Goal: Task Accomplishment & Management: Complete application form

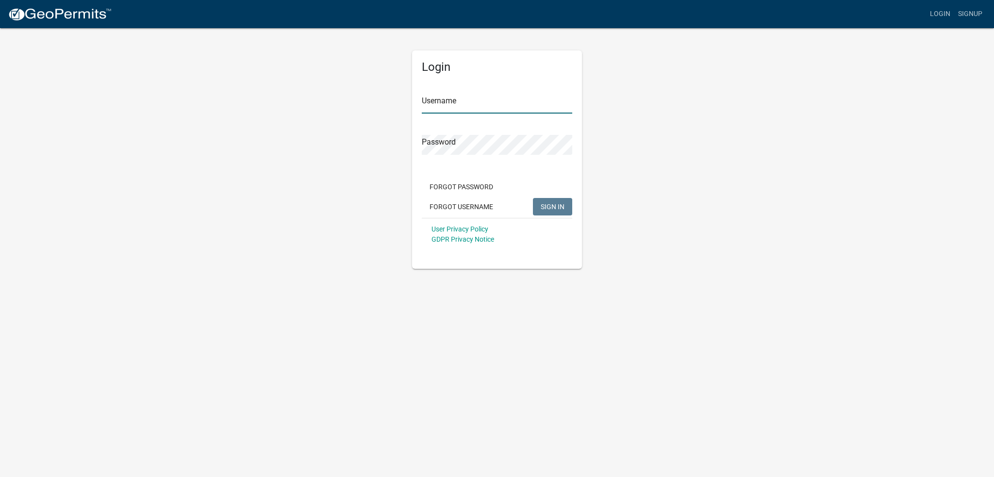
type input "[PERSON_NAME].[PERSON_NAME]"
click at [166, 291] on body "Internet Explorer does NOT work with GeoPermits. Get a new browser for more sec…" at bounding box center [497, 238] width 994 height 477
click at [226, 204] on div "Login Username chris.garvin Password Forgot Password Forgot Username SIGN IN Us…" at bounding box center [496, 148] width 553 height 242
click at [552, 213] on button "SIGN IN" at bounding box center [552, 206] width 39 height 17
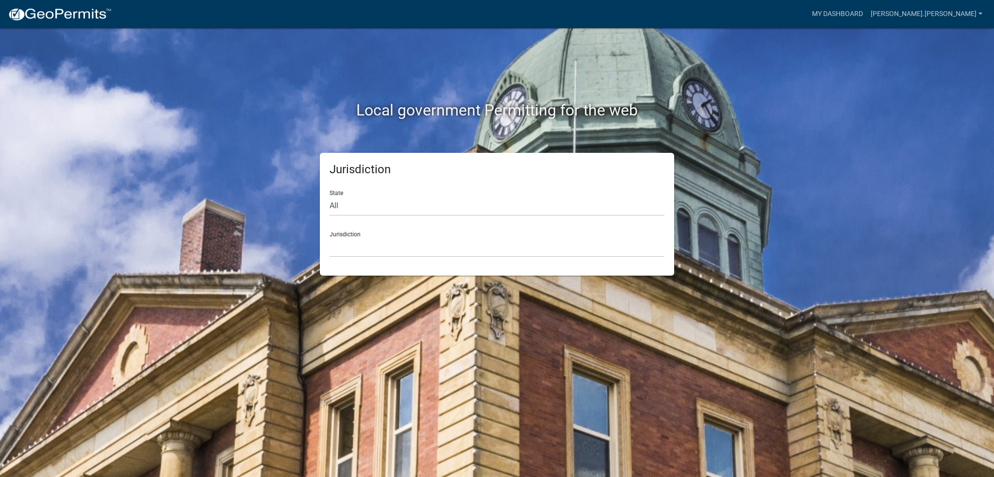
click at [354, 194] on div "State All Colorado Georgia Indiana Iowa Kansas Minnesota Ohio South Carolina Wi…" at bounding box center [496, 198] width 335 height 33
click at [349, 206] on select "All Colorado Georgia Indiana Iowa Kansas Minnesota Ohio South Carolina Wisconsin" at bounding box center [496, 206] width 335 height 20
drag, startPoint x: 219, startPoint y: 279, endPoint x: 306, endPoint y: 279, distance: 86.9
click at [220, 279] on div "Local government Permitting for the web Jurisdiction State All Colorado Georgia…" at bounding box center [497, 238] width 994 height 477
click at [342, 250] on select "Custer County, Colorado Carroll County, Georgia Cook County, Georgia Crawford C…" at bounding box center [496, 247] width 335 height 20
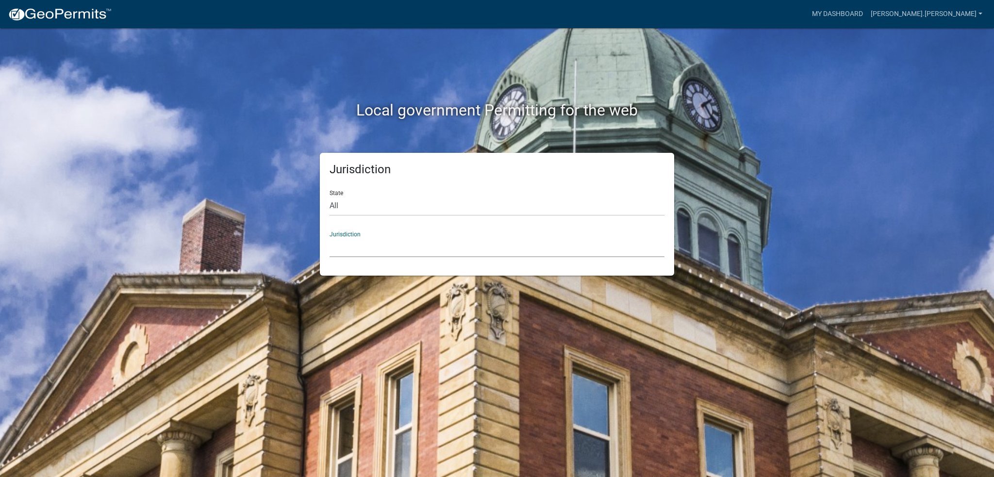
click at [222, 229] on div "Jurisdiction State All Colorado Georgia Indiana Iowa Kansas Minnesota Ohio Sout…" at bounding box center [496, 214] width 553 height 123
click at [947, 13] on link "[PERSON_NAME].[PERSON_NAME]" at bounding box center [926, 14] width 119 height 18
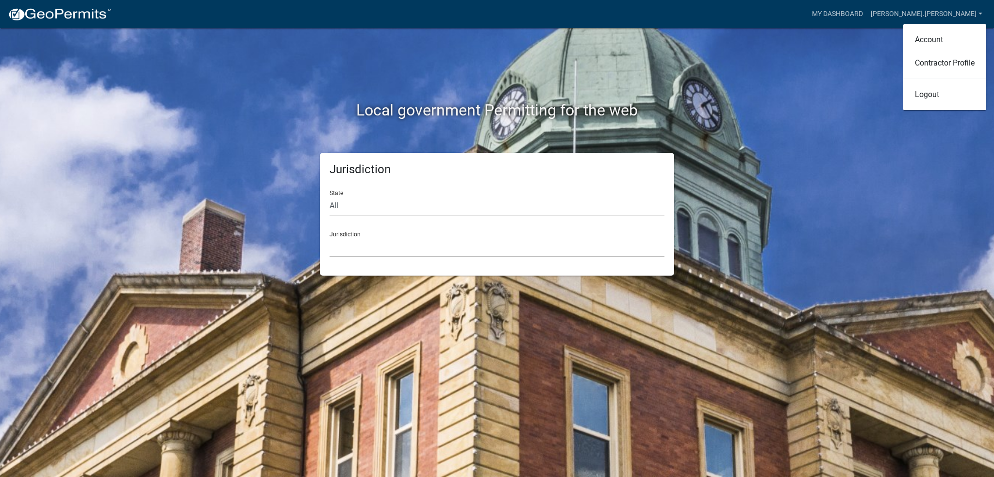
click at [781, 181] on div "Local government Permitting for the web Jurisdiction State All Colorado Georgia…" at bounding box center [497, 238] width 994 height 477
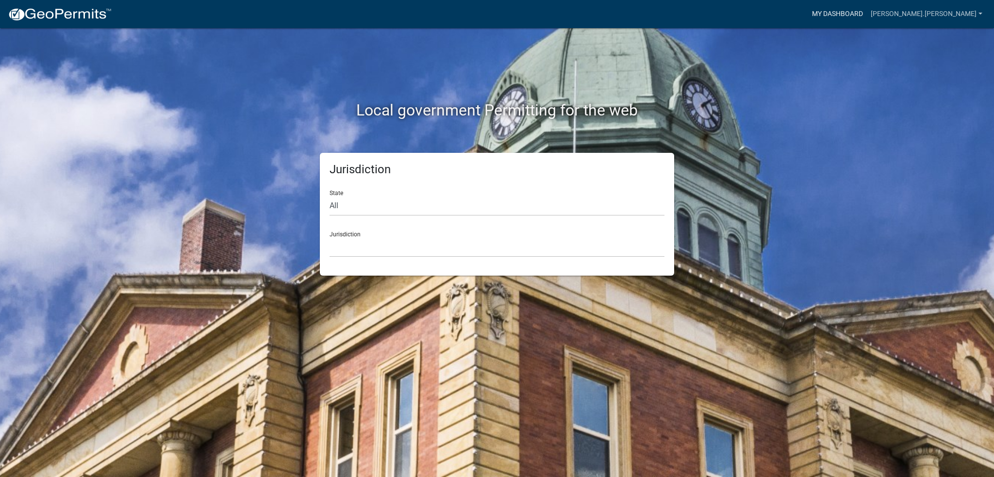
click at [867, 11] on link "My Dashboard" at bounding box center [837, 14] width 59 height 18
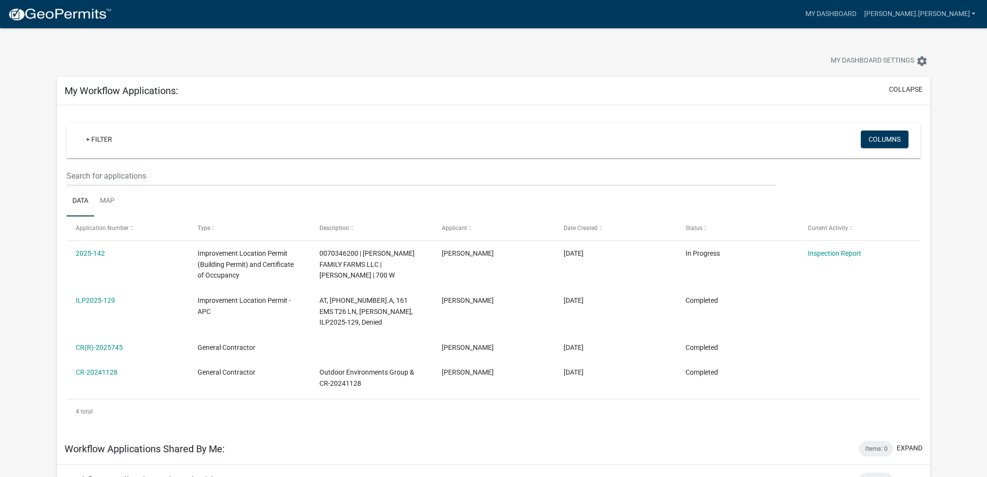
click at [289, 70] on div at bounding box center [308, 61] width 518 height 21
click at [96, 140] on link "+ Filter" at bounding box center [99, 139] width 42 height 17
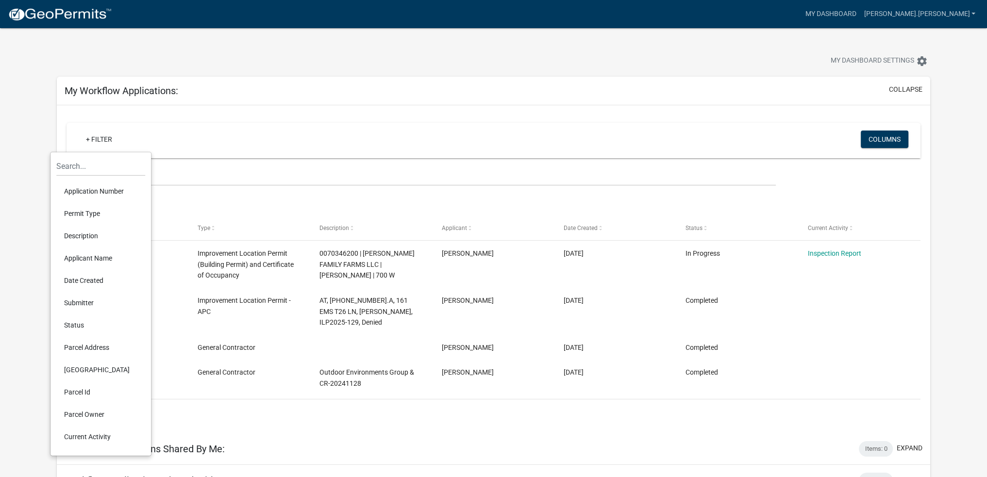
drag, startPoint x: 809, startPoint y: 50, endPoint x: 877, endPoint y: 50, distance: 67.9
click at [816, 52] on div "My Dashboard Settings settings" at bounding box center [493, 50] width 888 height 45
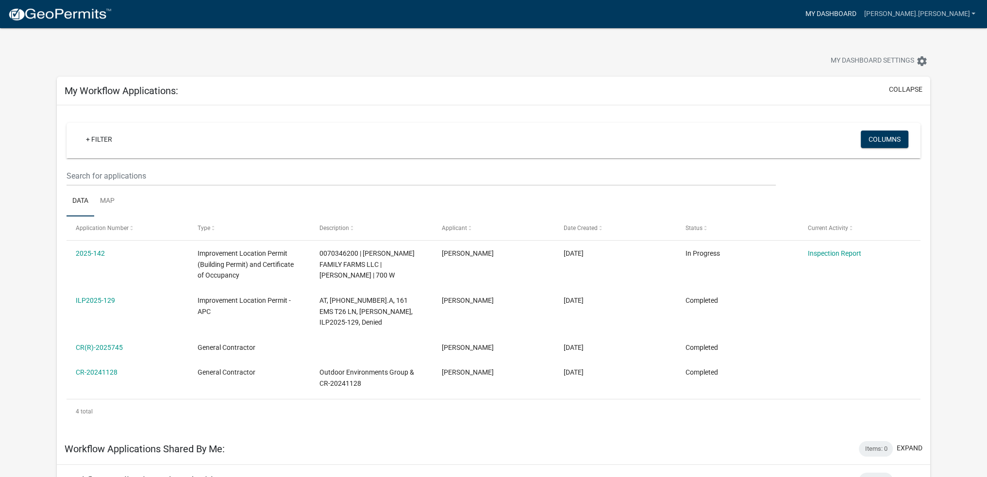
click at [859, 12] on link "My Dashboard" at bounding box center [830, 14] width 59 height 18
click at [912, 62] on span "My Dashboard Settings" at bounding box center [871, 61] width 83 height 12
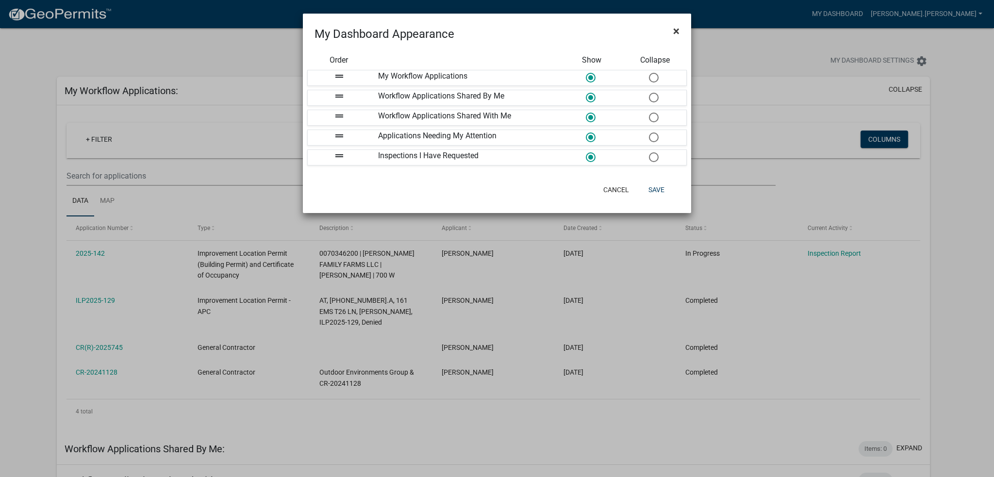
click at [675, 29] on span "×" at bounding box center [676, 31] width 6 height 14
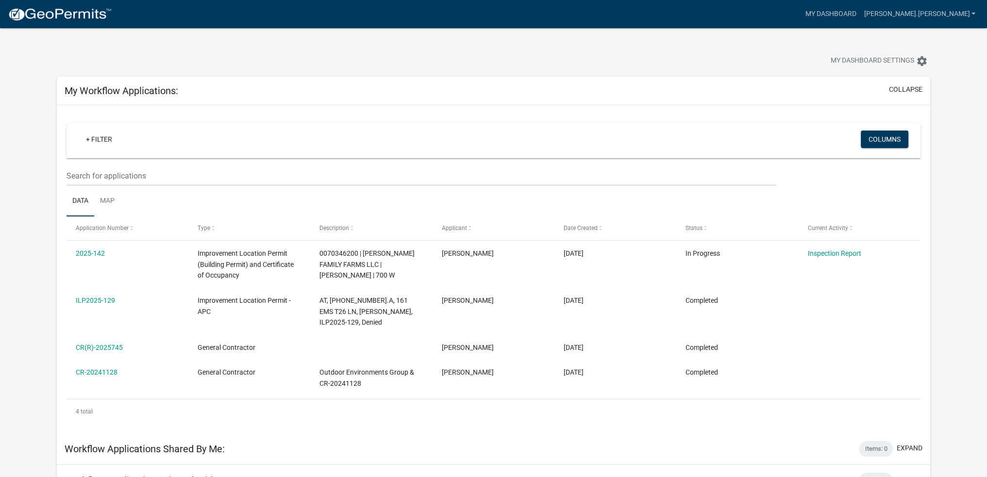
drag, startPoint x: 947, startPoint y: 254, endPoint x: 904, endPoint y: 306, distance: 67.8
click at [947, 255] on app-user-applications "more_horiz My Dashboard chris.garvin Account Contractor Profile Logout My Dashb…" at bounding box center [493, 410] width 987 height 764
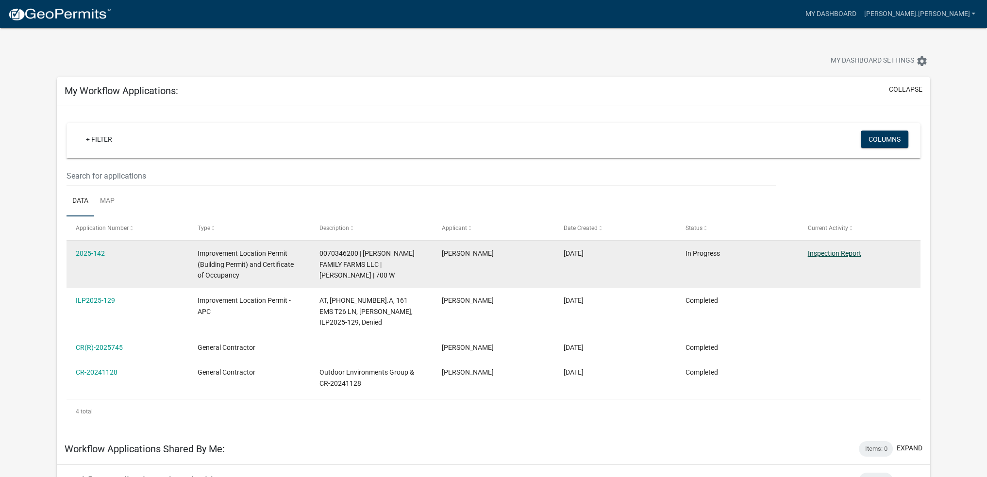
click at [841, 254] on link "Inspection Report" at bounding box center [833, 253] width 53 height 8
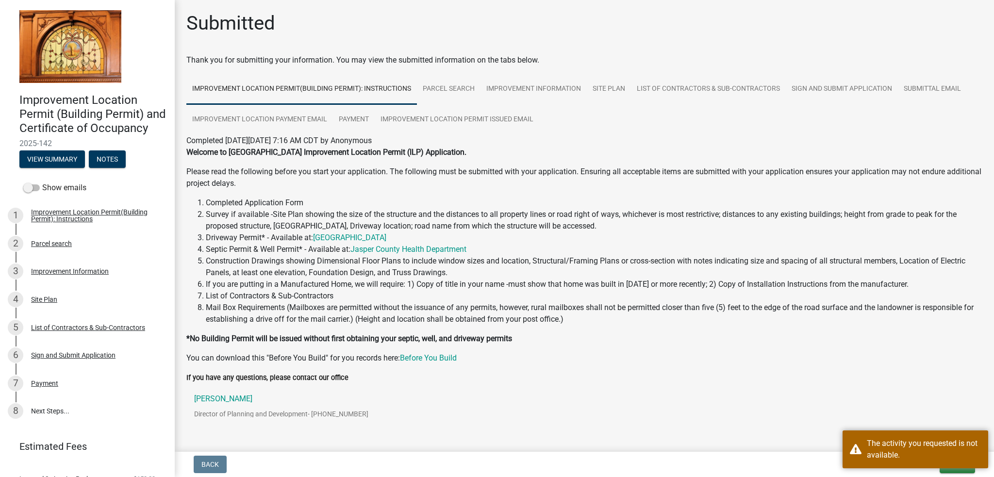
click at [651, 290] on li "If you are putting in a Manufactured Home, we will require: 1) Copy of title in…" at bounding box center [594, 285] width 776 height 12
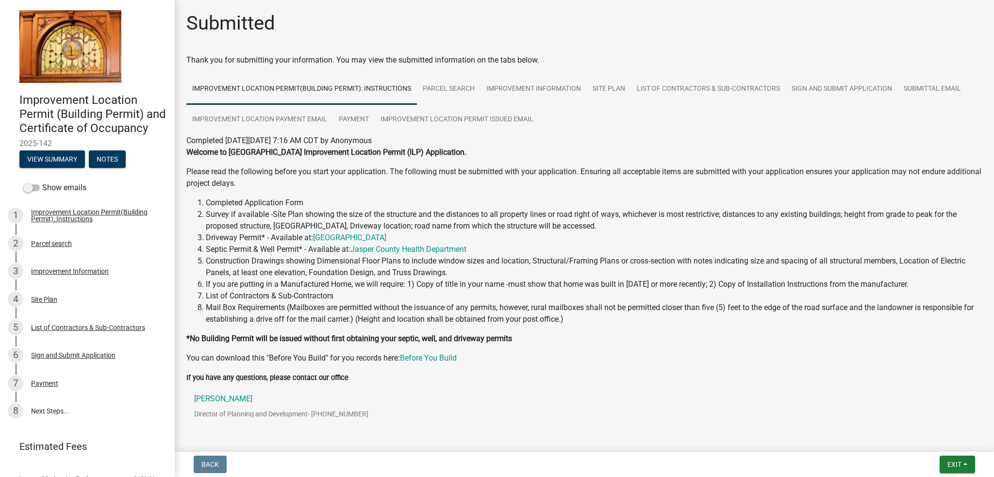
click at [537, 263] on li "Construction Drawings showing Dimensional Floor Plans to include window sizes a…" at bounding box center [594, 266] width 776 height 23
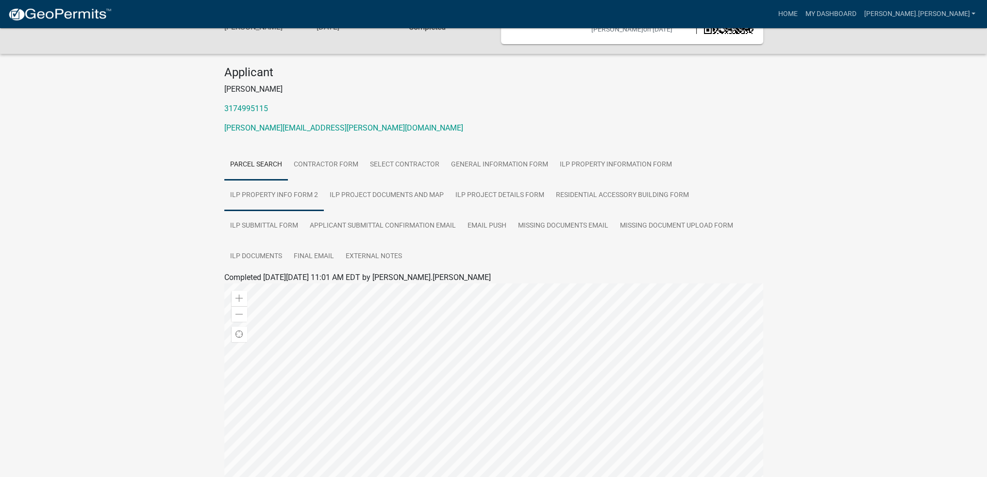
scroll to position [62, 0]
click at [257, 168] on link "Parcel search" at bounding box center [256, 166] width 64 height 31
drag, startPoint x: 144, startPoint y: 230, endPoint x: 173, endPoint y: 341, distance: 114.4
click at [146, 236] on div "Improvement Location Permit - APC ILP2025-129 Amount Paid $0.00 Actions Printer…" at bounding box center [493, 289] width 987 height 646
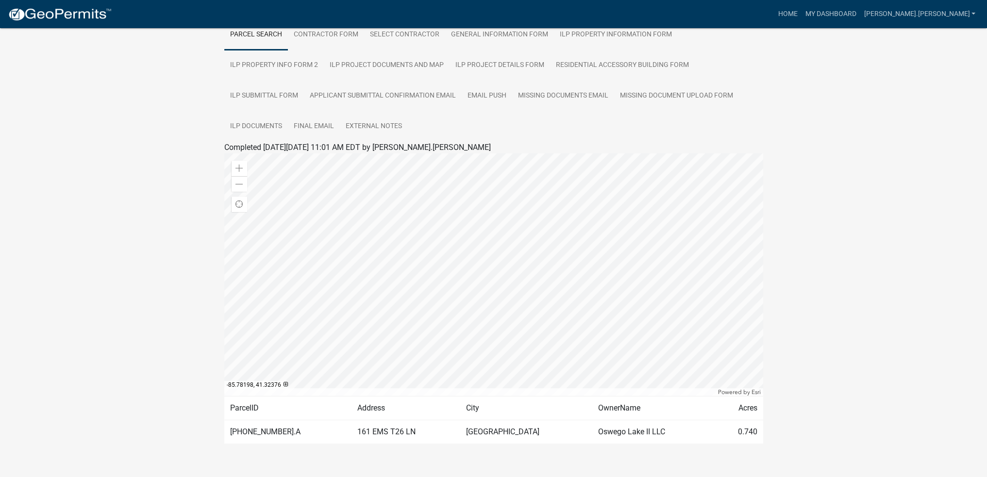
scroll to position [208, 0]
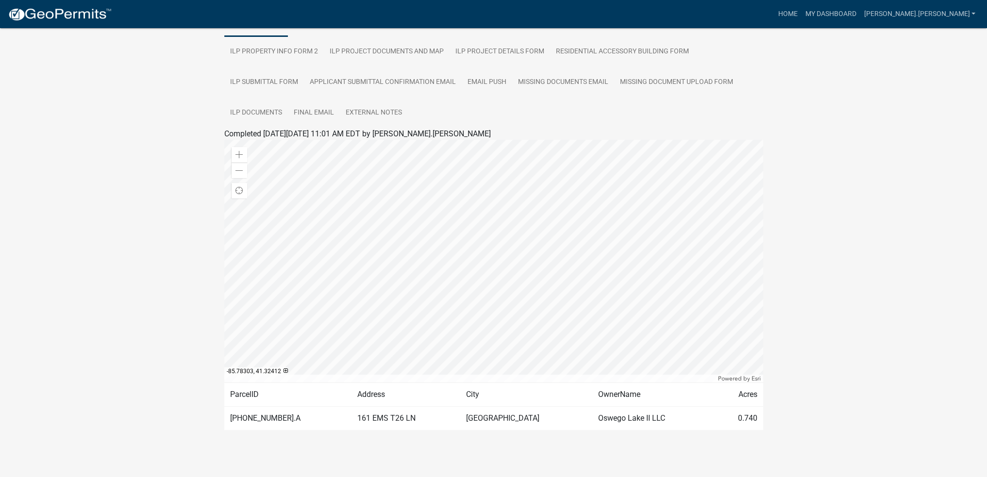
click at [499, 305] on div at bounding box center [493, 261] width 539 height 243
click at [487, 255] on div at bounding box center [493, 261] width 539 height 243
click at [233, 152] on div "Zoom in" at bounding box center [239, 155] width 16 height 16
click at [234, 171] on div "Zoom out" at bounding box center [239, 171] width 16 height 16
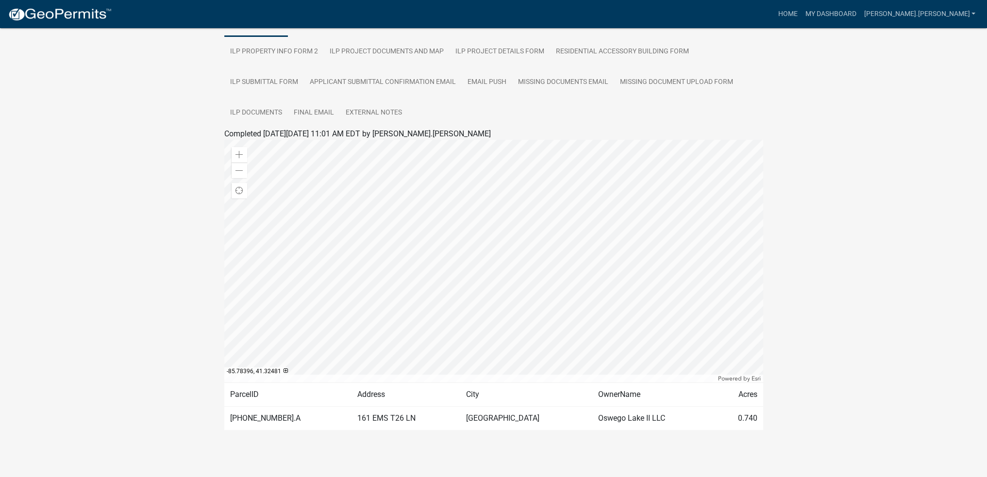
click at [323, 168] on div at bounding box center [493, 261] width 539 height 243
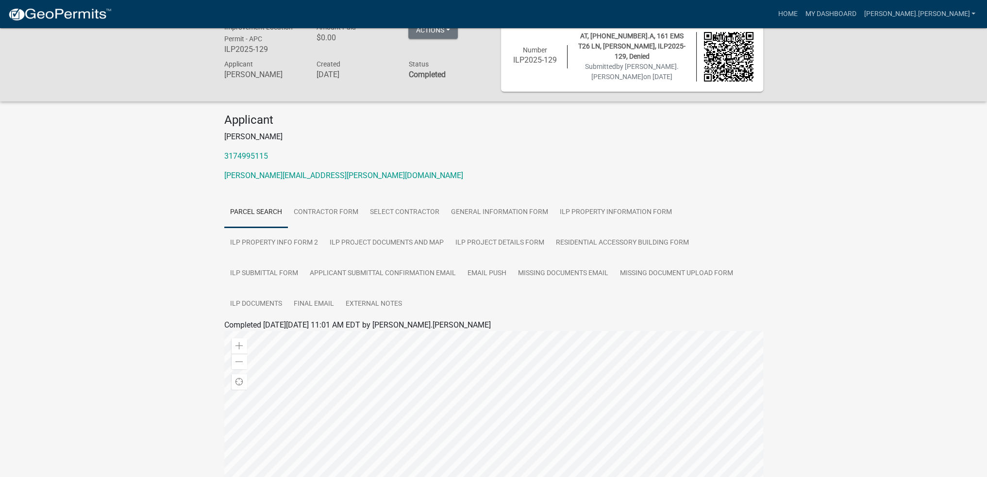
scroll to position [0, 0]
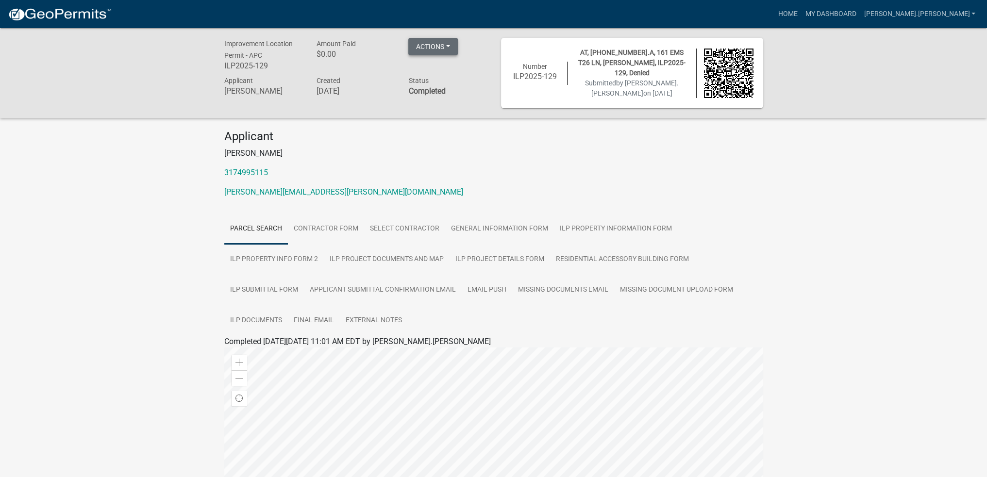
click at [440, 49] on button "Actions" at bounding box center [432, 46] width 49 height 17
click at [795, 226] on div "Improvement Location Permit - APC ILP2025-129 Amount Paid $0.00 Actions Printer…" at bounding box center [493, 351] width 987 height 646
click at [857, 204] on div "Improvement Location Permit - APC ILP2025-129 Amount Paid $0.00 Actions Printer…" at bounding box center [493, 351] width 987 height 646
drag, startPoint x: 139, startPoint y: 344, endPoint x: 213, endPoint y: 289, distance: 91.9
click at [140, 343] on div "Improvement Location Permit - APC ILP2025-129 Amount Paid $0.00 Actions Printer…" at bounding box center [493, 351] width 987 height 646
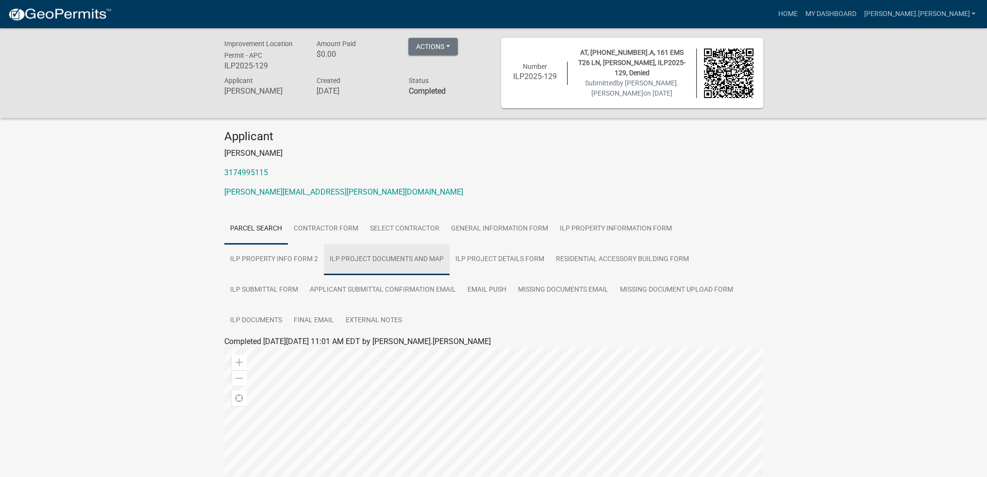
click at [366, 255] on link "ILP Project Documents and Map" at bounding box center [387, 259] width 126 height 31
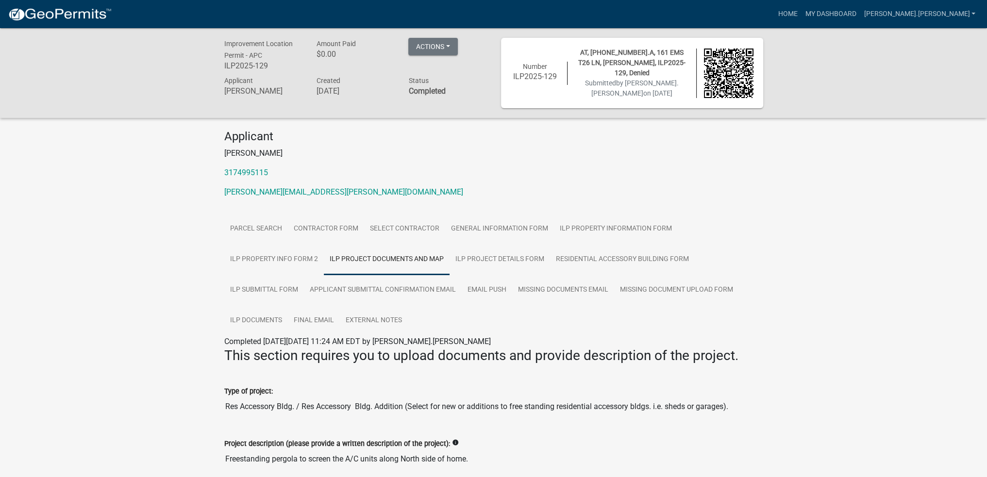
click at [252, 67] on h6 "ILP2025-129" at bounding box center [263, 65] width 78 height 9
click at [312, 140] on h4 "Applicant" at bounding box center [493, 137] width 539 height 14
click at [270, 227] on link "Parcel search" at bounding box center [256, 229] width 64 height 31
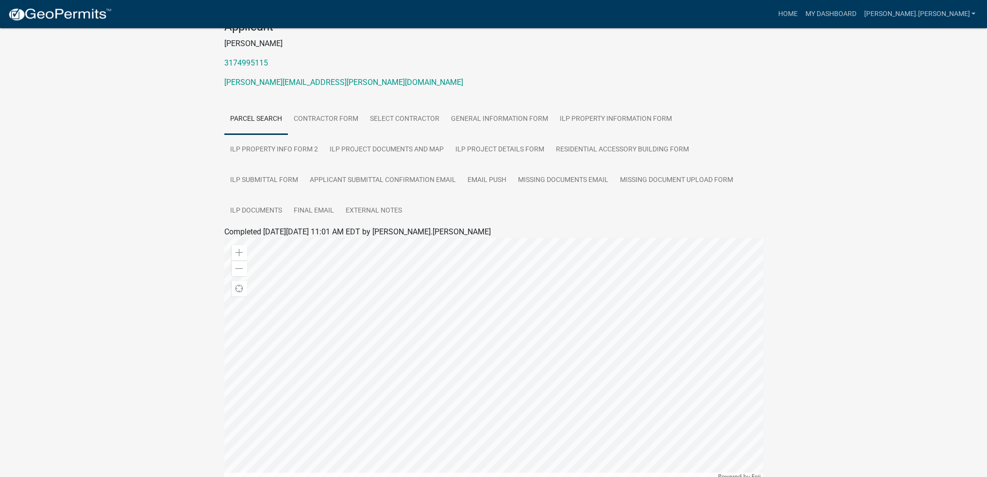
scroll to position [194, 0]
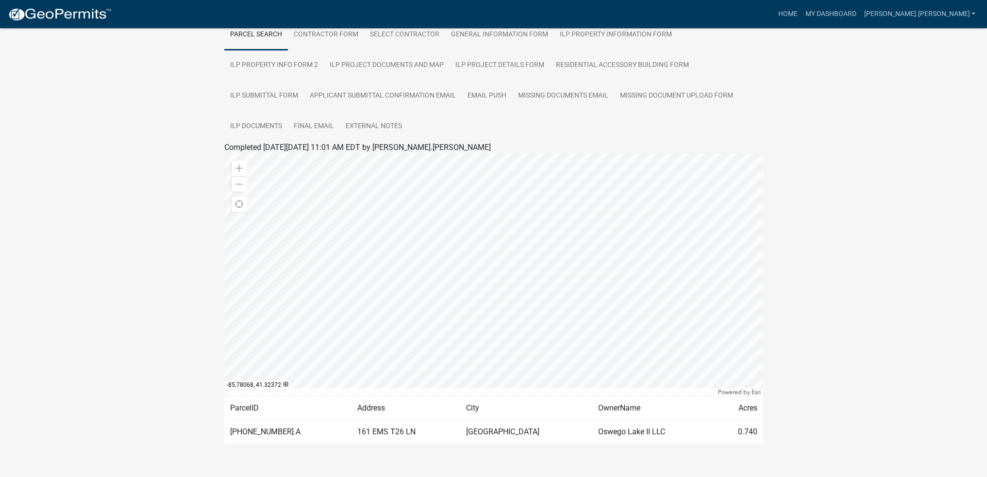
click at [262, 428] on td "[PHONE_NUMBER].A" at bounding box center [288, 432] width 128 height 24
copy td "[PHONE_NUMBER].A"
drag, startPoint x: 150, startPoint y: 217, endPoint x: 85, endPoint y: 44, distance: 185.0
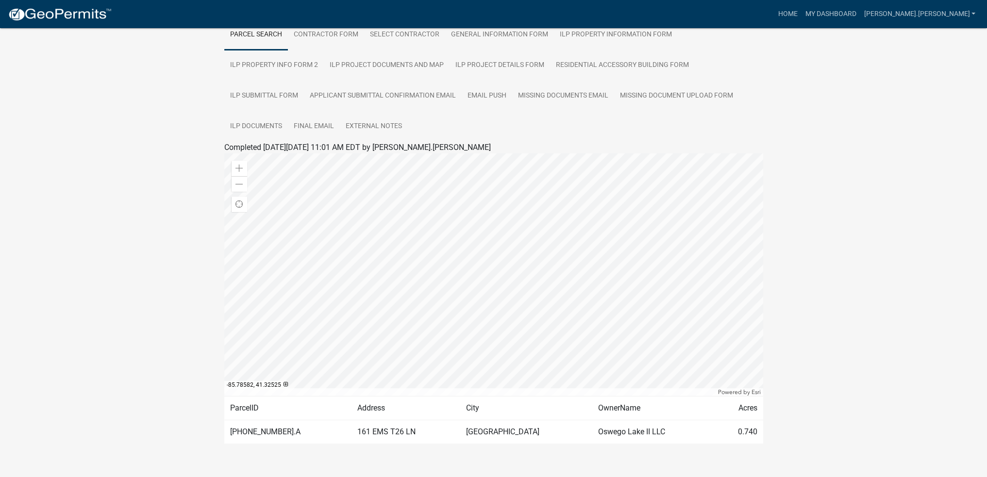
click at [150, 215] on div "Improvement Location Permit - APC ILP2025-129 Amount Paid $0.00 Actions Printer…" at bounding box center [493, 157] width 987 height 646
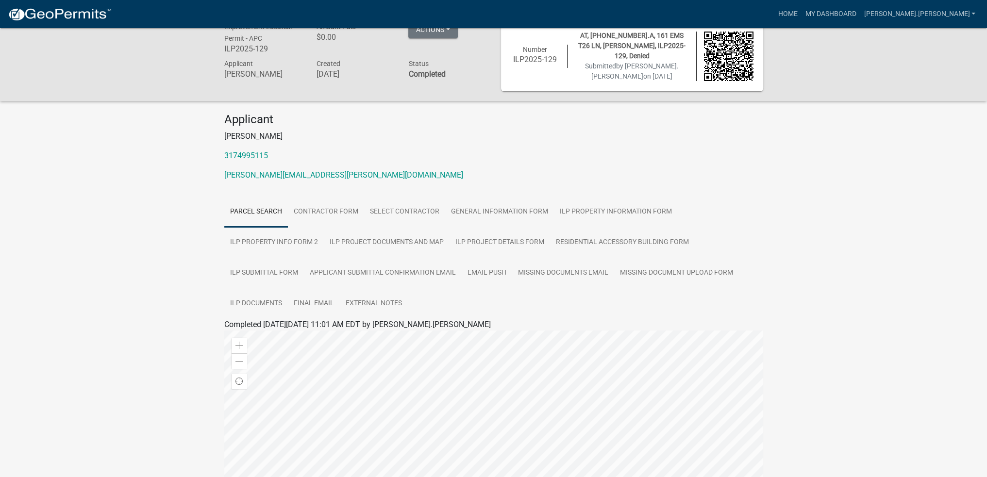
scroll to position [0, 0]
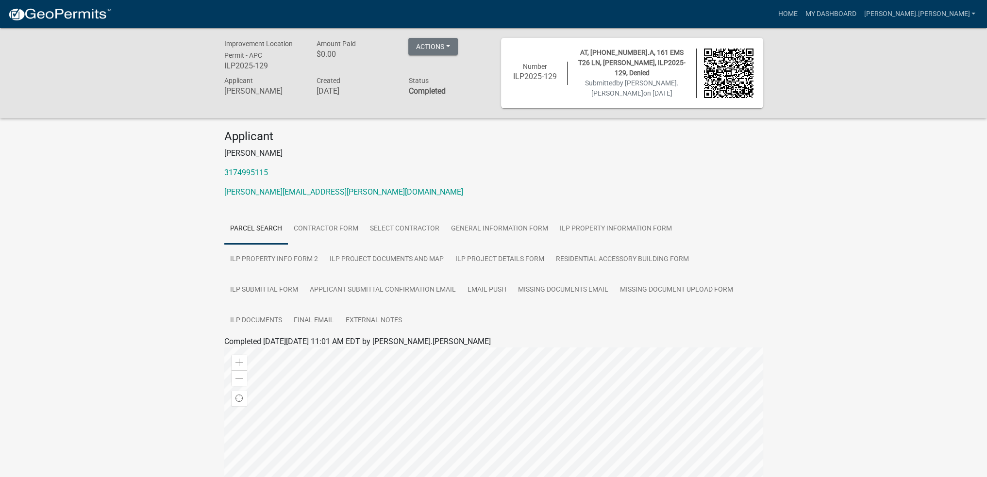
click at [658, 60] on span "AT, [PHONE_NUMBER].A, 161 EMS T26 LN, [PERSON_NAME], ILP2025-129, Denied" at bounding box center [631, 63] width 107 height 28
drag, startPoint x: 522, startPoint y: 79, endPoint x: 566, endPoint y: 79, distance: 43.7
click at [566, 79] on div "Number ILP2025-129" at bounding box center [535, 73] width 65 height 23
click at [695, 139] on h4 "Applicant" at bounding box center [493, 137] width 539 height 14
click at [258, 51] on span "Improvement Location Permit - APC" at bounding box center [258, 49] width 68 height 19
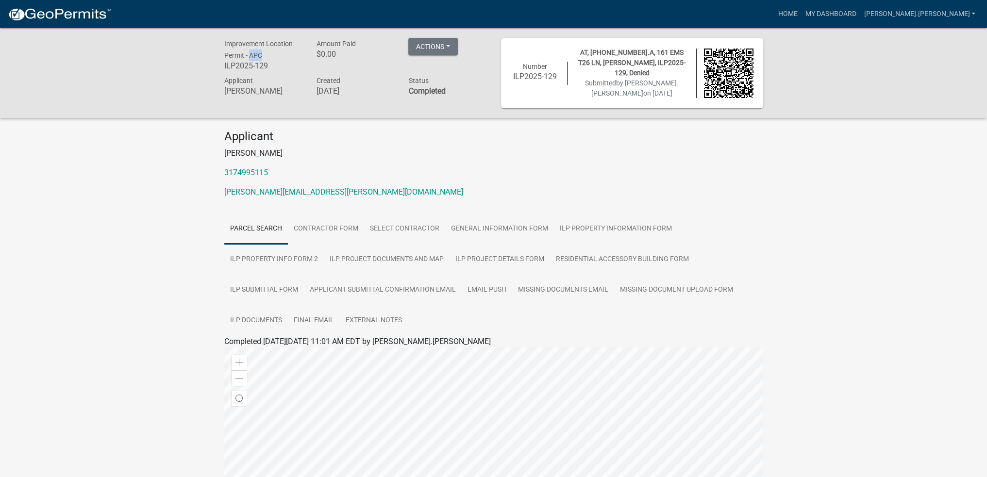
click at [258, 51] on span "Improvement Location Permit - APC" at bounding box center [258, 49] width 68 height 19
click at [711, 184] on div "Applicant Chris Garvin 3174995115 chris.garvin@oeggroup.com" at bounding box center [493, 168] width 553 height 76
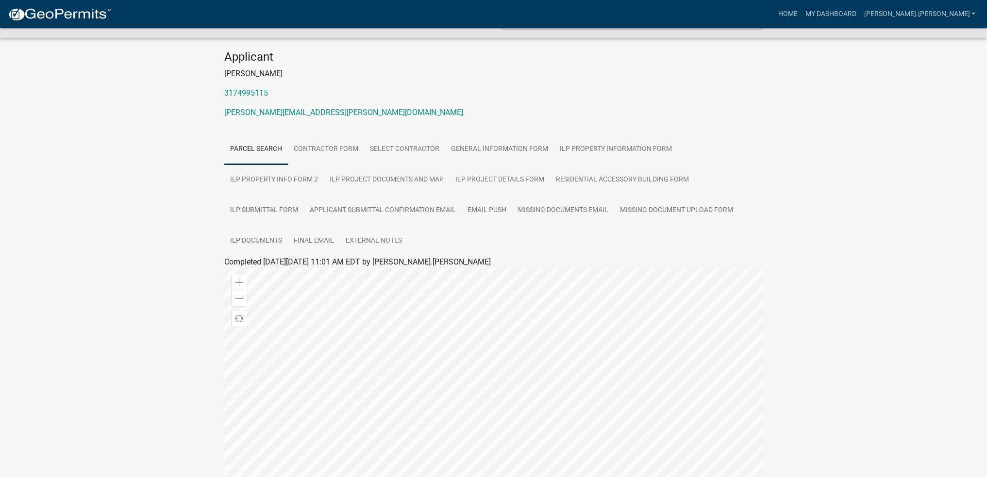
scroll to position [97, 0]
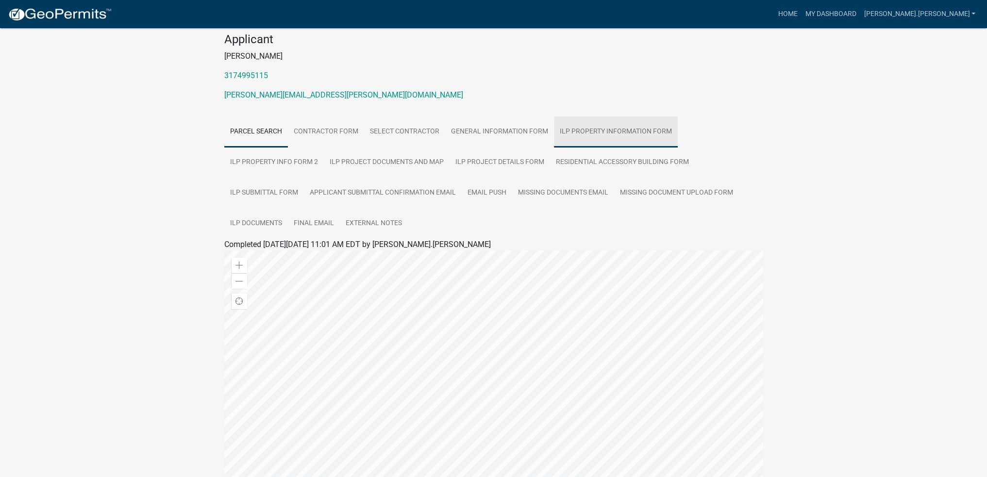
click at [661, 131] on link "ILP Property Information Form" at bounding box center [616, 131] width 124 height 31
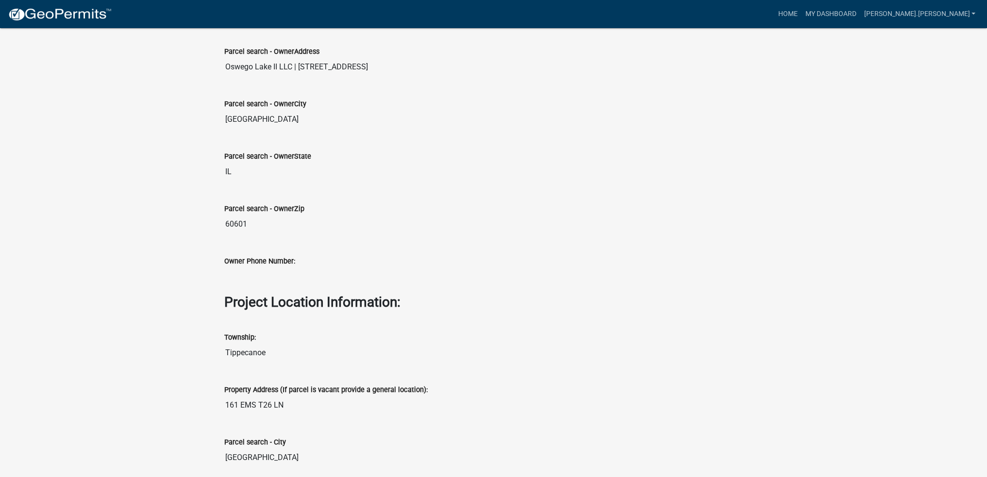
scroll to position [707, 0]
click at [87, 135] on div "Improvement Location Permit - APC ILP2025-129 Amount Paid $0.00 Actions Printer…" at bounding box center [493, 17] width 987 height 1392
click at [139, 141] on div "Improvement Location Permit - APC ILP2025-129 Amount Paid $0.00 Actions Printer…" at bounding box center [493, 17] width 987 height 1392
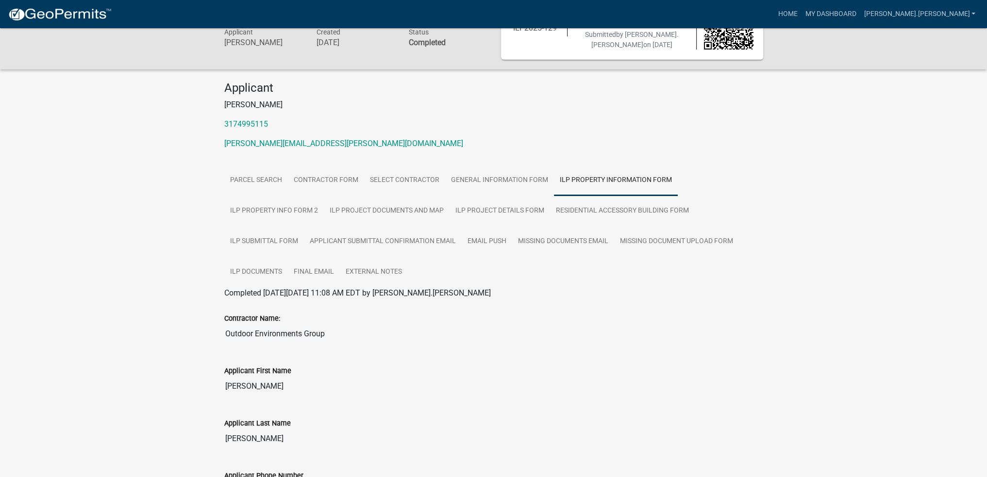
scroll to position [0, 0]
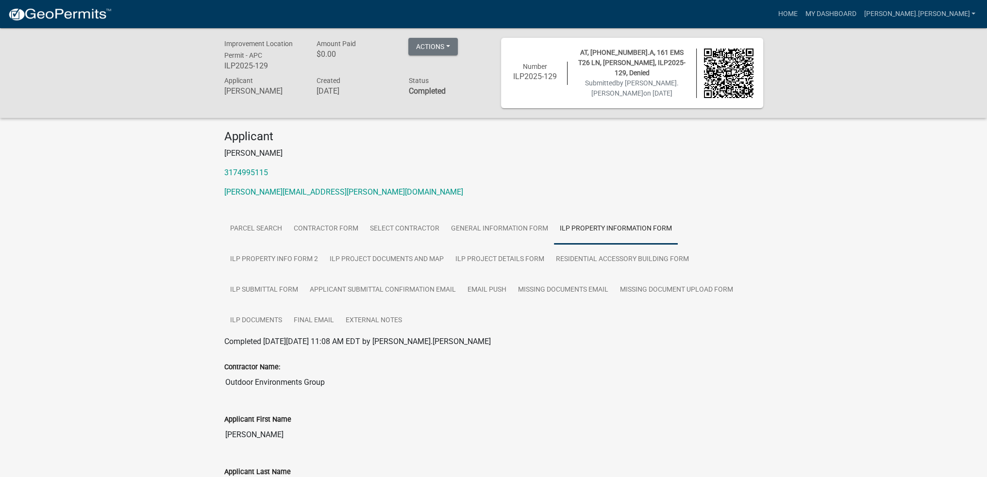
click at [262, 64] on h6 "ILP2025-129" at bounding box center [263, 65] width 78 height 9
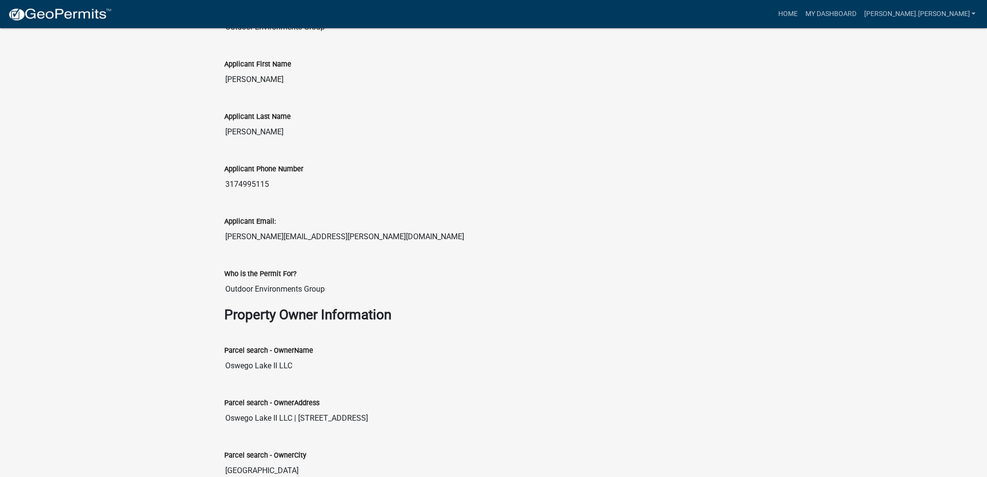
scroll to position [631, 0]
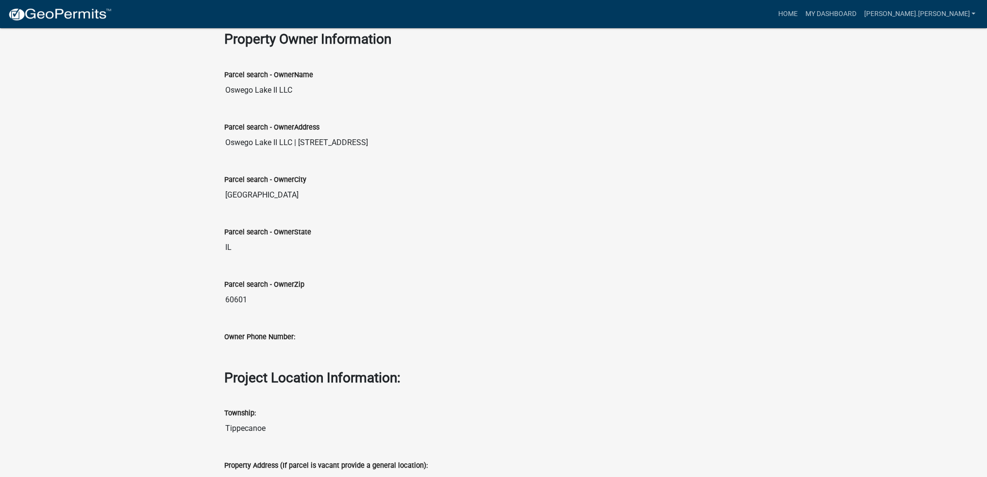
click at [229, 296] on input "60601" at bounding box center [493, 299] width 539 height 19
click at [249, 193] on input "[GEOGRAPHIC_DATA]" at bounding box center [493, 194] width 539 height 19
click at [270, 141] on input "Oswego Lake II LLC | [STREET_ADDRESS]" at bounding box center [493, 142] width 539 height 19
click at [105, 241] on div "Improvement Location Permit - APC ILP2025-129 Amount Paid $0.00 Actions Printer…" at bounding box center [493, 93] width 987 height 1392
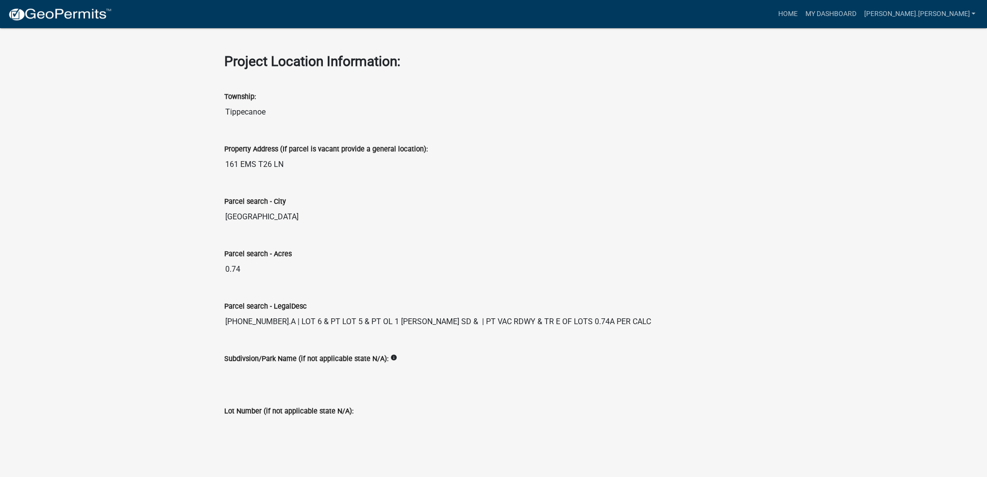
scroll to position [950, 0]
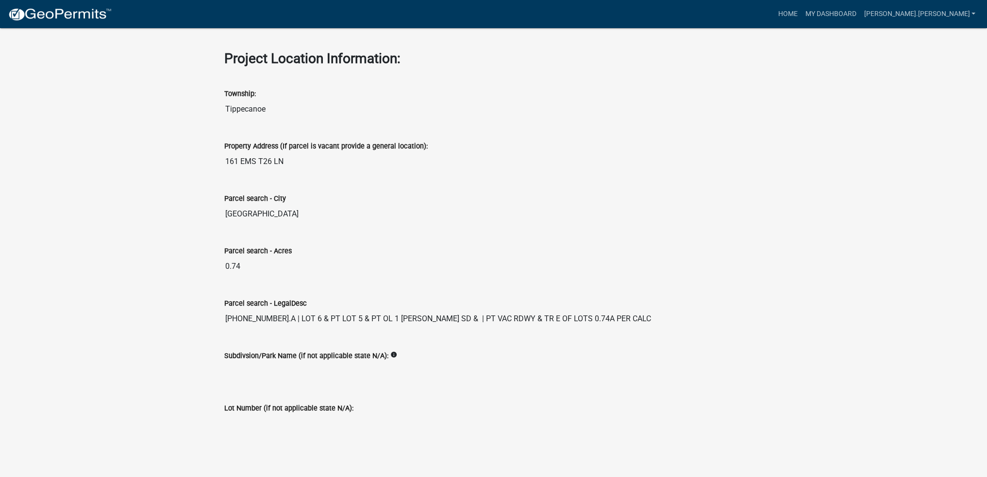
click at [260, 317] on input "[PHONE_NUMBER].A | LOT 6 & PT LOT 5 & PT OL 1 [PERSON_NAME] SD & | PT VAC RDWY …" at bounding box center [493, 318] width 539 height 19
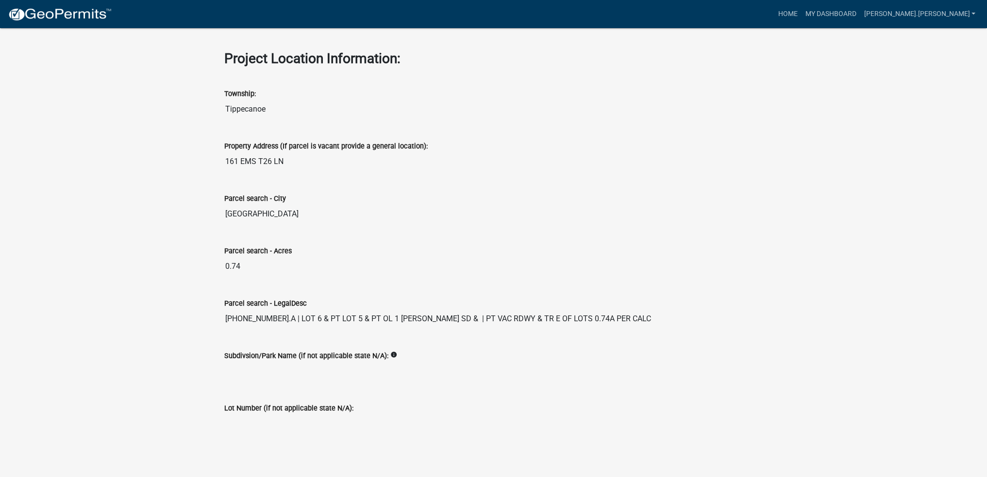
click at [273, 315] on input "[PHONE_NUMBER].A | LOT 6 & PT LOT 5 & PT OL 1 [PERSON_NAME] SD & | PT VAC RDWY …" at bounding box center [493, 318] width 539 height 19
drag, startPoint x: 274, startPoint y: 313, endPoint x: 218, endPoint y: 310, distance: 55.9
click at [219, 313] on div "Parcel search - LegalDesc 029-047-114.A | LOT 6 & PT LOT 5 & PT OL 1 BROCKS SD …" at bounding box center [493, 310] width 553 height 52
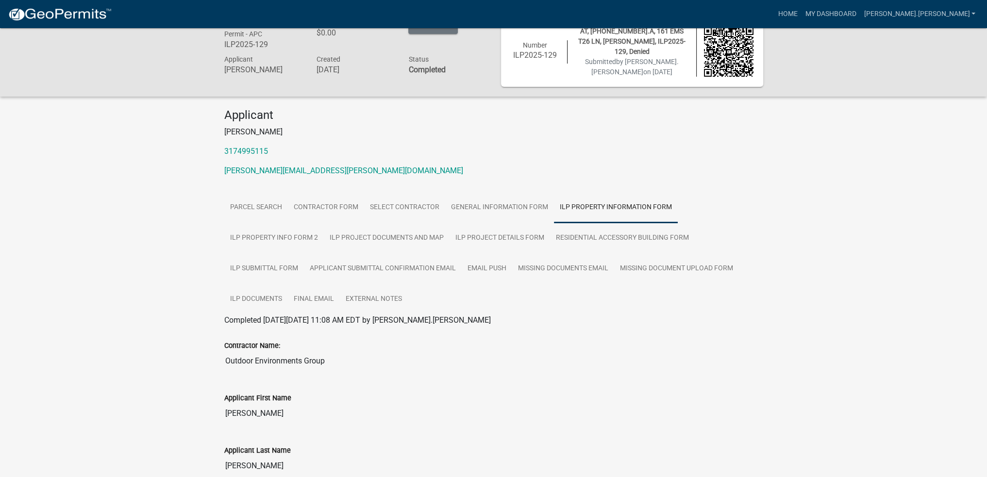
scroll to position [0, 0]
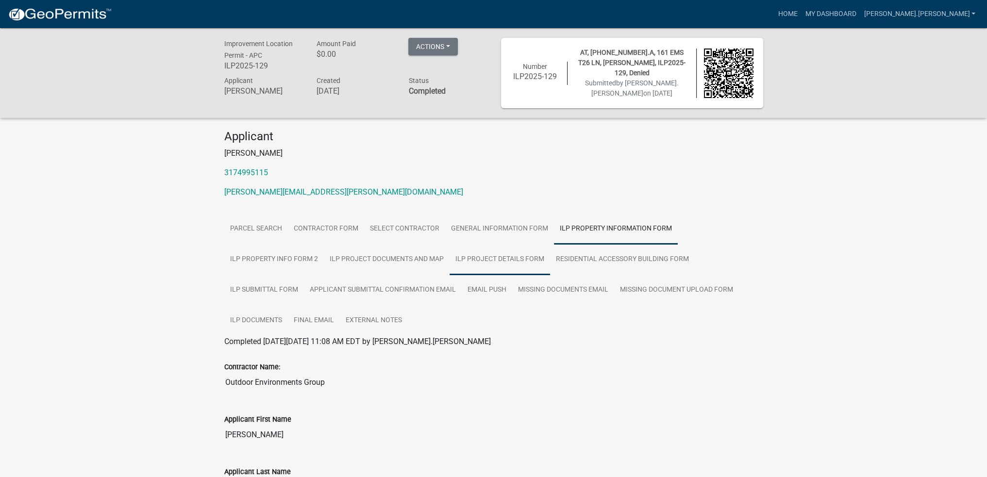
click at [480, 257] on link "ILP Project Details Form" at bounding box center [499, 259] width 100 height 31
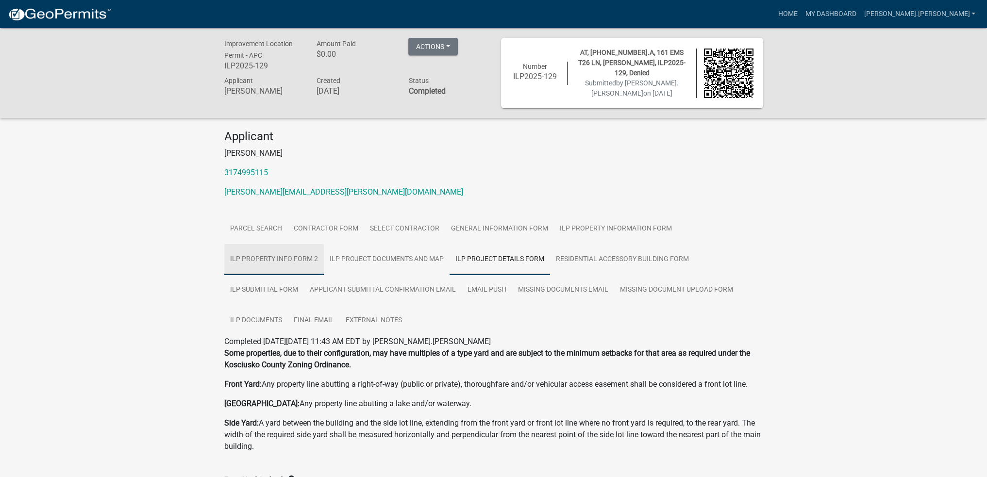
click at [241, 259] on link "ILP Property Info Form 2" at bounding box center [273, 259] width 99 height 31
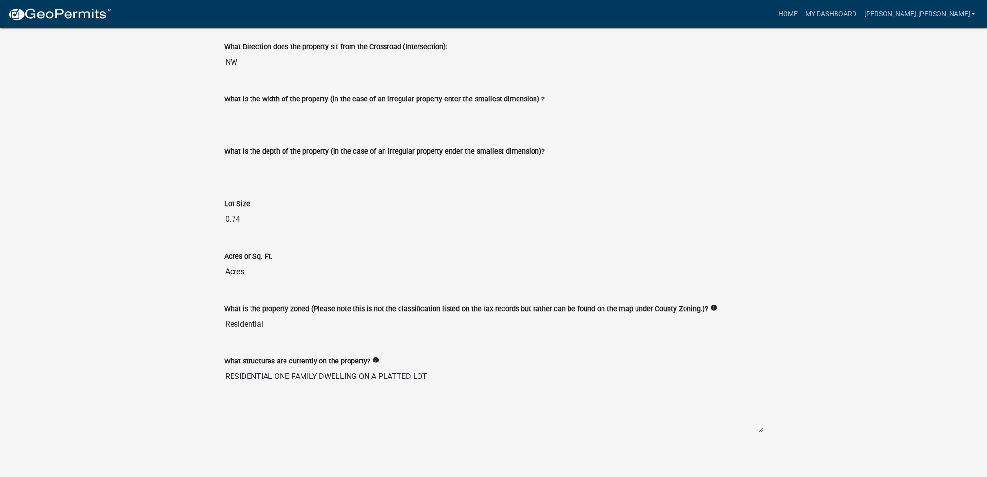
scroll to position [583, 0]
click at [418, 371] on textarea "RESIDENTIAL ONE FAMILY DWELLING ON A PLATTED LOT" at bounding box center [493, 399] width 539 height 66
click at [316, 373] on textarea "RESIDENTIAL ONE FAMILY DWELLING ON A PLATTED LOT" at bounding box center [493, 399] width 539 height 66
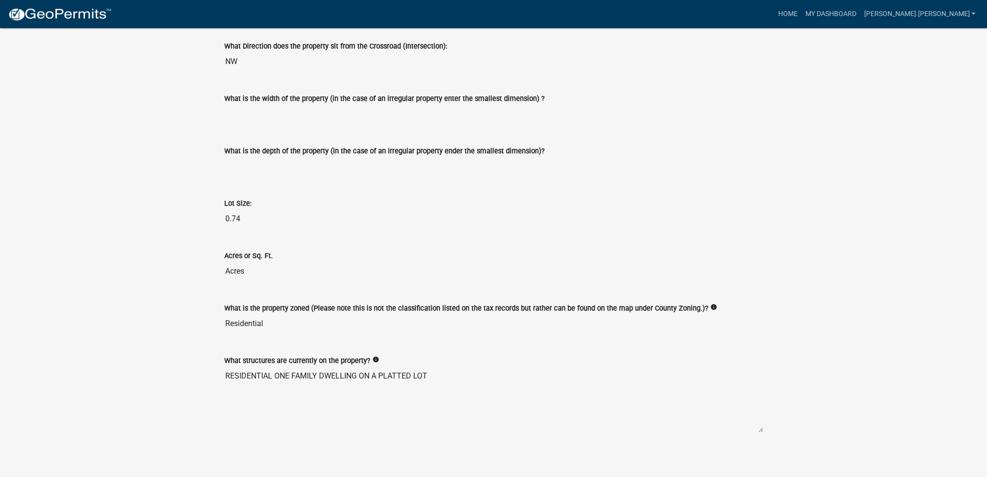
click at [316, 373] on textarea "RESIDENTIAL ONE FAMILY DWELLING ON A PLATTED LOT" at bounding box center [493, 399] width 539 height 66
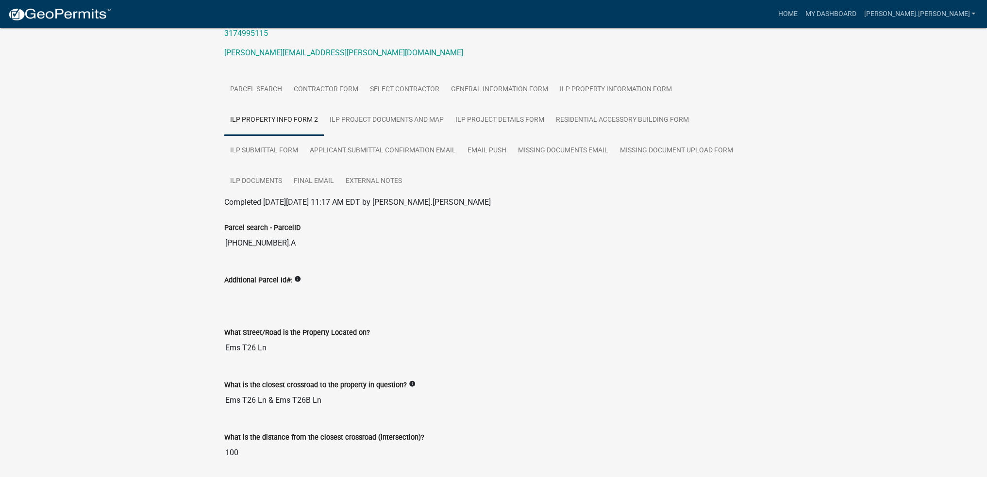
scroll to position [0, 0]
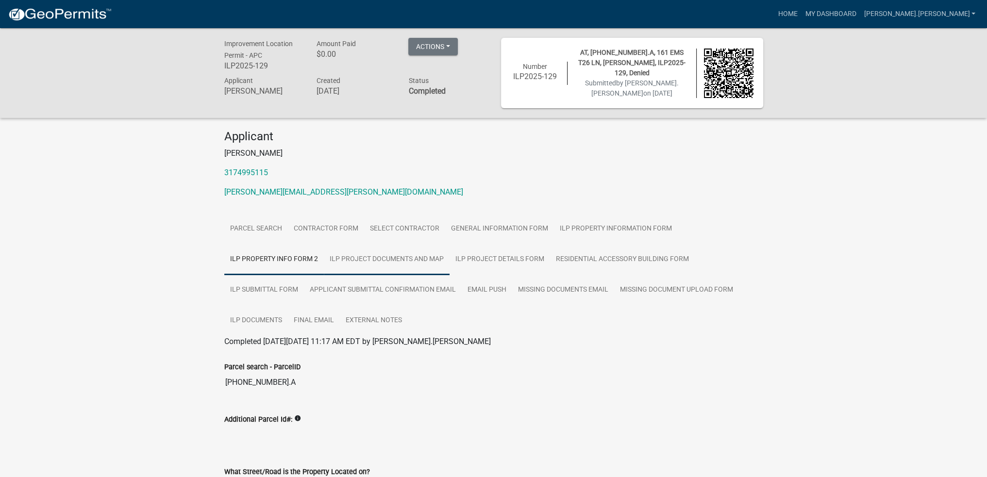
click at [369, 260] on link "ILP Project Documents and Map" at bounding box center [387, 259] width 126 height 31
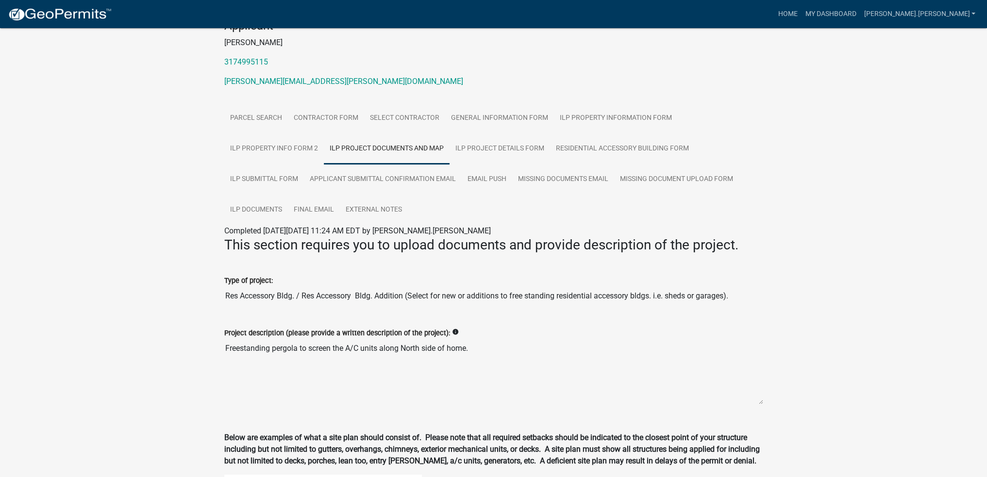
scroll to position [194, 0]
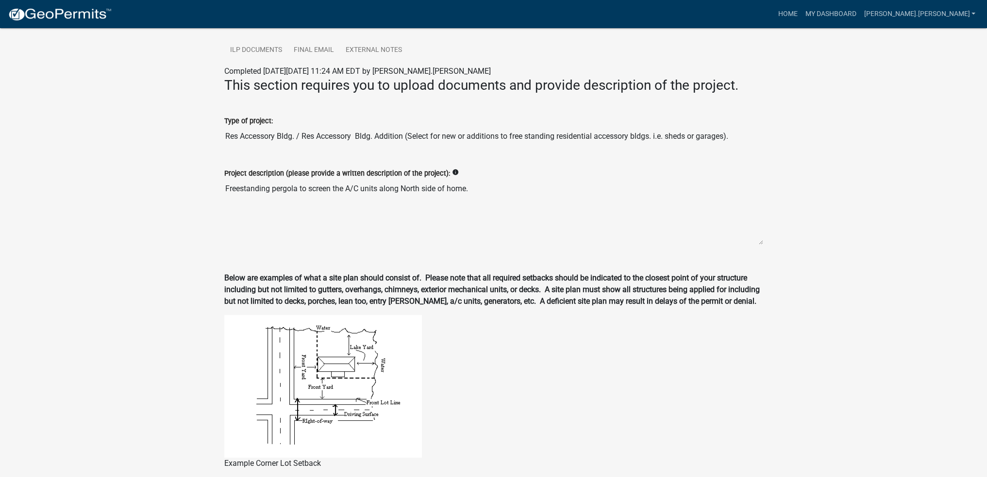
scroll to position [291, 0]
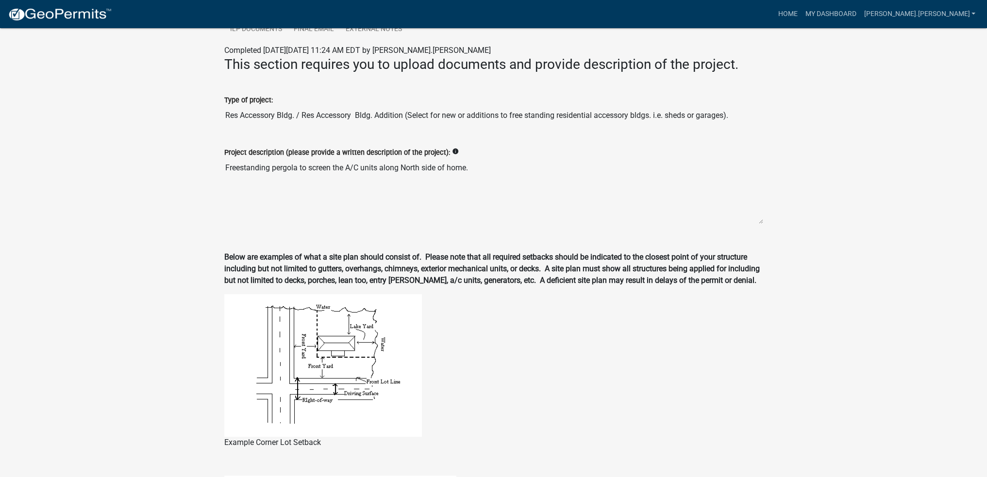
click at [765, 305] on div "Example Corner Lot Setback" at bounding box center [493, 384] width 553 height 181
click at [181, 256] on div "Improvement Location Permit - APC ILP2025-129 Amount Paid $0.00 Actions Printer…" at bounding box center [493, 429] width 987 height 1384
click at [500, 158] on textarea "Freestanding pergola to screen the A/C units along North side of home." at bounding box center [493, 191] width 539 height 66
click at [565, 276] on strong "Below are examples of what a site plan should consist of. Please note that all …" at bounding box center [491, 268] width 535 height 33
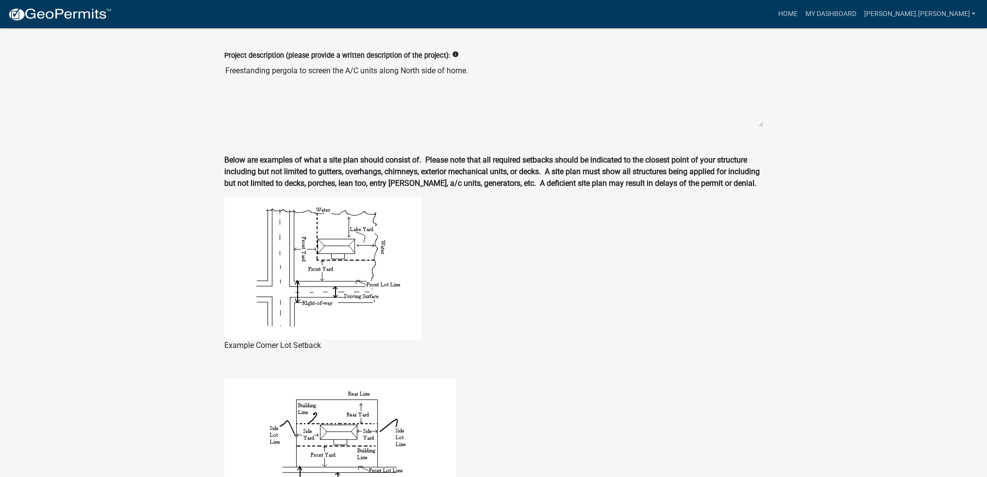
click at [748, 281] on figure "Example Corner Lot Setback" at bounding box center [493, 274] width 539 height 154
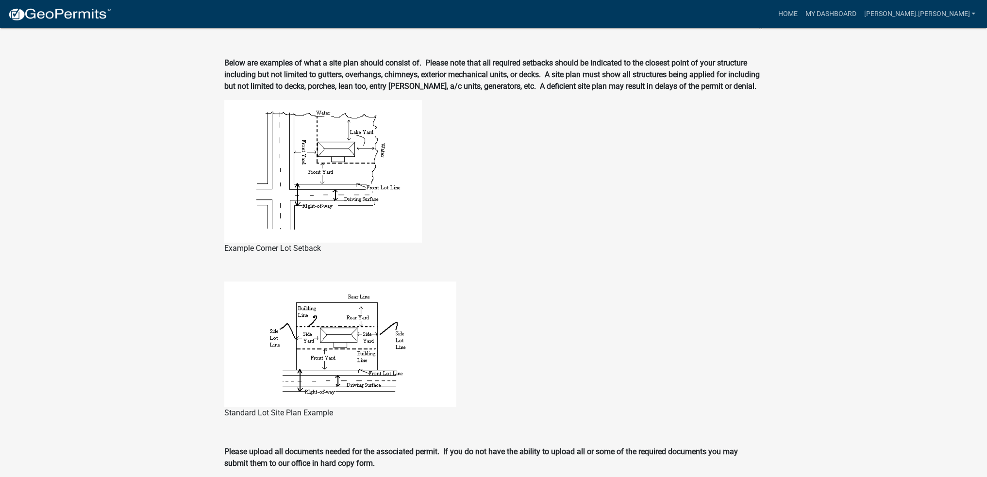
click at [690, 226] on figure "Example Corner Lot Setback" at bounding box center [493, 177] width 539 height 154
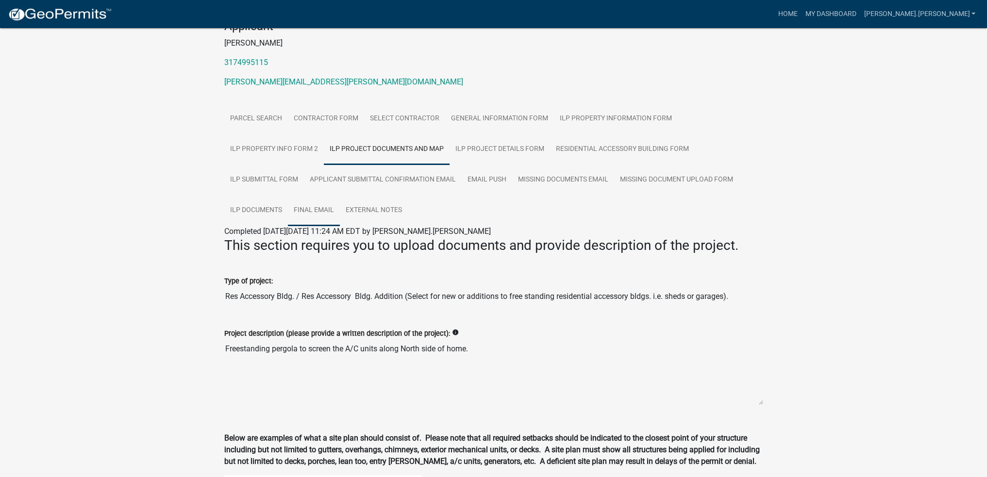
scroll to position [49, 0]
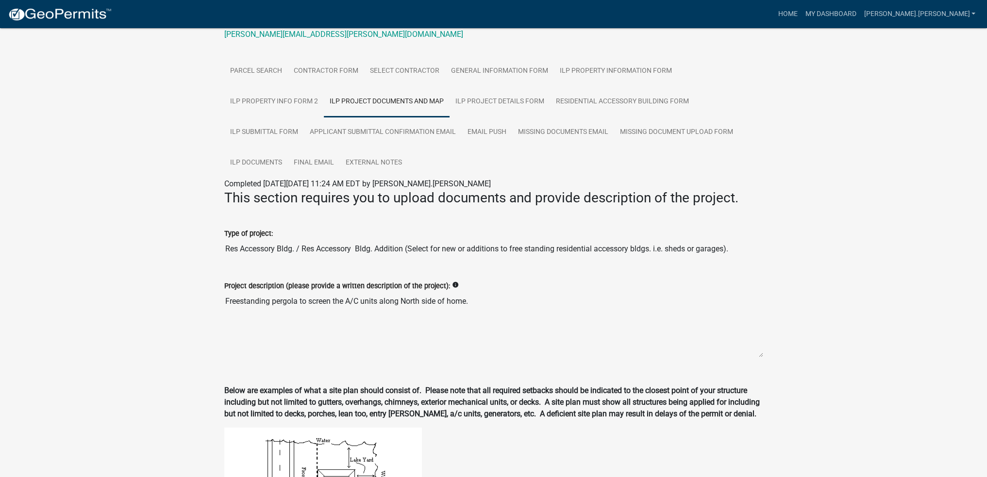
scroll to position [194, 0]
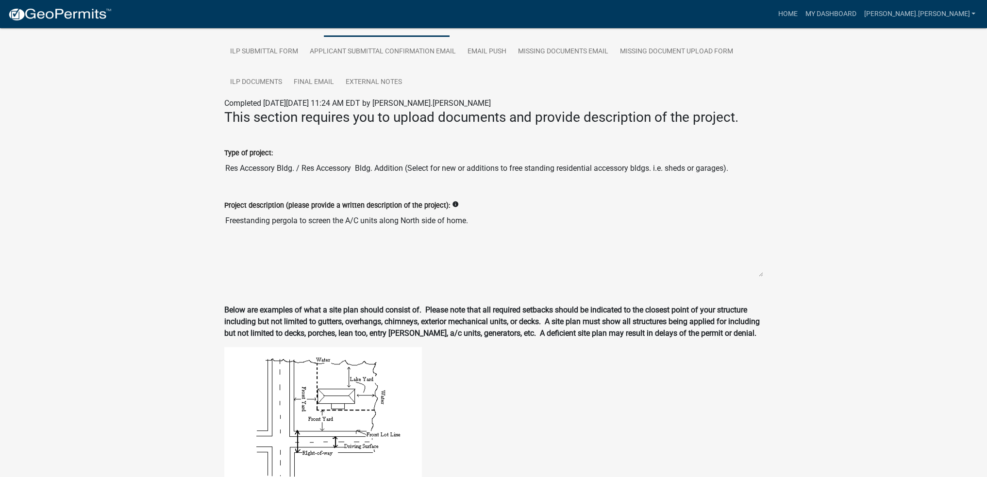
scroll to position [291, 0]
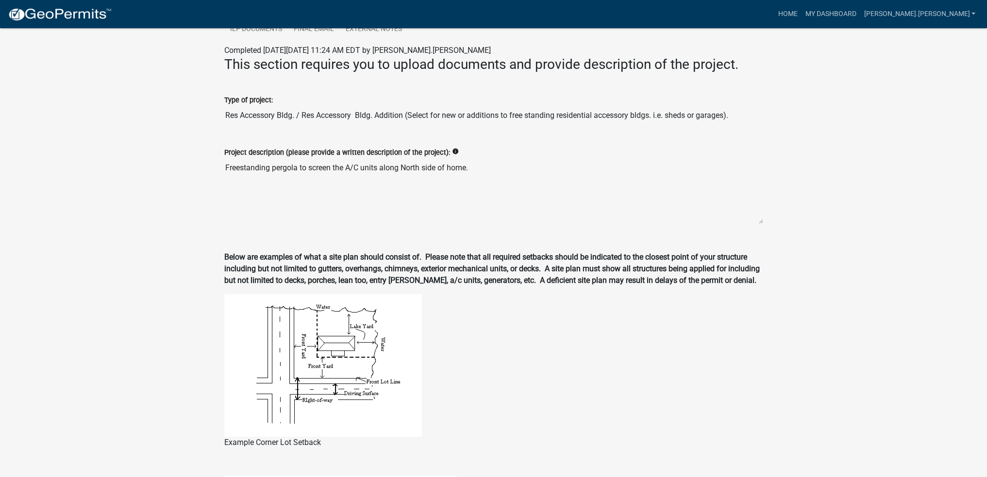
click at [559, 350] on figure "Example Corner Lot Setback" at bounding box center [493, 371] width 539 height 154
click at [585, 253] on strong "Below are examples of what a site plan should consist of. Please note that all …" at bounding box center [491, 268] width 535 height 33
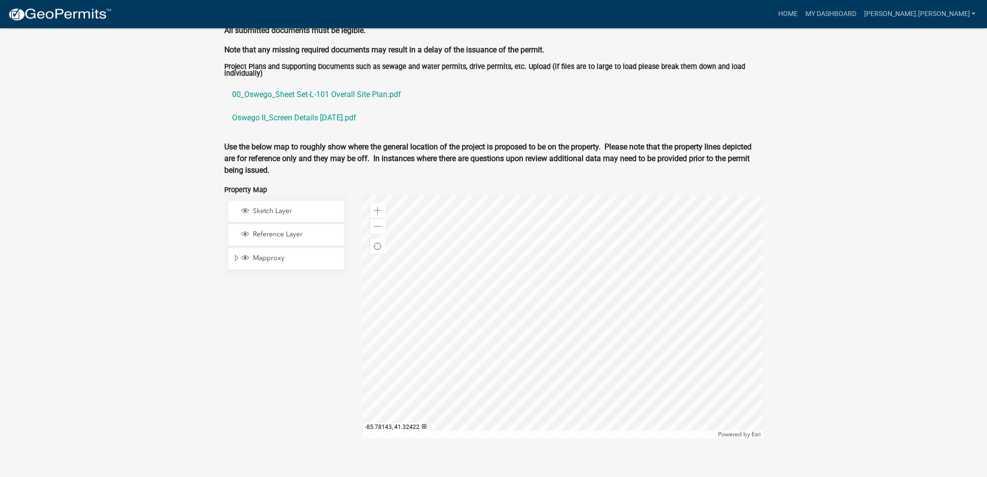
scroll to position [945, 0]
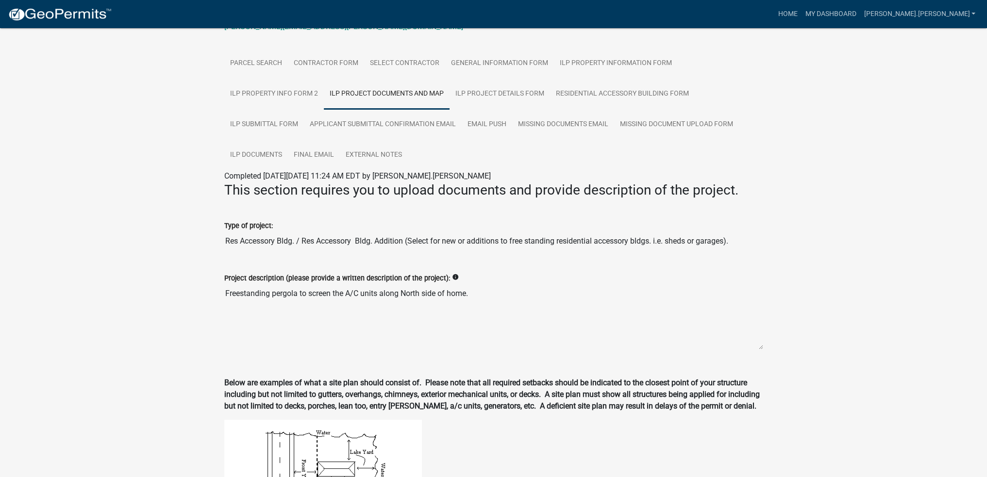
scroll to position [0, 0]
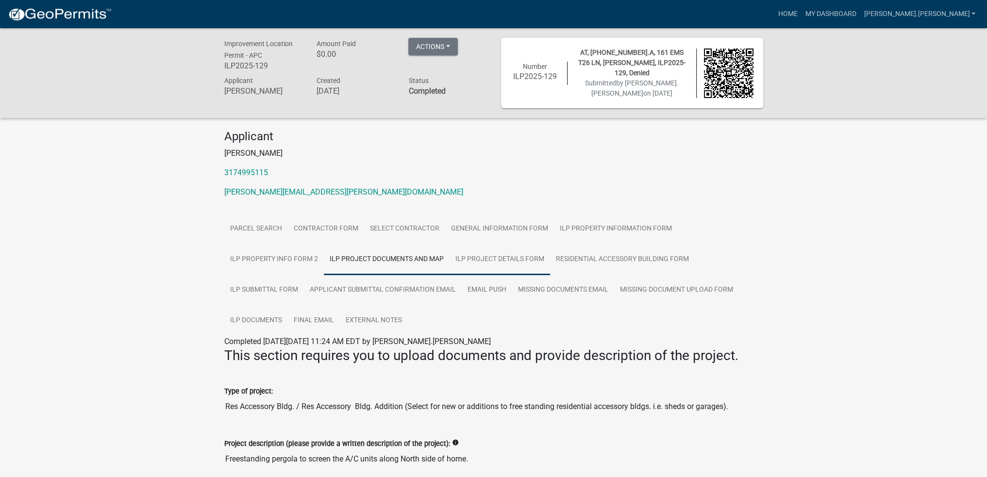
click at [496, 258] on link "ILP Project Details Form" at bounding box center [499, 259] width 100 height 31
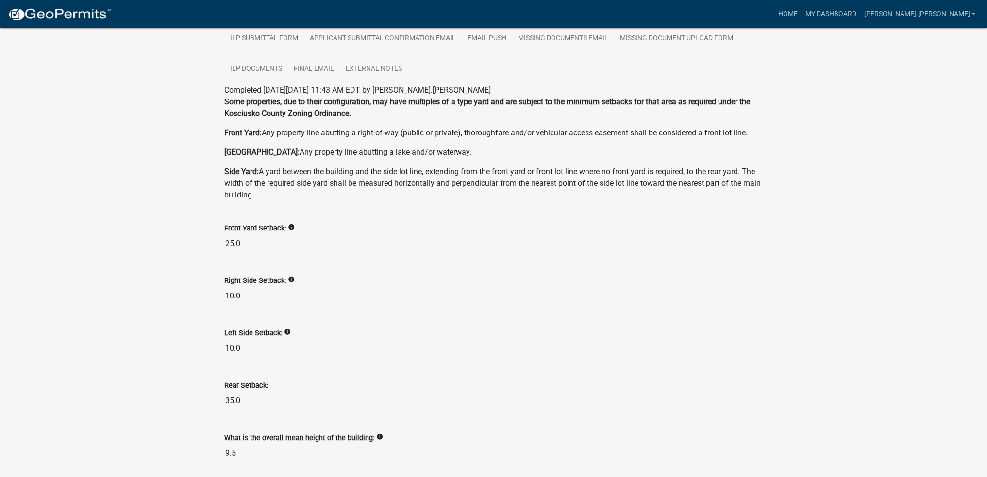
scroll to position [340, 0]
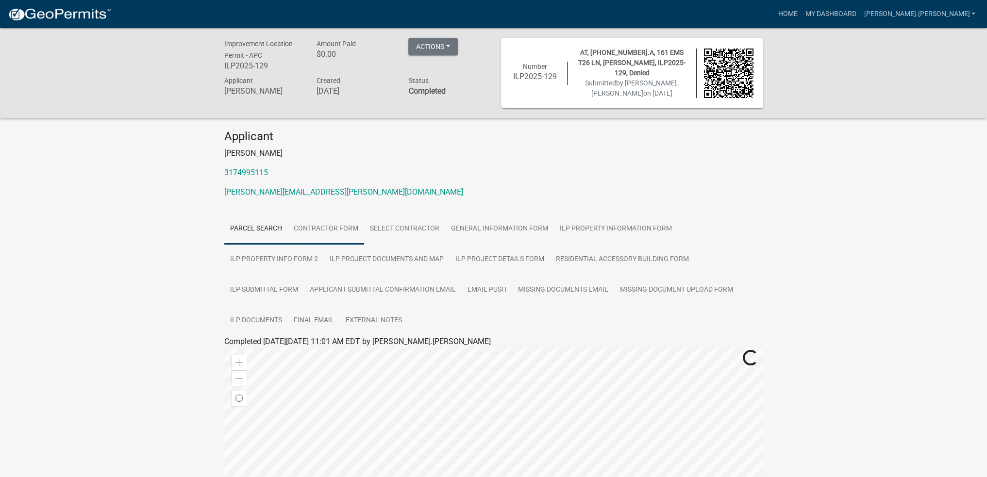
click at [330, 223] on link "Contractor Form" at bounding box center [326, 229] width 76 height 31
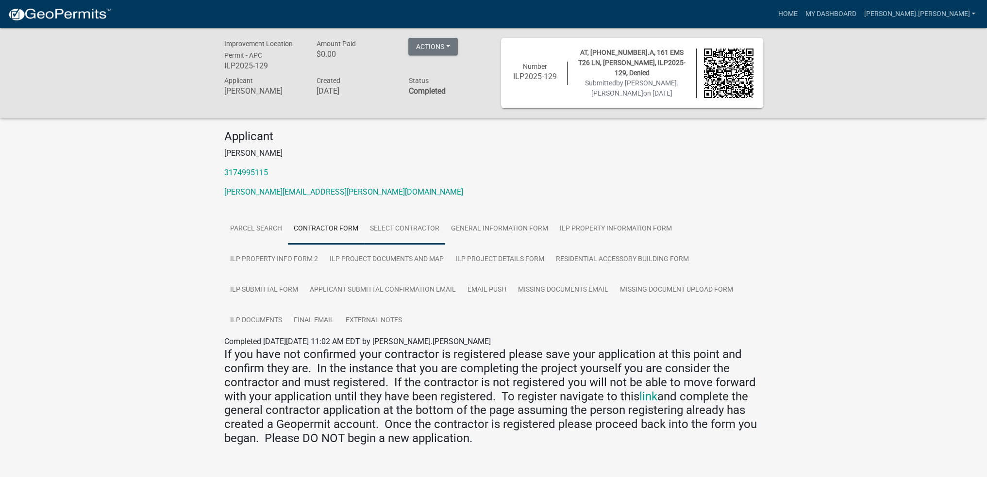
click at [408, 230] on link "Select contractor" at bounding box center [404, 229] width 81 height 31
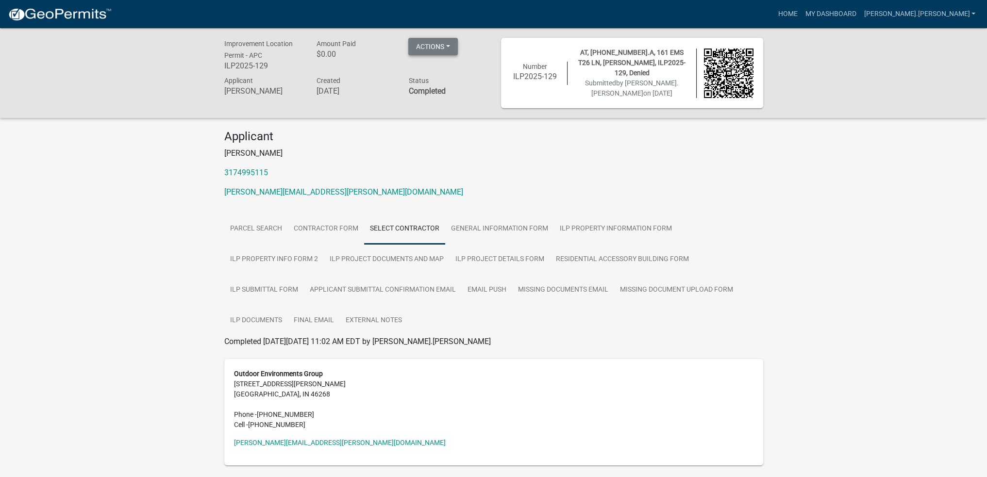
click at [444, 50] on button "Actions" at bounding box center [432, 46] width 49 height 17
click at [738, 216] on ul "Parcel search Contractor Form Select contractor General Information Form ILP Pr…" at bounding box center [493, 275] width 539 height 122
click at [943, 8] on link "[PERSON_NAME].[PERSON_NAME]" at bounding box center [918, 14] width 119 height 18
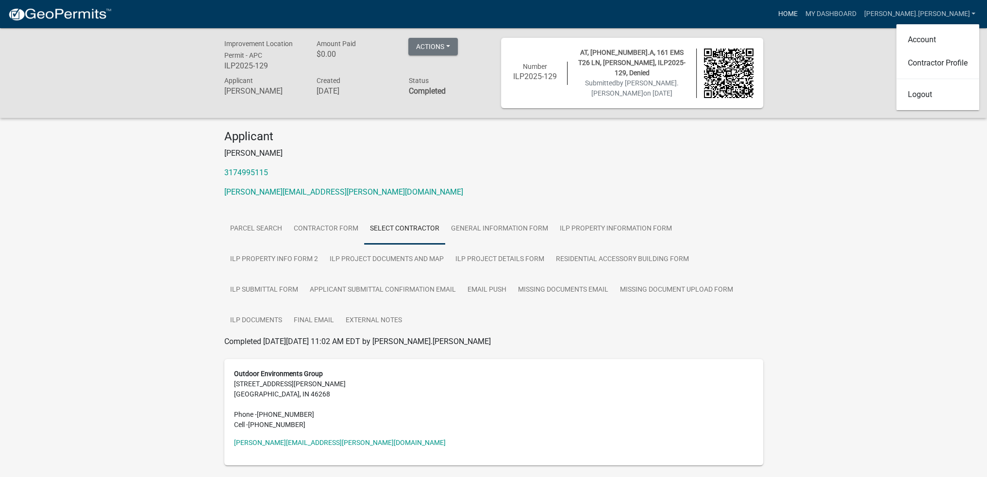
click at [801, 12] on link "Home" at bounding box center [786, 14] width 27 height 18
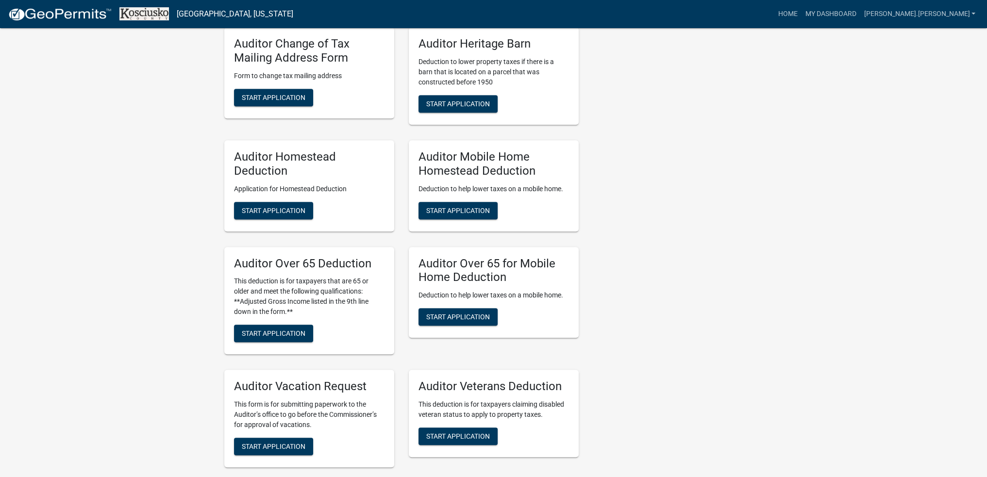
scroll to position [728, 0]
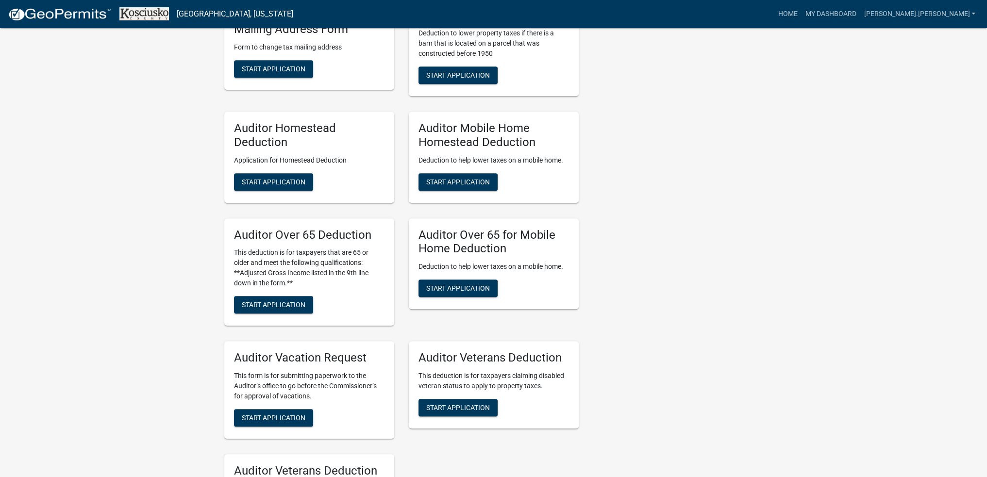
click at [315, 235] on h5 "Auditor Over 65 Deduction" at bounding box center [309, 235] width 150 height 14
click at [926, 216] on div "My Applications Show More There are no applications My Contractor Registration …" at bounding box center [493, 48] width 987 height 1553
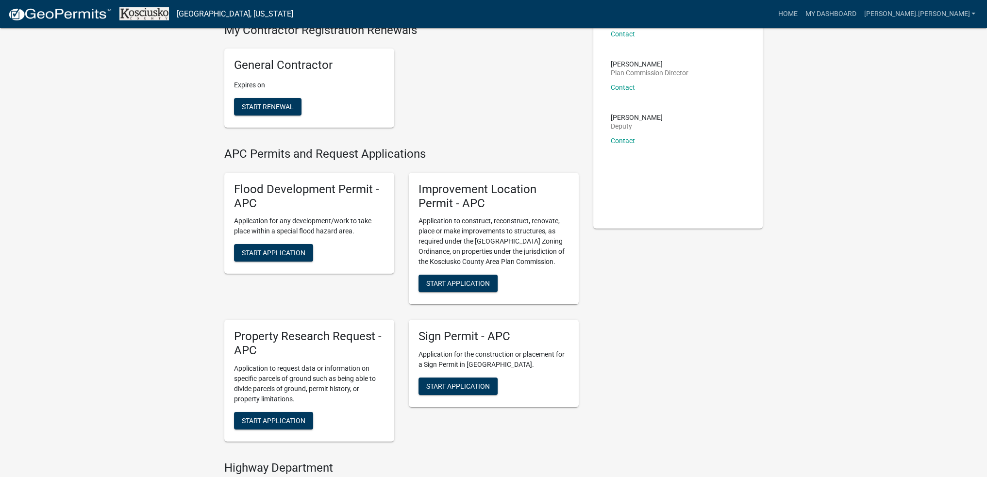
scroll to position [97, 0]
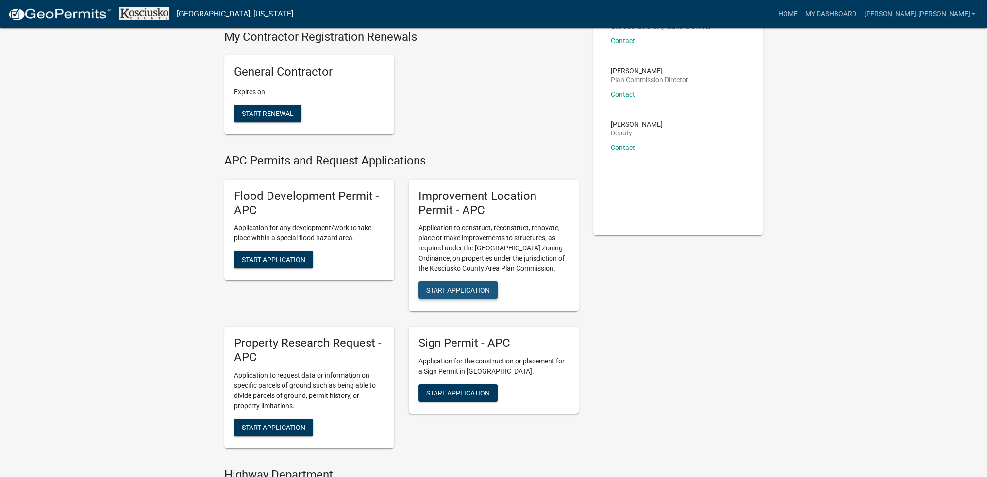
click at [459, 286] on span "Start Application" at bounding box center [458, 290] width 64 height 8
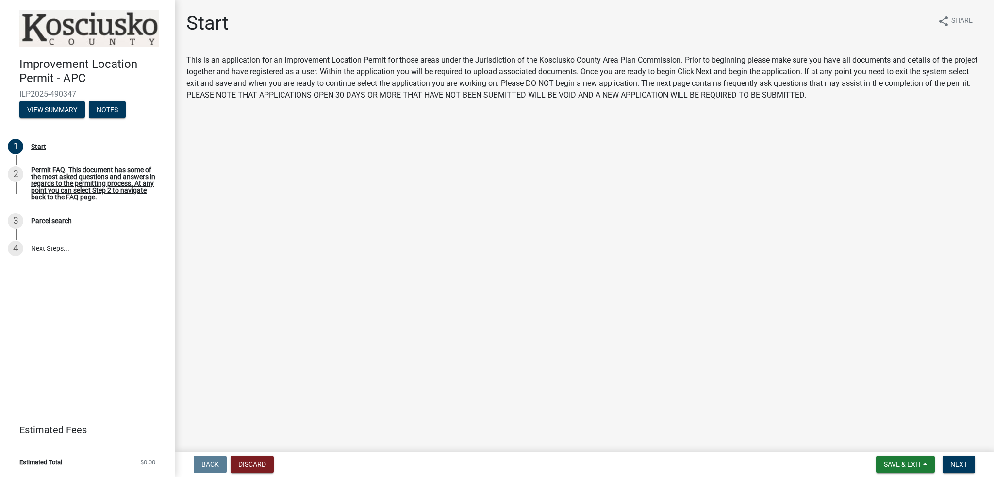
click at [431, 296] on main "Start share Share This is an application for an Improvement Location Permit for…" at bounding box center [584, 224] width 819 height 448
click at [945, 458] on button "Next" at bounding box center [958, 464] width 33 height 17
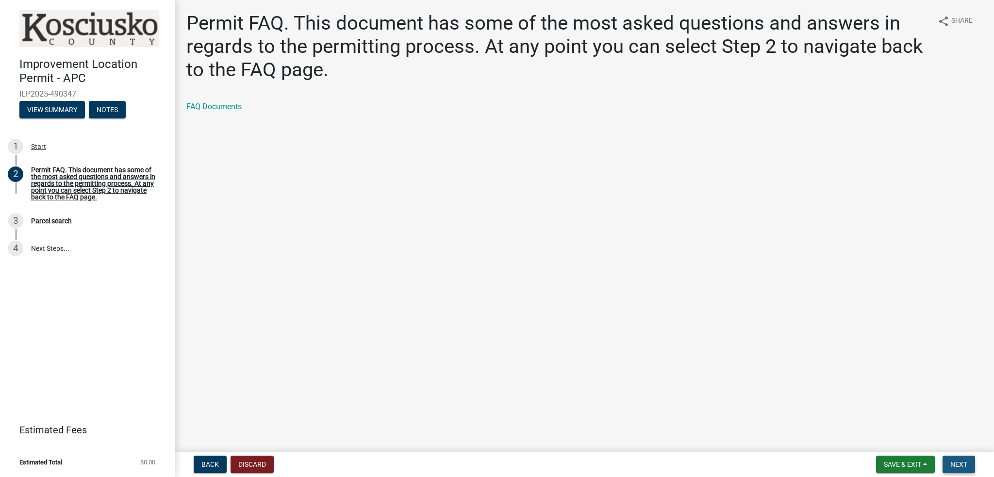
click at [952, 465] on span "Next" at bounding box center [958, 464] width 17 height 8
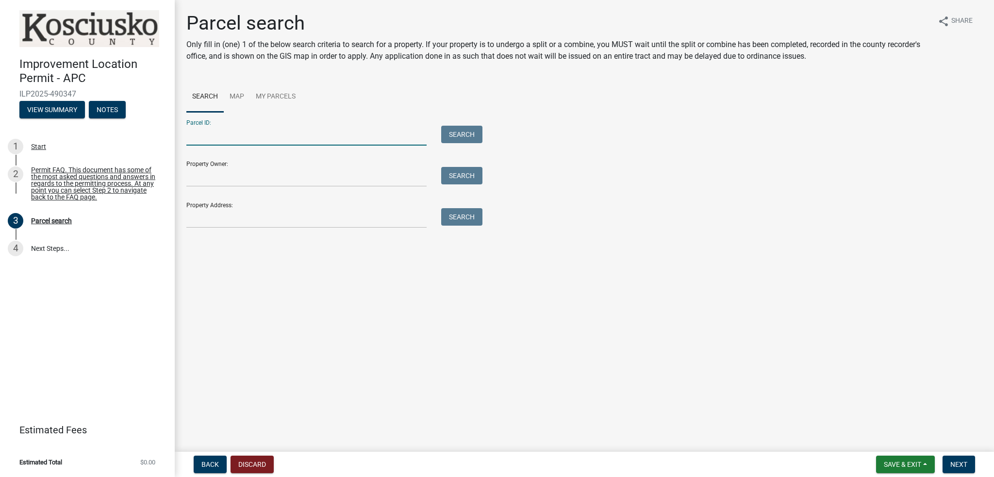
click at [218, 137] on input "Parcel ID:" at bounding box center [306, 136] width 240 height 20
paste input "[PHONE_NUMBER].A"
type input "[PHONE_NUMBER].A"
click at [477, 135] on button "Search" at bounding box center [461, 134] width 41 height 17
click at [219, 132] on input "[PHONE_NUMBER].A" at bounding box center [306, 136] width 240 height 20
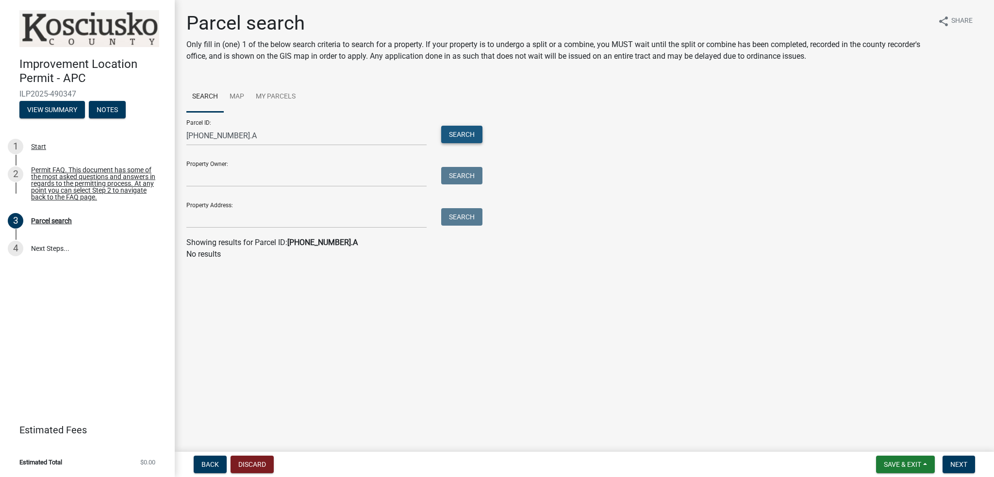
click at [463, 132] on button "Search" at bounding box center [461, 134] width 41 height 17
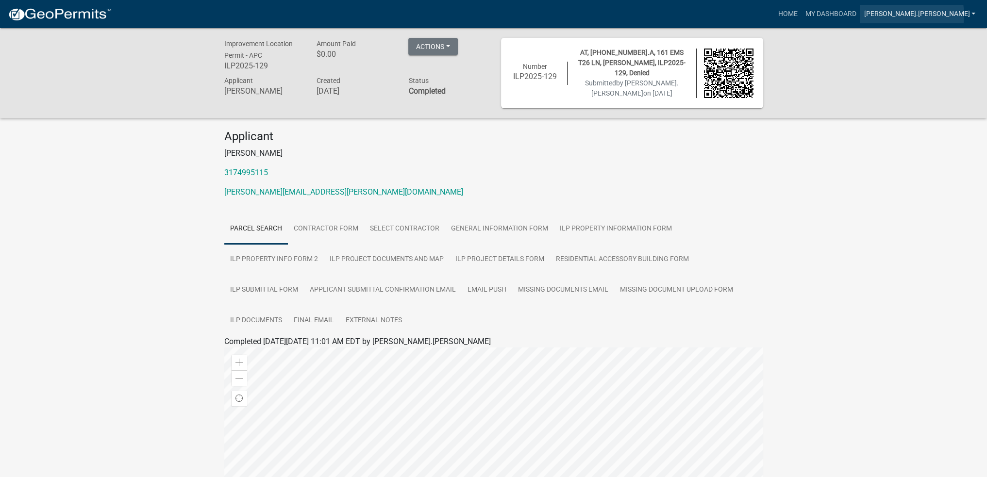
click at [947, 15] on link "[PERSON_NAME].[PERSON_NAME]" at bounding box center [918, 14] width 119 height 18
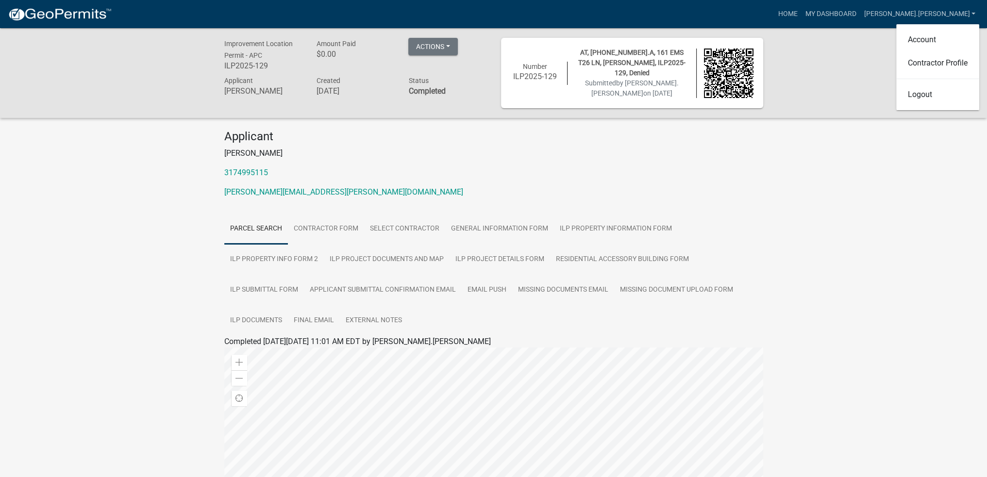
drag, startPoint x: 897, startPoint y: 174, endPoint x: 864, endPoint y: 21, distance: 157.0
click at [897, 171] on div "Improvement Location Permit - APC ILP2025-129 Amount Paid $0.00 Actions Printer…" at bounding box center [493, 351] width 987 height 646
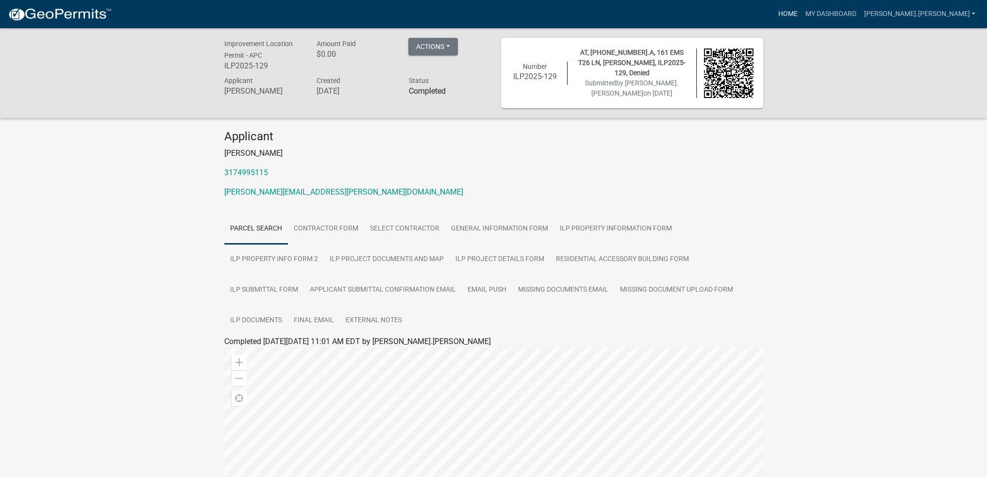
click at [801, 12] on link "Home" at bounding box center [786, 14] width 27 height 18
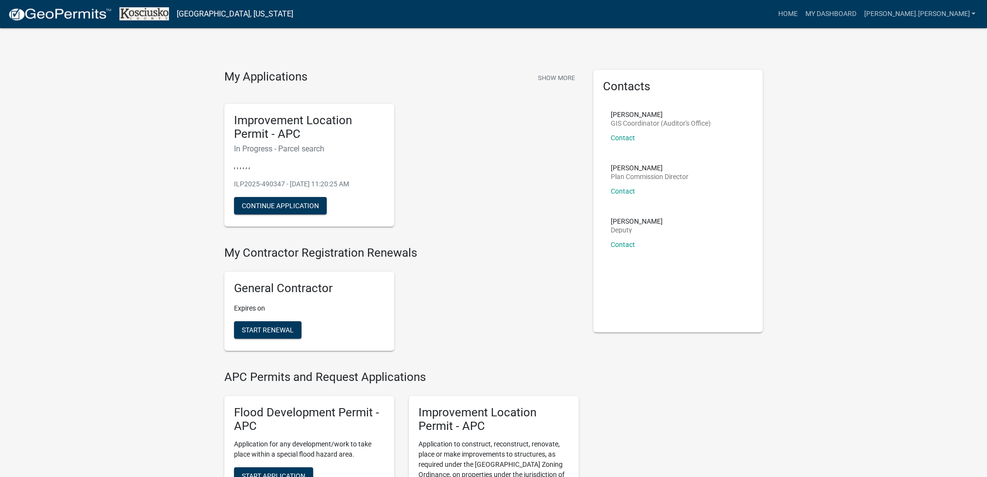
drag, startPoint x: 163, startPoint y: 277, endPoint x: 278, endPoint y: 269, distance: 114.8
click at [511, 223] on div "Improvement Location Permit - APC In Progress - Parcel search , , , , , , ILP20…" at bounding box center [401, 165] width 369 height 139
click at [285, 204] on button "Continue Application" at bounding box center [280, 205] width 93 height 17
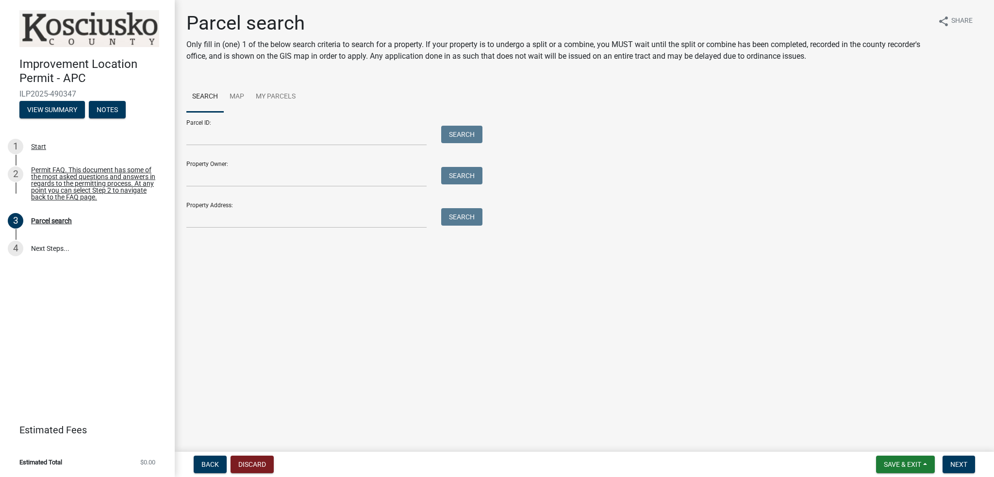
click at [140, 318] on div "Improvement Location Permit - APC ILP2025-490347 View Summary Notes 1 Start 2 P…" at bounding box center [87, 238] width 175 height 477
drag, startPoint x: 361, startPoint y: 324, endPoint x: 361, endPoint y: 316, distance: 7.3
click at [361, 319] on main "Parcel search Only fill in (one) 1 of the below search criteria to search for a…" at bounding box center [584, 224] width 819 height 448
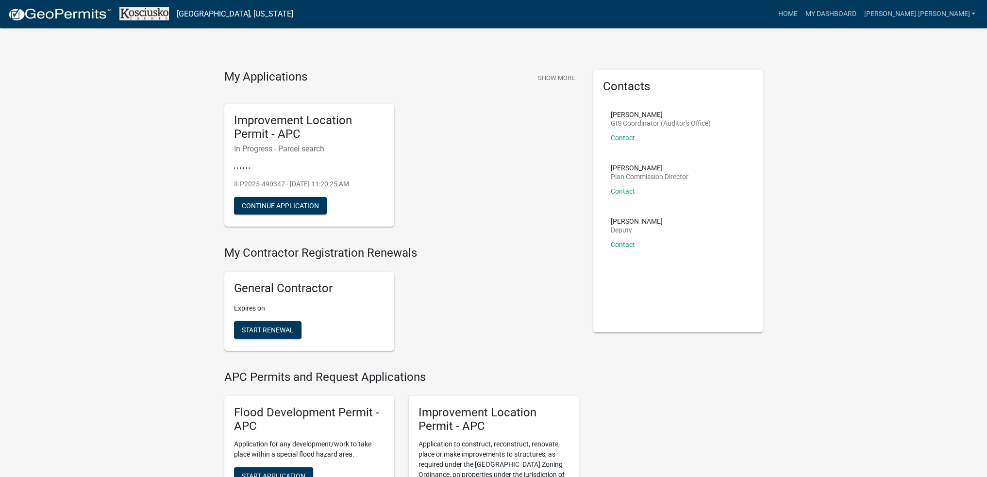
click at [456, 295] on div "General Contractor Expires on Start Renewal" at bounding box center [401, 311] width 369 height 95
drag, startPoint x: 501, startPoint y: 283, endPoint x: 765, endPoint y: 199, distance: 276.7
click at [512, 280] on div "General Contractor Expires on Start Renewal" at bounding box center [401, 311] width 369 height 95
drag, startPoint x: 653, startPoint y: 167, endPoint x: 682, endPoint y: 155, distance: 31.1
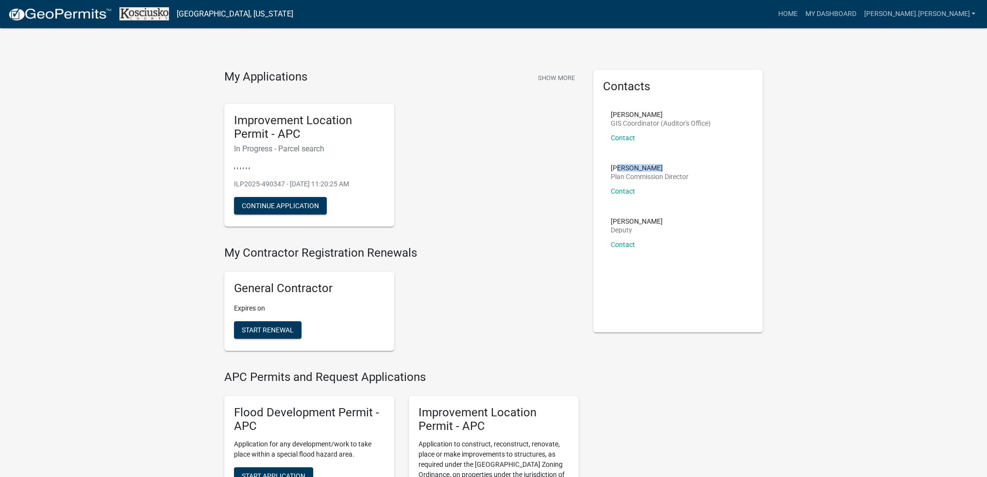
click at [617, 165] on p "[PERSON_NAME]" at bounding box center [649, 167] width 78 height 7
drag, startPoint x: 697, startPoint y: 154, endPoint x: 675, endPoint y: 123, distance: 38.4
click at [697, 154] on li "[PERSON_NAME] GIS Coordinator (Auditor's Office) Contact" at bounding box center [678, 129] width 150 height 53
drag, startPoint x: 639, startPoint y: 113, endPoint x: 604, endPoint y: 115, distance: 35.5
click at [604, 115] on li "[PERSON_NAME] GIS Coordinator (Auditor's Office) Contact" at bounding box center [678, 129] width 150 height 53
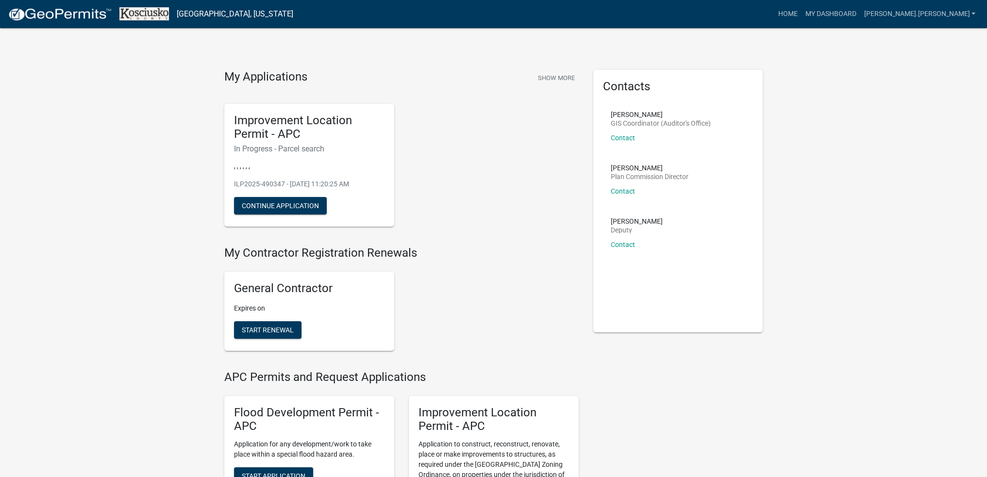
drag, startPoint x: 490, startPoint y: 263, endPoint x: 693, endPoint y: 201, distance: 212.1
click at [492, 263] on div "My Contractor Registration Renewals General Contractor Expires on Start Renewal" at bounding box center [401, 302] width 354 height 113
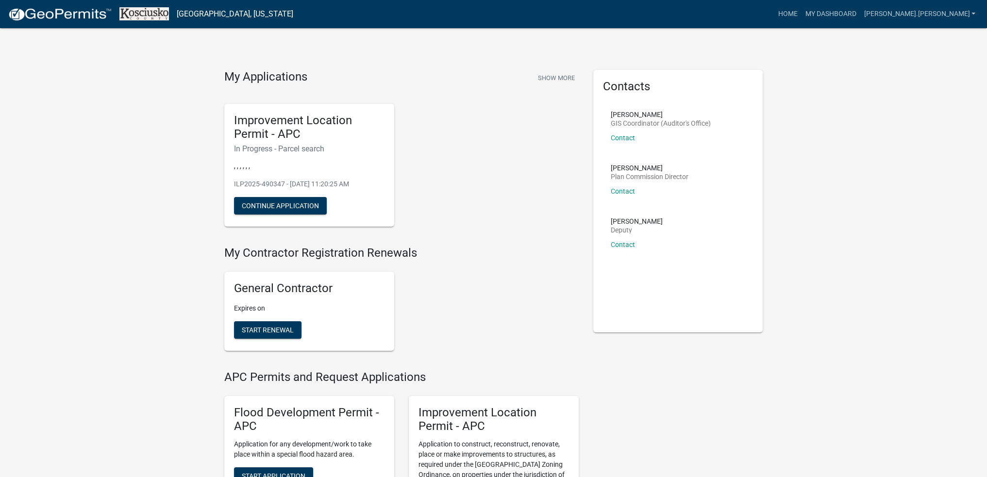
drag, startPoint x: 548, startPoint y: 174, endPoint x: 857, endPoint y: 129, distance: 312.4
click at [553, 174] on div "Improvement Location Permit - APC In Progress - Parcel search , , , , , , ILP20…" at bounding box center [401, 165] width 369 height 139
click at [801, 12] on link "Home" at bounding box center [786, 14] width 27 height 18
click at [476, 211] on div "Improvement Location Permit - APC In Progress - Parcel search , , , , , , ILP20…" at bounding box center [401, 165] width 369 height 139
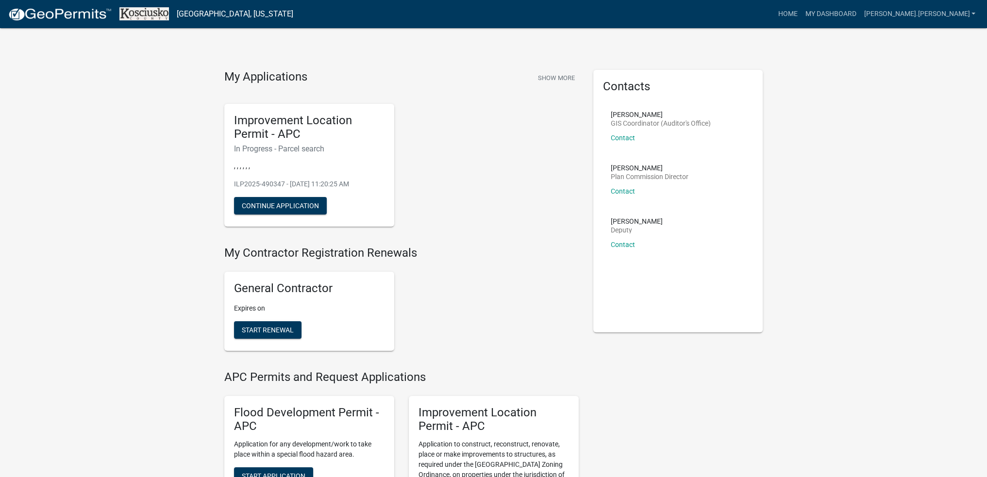
click at [295, 207] on button "Continue Application" at bounding box center [280, 205] width 93 height 17
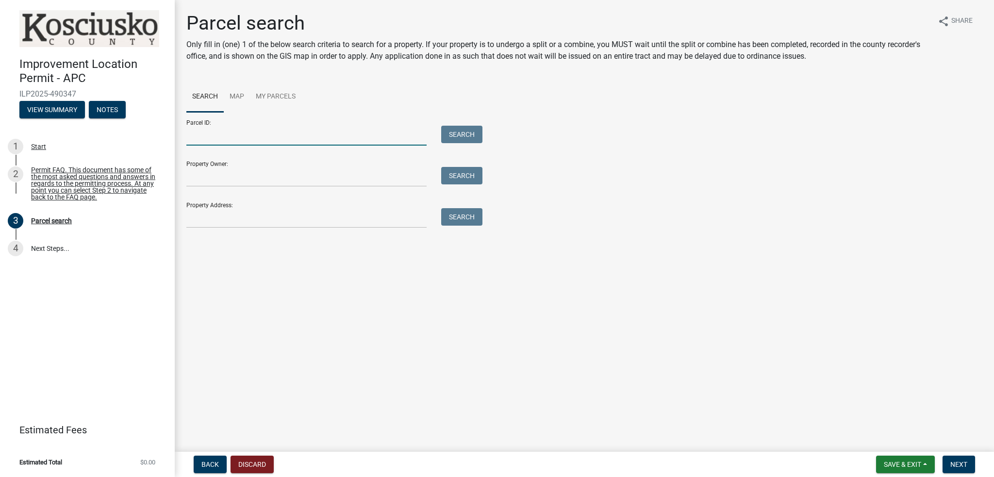
click at [231, 137] on input "Parcel ID:" at bounding box center [306, 136] width 240 height 20
paste input "[PHONE_NUMBER].A"
type input "[PHONE_NUMBER].A"
click at [481, 139] on button "Search" at bounding box center [461, 134] width 41 height 17
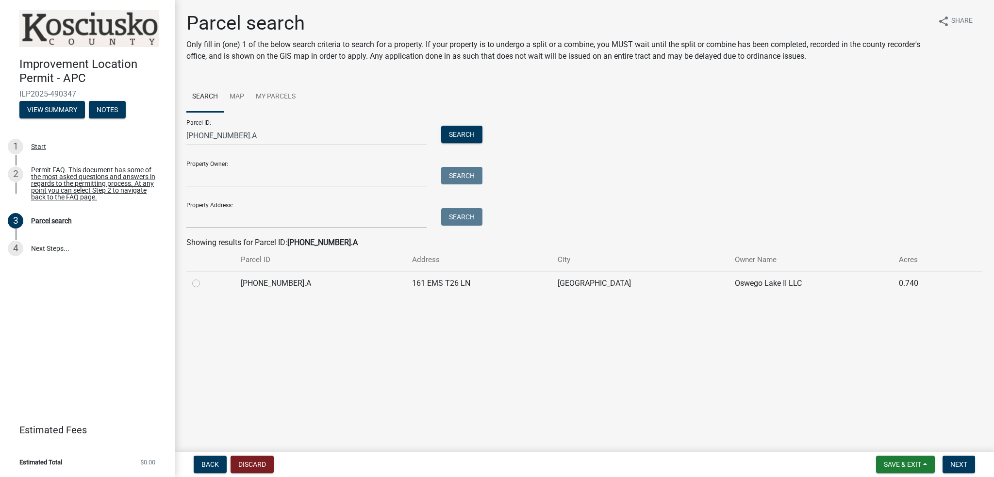
click at [204, 278] on label at bounding box center [204, 278] width 0 height 0
click at [204, 281] on input "radio" at bounding box center [207, 281] width 6 height 6
radio input "true"
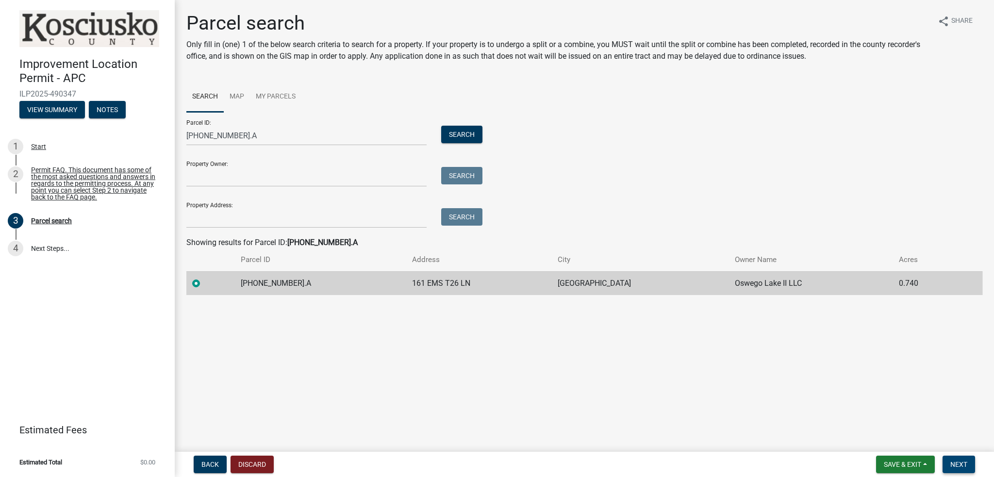
click at [965, 466] on span "Next" at bounding box center [958, 464] width 17 height 8
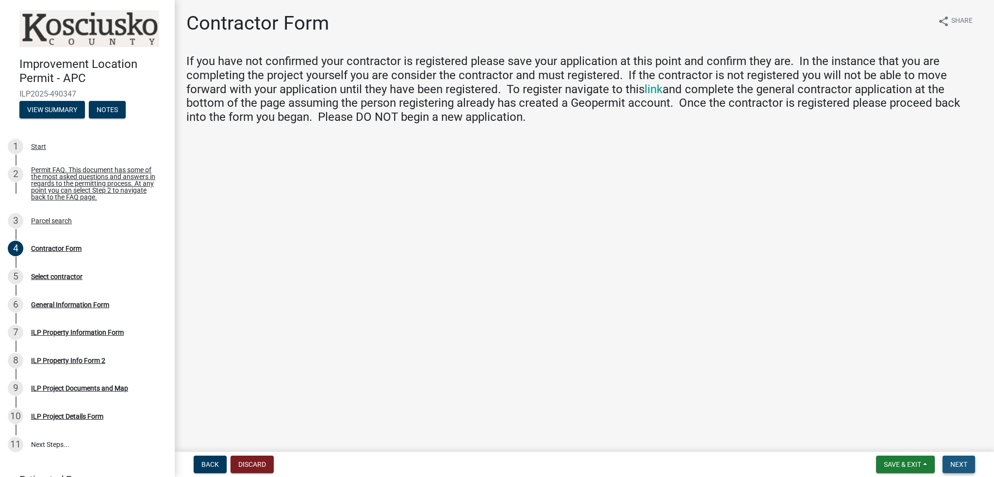
click at [963, 461] on span "Next" at bounding box center [958, 464] width 17 height 8
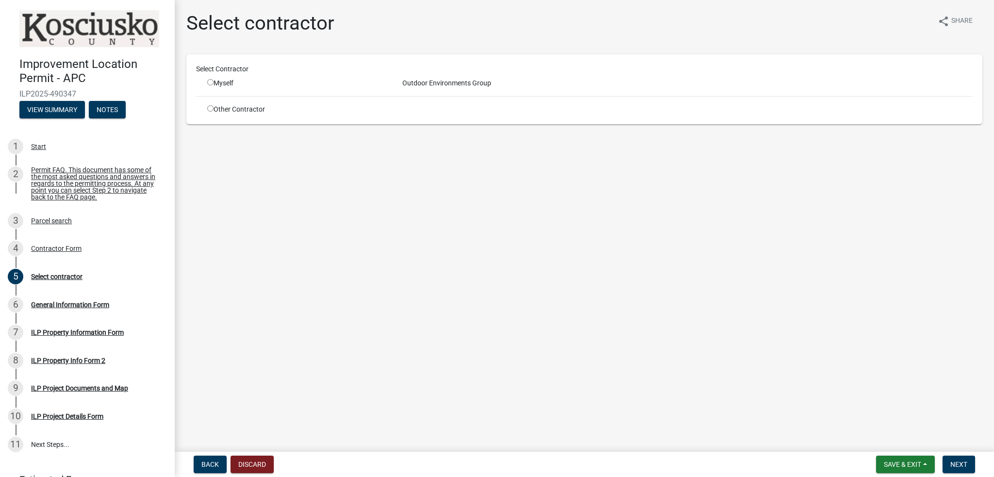
click at [210, 83] on input "radio" at bounding box center [210, 82] width 6 height 6
radio input "true"
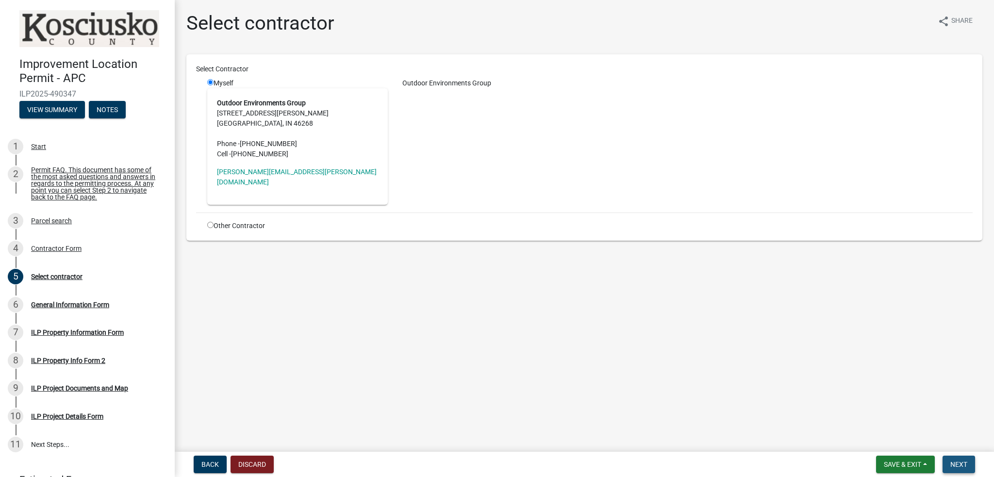
click at [967, 462] on button "Next" at bounding box center [958, 464] width 33 height 17
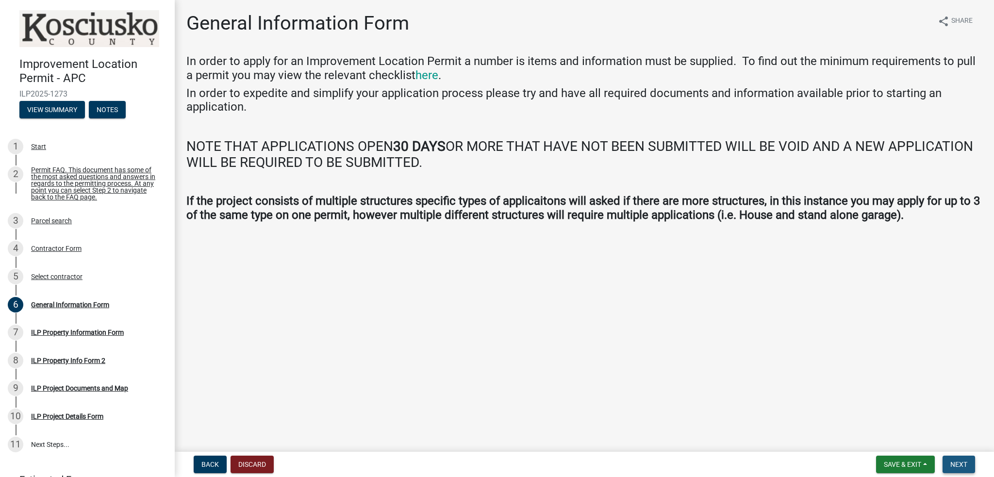
click at [954, 467] on span "Next" at bounding box center [958, 464] width 17 height 8
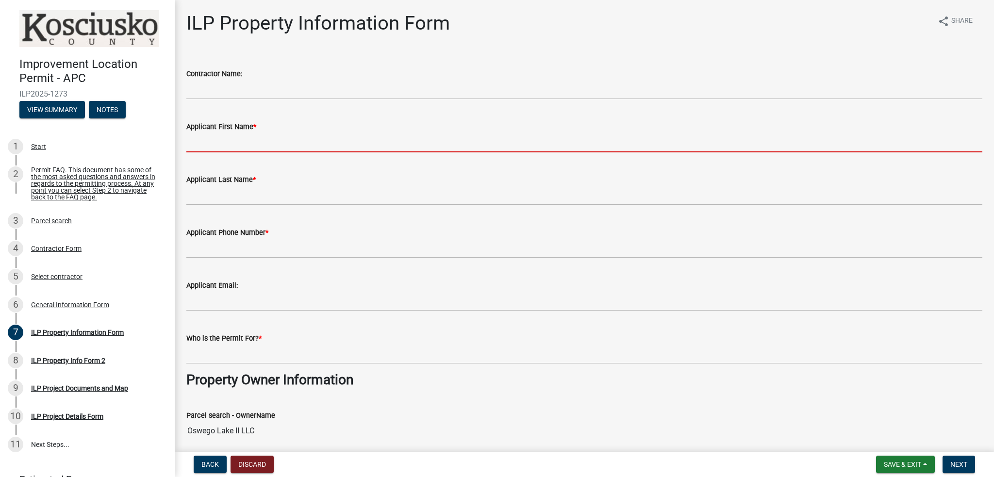
click at [239, 144] on input "Applicant First Name *" at bounding box center [584, 142] width 796 height 20
type input "[PERSON_NAME]"
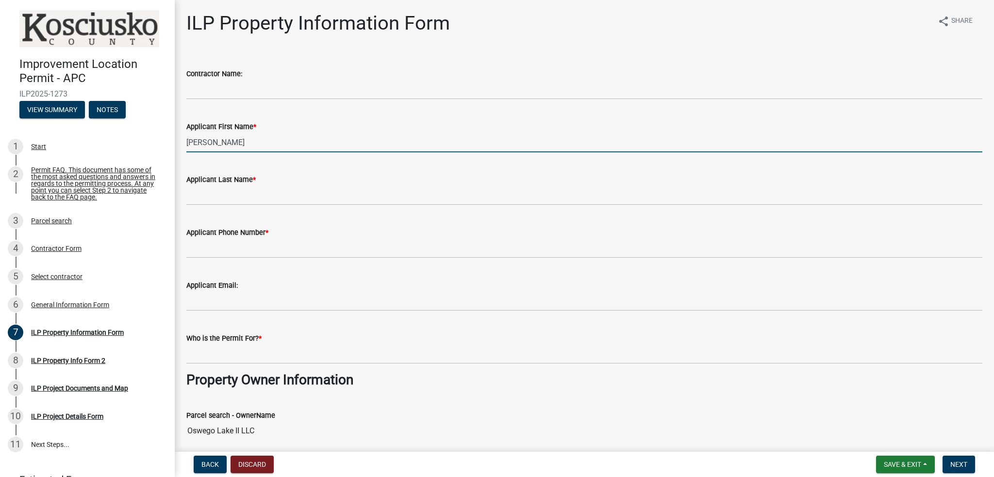
type input "Outdoor Environments Group"
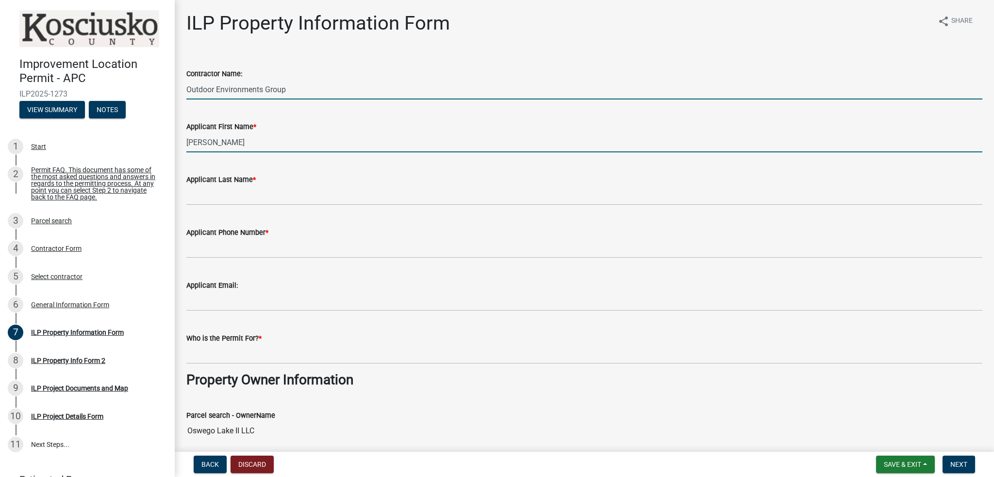
type input "[PERSON_NAME]"
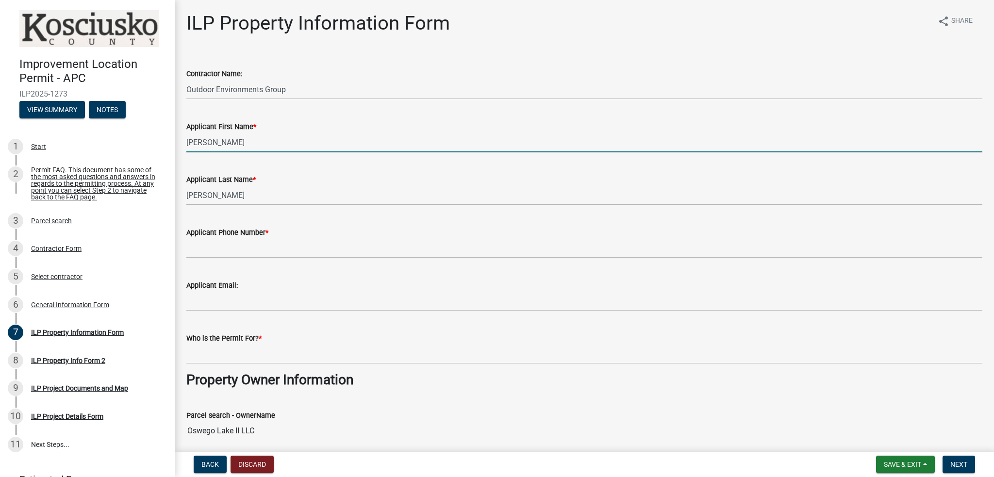
type input "3174995115"
type input "[PERSON_NAME][EMAIL_ADDRESS][PERSON_NAME][DOMAIN_NAME]"
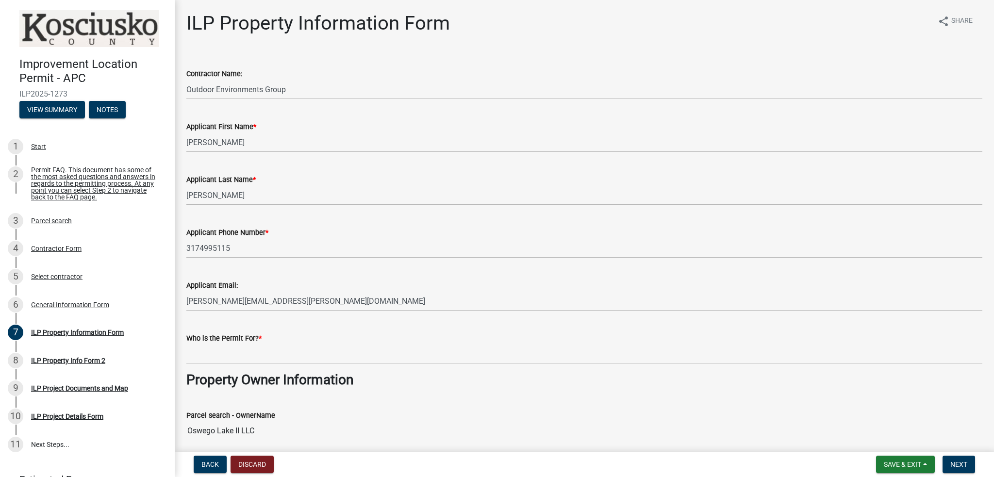
click at [418, 64] on div "Contractor Name: Outdoor Environments Group" at bounding box center [584, 76] width 796 height 45
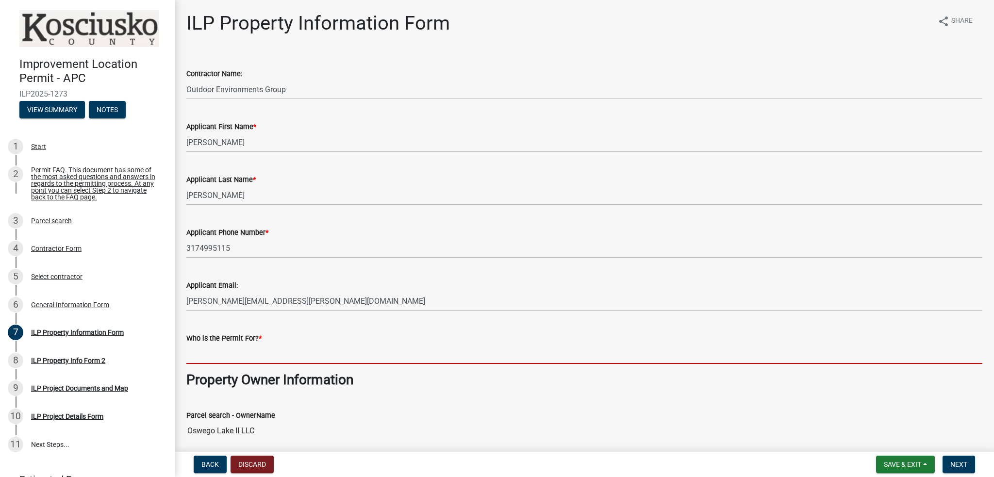
click at [501, 347] on input "Who is the Permit For? *" at bounding box center [584, 354] width 796 height 20
type input "Outdoor Environments Group"
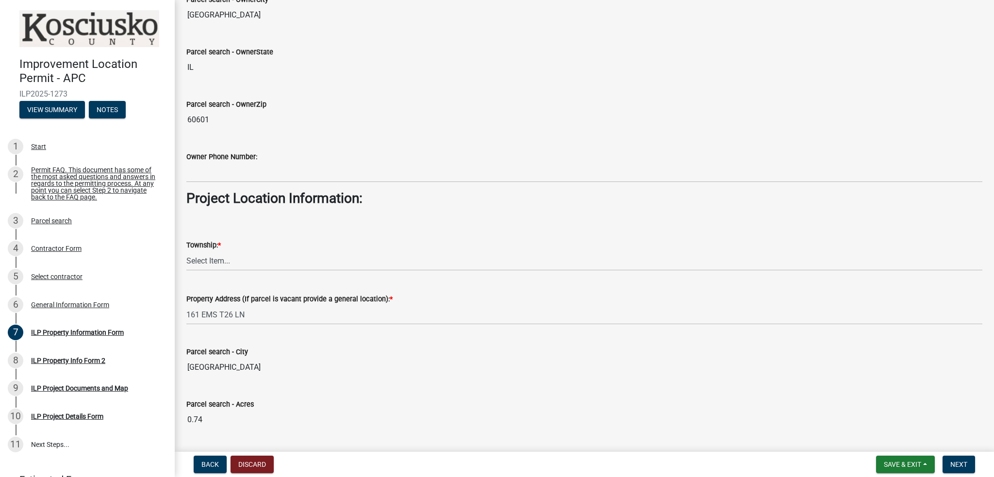
scroll to position [534, 0]
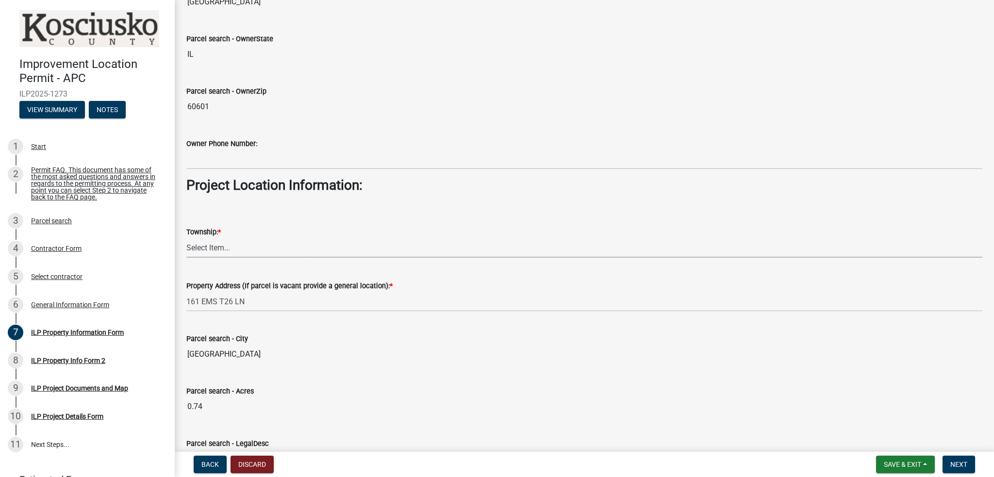
click at [243, 248] on select "Select Item... [PERSON_NAME] - Elkhart Co Clay Etna [GEOGRAPHIC_DATA][PERSON_NA…" at bounding box center [584, 248] width 796 height 20
click at [243, 246] on select "Select Item... [PERSON_NAME] - Elkhart Co Clay Etna [GEOGRAPHIC_DATA][PERSON_NA…" at bounding box center [584, 248] width 796 height 20
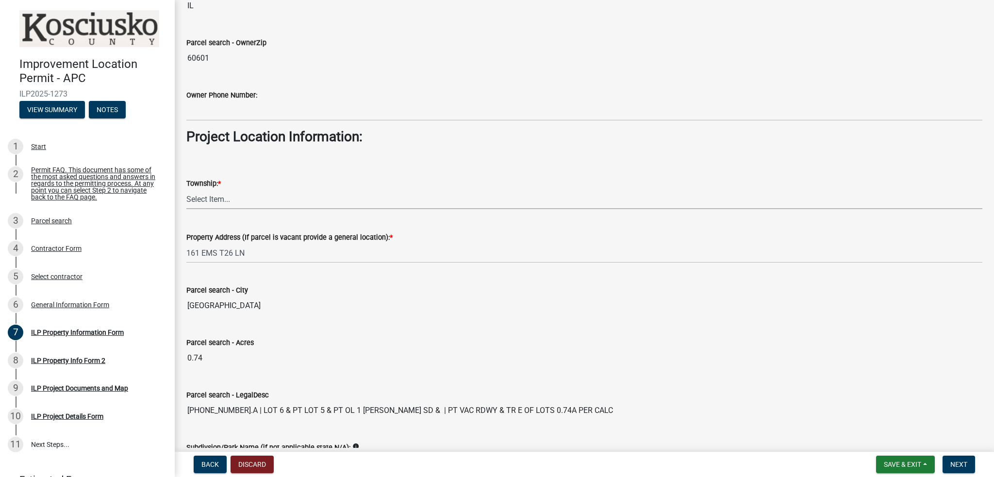
scroll to position [705, 0]
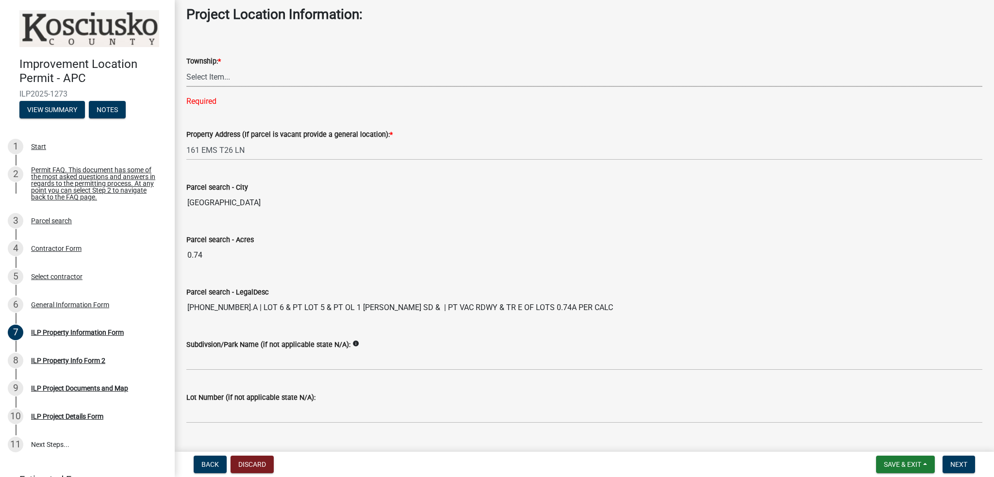
click at [229, 78] on select "Select Item... [PERSON_NAME] - Elkhart Co Clay Etna [GEOGRAPHIC_DATA][PERSON_NA…" at bounding box center [584, 77] width 796 height 20
click at [186, 67] on select "Select Item... [PERSON_NAME] - Elkhart Co Clay Etna [GEOGRAPHIC_DATA][PERSON_NA…" at bounding box center [584, 77] width 796 height 20
select select "8aeb2c27-db4f-4f65-83dd-c512a3678cb2"
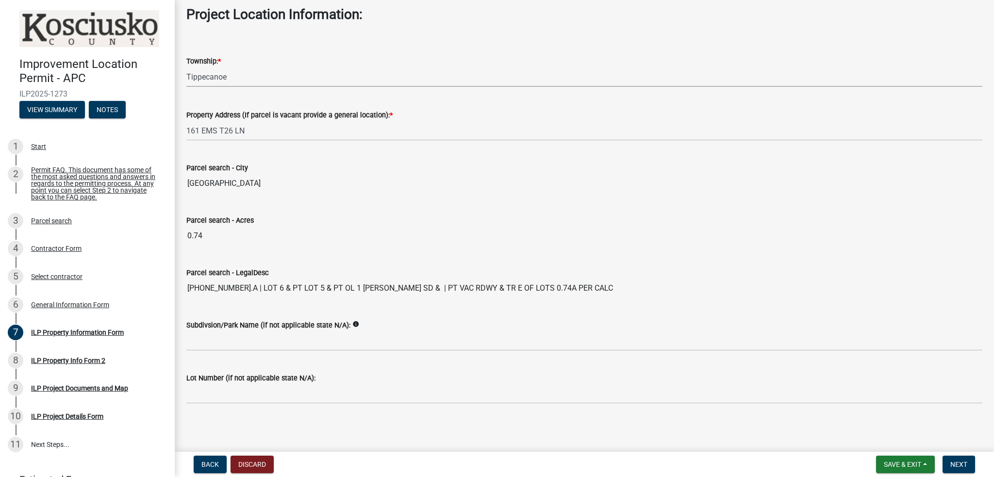
click at [262, 426] on main "ILP Property Information Form share Share Contractor Name: Outdoor Environments…" at bounding box center [584, 224] width 819 height 448
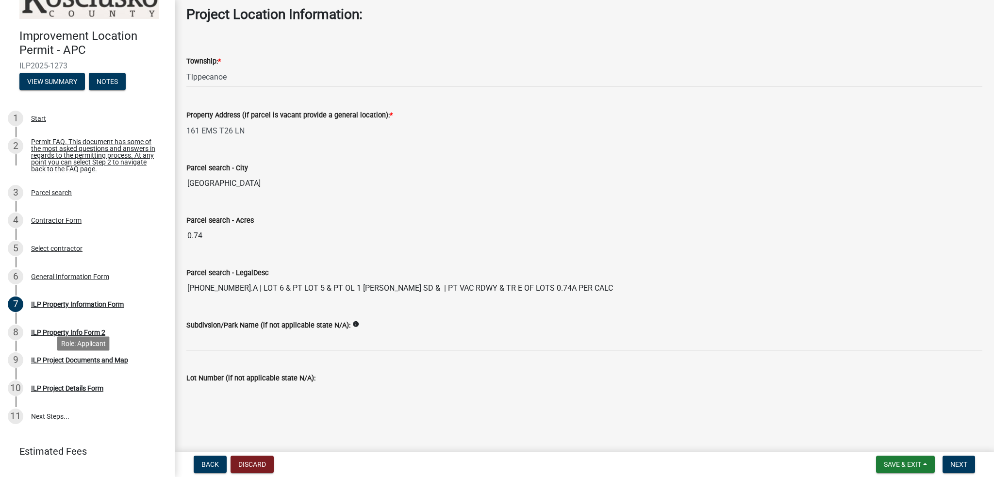
scroll to position [54, 0]
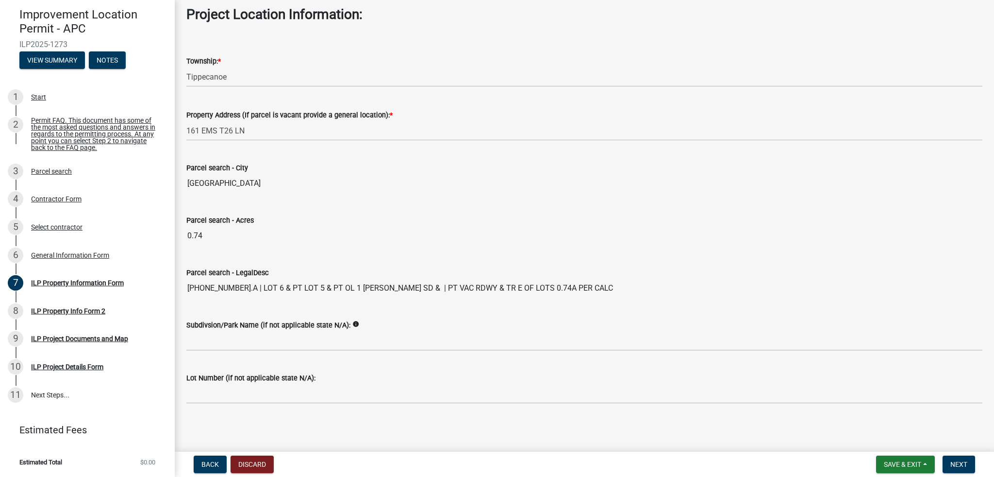
click at [392, 424] on main "ILP Property Information Form share Share Contractor Name: Outdoor Environments…" at bounding box center [584, 224] width 819 height 448
click at [964, 462] on span "Next" at bounding box center [958, 464] width 17 height 8
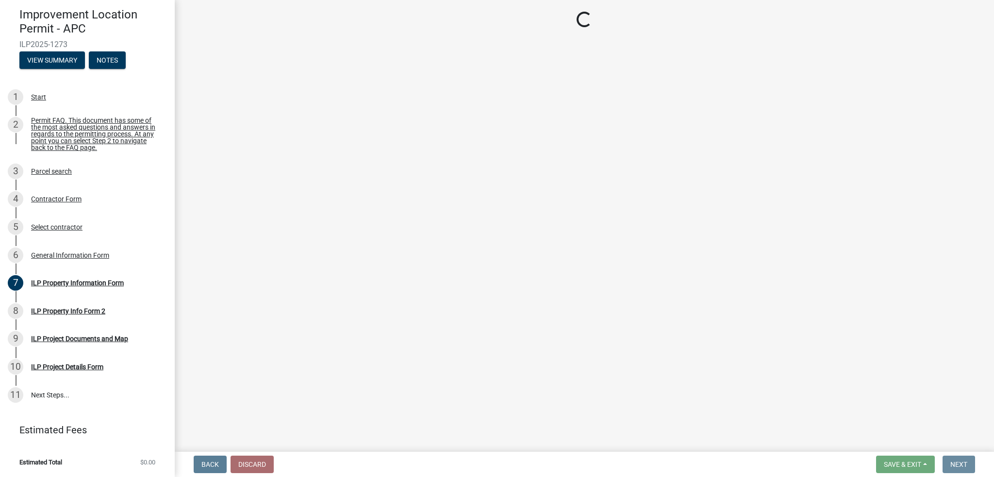
scroll to position [0, 0]
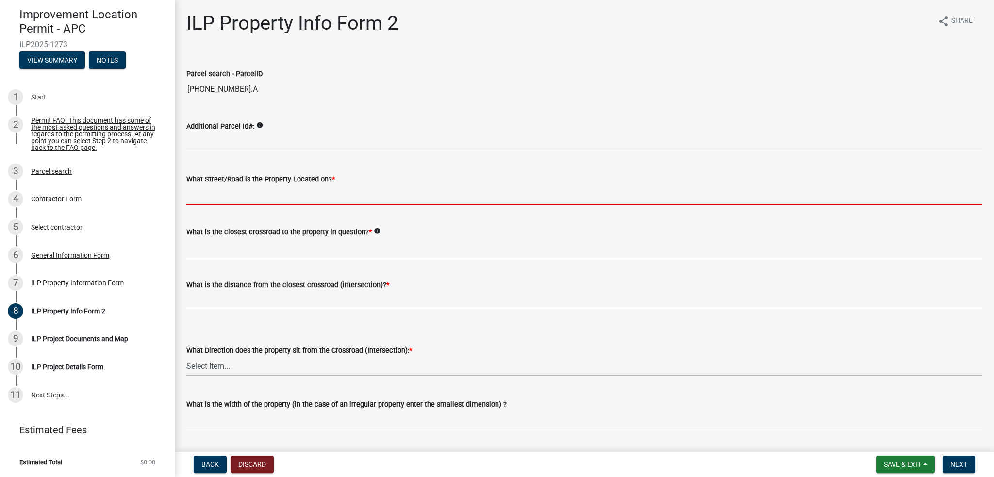
click at [299, 199] on input "What Street/Road is the Property Located on? *" at bounding box center [584, 195] width 796 height 20
type input "Ems T26 Ln"
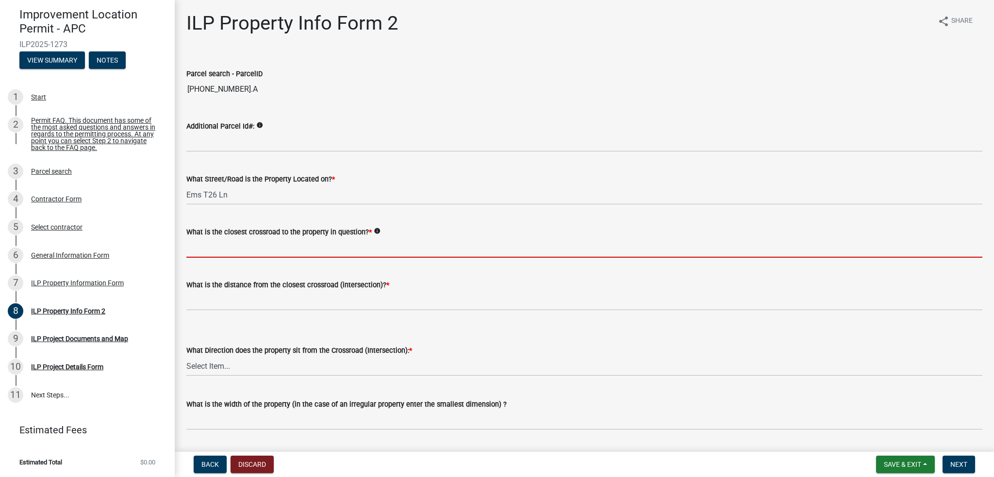
click at [255, 250] on input "What is the closest crossroad to the property in question? *" at bounding box center [584, 248] width 796 height 20
type input "Ems T26 Ln & Ems T26B Ln"
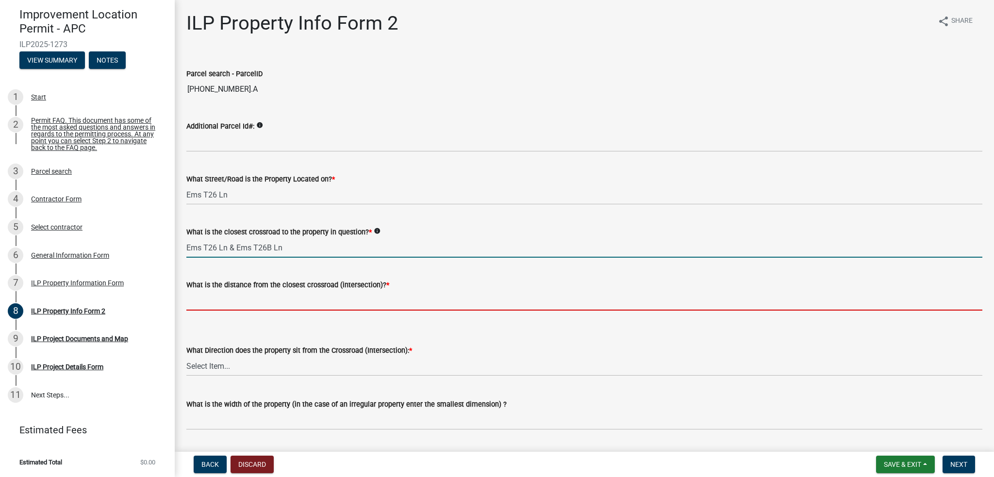
click at [260, 309] on input "text" at bounding box center [584, 301] width 796 height 20
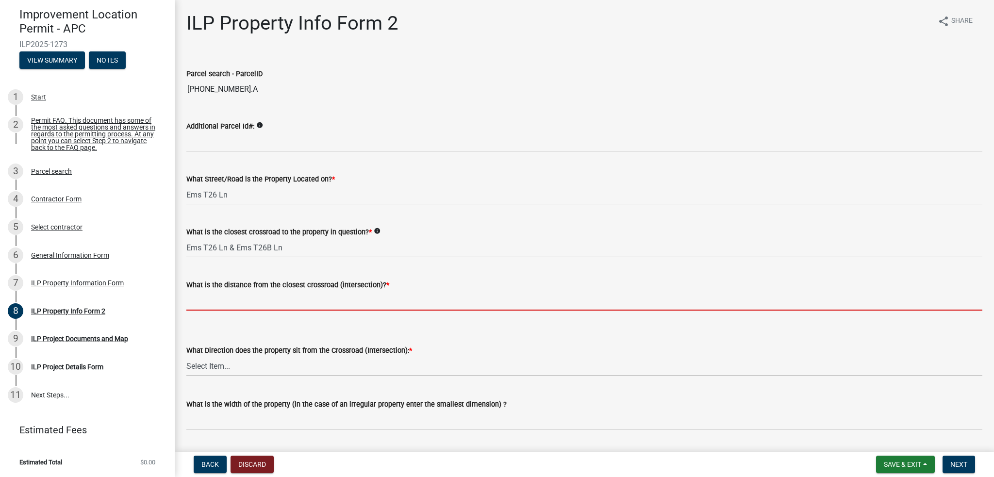
type input "100"
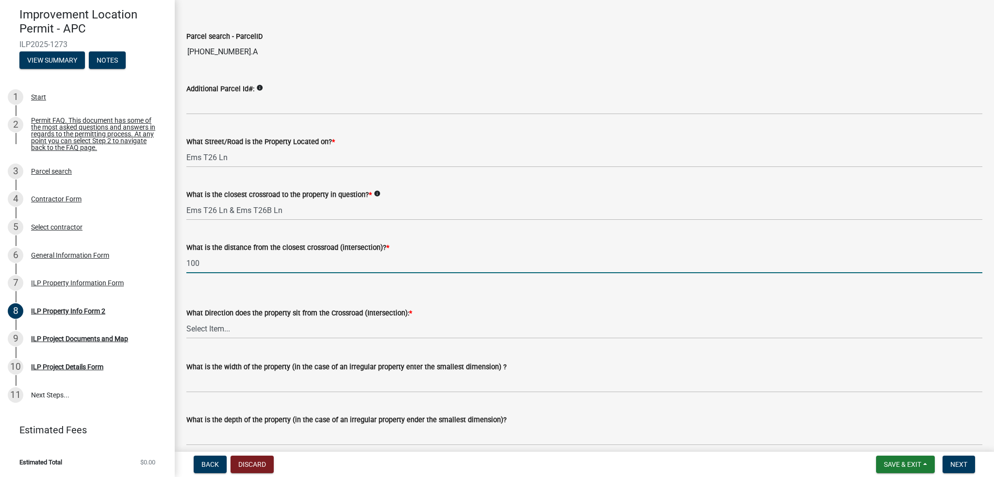
scroll to position [146, 0]
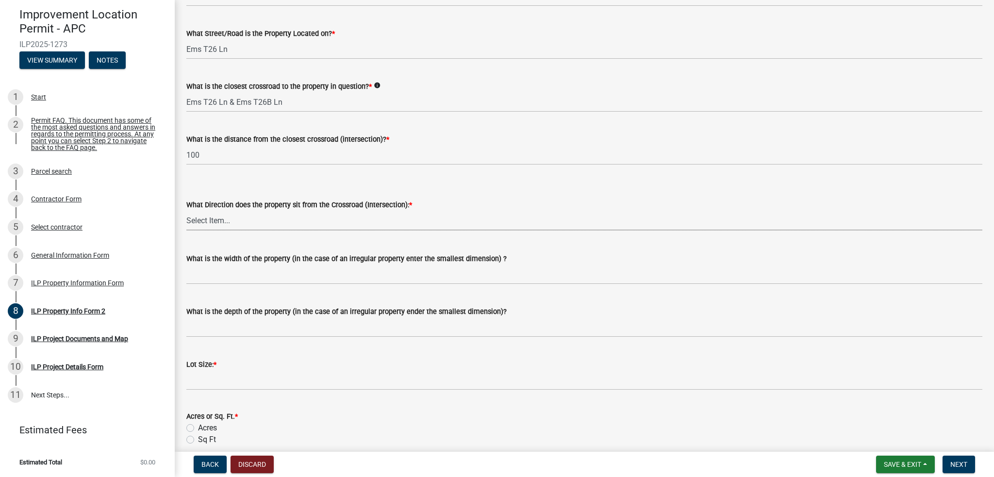
click at [292, 223] on select "Select Item... N NE NW S SE SW E W" at bounding box center [584, 221] width 796 height 20
click at [487, 28] on div "What Street/Road is the Property Located on? *" at bounding box center [584, 34] width 796 height 12
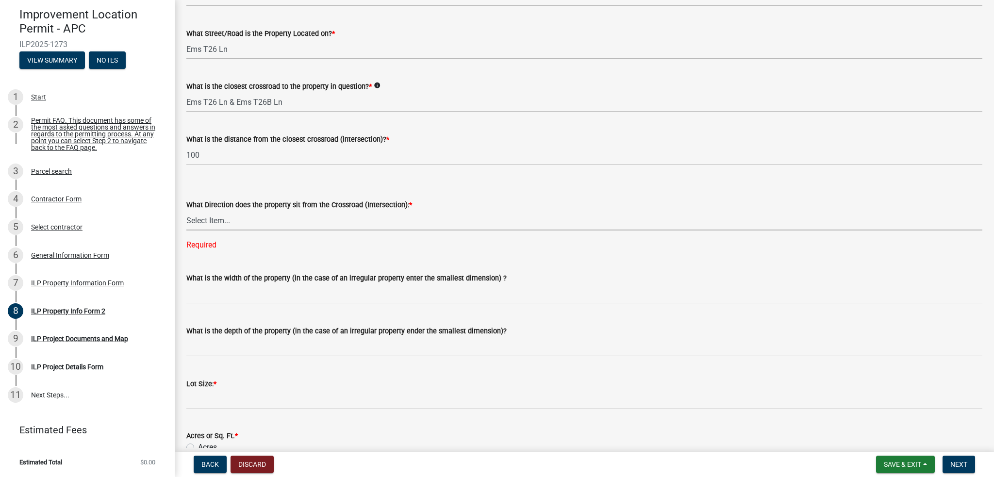
click at [260, 220] on select "Select Item... N NE NW S SE SW E W" at bounding box center [584, 221] width 796 height 20
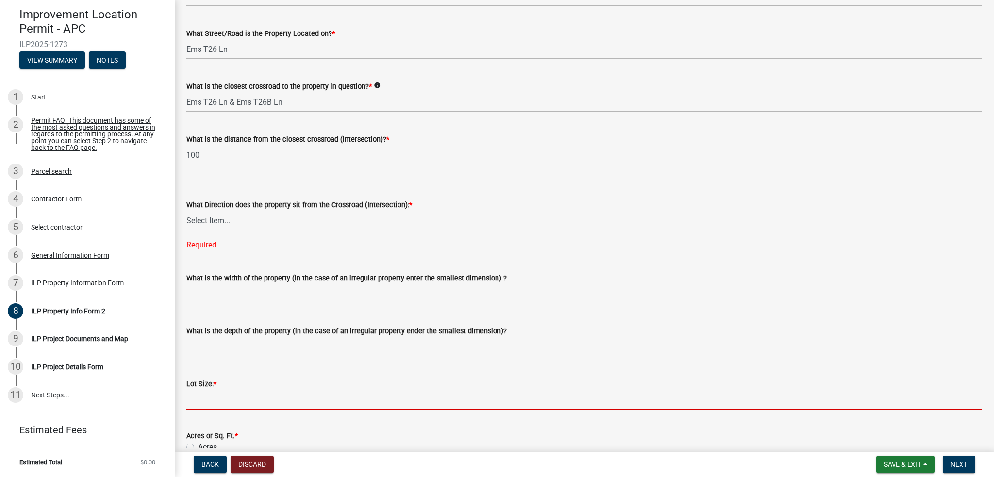
click at [221, 402] on input "text" at bounding box center [584, 400] width 796 height 20
type input "0.74"
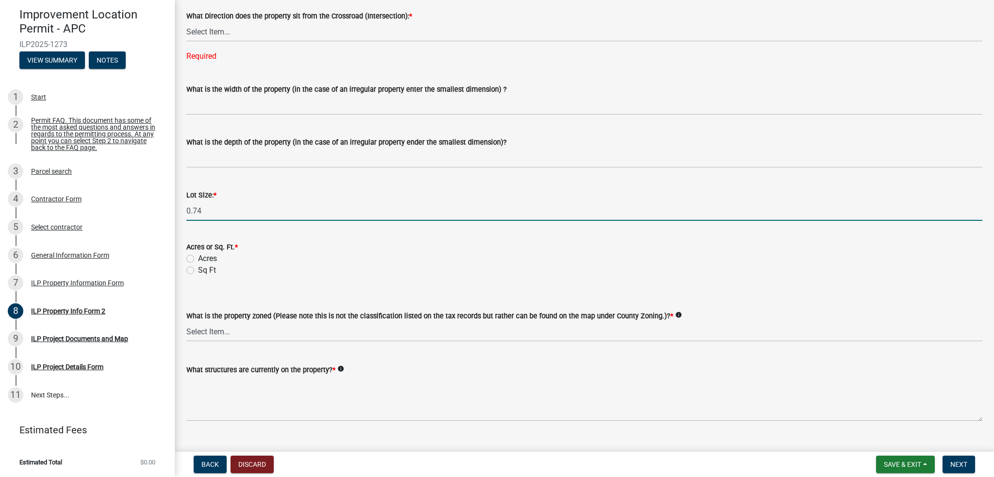
scroll to position [340, 0]
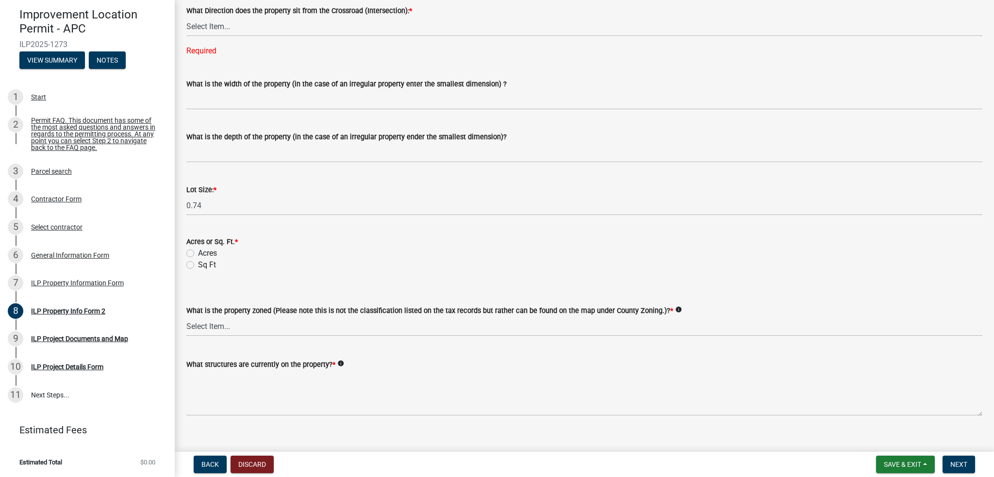
click at [200, 254] on label "Acres" at bounding box center [207, 253] width 19 height 12
click at [200, 254] on input "Acres" at bounding box center [201, 250] width 6 height 6
radio input "true"
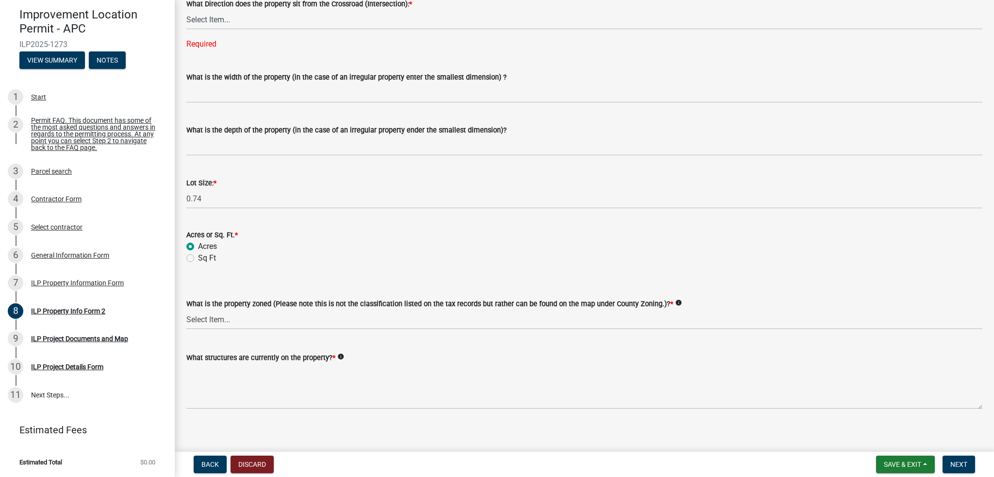
scroll to position [353, 0]
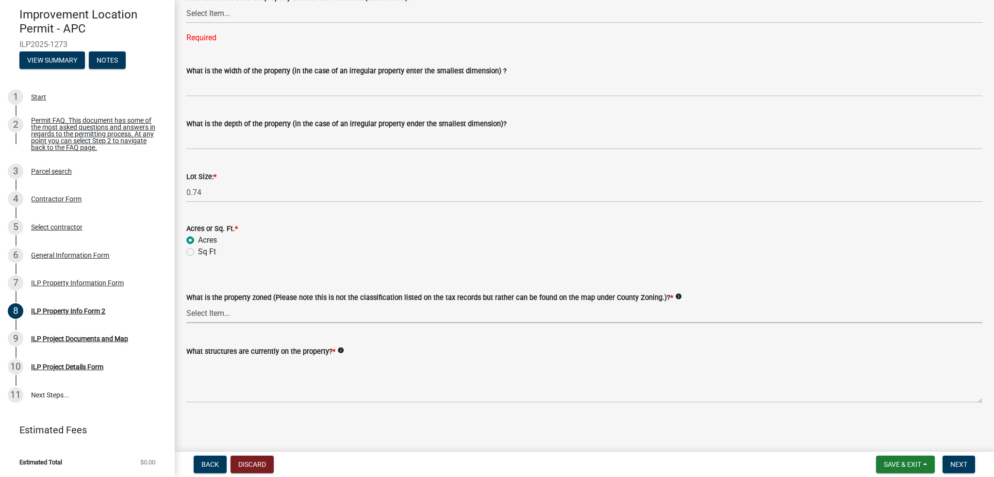
click at [344, 313] on select "Select Item... Agricultural Agricultural 2 Commercial Environmental Industrial …" at bounding box center [584, 313] width 796 height 20
click at [312, 292] on div "What is the property zoned (Please note this is not the classification listed o…" at bounding box center [584, 298] width 796 height 12
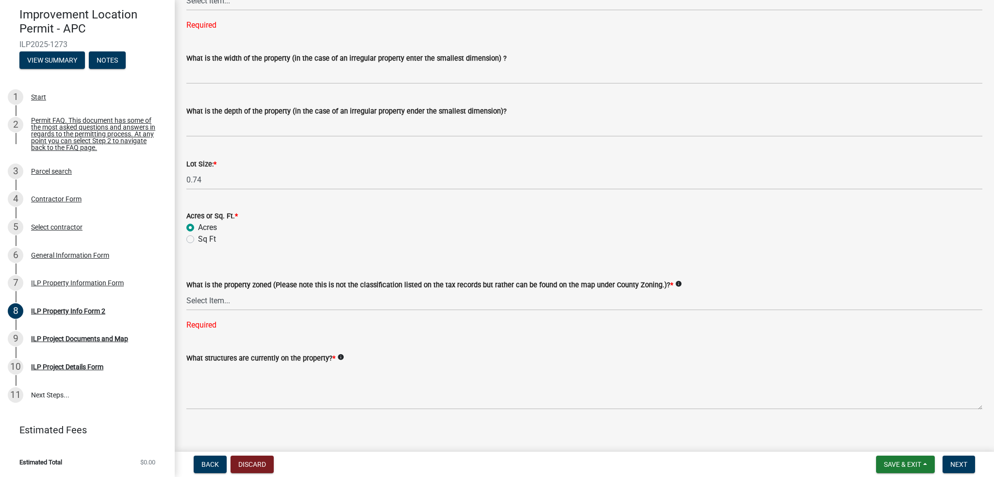
scroll to position [372, 0]
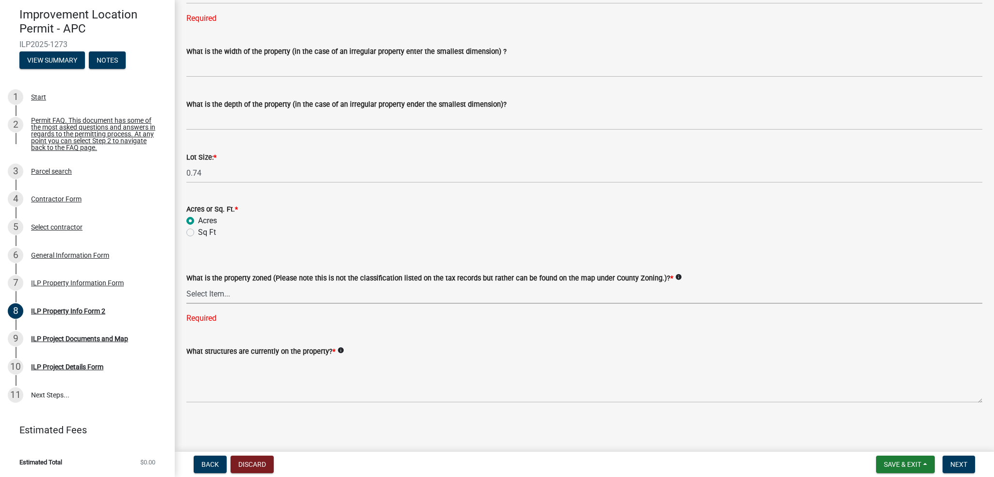
click at [269, 292] on select "Select Item... Agricultural Agricultural 2 Commercial Environmental Industrial …" at bounding box center [584, 294] width 796 height 20
click at [186, 303] on select "Select Item... Agricultural Agricultural 2 Commercial Environmental Industrial …" at bounding box center [584, 294] width 796 height 20
select select "1146270b-2111-4e23-bf7f-74ce85cf7041"
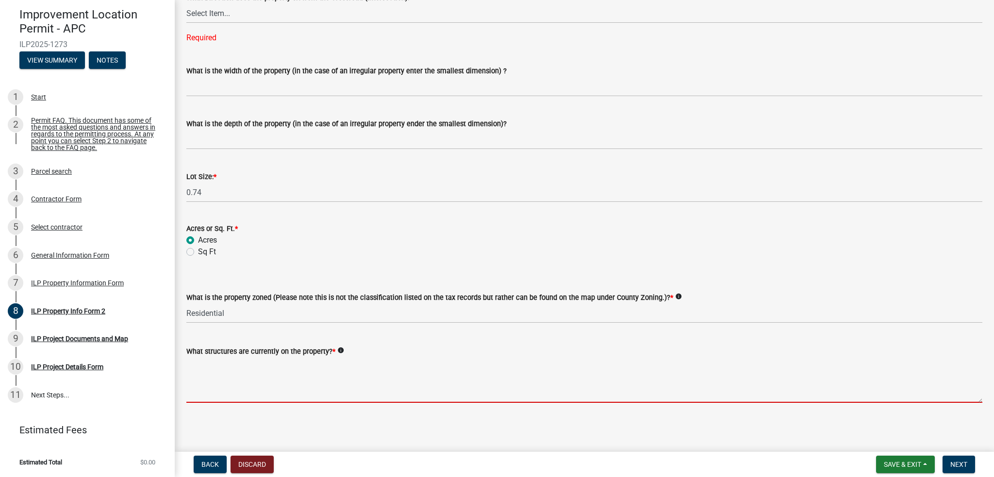
click at [291, 394] on textarea "What structures are currently on the property? *" at bounding box center [584, 380] width 796 height 46
click at [296, 395] on textarea "What structures are currently on the property? *" at bounding box center [584, 380] width 796 height 46
click at [291, 367] on textarea "What structures are currently on the property? *" at bounding box center [584, 380] width 796 height 46
click at [314, 372] on textarea "What structures are currently on the property? *" at bounding box center [584, 380] width 796 height 46
drag, startPoint x: 318, startPoint y: 385, endPoint x: 301, endPoint y: 399, distance: 22.4
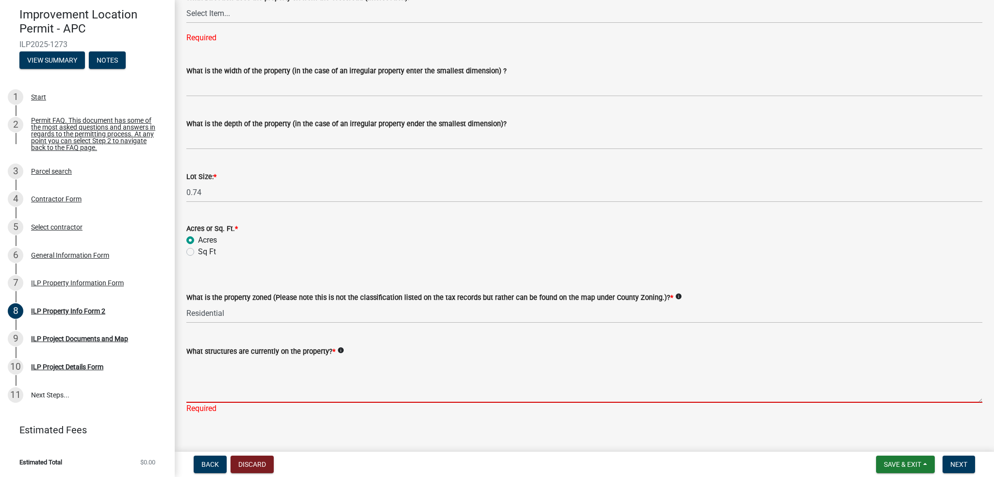
click at [318, 387] on textarea "What structures are currently on the property? *" at bounding box center [584, 380] width 796 height 46
paste textarea "RESIDENTIAL ONE FAMILY DWELLING ON A PLATTED LOT"
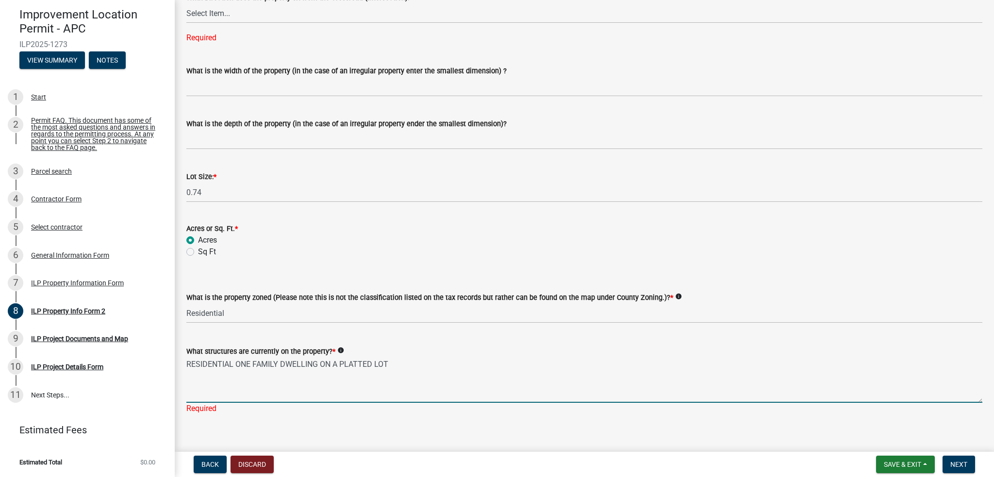
click at [314, 395] on textarea "RESIDENTIAL ONE FAMILY DWELLING ON A PLATTED LOT" at bounding box center [584, 380] width 796 height 46
click at [472, 384] on textarea "RESIDENTIAL ONE FAMILY DWELLING ON A PLATTED LOT" at bounding box center [584, 380] width 796 height 46
click at [477, 383] on textarea "RESIDENTIAL ONE FAMILY DWELLING ON A PLATTED LOT" at bounding box center [584, 380] width 796 height 46
click at [202, 362] on textarea "RESIDENTIAL ONE FAMILY DWELLING ON A PLATTED LOT Dettached Garage Doghouse" at bounding box center [584, 380] width 796 height 46
click at [437, 372] on textarea "RESIDENTIAL ONE FAMILY DWELLING ON A PLATTED LOT Dettached Garage Doghouse" at bounding box center [584, 380] width 796 height 46
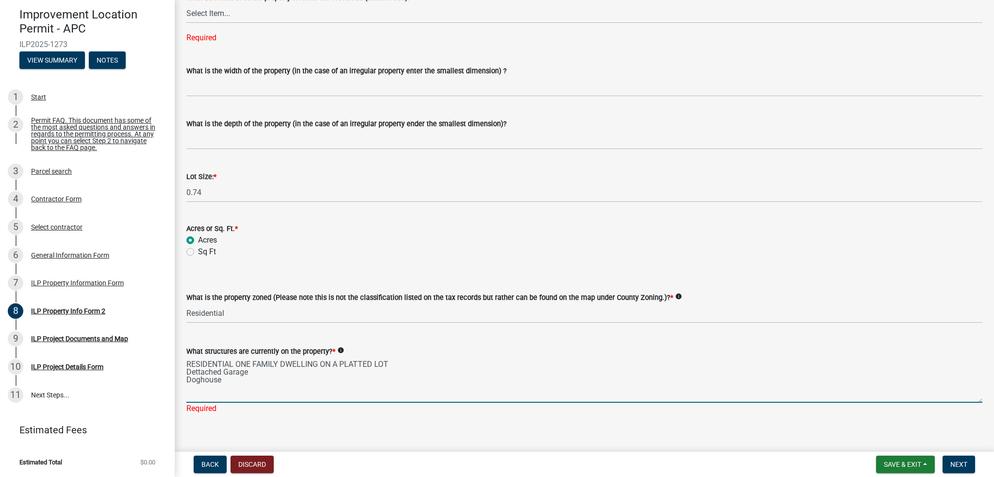
type textarea "RESIDENTIAL ONE FAMILY DWELLING ON A PLATTED LOT Dettached Garage Doghouse"
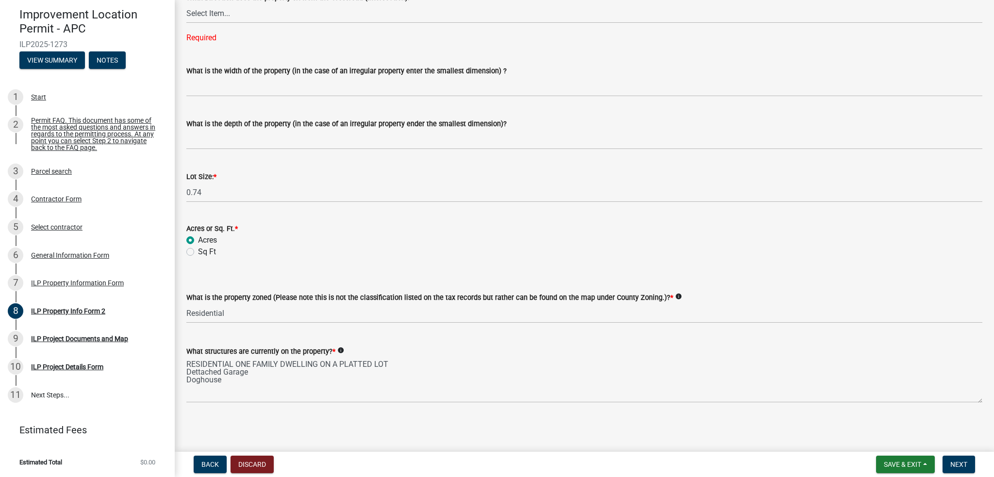
click at [339, 350] on icon "info" at bounding box center [340, 350] width 7 height 7
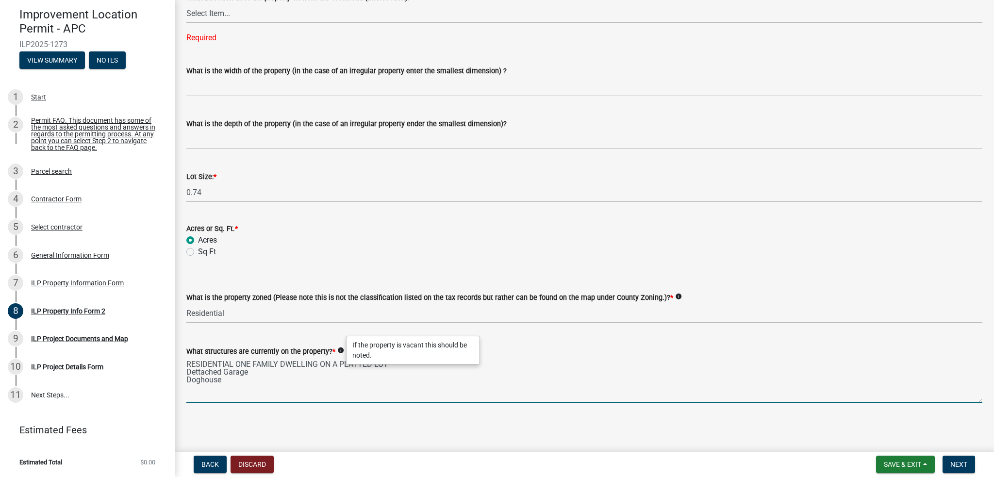
click at [409, 395] on textarea "RESIDENTIAL ONE FAMILY DWELLING ON A PLATTED LOT Dettached Garage Doghouse" at bounding box center [584, 380] width 796 height 46
click at [302, 384] on textarea "RESIDENTIAL ONE FAMILY DWELLING ON A PLATTED LOT Dettached Garage Doghouse" at bounding box center [584, 380] width 796 height 46
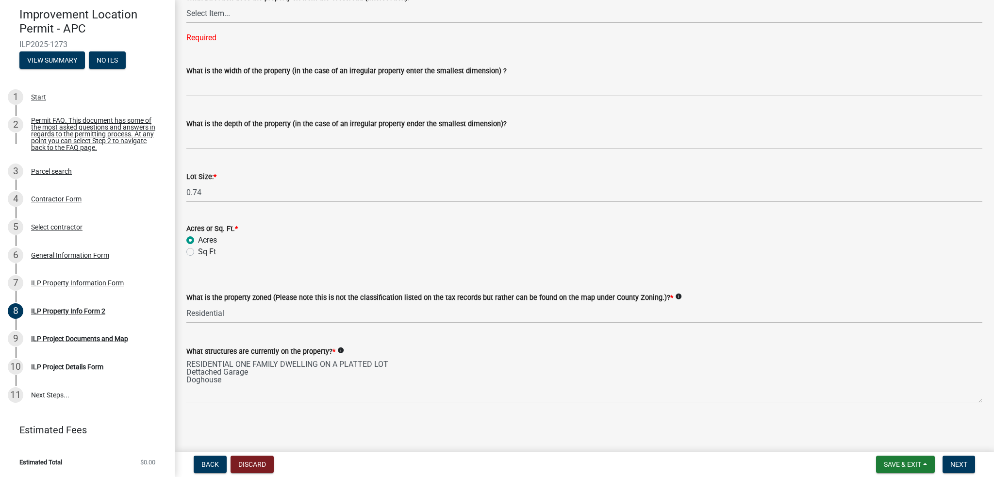
click at [952, 252] on div "Sq Ft" at bounding box center [584, 252] width 796 height 12
click at [322, 438] on main "ILP Property Info Form 2 share Share Parcel search - ParcelID [PHONE_NUMBER].A …" at bounding box center [584, 224] width 819 height 448
click at [959, 465] on span "Next" at bounding box center [958, 464] width 17 height 8
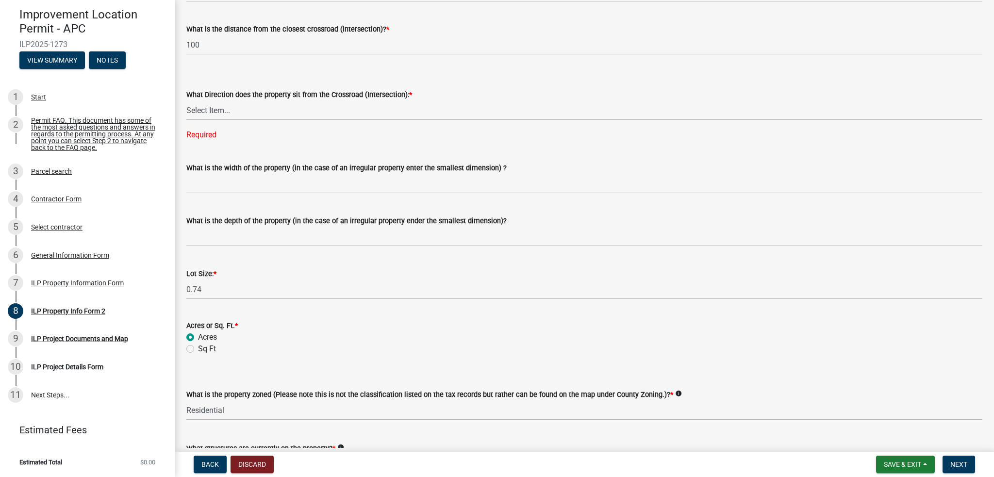
click at [281, 155] on div "What is the width of the property (in the case of an irregular property enter t…" at bounding box center [584, 170] width 796 height 45
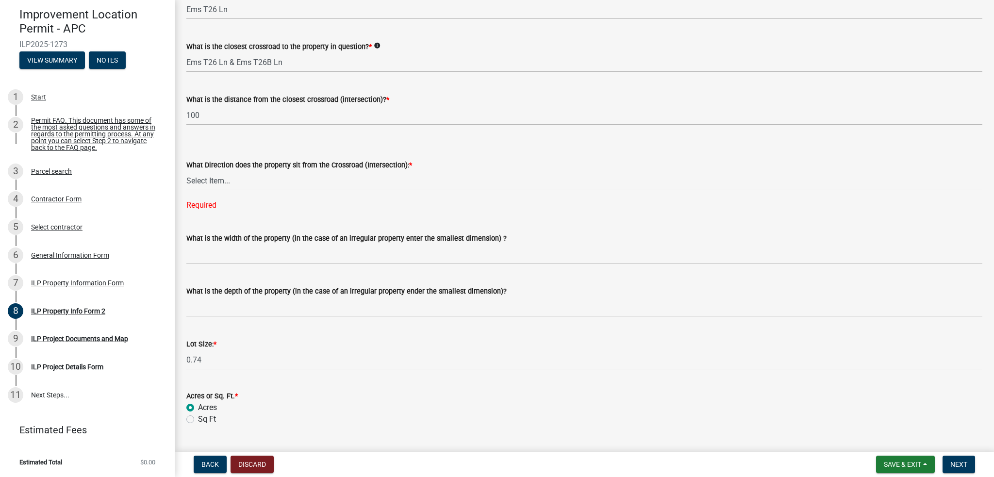
scroll to position [159, 0]
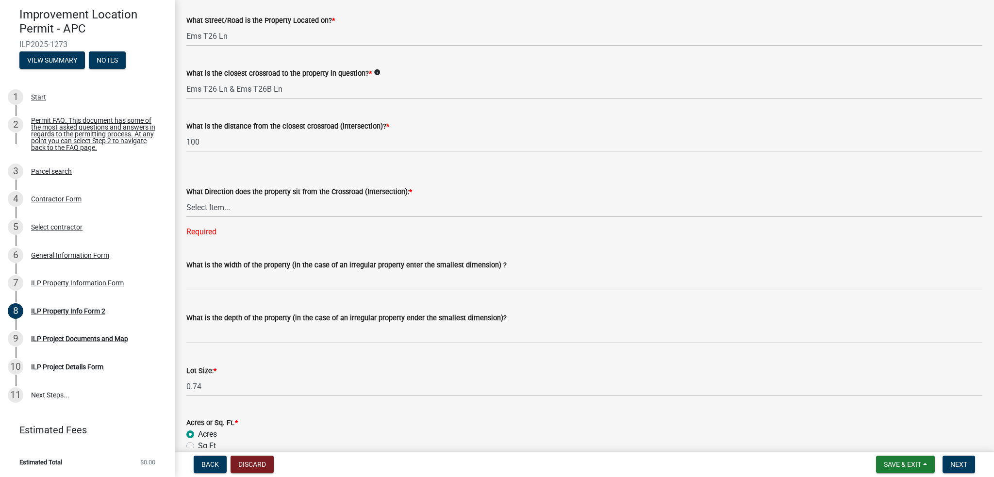
click at [218, 181] on form "What Direction does the property sit from the Crossroad (Intersection): * Selec…" at bounding box center [584, 195] width 796 height 43
click at [218, 205] on select "Select Item... N NE NW S SE SW E W" at bounding box center [584, 207] width 796 height 20
click at [186, 197] on select "Select Item... N NE NW S SE SW E W" at bounding box center [584, 207] width 796 height 20
select select "6e91c93c-81b9-4f5f-83ef-fc19143fff9c"
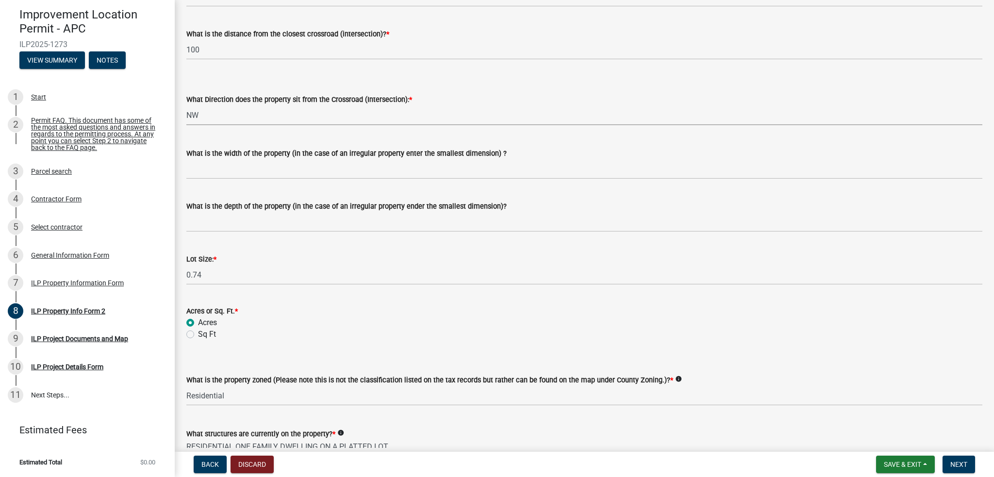
scroll to position [333, 0]
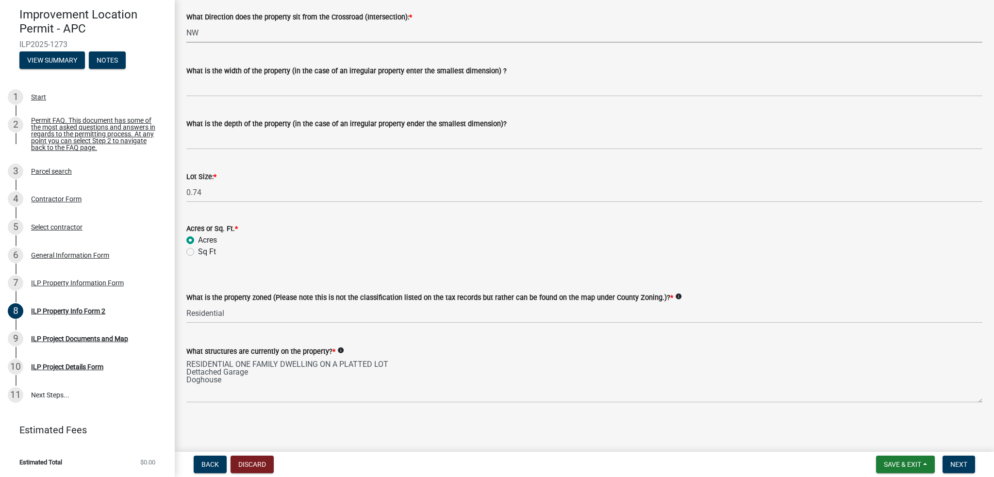
click at [675, 354] on div "What structures are currently on the property? * info" at bounding box center [584, 351] width 796 height 12
click at [972, 470] on button "Next" at bounding box center [958, 464] width 33 height 17
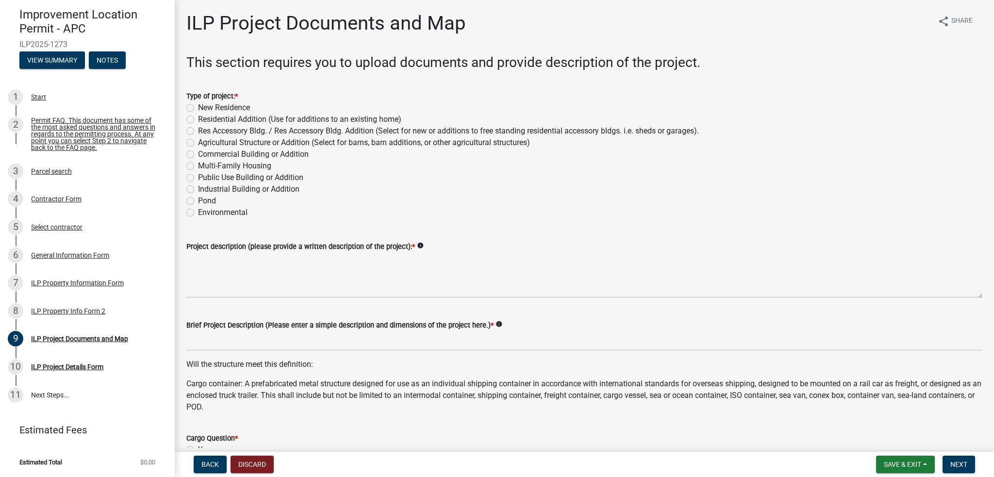
click at [198, 131] on label "Res Accessory Bldg. / Res Accessory Bldg. Addition (Select for new or additions…" at bounding box center [448, 131] width 501 height 12
click at [198, 131] on input "Res Accessory Bldg. / Res Accessory Bldg. Addition (Select for new or additions…" at bounding box center [201, 128] width 6 height 6
radio input "true"
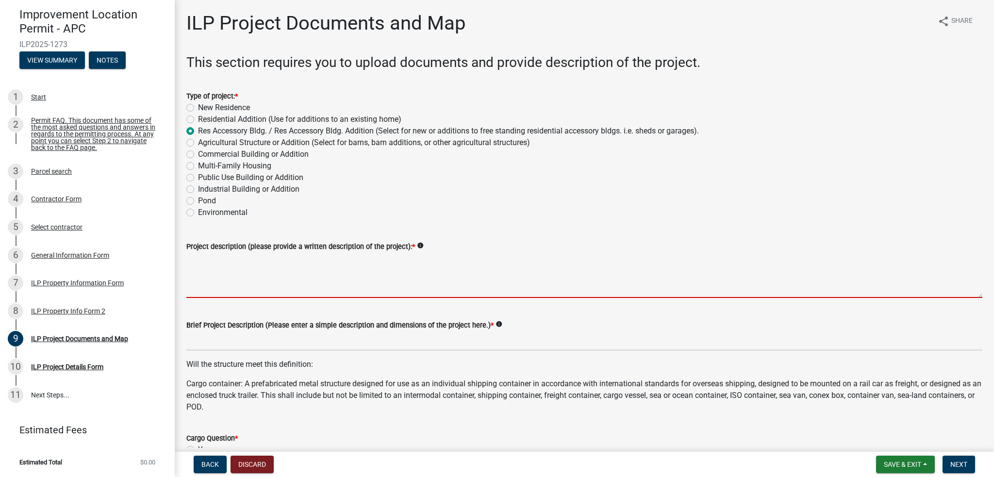
click at [232, 277] on textarea "Project description (please provide a written description of the project): *" at bounding box center [584, 275] width 796 height 46
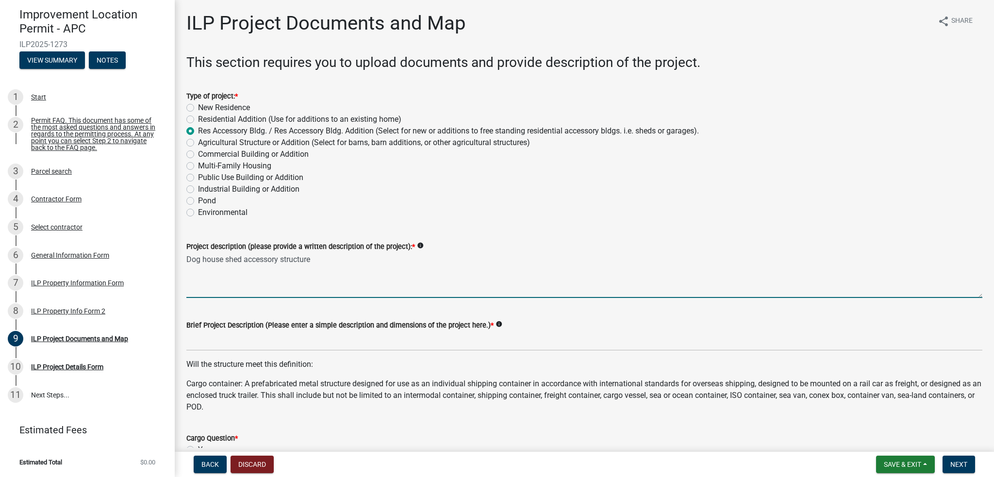
type textarea "Dog house shed accessory structure"
drag, startPoint x: 456, startPoint y: 231, endPoint x: 438, endPoint y: 239, distance: 20.0
click at [456, 231] on div "Project description (please provide a written description of the project): * in…" at bounding box center [584, 262] width 796 height 71
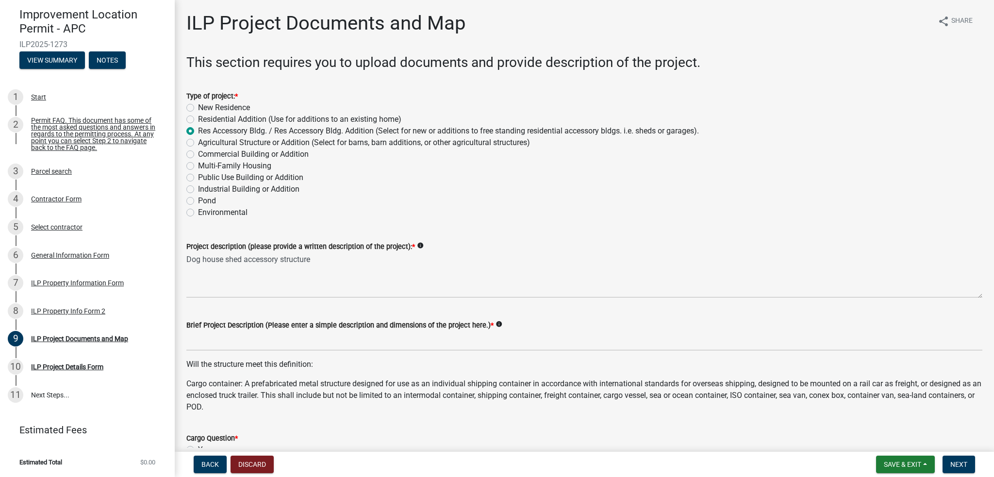
click at [404, 248] on label "Project description (please provide a written description of the project): *" at bounding box center [300, 247] width 229 height 7
click at [404, 252] on textarea "Dog house shed accessory structure" at bounding box center [584, 275] width 796 height 46
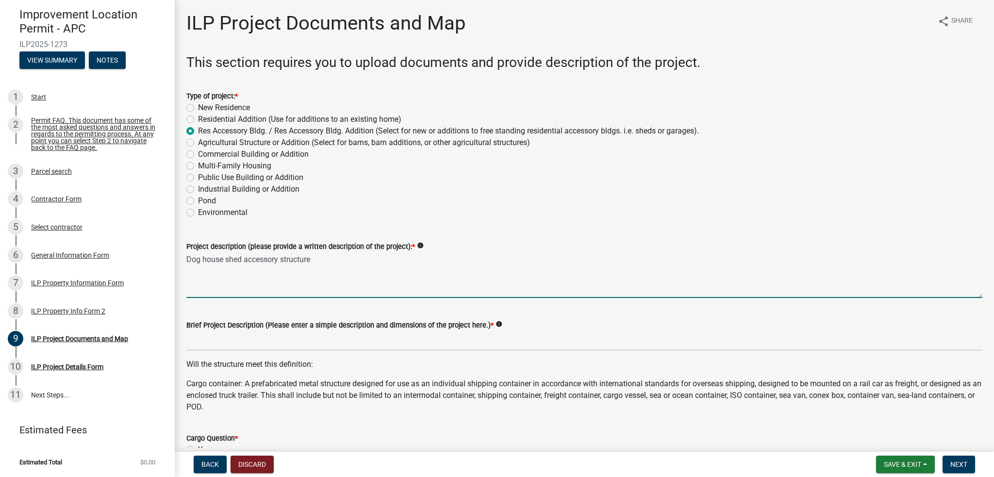
click at [417, 244] on icon "info" at bounding box center [420, 245] width 7 height 7
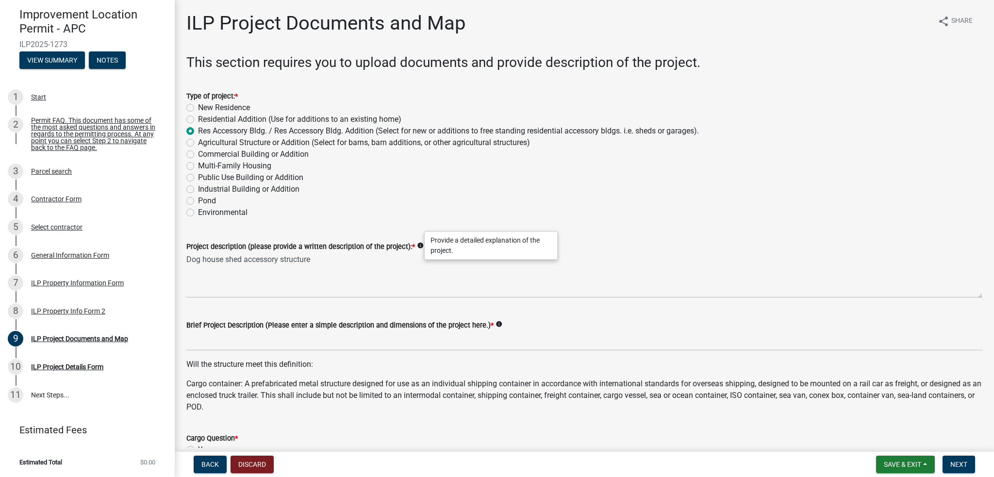
click at [443, 215] on div "Environmental" at bounding box center [584, 213] width 796 height 12
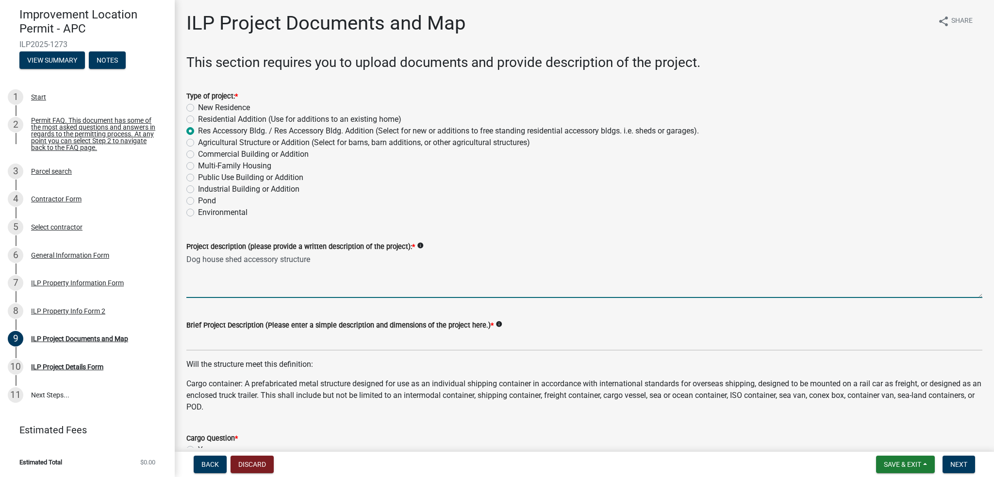
click at [326, 259] on textarea "Dog house shed accessory structure" at bounding box center [584, 275] width 796 height 46
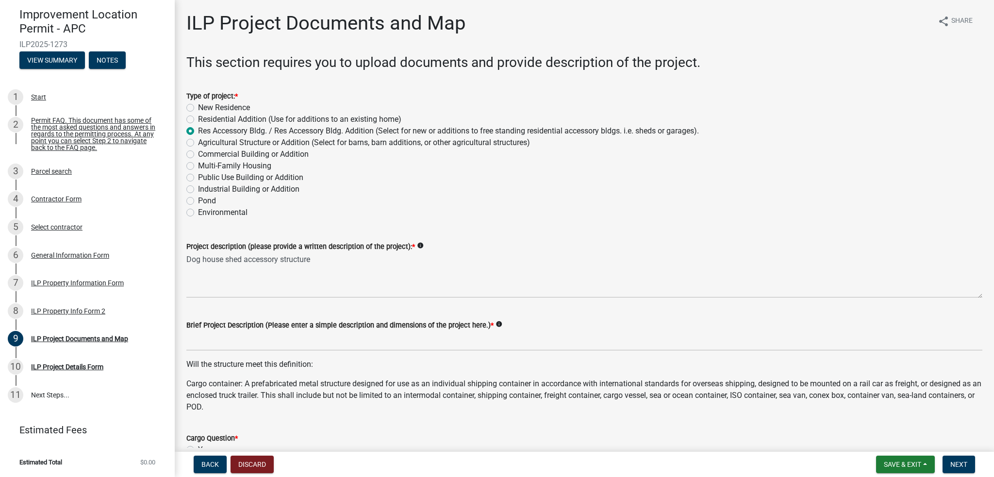
click at [493, 221] on wm-data-entity-input "Type of project: * New Residence Residential Addition (Use for additions to an …" at bounding box center [584, 153] width 796 height 148
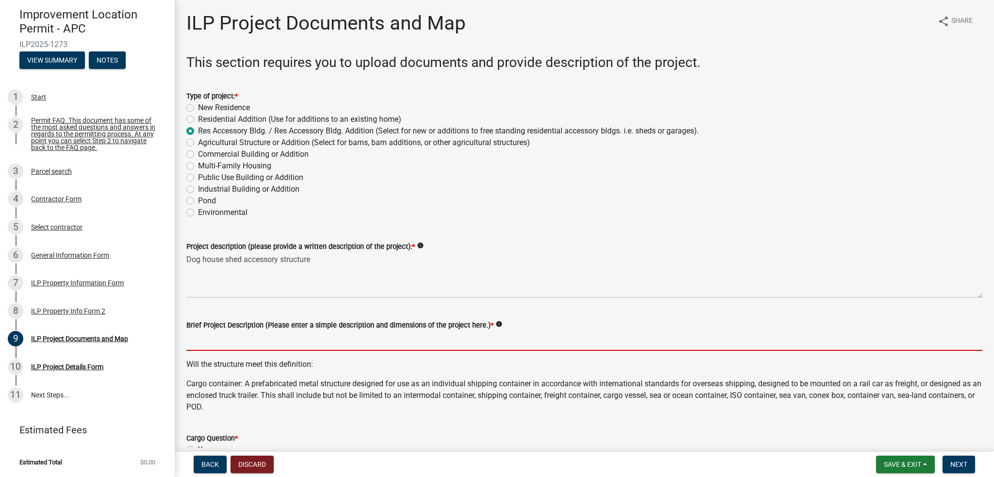
click at [326, 345] on input "Brief Project Description (Please enter a simple description and dimensions of …" at bounding box center [584, 341] width 796 height 20
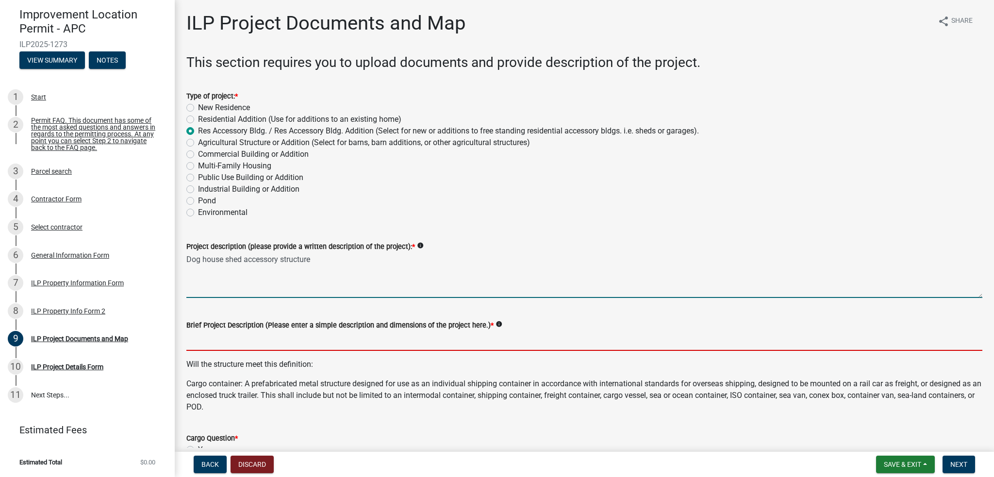
click at [254, 261] on textarea "Dog house shed accessory structure" at bounding box center [584, 275] width 796 height 46
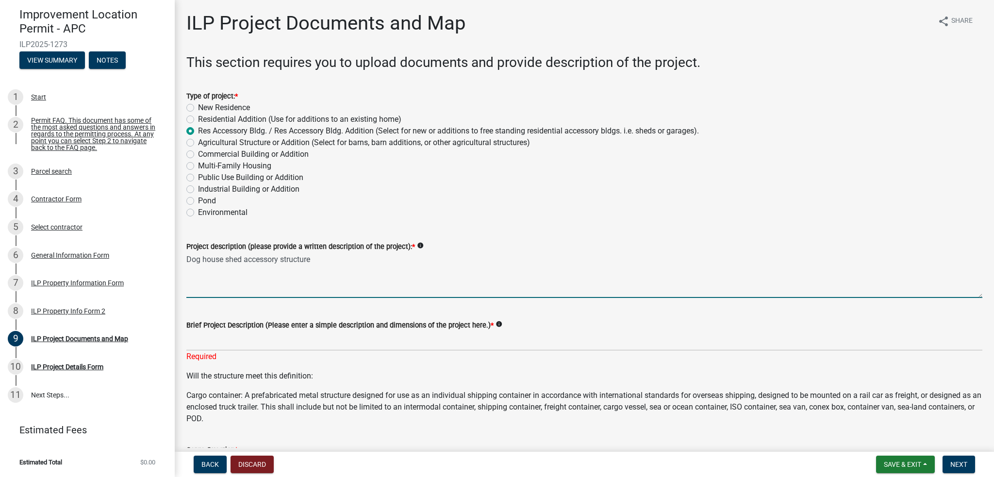
click at [254, 261] on textarea "Dog house shed accessory structure" at bounding box center [584, 275] width 796 height 46
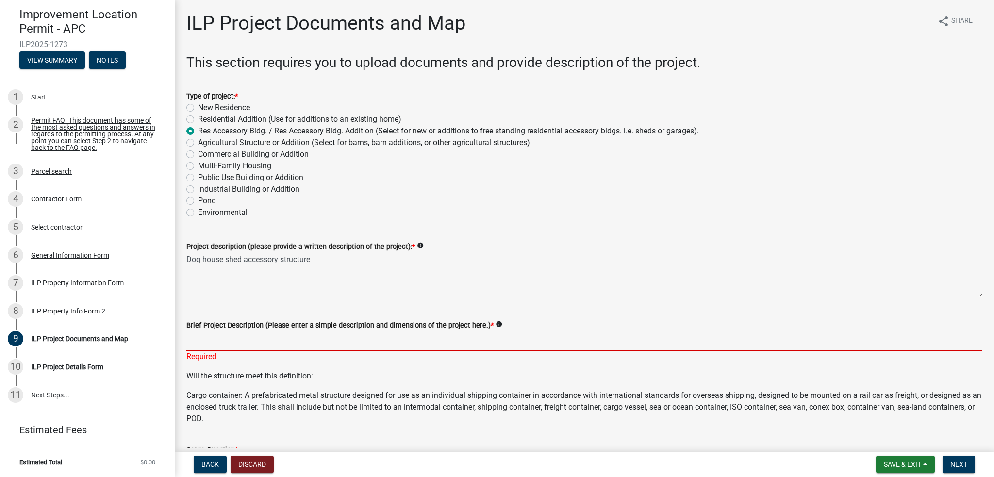
click at [257, 340] on input "Brief Project Description (Please enter a simple description and dimensions of …" at bounding box center [584, 341] width 796 height 20
paste input "Dog house shed accessory structure"
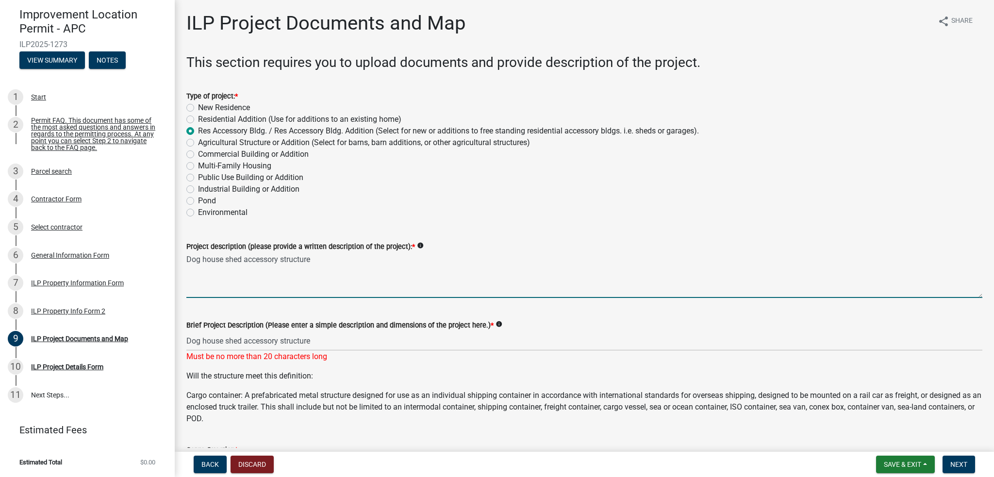
click at [600, 283] on textarea "Dog house shed accessory structure" at bounding box center [584, 275] width 796 height 46
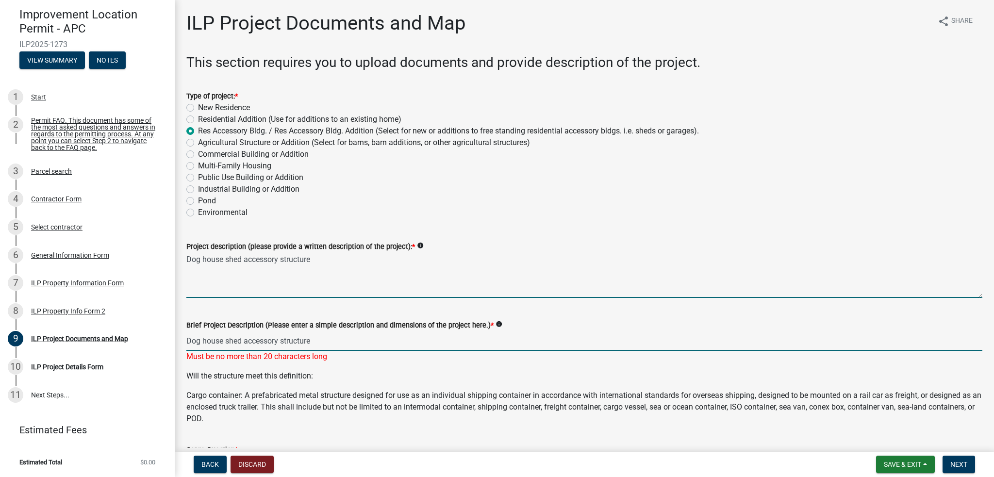
click at [192, 340] on input "Dog house shed accessory structure" at bounding box center [584, 341] width 796 height 20
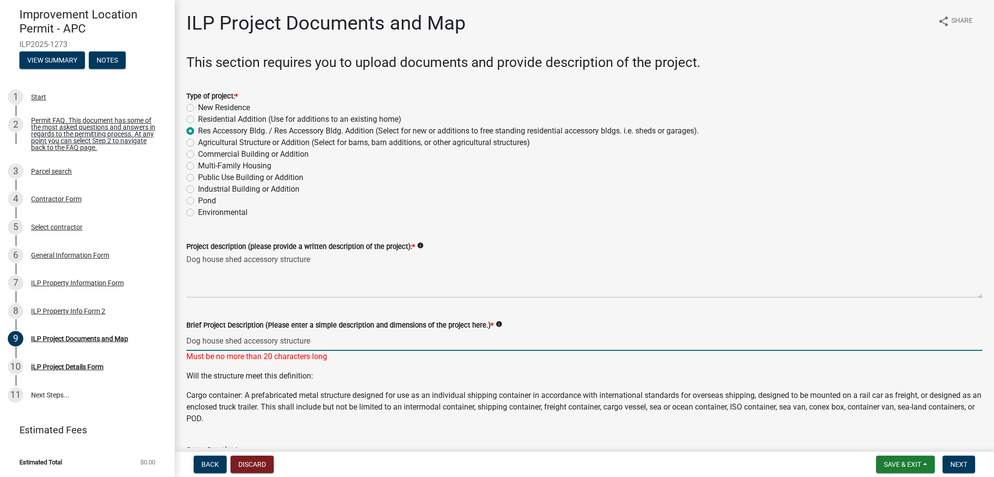
click at [186, 340] on input "Dog house shed accessory structure" at bounding box center [584, 341] width 796 height 20
drag, startPoint x: 439, startPoint y: 339, endPoint x: 689, endPoint y: 340, distance: 250.4
click at [439, 339] on input "Installation of outdoor Dog house shed accessory structure" at bounding box center [584, 341] width 796 height 20
click at [236, 338] on input "Installation of outdoor Dog house shed accessory structure" at bounding box center [584, 341] width 796 height 20
type input "Installation of wood outdoor Dog house shed accessory structure"
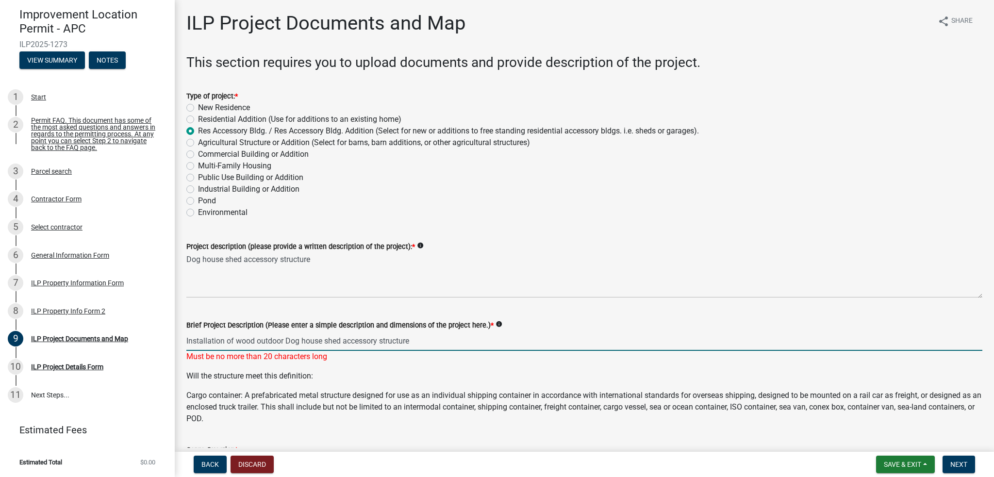
click at [380, 376] on p "Will the structure meet this definition:" at bounding box center [584, 376] width 796 height 12
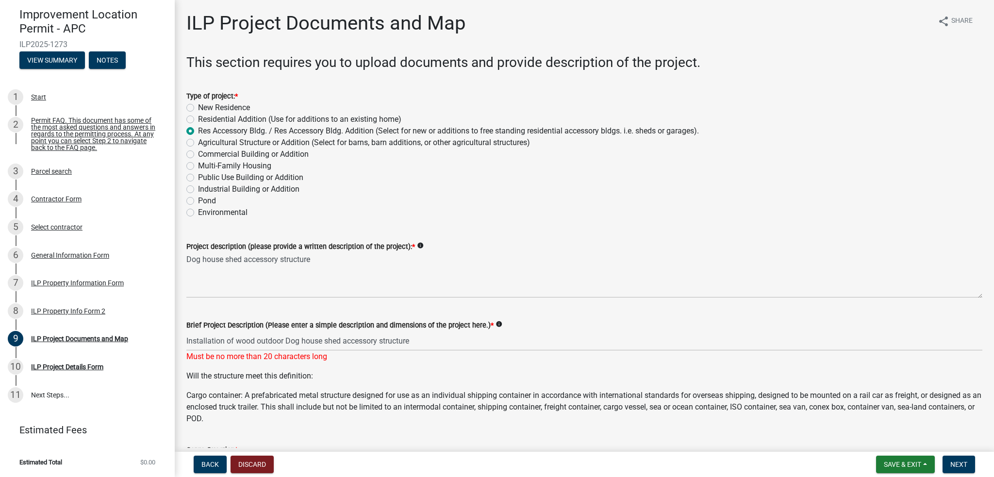
click at [373, 366] on wm-data-entity-input "Brief Project Description (Please enter a simple description and dimensions of …" at bounding box center [584, 338] width 796 height 65
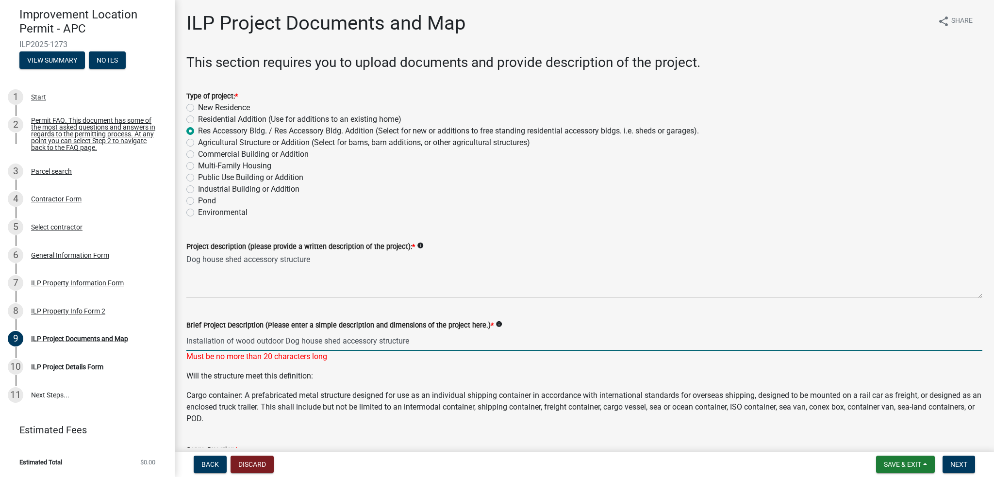
click at [345, 333] on input "Installation of wood outdoor Dog house shed accessory structure" at bounding box center [584, 341] width 796 height 20
click at [350, 339] on input "Installation of wood outdoor Dog house shed accessory structure" at bounding box center [584, 341] width 796 height 20
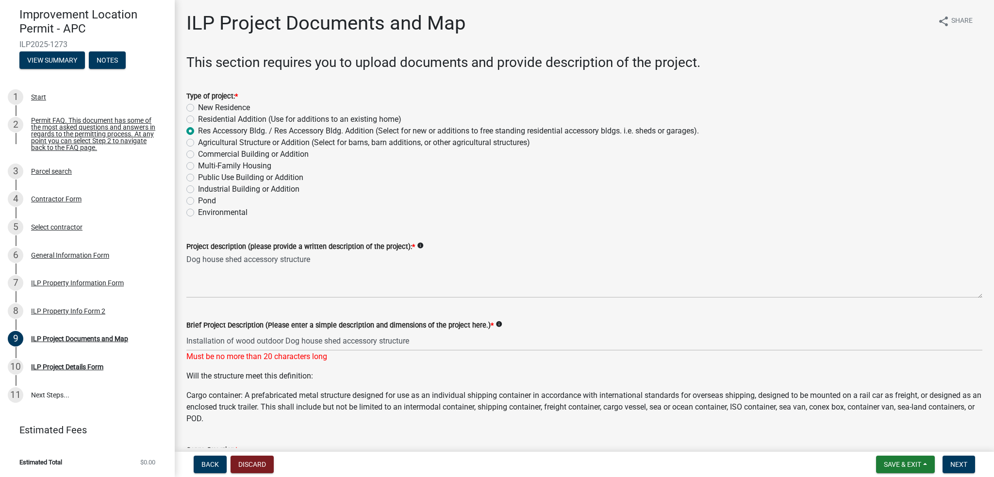
click at [427, 374] on p "Will the structure meet this definition:" at bounding box center [584, 376] width 796 height 12
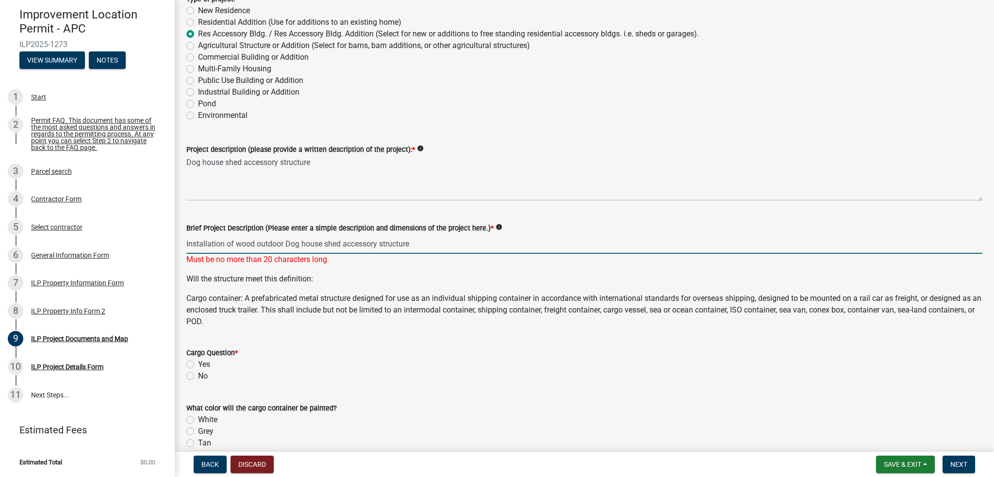
click at [326, 242] on input "Installation of wood outdoor Dog house shed accessory structure" at bounding box center [584, 244] width 796 height 20
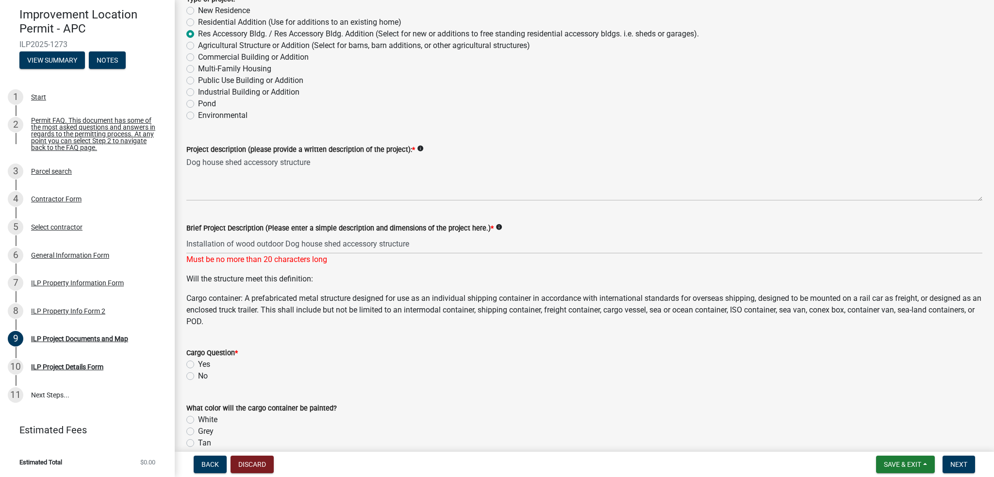
click at [330, 299] on p "Cargo container: A prefabricated metal structure designed for use as an individ…" at bounding box center [584, 310] width 796 height 35
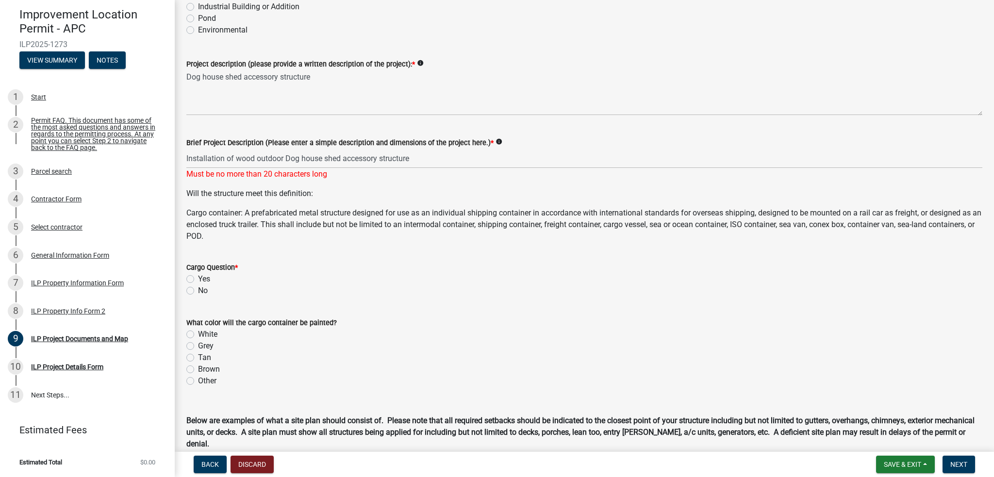
scroll to position [194, 0]
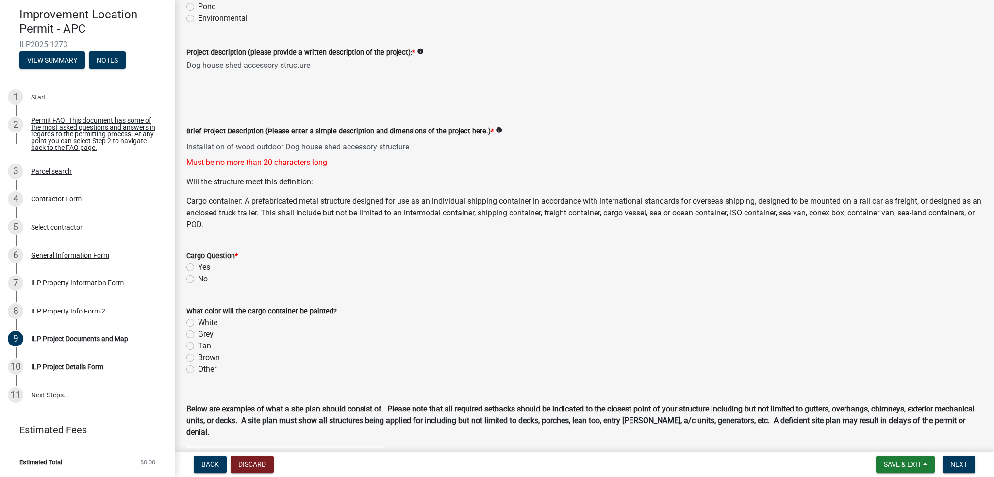
click at [198, 279] on label "No" at bounding box center [203, 279] width 10 height 12
click at [198, 279] on input "No" at bounding box center [201, 276] width 6 height 6
radio input "true"
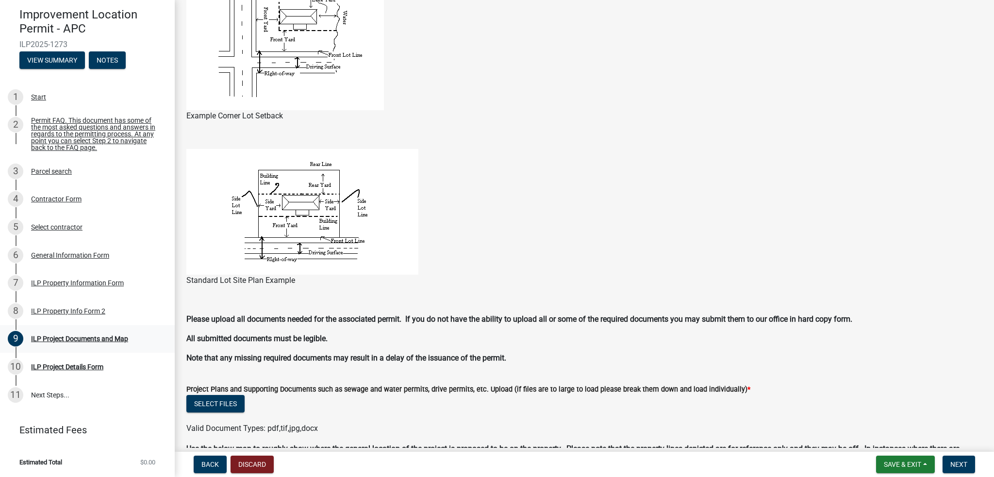
scroll to position [565, 0]
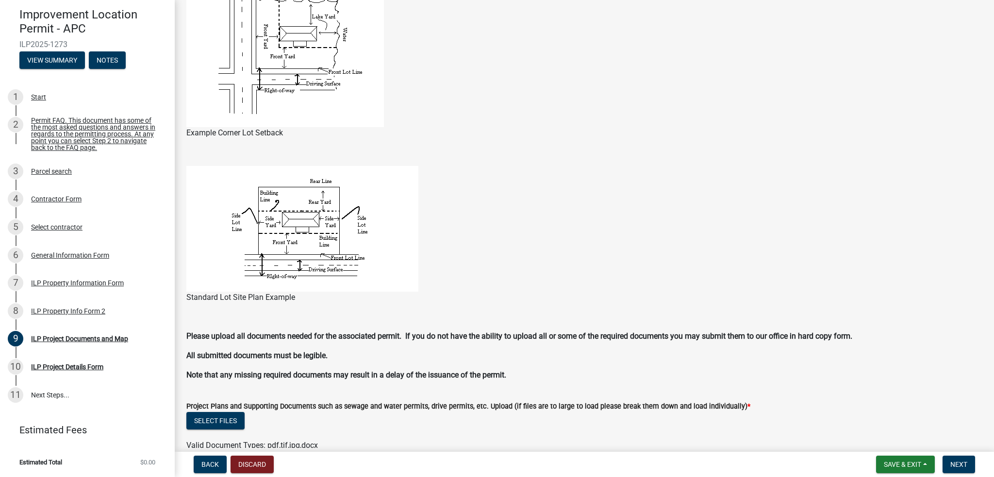
click at [524, 283] on figure "Standard Lot Site Plan Example" at bounding box center [584, 234] width 796 height 137
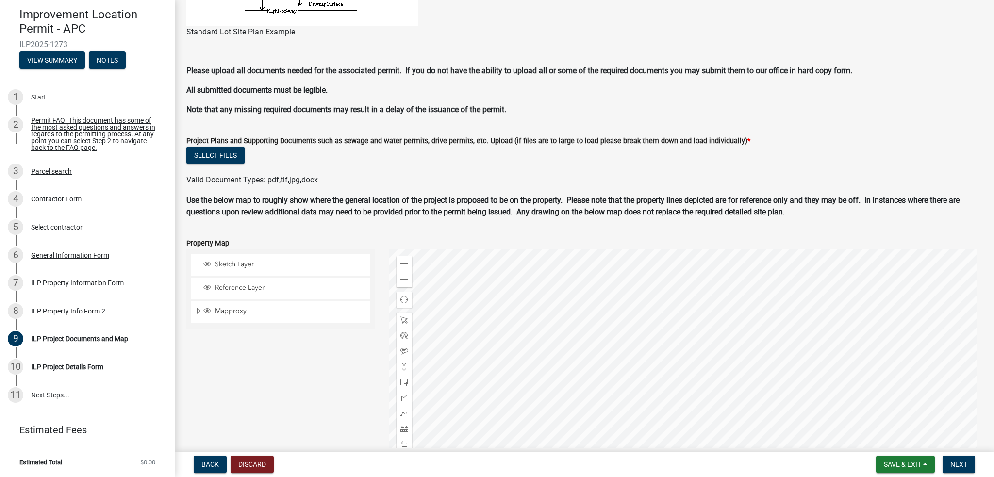
scroll to position [808, 0]
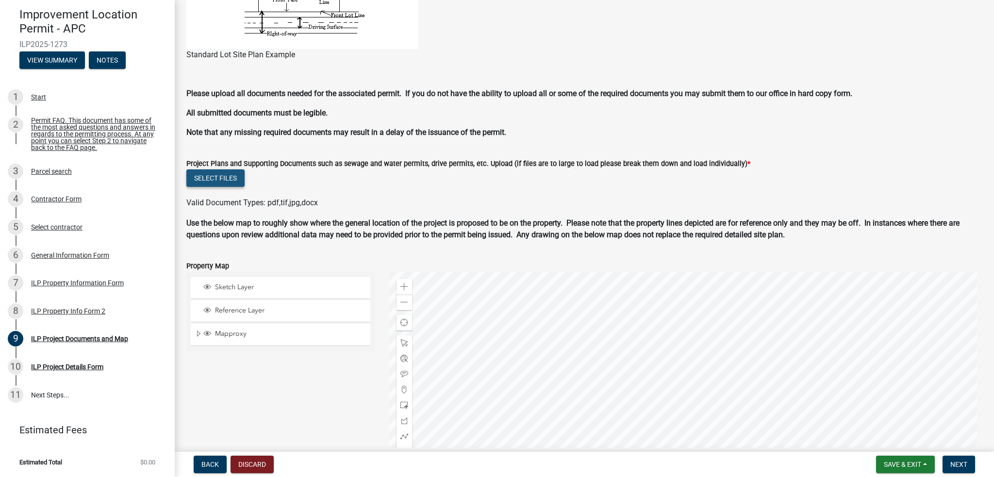
click at [206, 175] on button "Select files" at bounding box center [215, 177] width 58 height 17
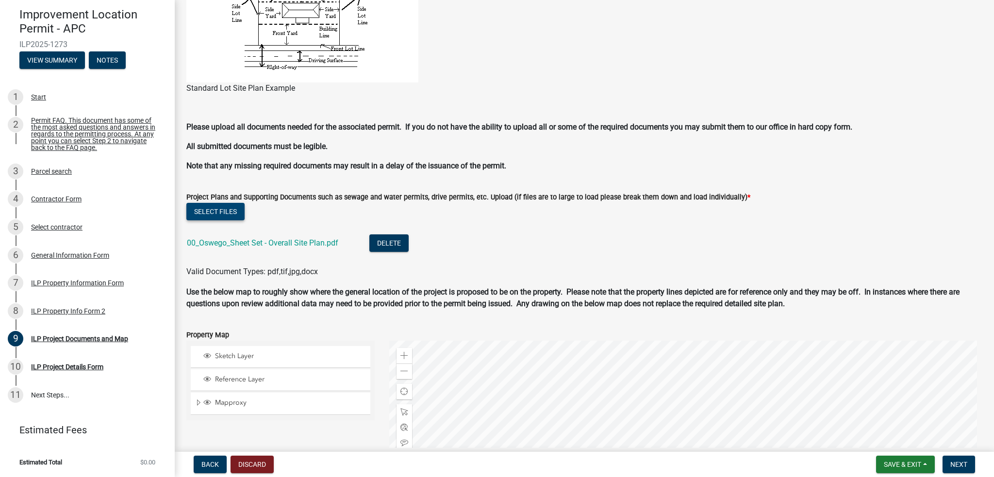
scroll to position [907, 0]
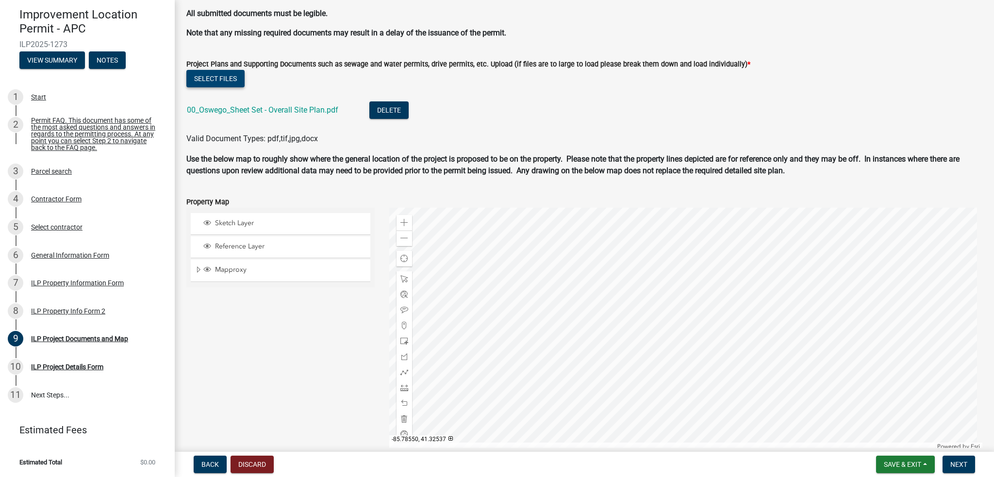
click at [235, 79] on button "Select files" at bounding box center [215, 78] width 58 height 17
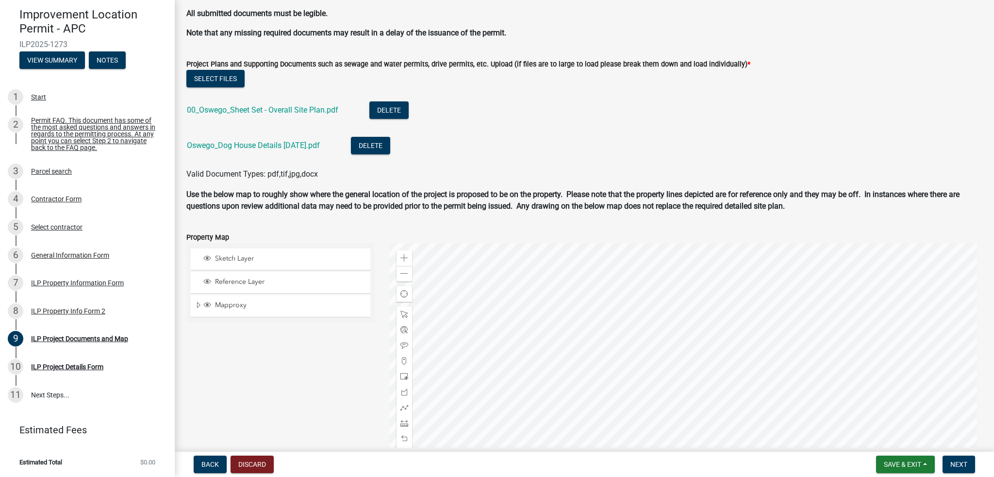
click at [868, 43] on wm-data-entity-input "Please upload all documents needed for the associated permit. If you do not hav…" at bounding box center [584, 17] width 796 height 58
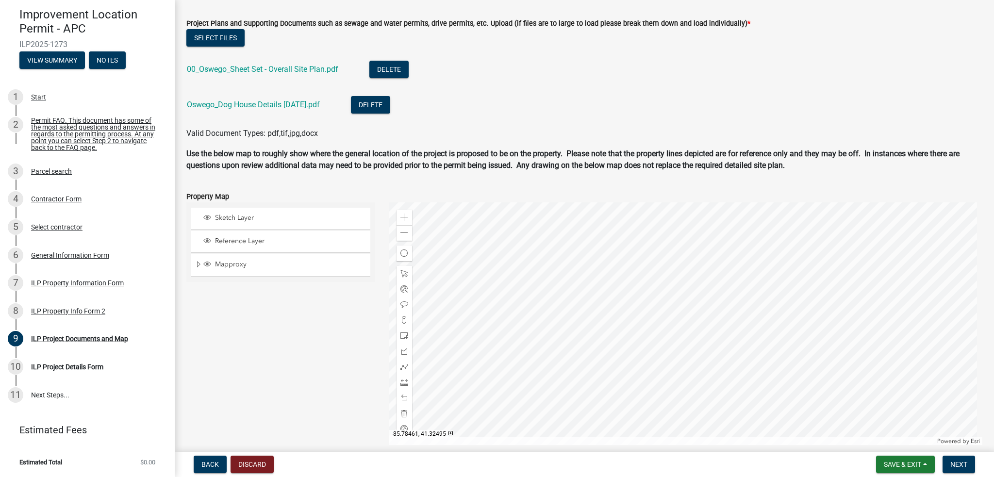
scroll to position [991, 0]
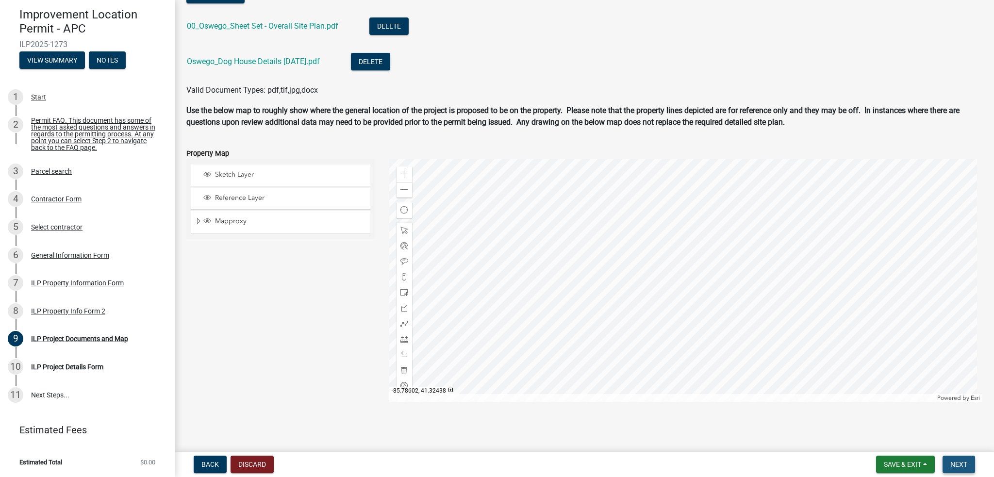
click at [961, 469] on button "Next" at bounding box center [958, 464] width 33 height 17
click at [957, 464] on span "Next" at bounding box center [958, 464] width 17 height 8
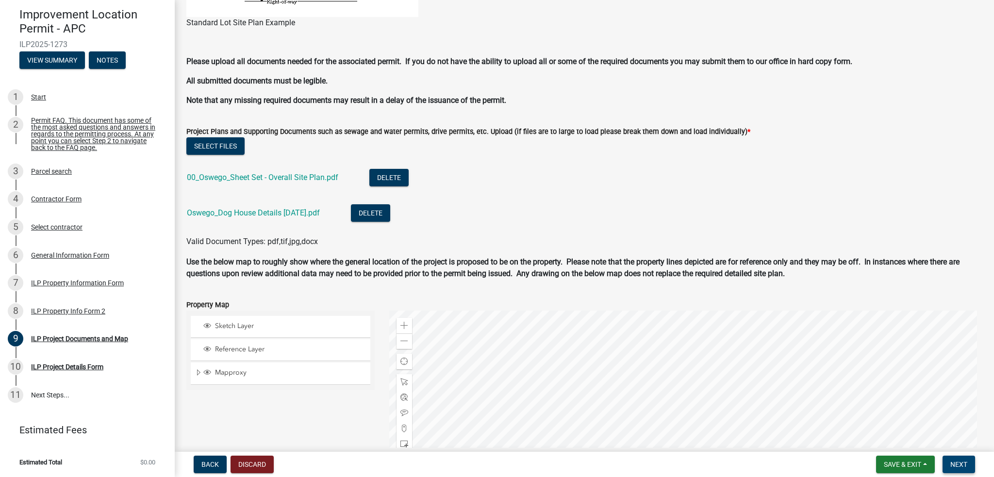
scroll to position [797, 0]
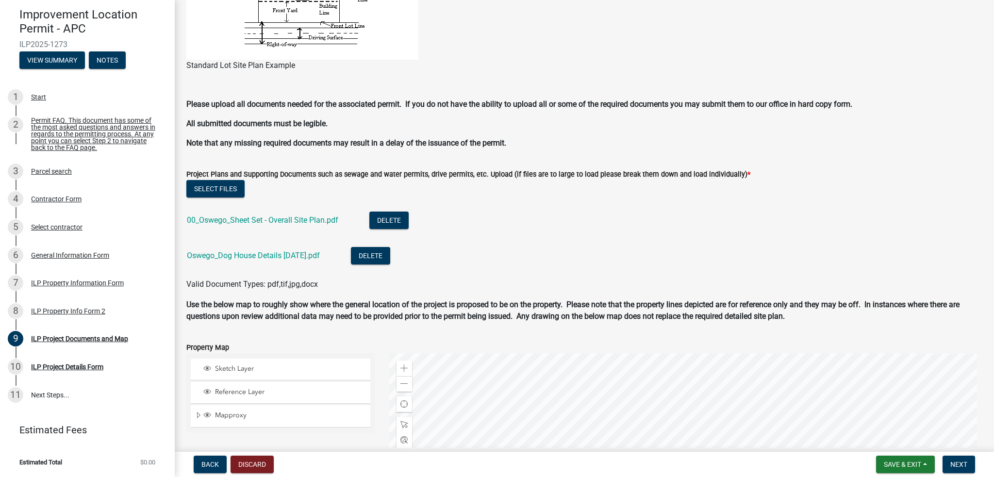
click at [576, 118] on p "All submitted documents must be legible." at bounding box center [584, 124] width 796 height 12
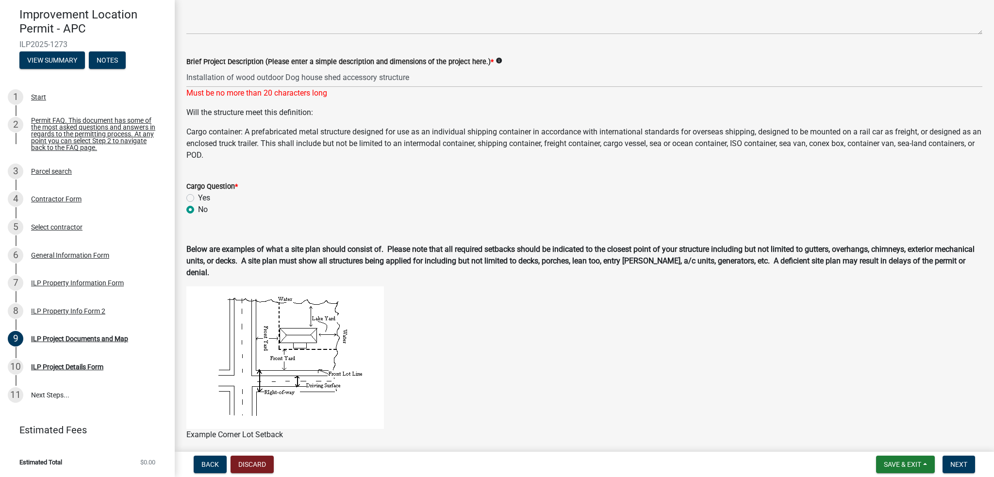
scroll to position [215, 0]
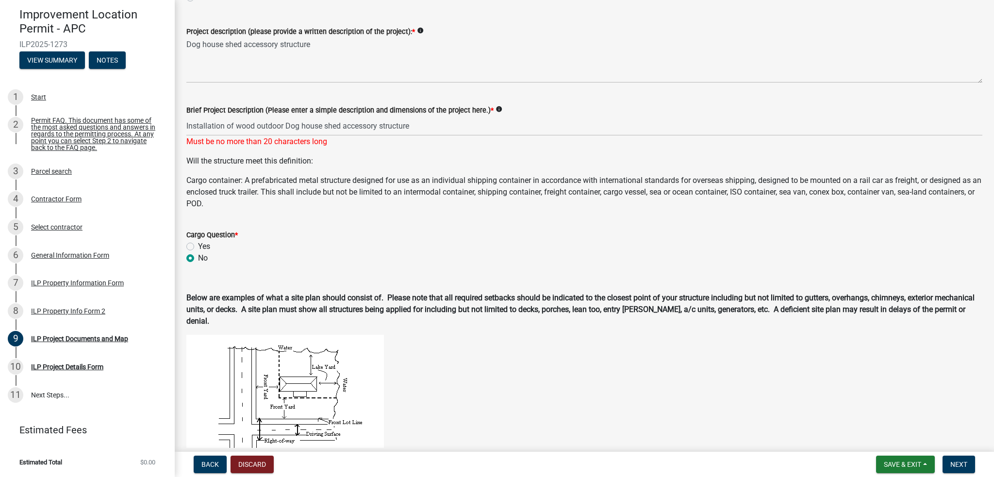
drag, startPoint x: 333, startPoint y: 180, endPoint x: 355, endPoint y: 140, distance: 45.8
click at [333, 179] on p "Cargo container: A prefabricated metal structure designed for use as an individ…" at bounding box center [584, 192] width 796 height 35
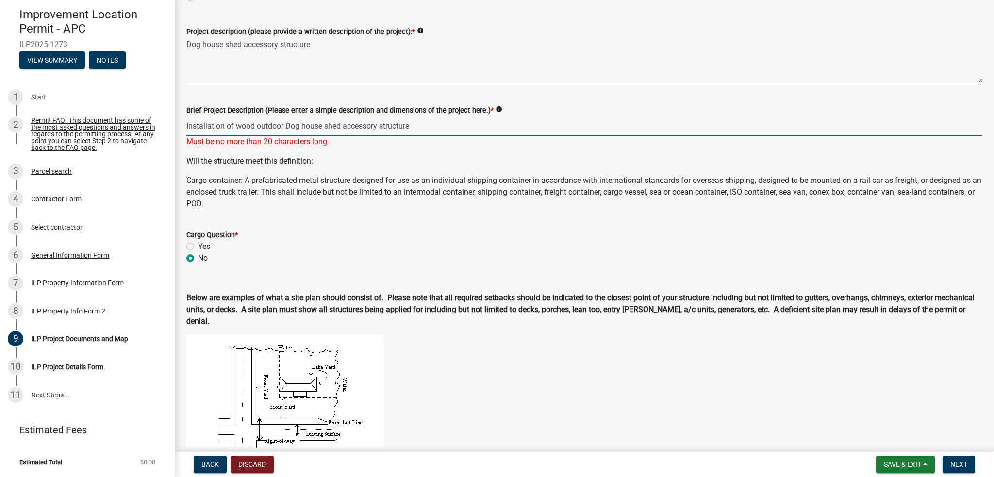
click at [365, 127] on input "Installation of wood outdoor Dog house shed accessory structure" at bounding box center [584, 126] width 796 height 20
drag, startPoint x: 344, startPoint y: 124, endPoint x: 253, endPoint y: 122, distance: 90.3
click at [253, 122] on input "Installation of wood outdoor Dog house shed accessory structure" at bounding box center [584, 126] width 796 height 20
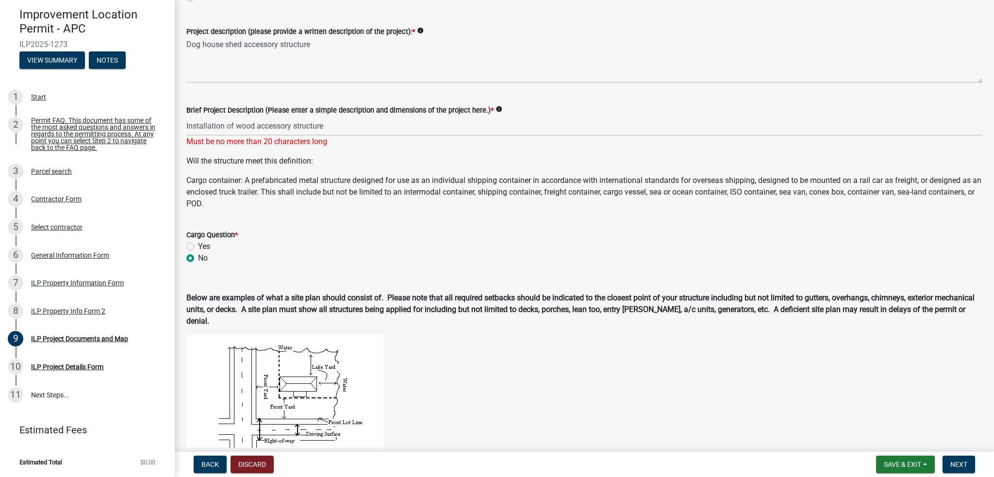
click at [526, 205] on p "Cargo container: A prefabricated metal structure designed for use as an individ…" at bounding box center [584, 192] width 796 height 35
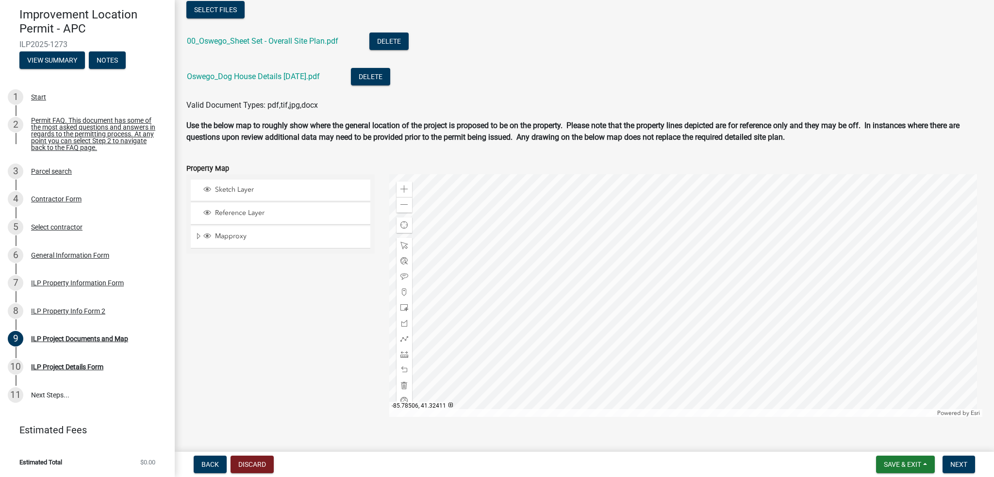
scroll to position [991, 0]
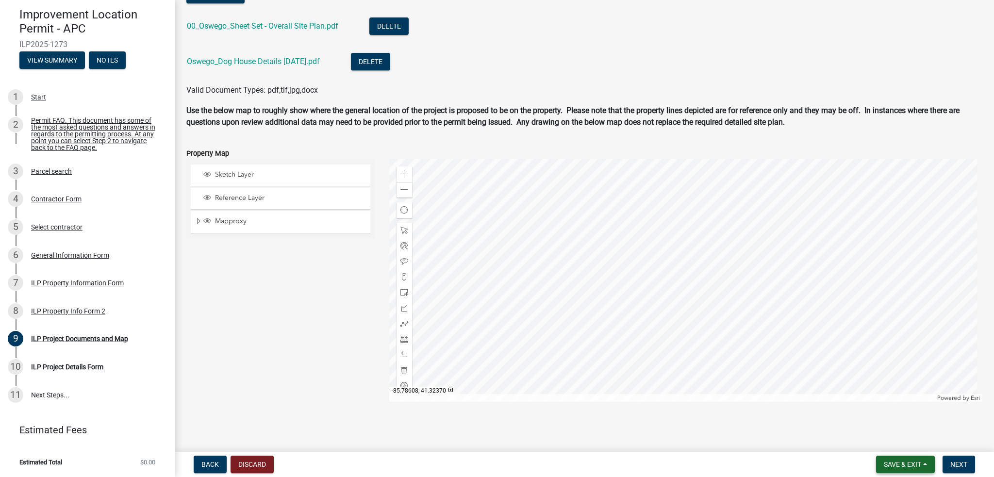
click at [904, 465] on span "Save & Exit" at bounding box center [902, 464] width 37 height 8
click at [798, 460] on div "Back Discard Save & Exit Save Save & Exit Next" at bounding box center [584, 464] width 804 height 17
click at [960, 463] on span "Next" at bounding box center [958, 464] width 17 height 8
drag, startPoint x: 287, startPoint y: 333, endPoint x: 385, endPoint y: 271, distance: 116.0
click at [287, 333] on div "Sketch Layer Reference Layer Mapproxy Cemetery Lanes Sanitary Sewer Point Sanit…" at bounding box center [280, 280] width 203 height 243
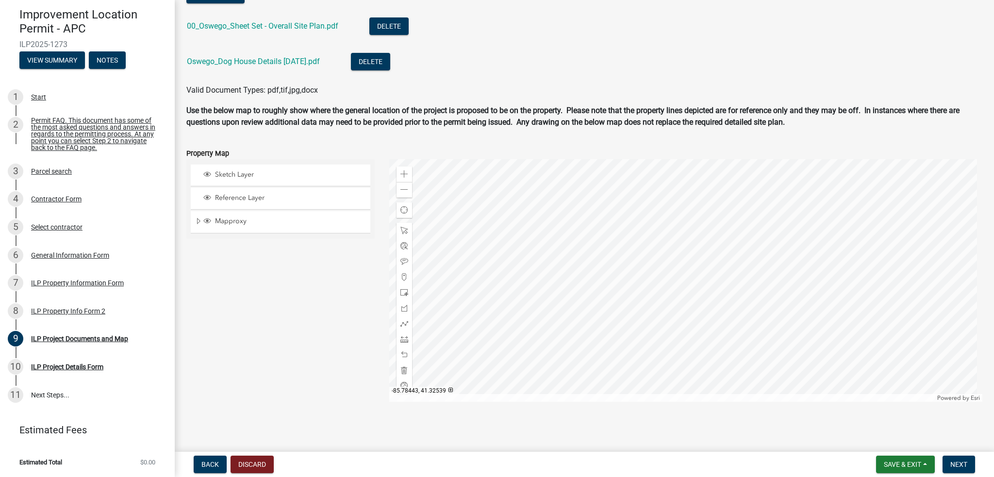
click at [565, 144] on form "Property Map Sketch Layer Reference Layer Mapproxy Cemetery Lanes Sanitary Sewe…" at bounding box center [584, 269] width 796 height 266
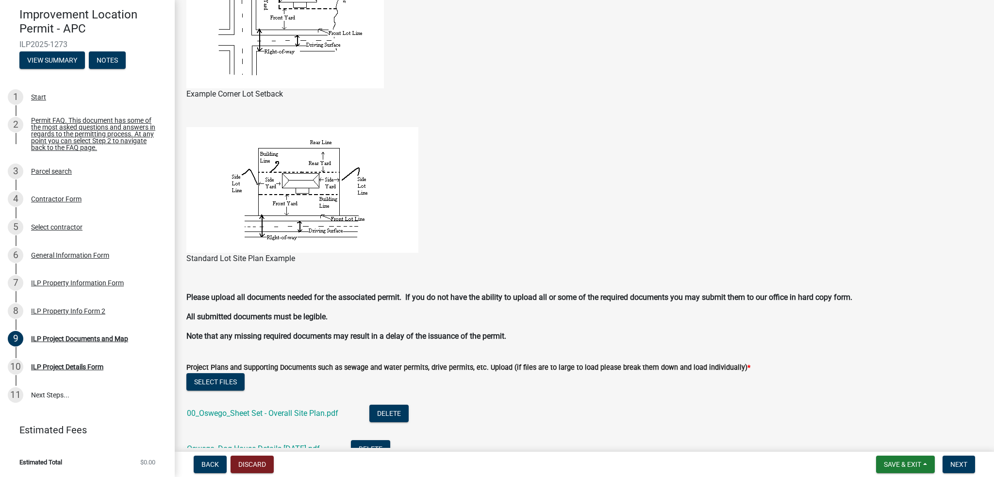
scroll to position [603, 0]
click at [602, 226] on figure "Standard Lot Site Plan Example" at bounding box center [584, 196] width 796 height 137
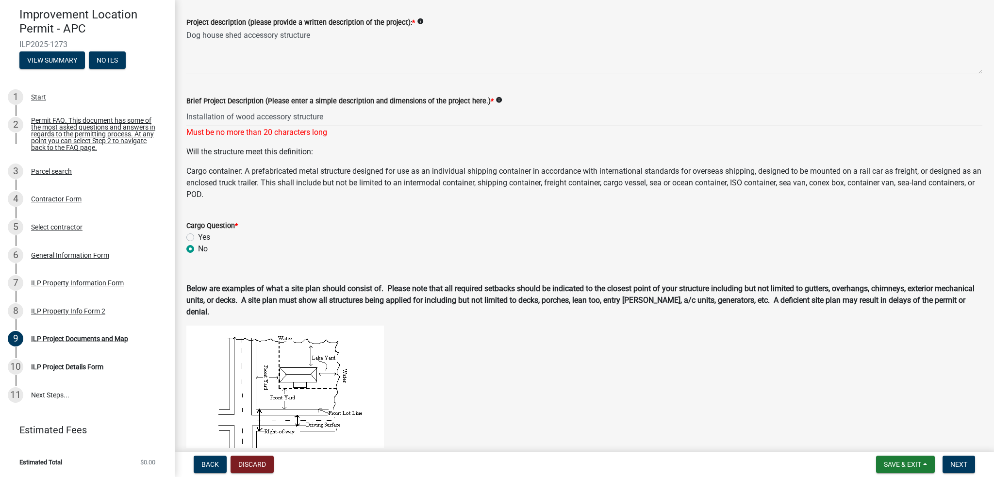
scroll to position [215, 0]
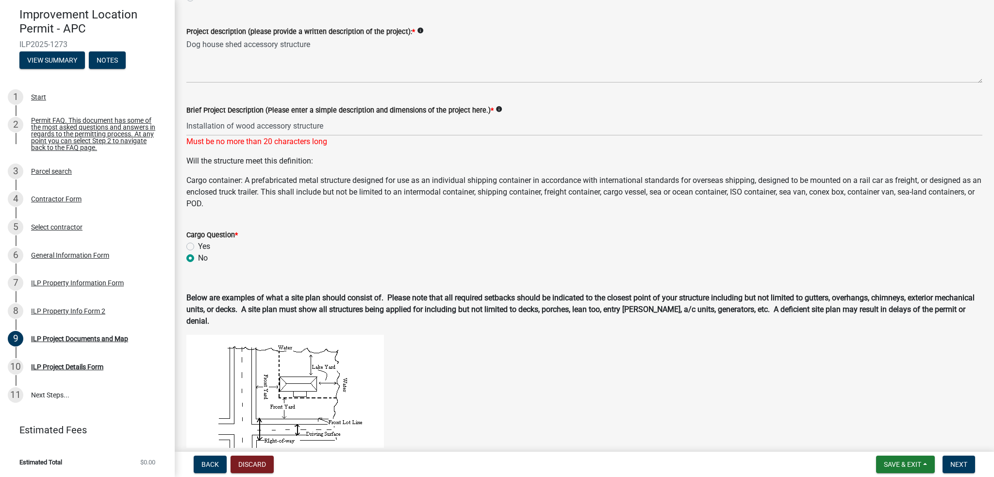
click at [479, 210] on wm-data-entity-input "Will the structure meet this definition: Cargo container: A prefabricated metal…" at bounding box center [584, 186] width 796 height 62
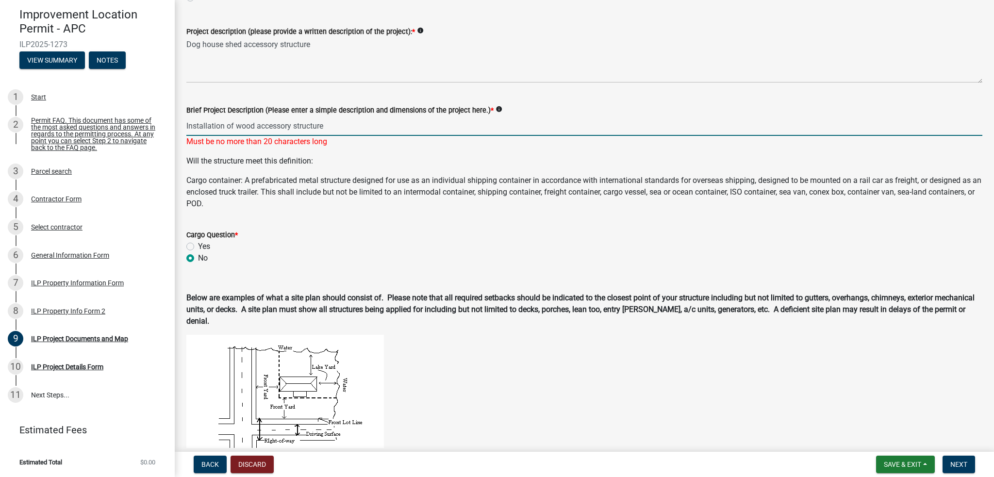
click at [249, 126] on input "Installation of wood accessory structure" at bounding box center [584, 126] width 796 height 20
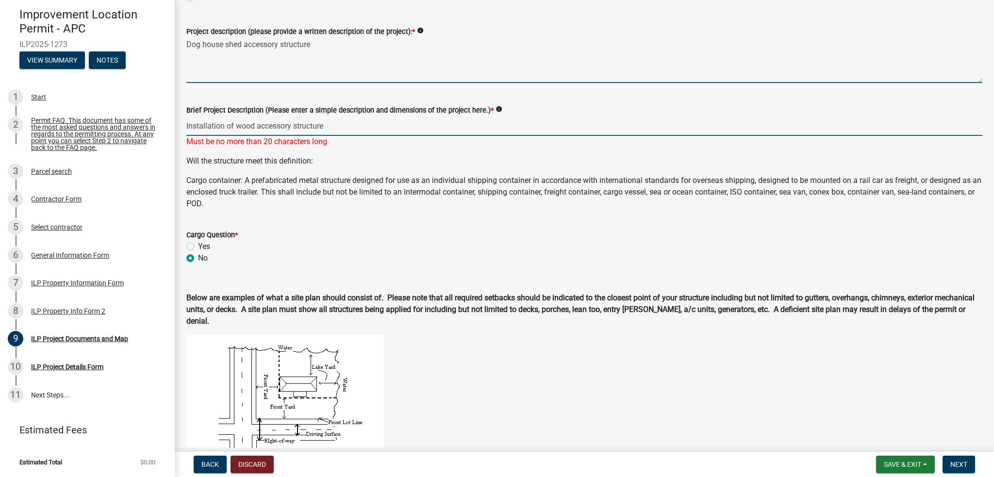
click at [327, 42] on textarea "Dog house shed accessory structure" at bounding box center [584, 60] width 796 height 46
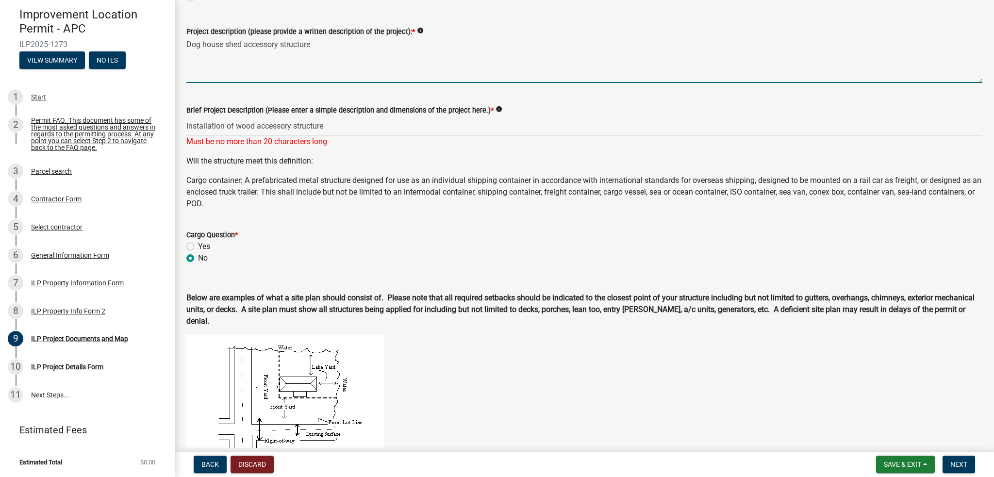
click at [320, 67] on textarea "Dog house shed accessory structure" at bounding box center [584, 60] width 796 height 46
click at [337, 49] on textarea "Dog house shed accessory structure" at bounding box center [584, 60] width 796 height 46
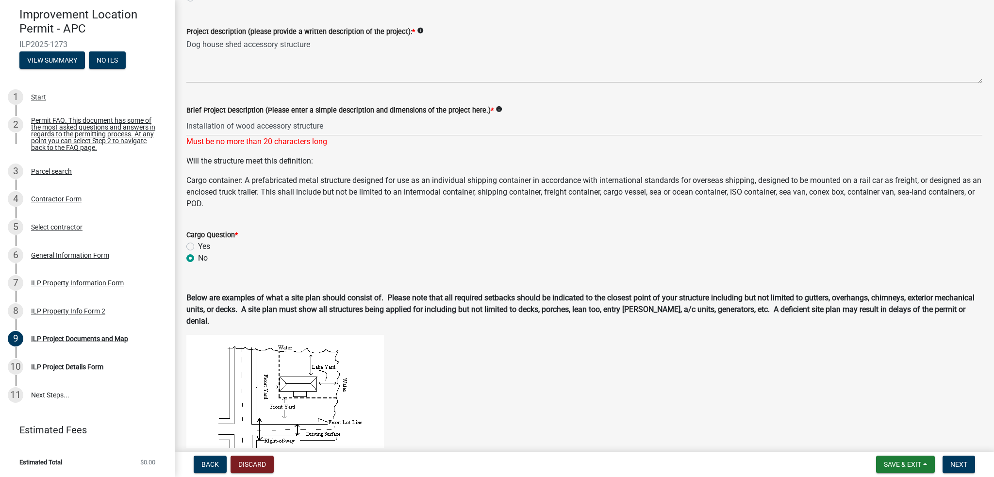
click at [370, 155] on p "Will the structure meet this definition:" at bounding box center [584, 161] width 796 height 12
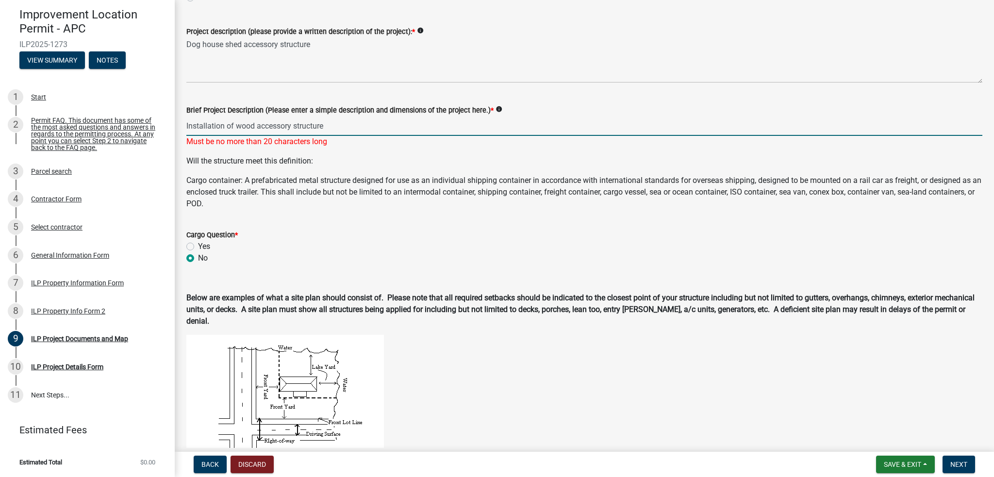
click at [348, 126] on input "Installation of wood accessory structure" at bounding box center [584, 126] width 796 height 20
click at [360, 122] on input "Installation of wood accessory structure" at bounding box center [584, 126] width 796 height 20
drag, startPoint x: 254, startPoint y: 126, endPoint x: 224, endPoint y: 126, distance: 30.6
click at [224, 126] on input "Installation of wood accessory structure" at bounding box center [584, 126] width 796 height 20
type input "Installation accessory structure"
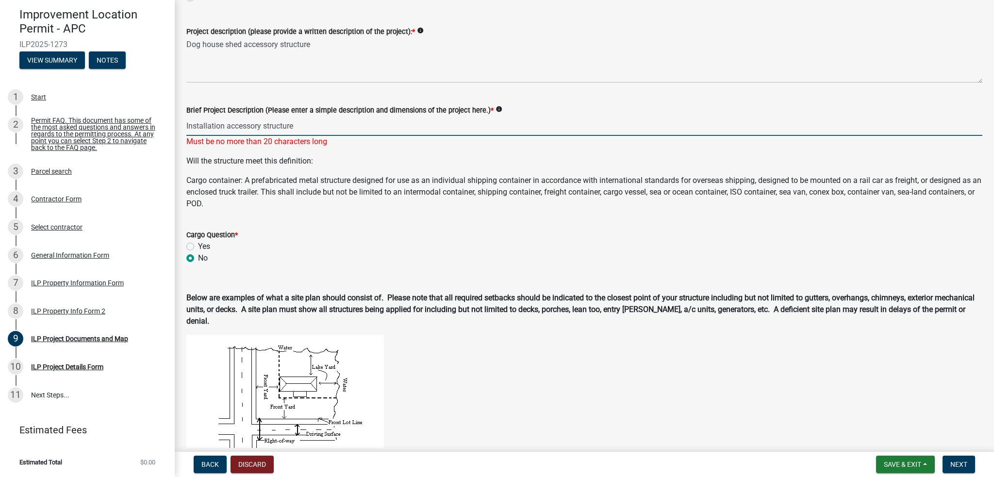
click at [427, 184] on p "Cargo container: A prefabricated metal structure designed for use as an individ…" at bounding box center [584, 192] width 796 height 35
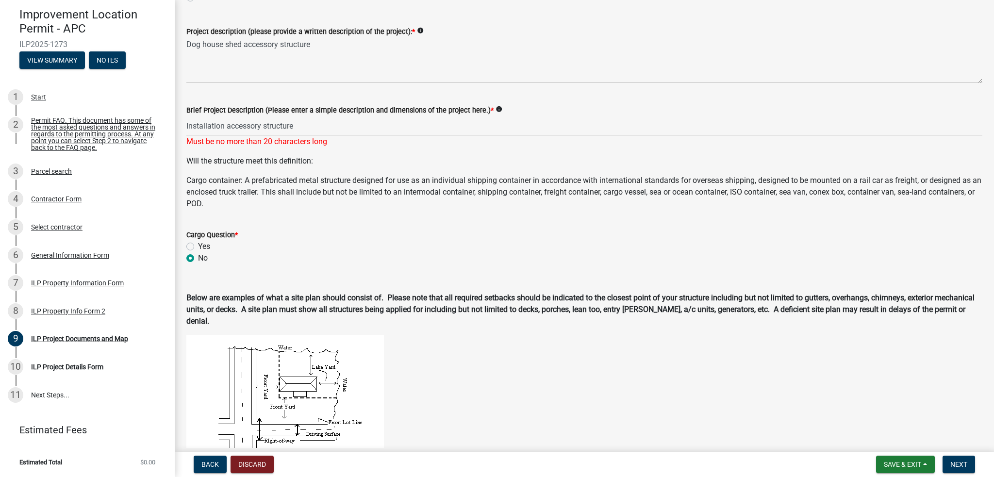
drag, startPoint x: 441, startPoint y: 264, endPoint x: 441, endPoint y: 242, distance: 22.3
click at [441, 243] on wm-data-entity-input "Cargo Question * Yes No" at bounding box center [584, 244] width 796 height 55
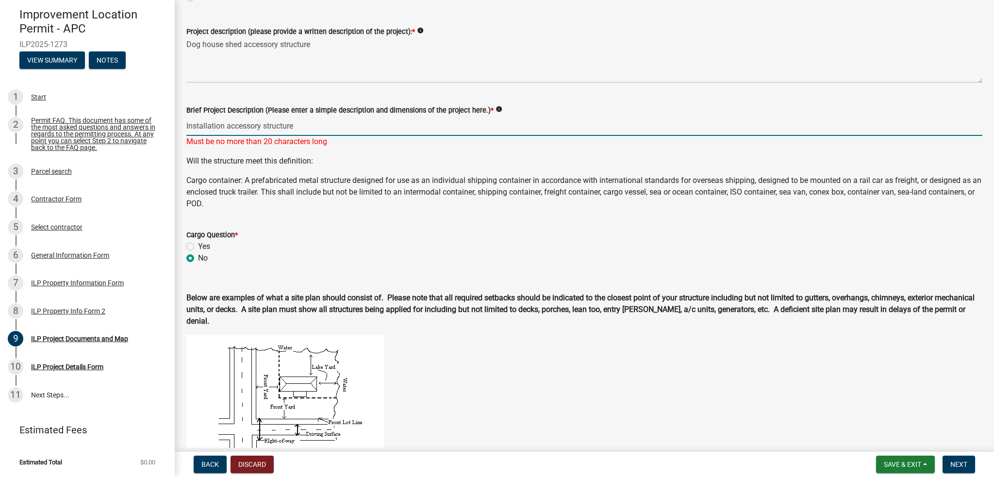
click at [444, 122] on input "Installation accessory structure" at bounding box center [584, 126] width 796 height 20
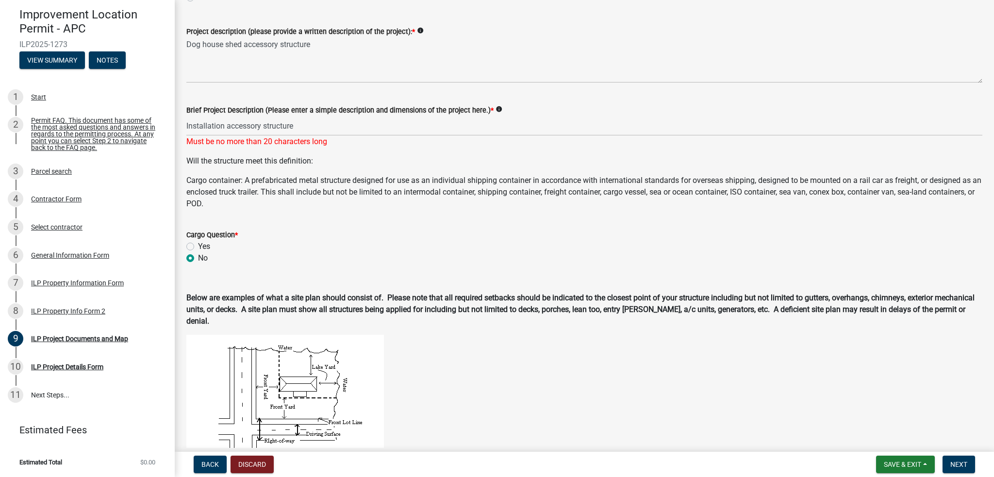
click at [495, 106] on icon "info" at bounding box center [498, 109] width 7 height 7
click at [506, 214] on wm-data-entity-input "Will the structure meet this definition: Cargo container: A prefabricated metal…" at bounding box center [584, 186] width 796 height 62
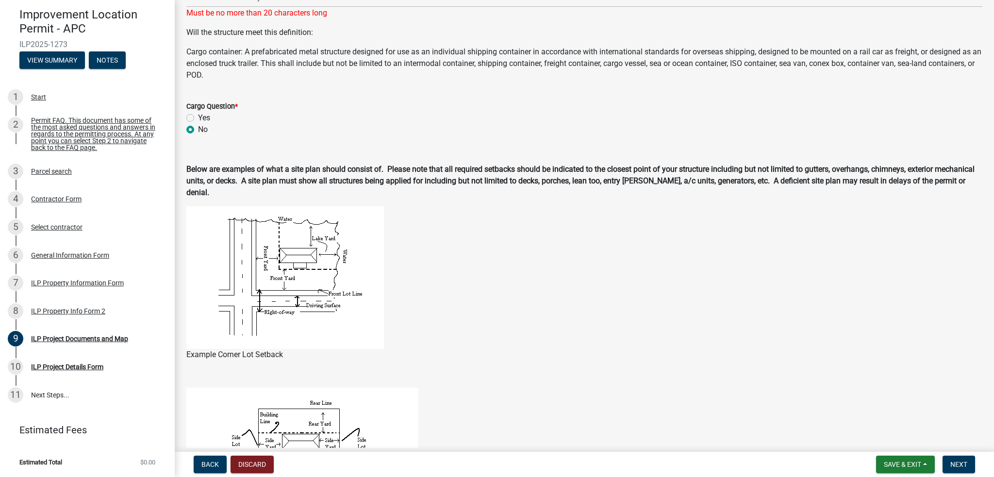
scroll to position [361, 0]
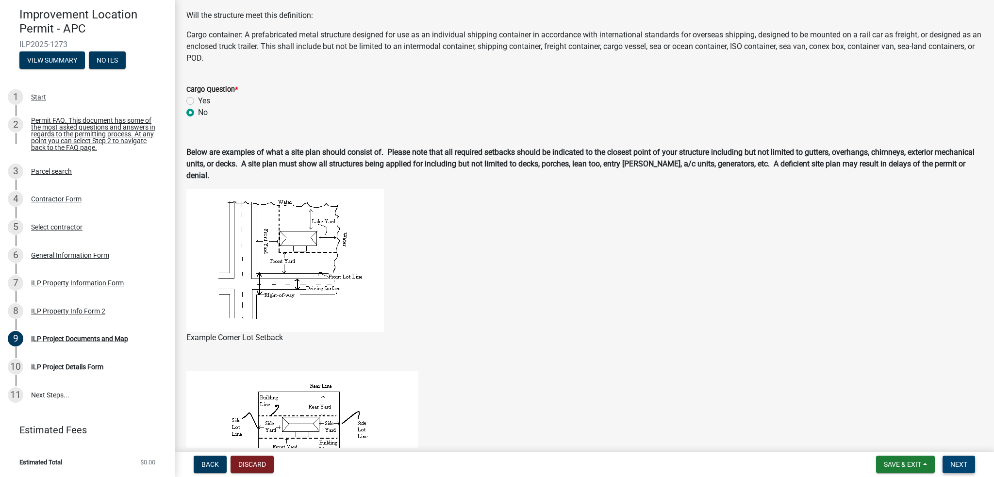
click at [963, 461] on span "Next" at bounding box center [958, 464] width 17 height 8
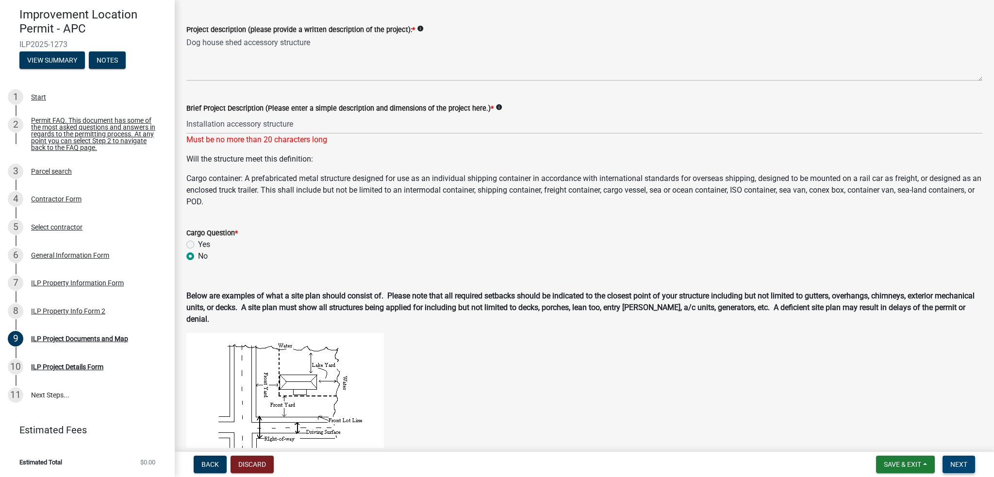
scroll to position [0, 0]
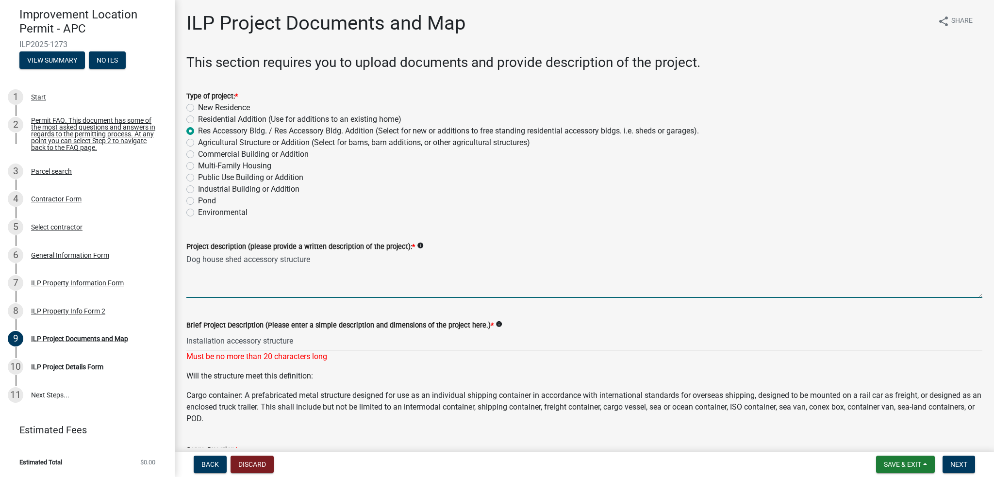
click at [299, 284] on textarea "Dog house shed accessory structure" at bounding box center [584, 275] width 796 height 46
click at [264, 294] on textarea "Dog house shed accessory structure" at bounding box center [584, 275] width 796 height 46
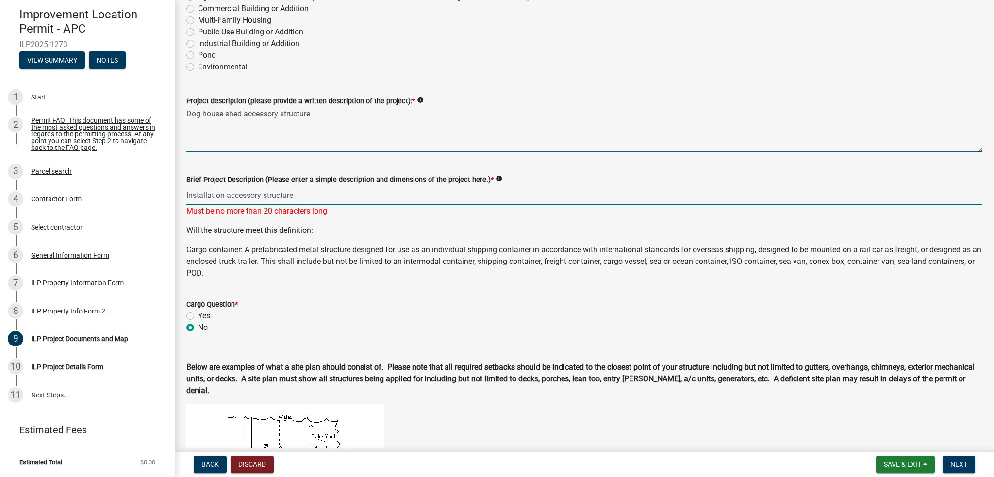
click at [241, 198] on input "Installation accessory structure" at bounding box center [584, 195] width 796 height 20
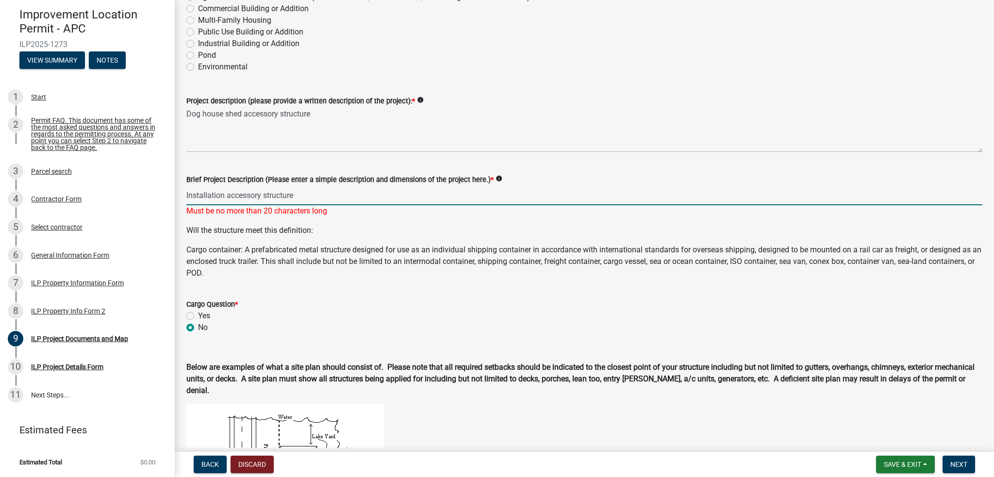
click at [241, 198] on input "Installation accessory structure" at bounding box center [584, 195] width 796 height 20
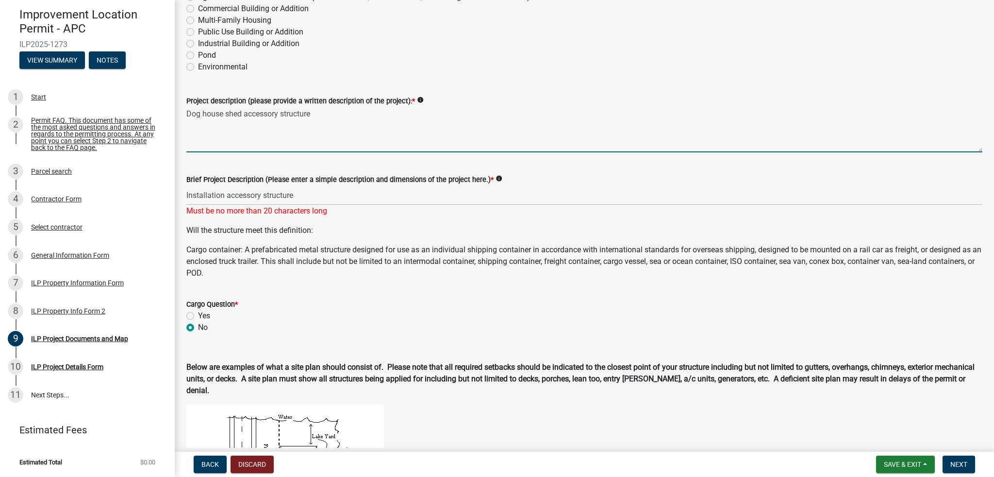
click at [305, 137] on textarea "Dog house shed accessory structure" at bounding box center [584, 130] width 796 height 46
paste textarea "Installation accessory structure"
type textarea "Dog house shed accessory structuInstallation accessory structurere"
click at [370, 117] on textarea "Dog house shed accessory structuInstallation accessory structurere" at bounding box center [584, 130] width 796 height 46
click at [369, 116] on textarea "Dog house shed accessory structuInstallation accessory structurere" at bounding box center [584, 130] width 796 height 46
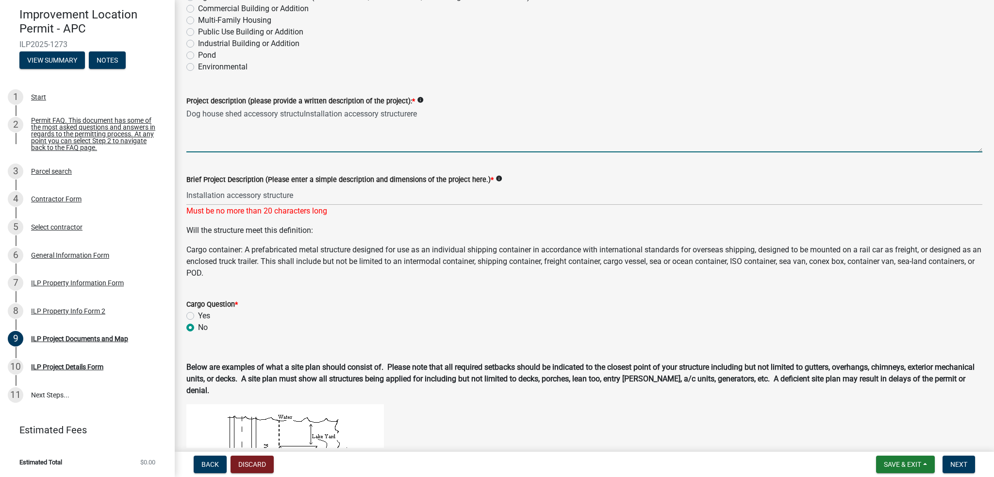
click at [369, 116] on textarea "Dog house shed accessory structuInstallation accessory structurere" at bounding box center [584, 130] width 796 height 46
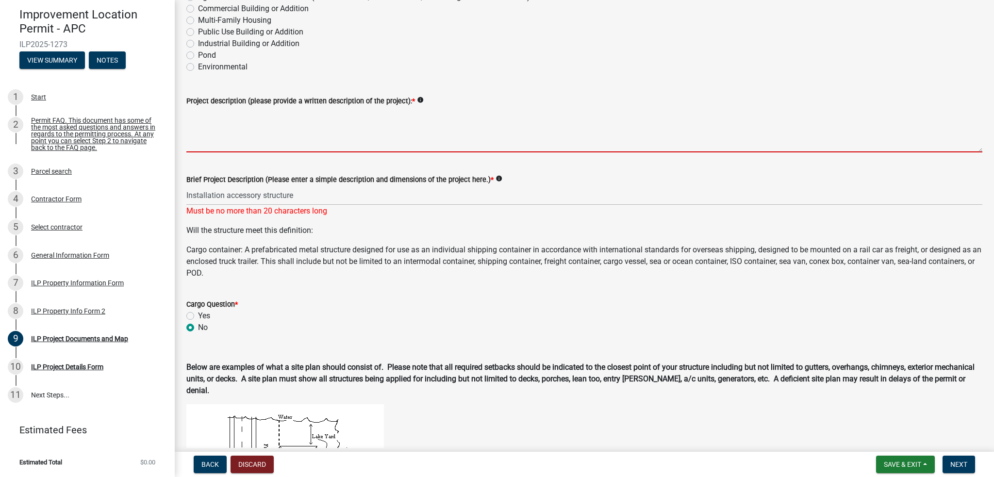
click at [431, 239] on div "Will the structure meet this definition: Cargo container: A prefabricated metal…" at bounding box center [584, 252] width 796 height 54
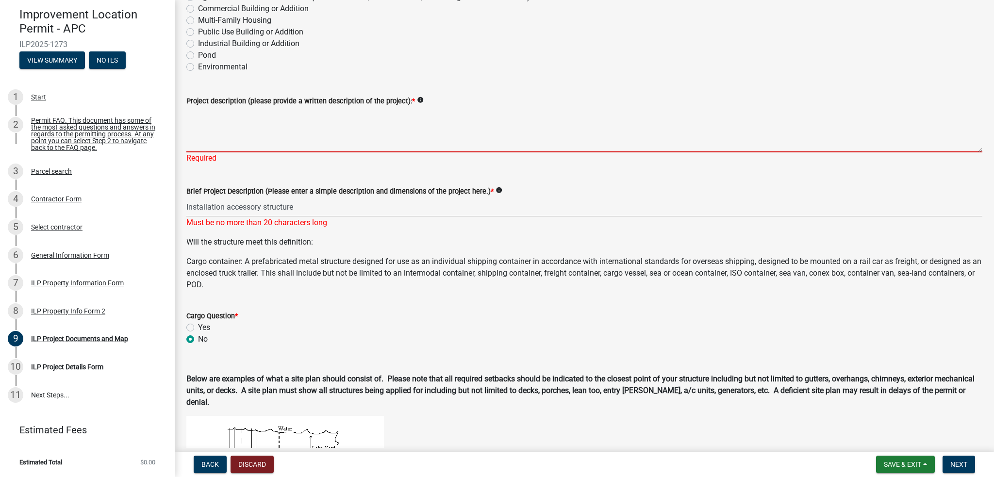
click at [404, 144] on textarea "Project description (please provide a written description of the project): *" at bounding box center [584, 130] width 796 height 46
paste textarea "Installation accessory structure"
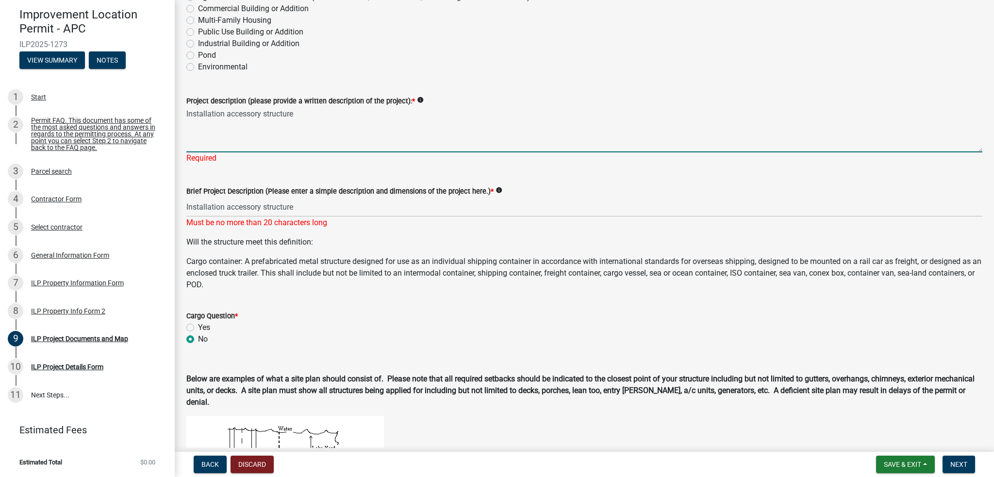
type textarea "Installation accessory structure"
drag, startPoint x: 337, startPoint y: 258, endPoint x: 312, endPoint y: 218, distance: 46.9
click at [337, 258] on p "Cargo container: A prefabricated metal structure designed for use as an individ…" at bounding box center [584, 273] width 796 height 35
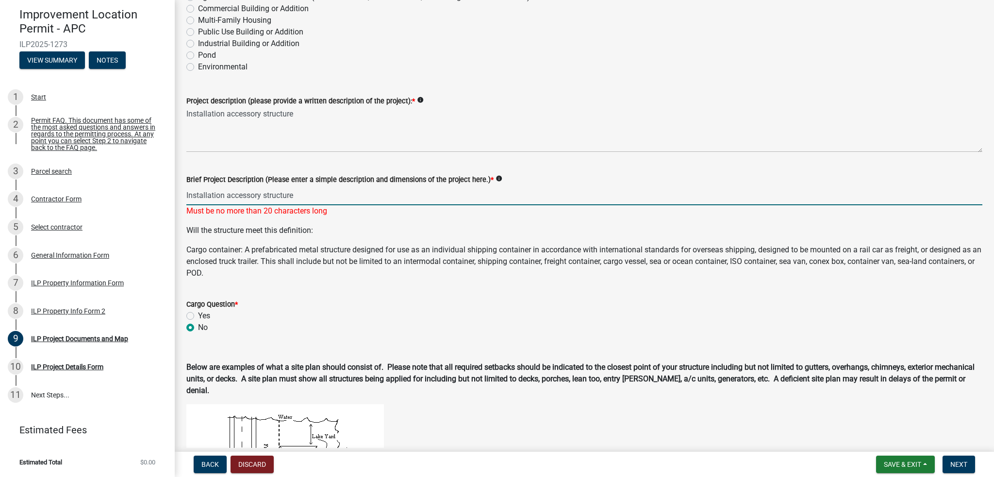
click at [223, 196] on input "Installation accessory structure" at bounding box center [584, 195] width 796 height 20
drag, startPoint x: 304, startPoint y: 197, endPoint x: -97, endPoint y: 192, distance: 400.4
click at [0, 192] on html "Internet Explorer does NOT work with GeoPermits. Get a new browser for more sec…" at bounding box center [497, 238] width 994 height 477
click at [330, 253] on p "Cargo container: A prefabricated metal structure designed for use as an individ…" at bounding box center [584, 261] width 796 height 35
drag, startPoint x: 227, startPoint y: 193, endPoint x: 124, endPoint y: 197, distance: 102.9
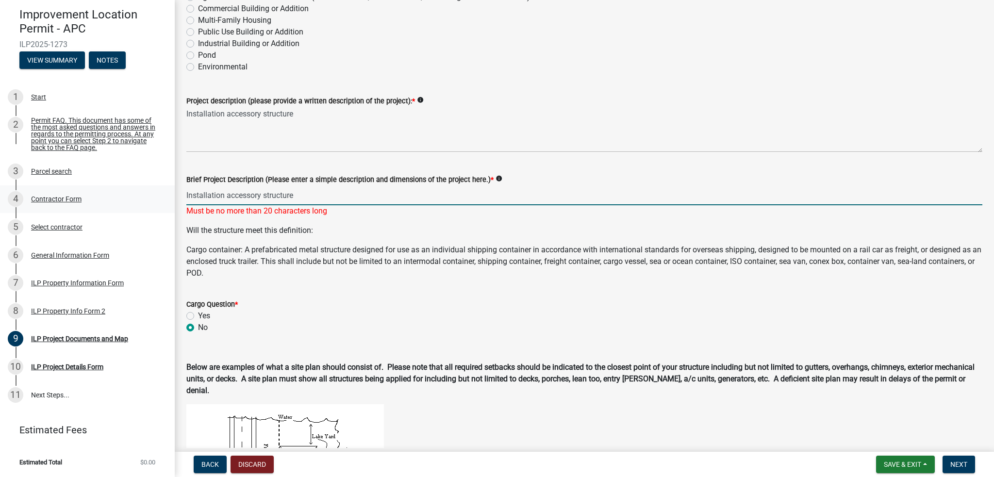
click at [126, 197] on div "Improvement Location Permit - APC ILP2025-1273 View Summary Notes 1 Start 2 Per…" at bounding box center [497, 238] width 994 height 477
type input "accessory structure"
click at [324, 244] on p "Cargo container: A prefabricated metal structure designed for use as an individ…" at bounding box center [584, 261] width 796 height 35
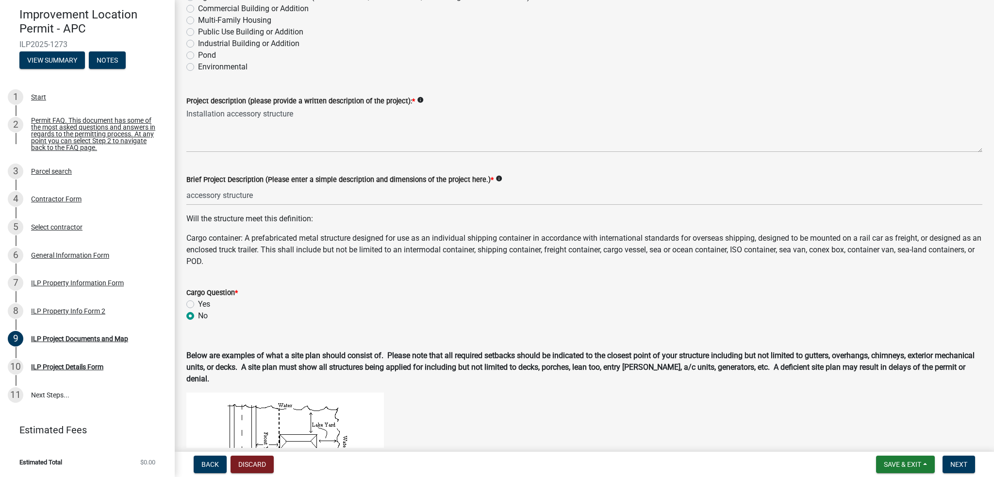
click at [345, 257] on p "Cargo container: A prefabricated metal structure designed for use as an individ…" at bounding box center [584, 249] width 796 height 35
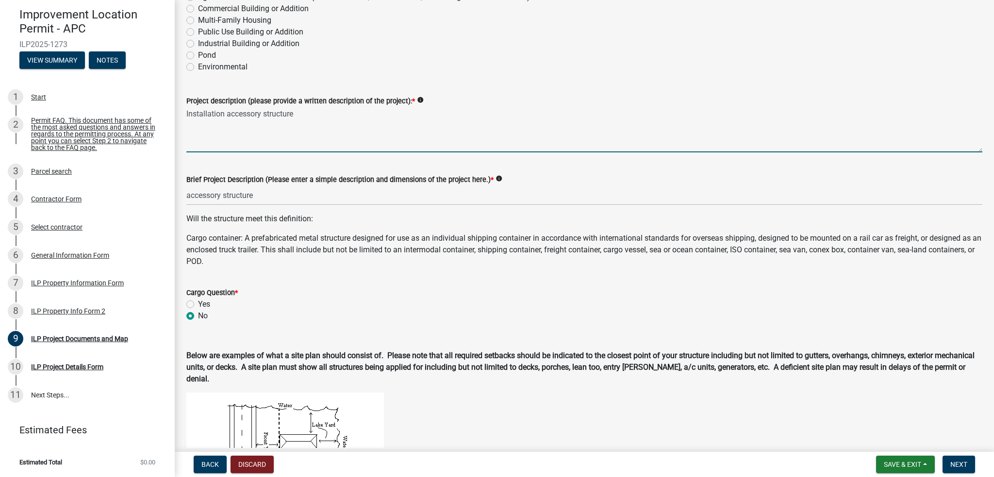
click at [246, 114] on textarea "Installation accessory structure" at bounding box center [584, 130] width 796 height 46
drag, startPoint x: 226, startPoint y: 114, endPoint x: 757, endPoint y: 119, distance: 530.9
click at [231, 114] on textarea "Installation accessory structure" at bounding box center [584, 130] width 796 height 46
type textarea "Installation wood dog house accessory structure"
click at [365, 266] on p "Cargo container: A prefabricated metal structure designed for use as an individ…" at bounding box center [584, 249] width 796 height 35
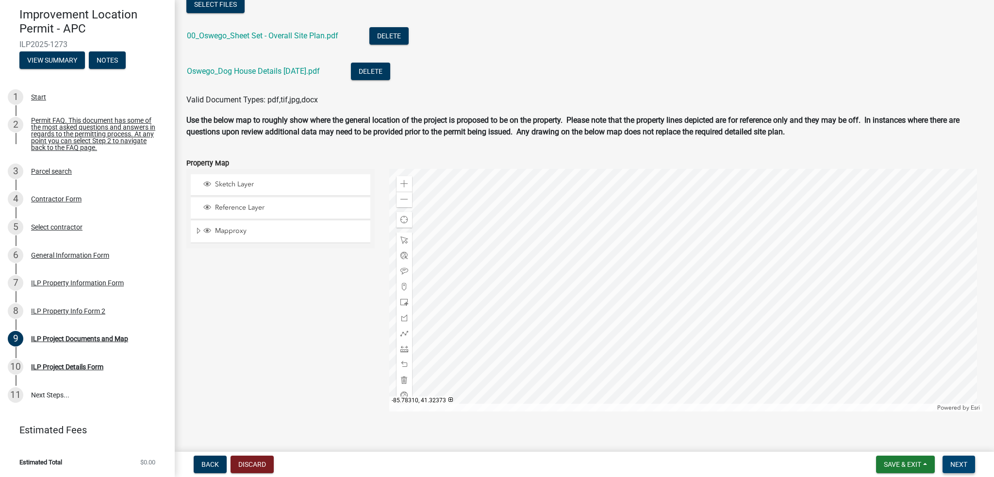
scroll to position [970, 0]
click at [956, 464] on span "Next" at bounding box center [958, 464] width 17 height 8
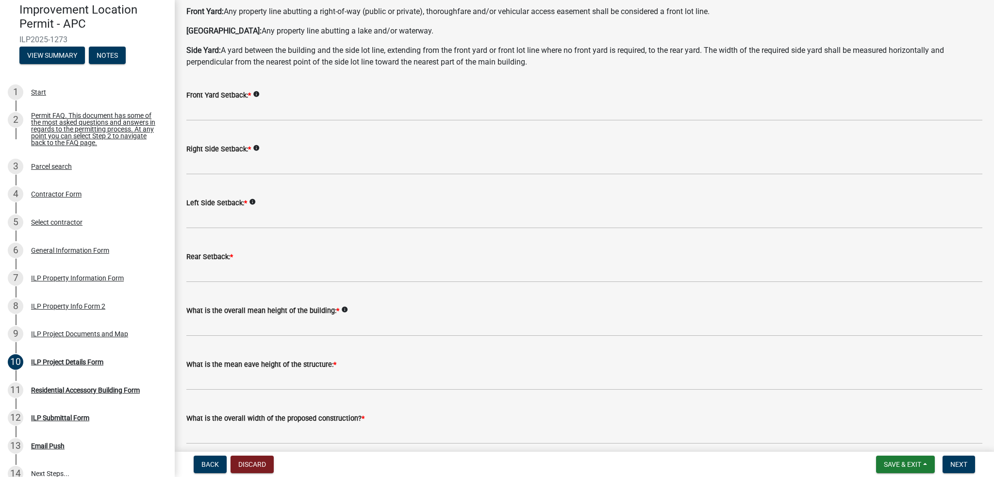
scroll to position [0, 0]
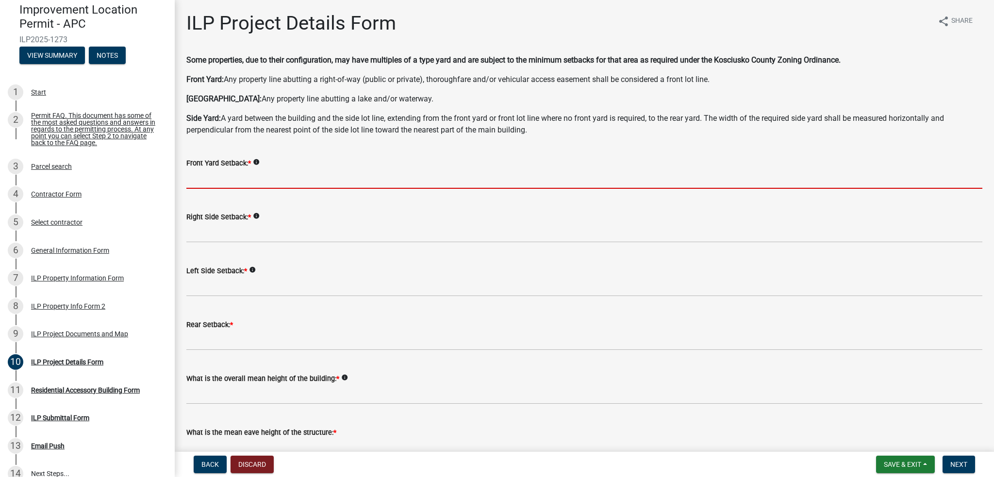
click at [263, 178] on input "text" at bounding box center [584, 179] width 796 height 20
type input "25.0"
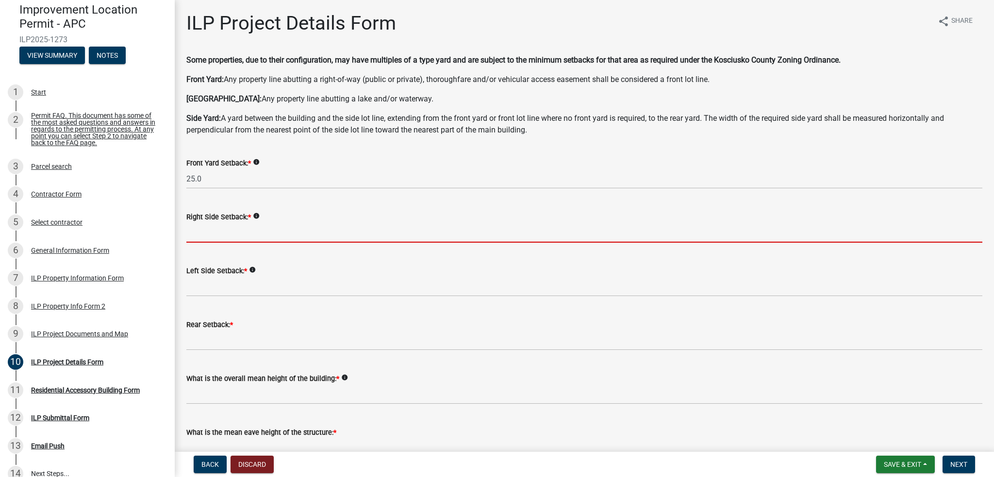
click at [258, 238] on input "text" at bounding box center [584, 233] width 796 height 20
type input "10.0"
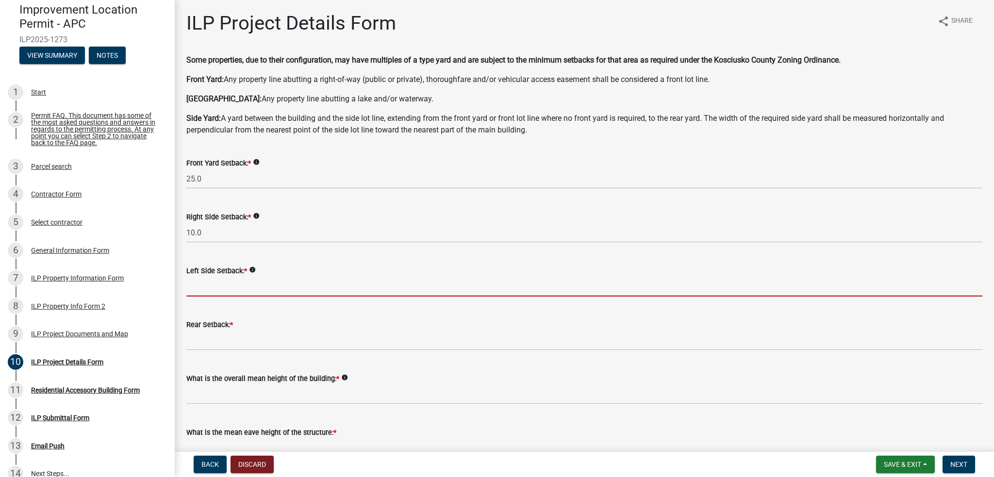
click at [249, 286] on input "text" at bounding box center [584, 287] width 796 height 20
type input "10.0"
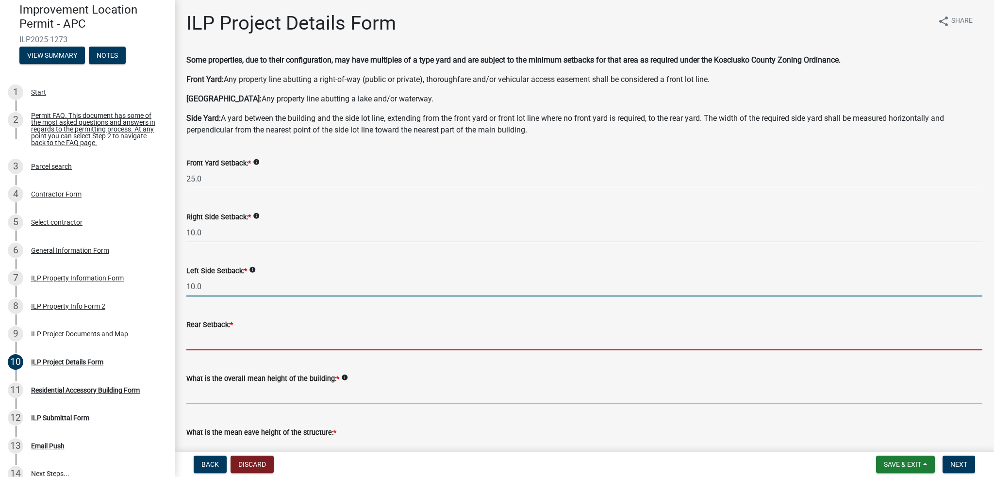
click at [231, 347] on input "text" at bounding box center [584, 340] width 796 height 20
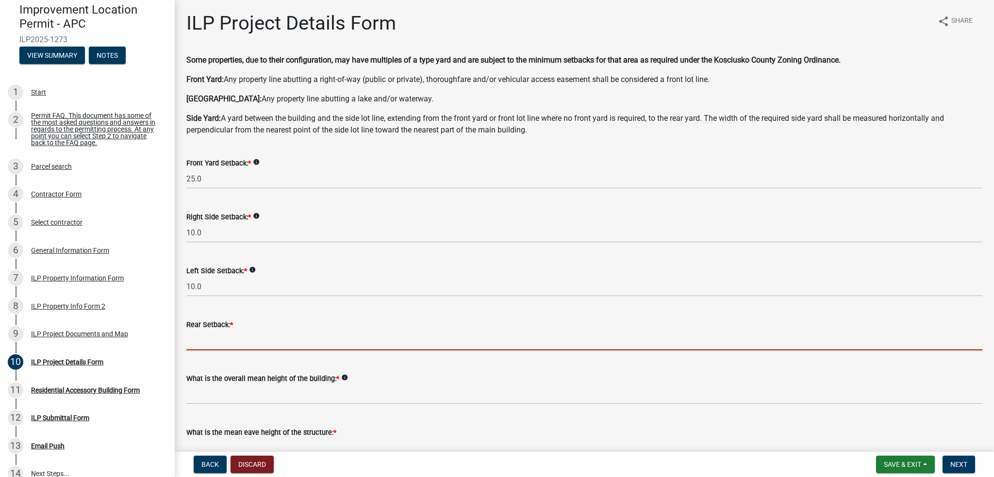
type input "35.0"
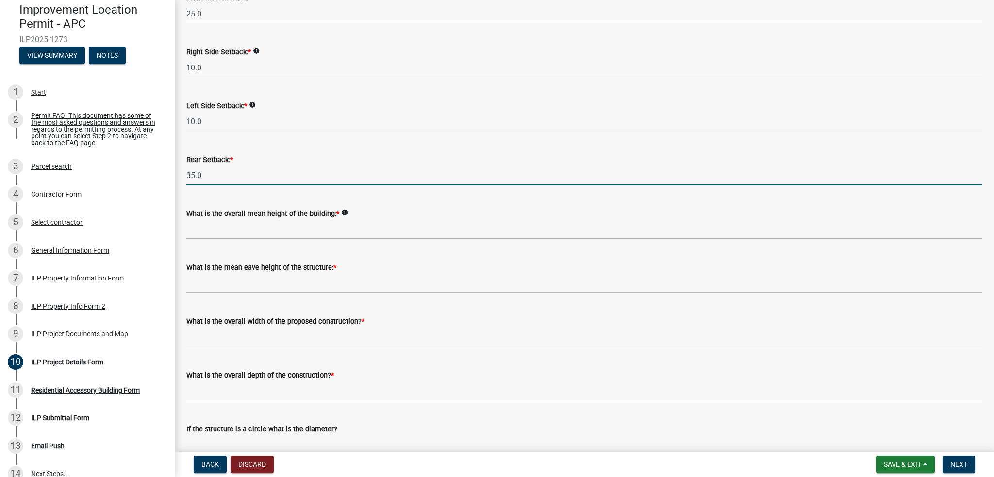
scroll to position [194, 0]
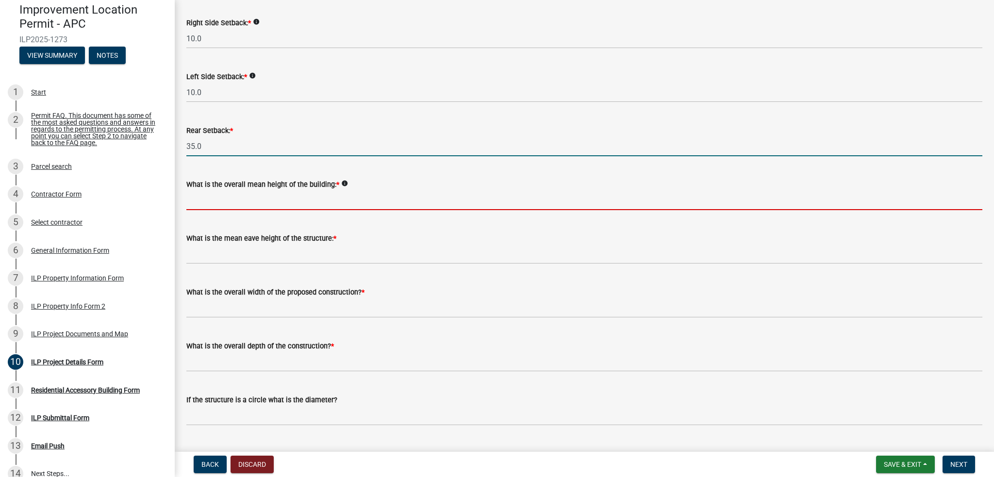
click at [303, 203] on input "text" at bounding box center [584, 200] width 796 height 20
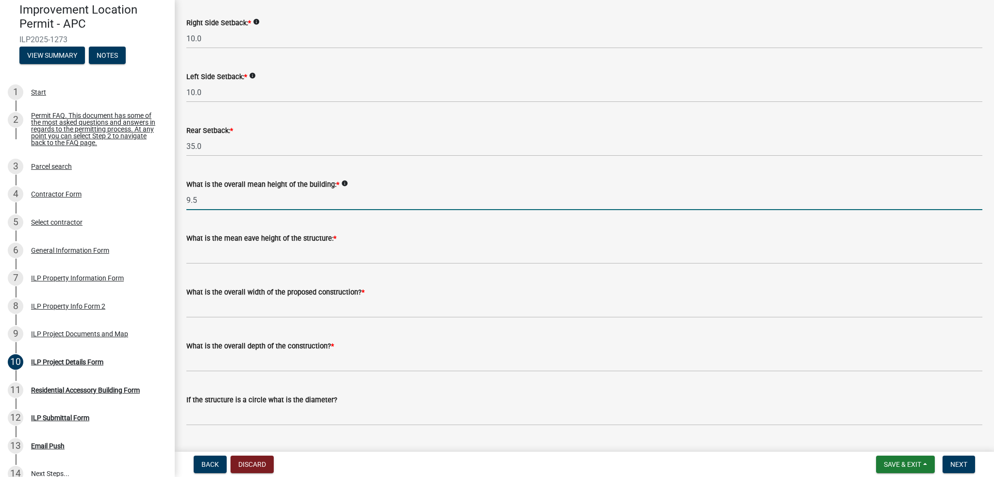
click at [342, 181] on icon "info" at bounding box center [344, 183] width 7 height 7
click at [244, 206] on input "9.5" at bounding box center [584, 200] width 796 height 20
drag, startPoint x: 219, startPoint y: 201, endPoint x: -7, endPoint y: 213, distance: 225.9
click at [0, 213] on html "Internet Explorer does NOT work with GeoPermits. Get a new browser for more sec…" at bounding box center [497, 238] width 994 height 477
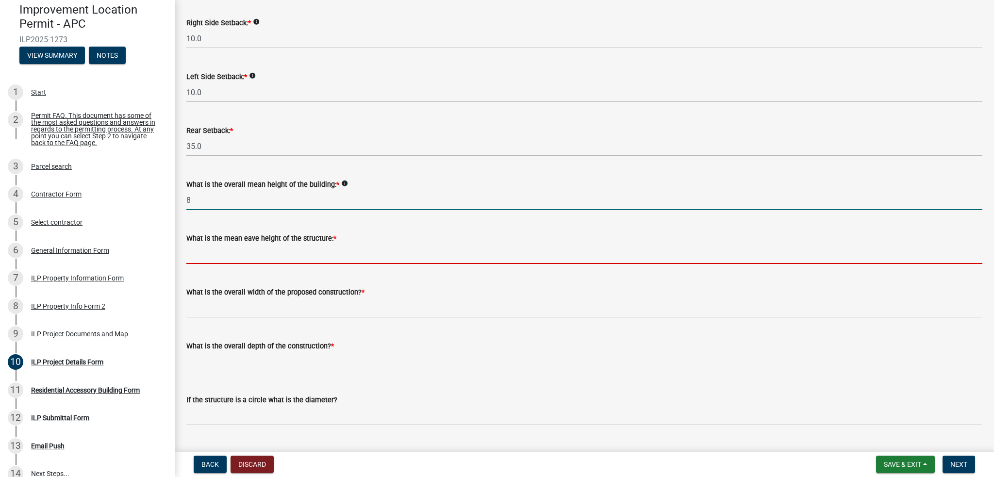
type input "8.0"
click at [285, 248] on input "text" at bounding box center [584, 254] width 796 height 20
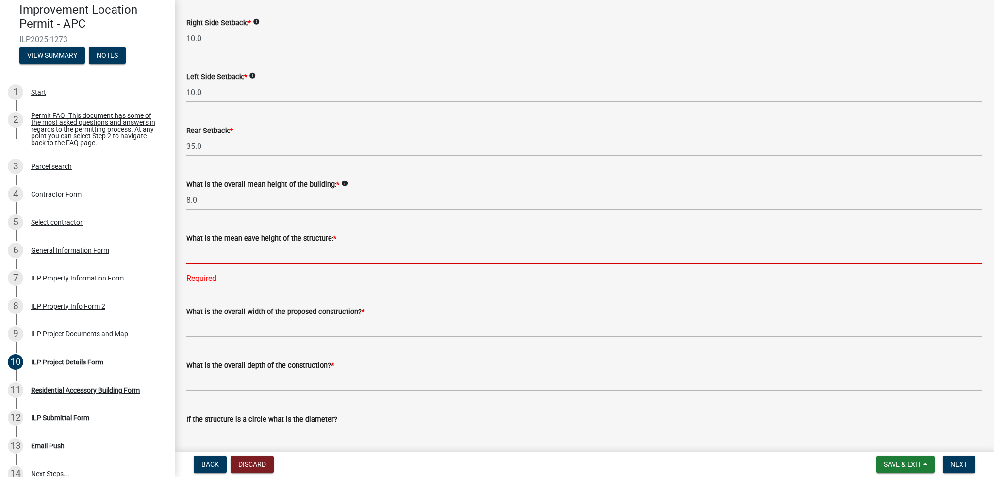
drag, startPoint x: 265, startPoint y: 257, endPoint x: 197, endPoint y: 278, distance: 71.7
click at [265, 257] on input "text" at bounding box center [584, 254] width 796 height 20
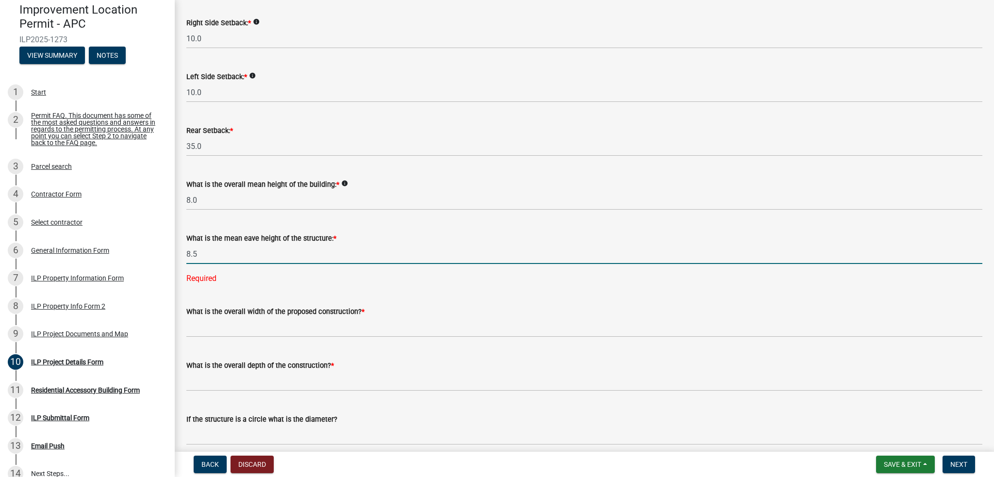
type input "8.5"
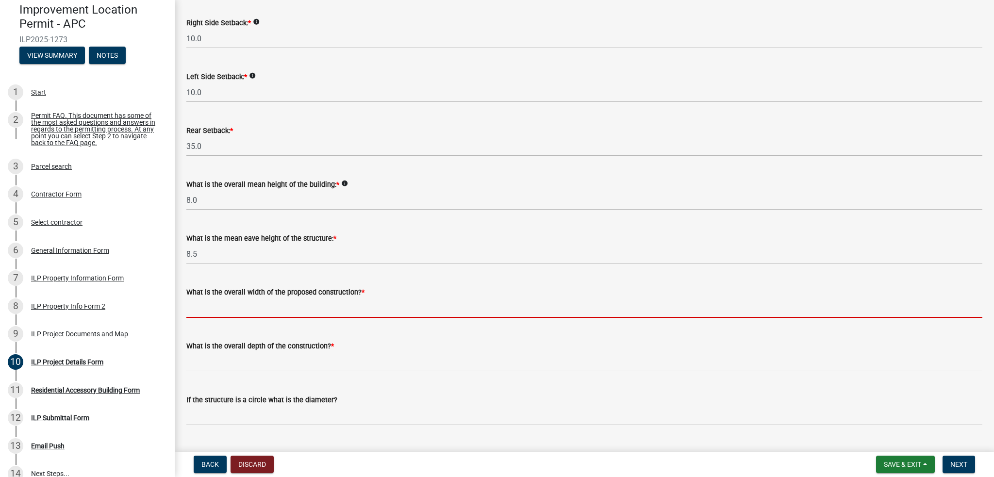
click at [224, 310] on input "text" at bounding box center [584, 308] width 796 height 20
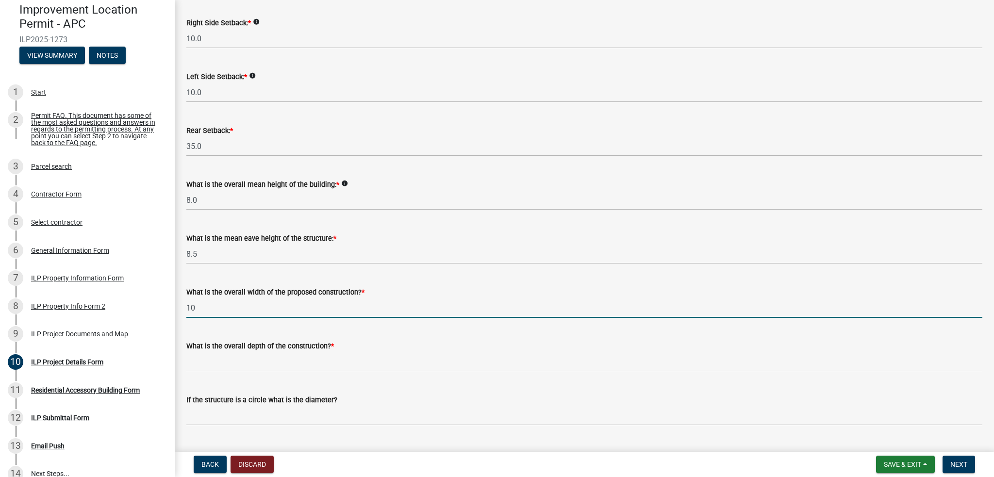
type input "10.00"
click at [377, 377] on wm-data-entity-input "What is the overall depth of the construction? *" at bounding box center [584, 354] width 796 height 54
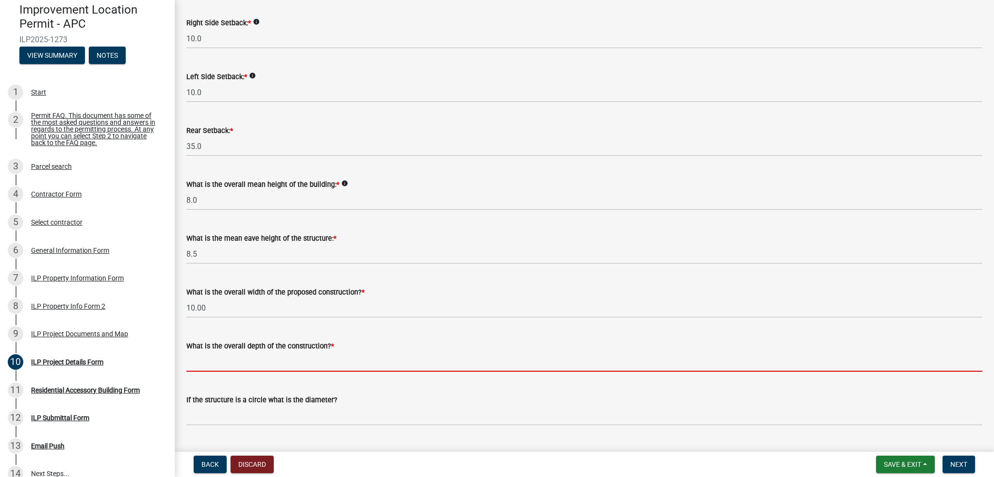
click at [312, 366] on input "text" at bounding box center [584, 362] width 796 height 20
click at [235, 364] on input "text" at bounding box center [584, 362] width 796 height 20
click at [331, 345] on span "*" at bounding box center [332, 346] width 3 height 8
click at [320, 365] on input "text" at bounding box center [584, 362] width 796 height 20
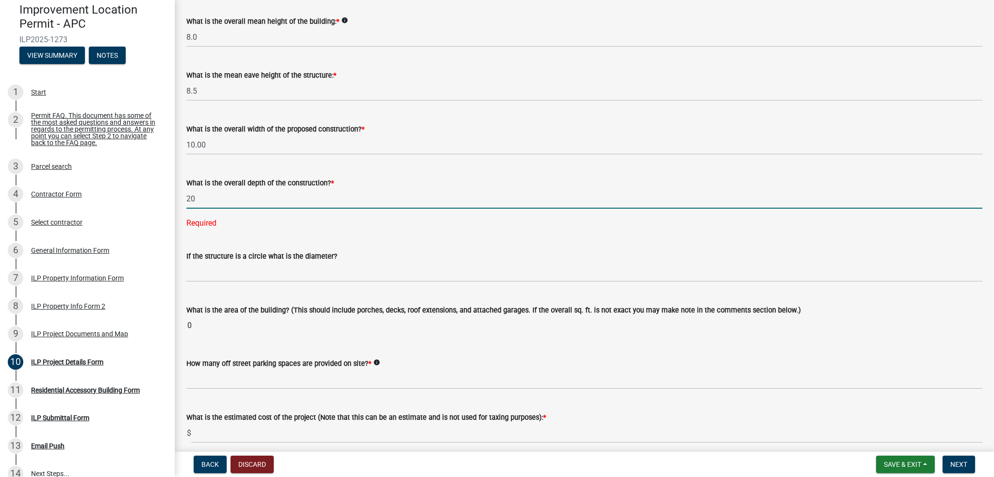
scroll to position [388, 0]
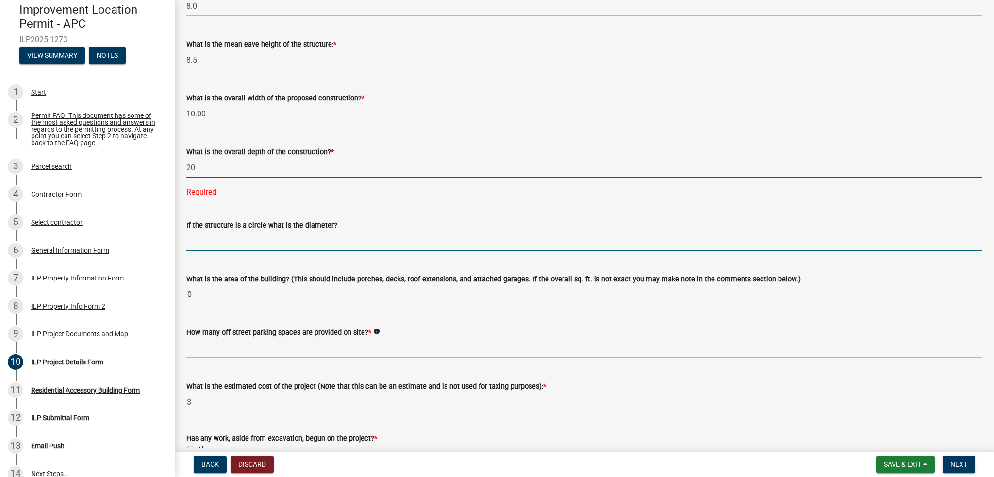
type input "20.00"
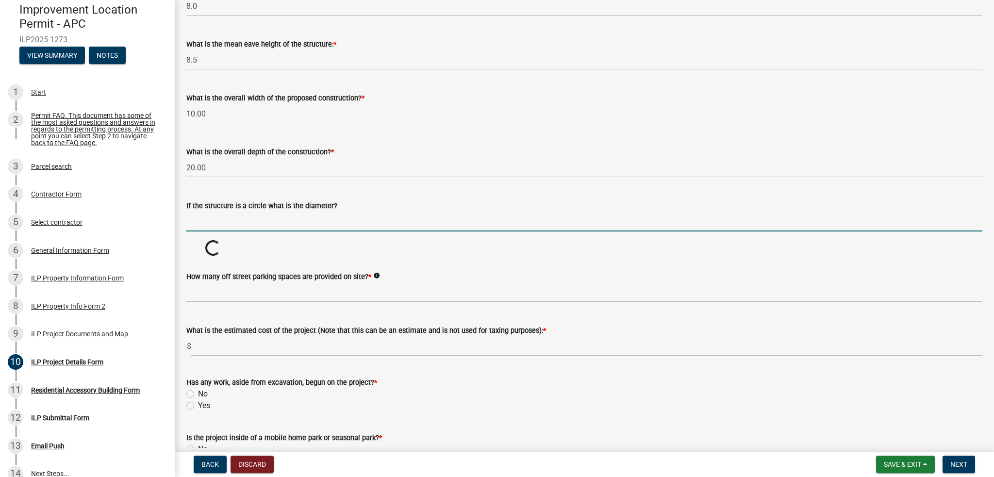
click at [473, 237] on wm-data-entity-input "If the structure is a circle what is the diameter?" at bounding box center [584, 213] width 796 height 54
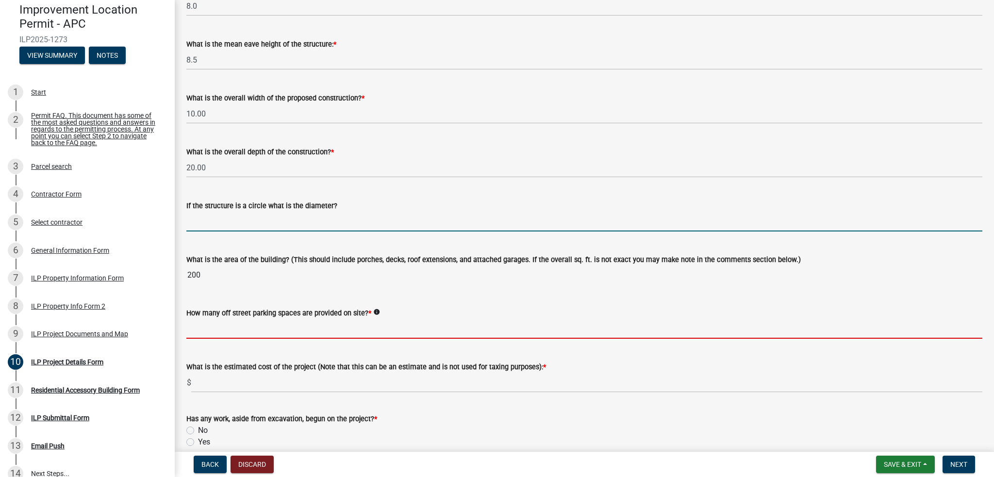
click at [439, 323] on input "text" at bounding box center [584, 329] width 796 height 20
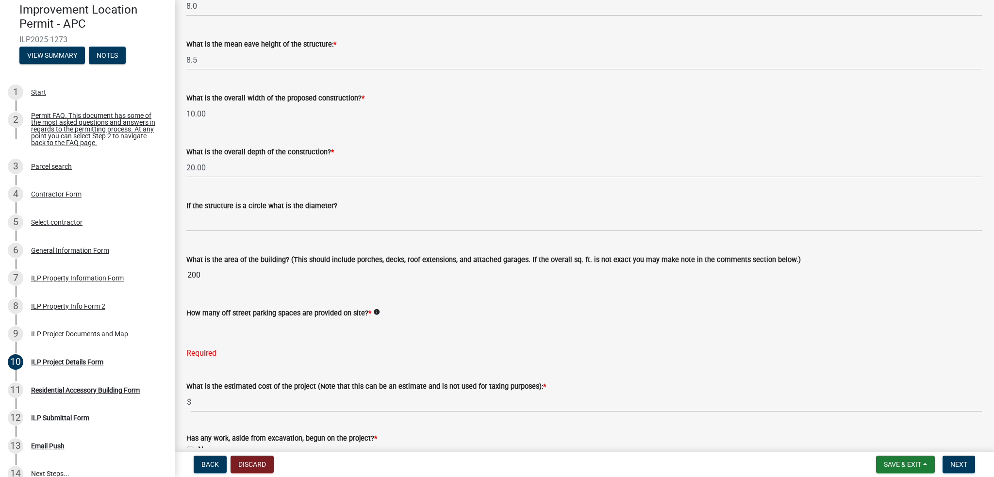
click at [265, 278] on input "200" at bounding box center [584, 274] width 796 height 19
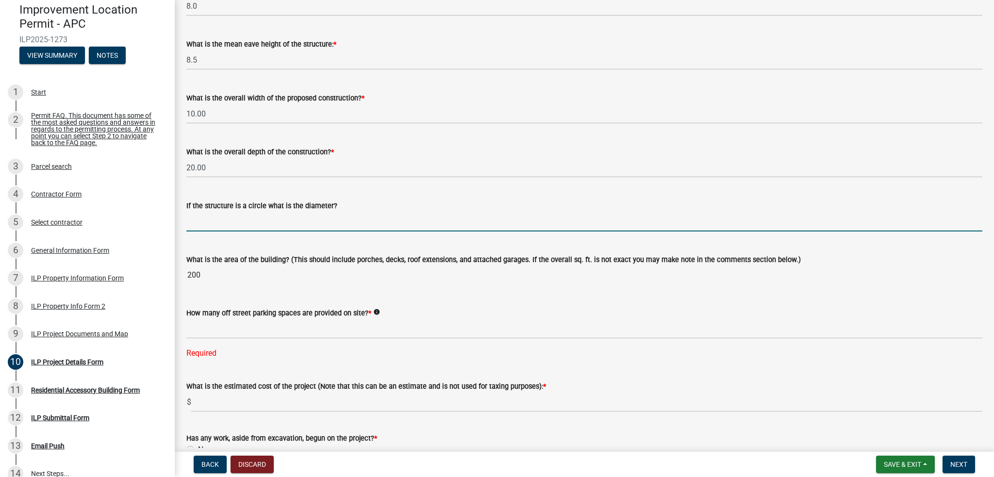
click at [260, 218] on input "text" at bounding box center [584, 222] width 796 height 20
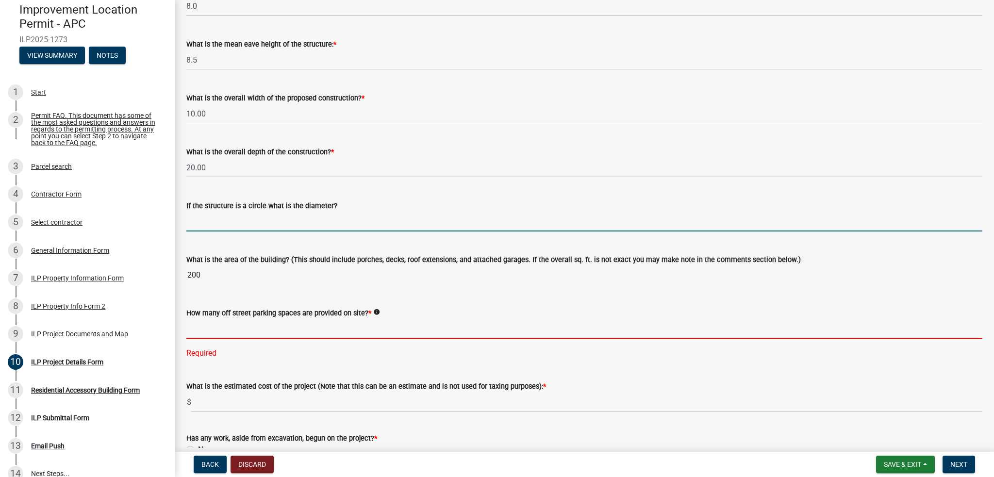
click at [276, 325] on input "text" at bounding box center [584, 329] width 796 height 20
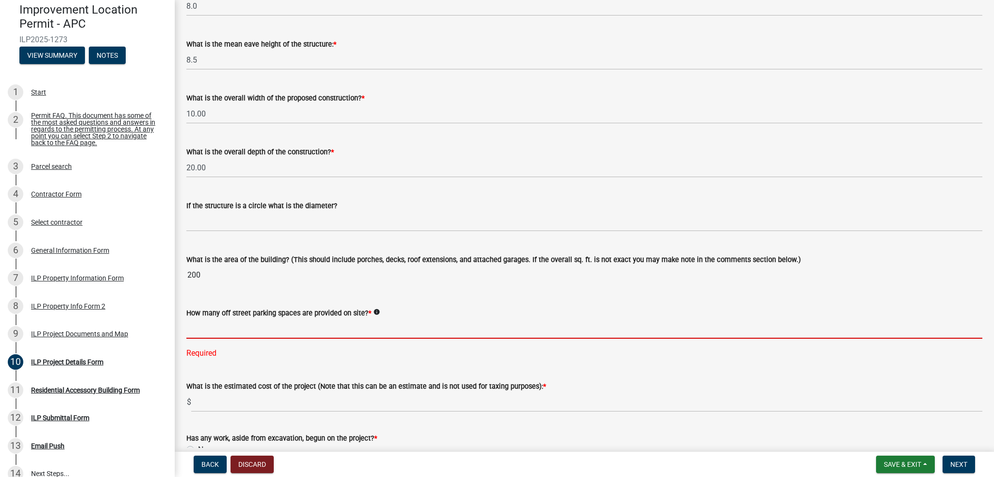
type input "20"
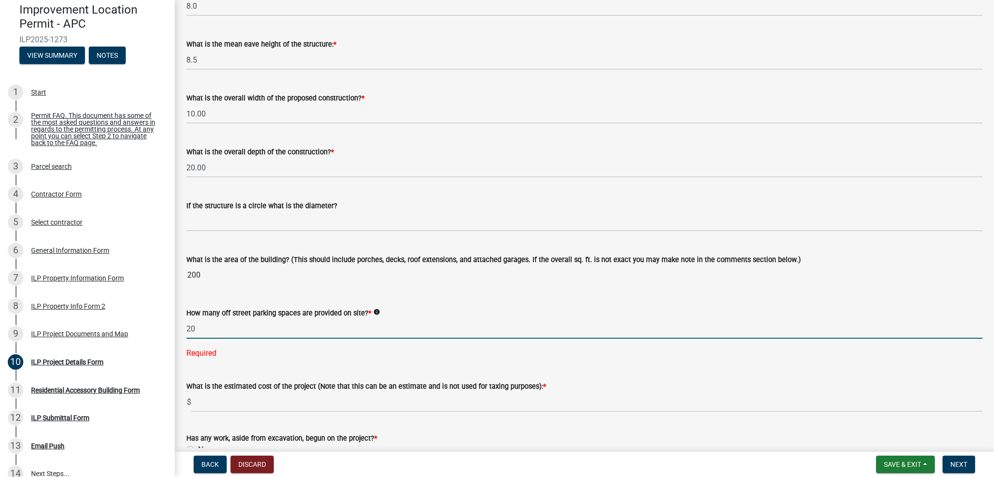
click at [810, 368] on div "What is the estimated cost of the project (Note that this can be an estimate an…" at bounding box center [584, 389] width 796 height 45
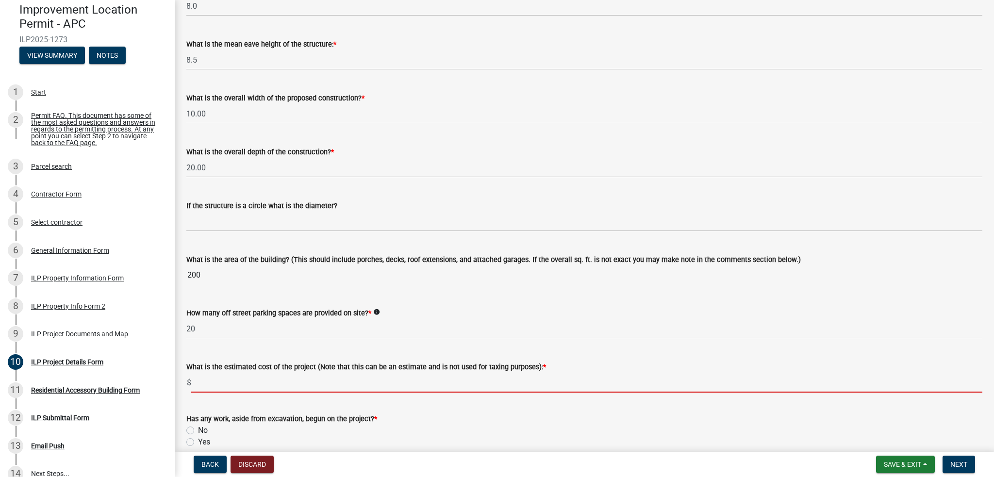
click at [296, 385] on input "text" at bounding box center [586, 383] width 791 height 20
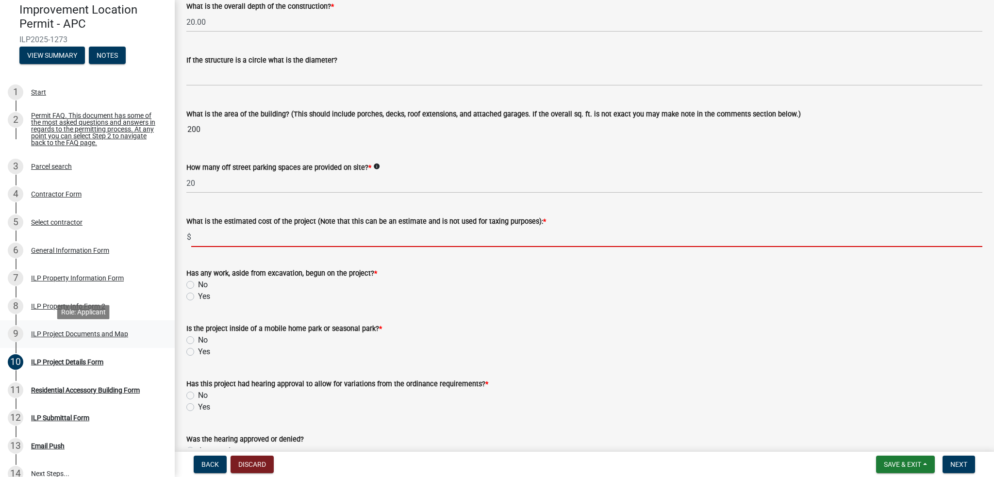
scroll to position [138, 0]
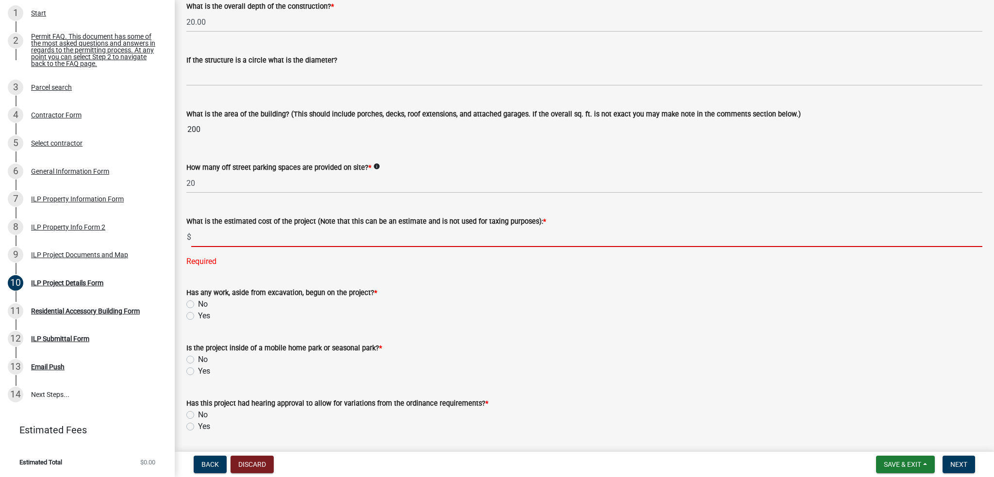
click at [215, 239] on input "text" at bounding box center [586, 237] width 791 height 20
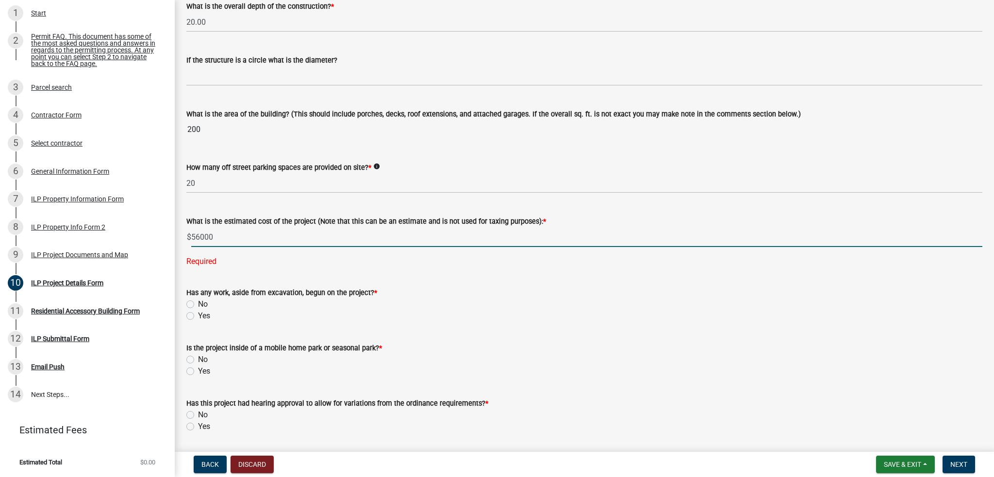
type input "56000"
click at [652, 135] on input "200" at bounding box center [584, 129] width 796 height 19
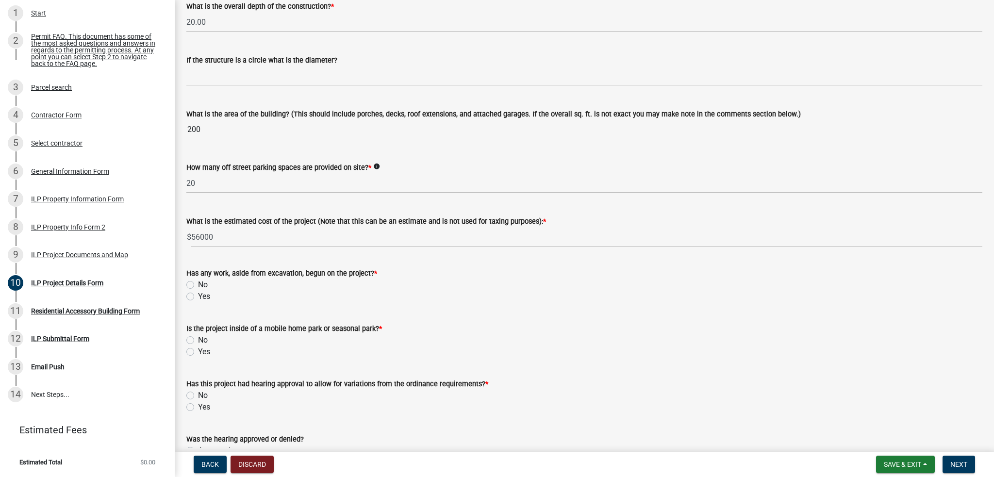
click at [677, 291] on div "Yes" at bounding box center [584, 297] width 796 height 12
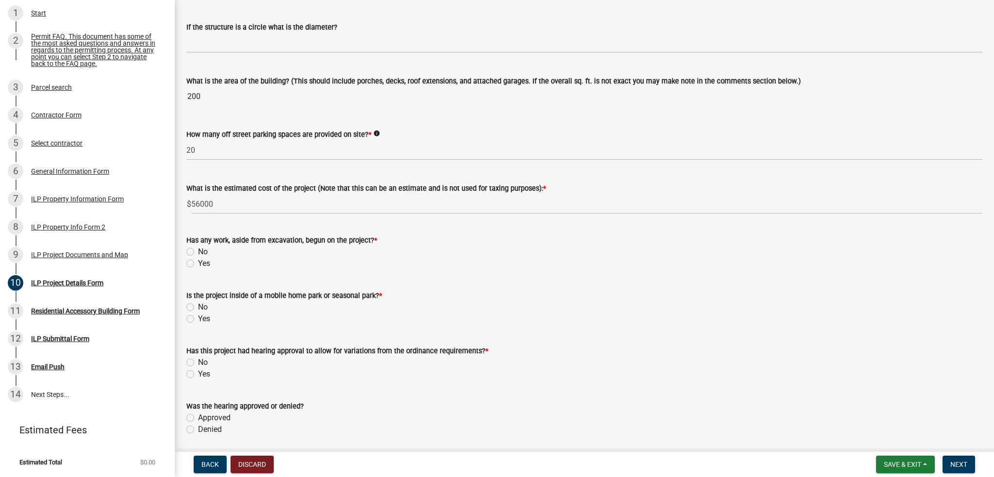
scroll to position [631, 0]
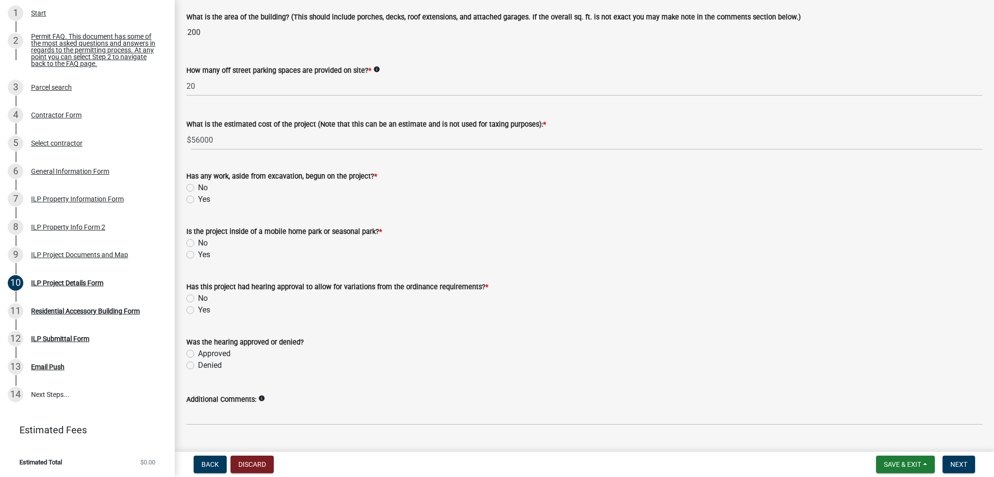
click at [198, 197] on label "Yes" at bounding box center [204, 200] width 12 height 12
click at [198, 197] on input "Yes" at bounding box center [201, 197] width 6 height 6
radio input "true"
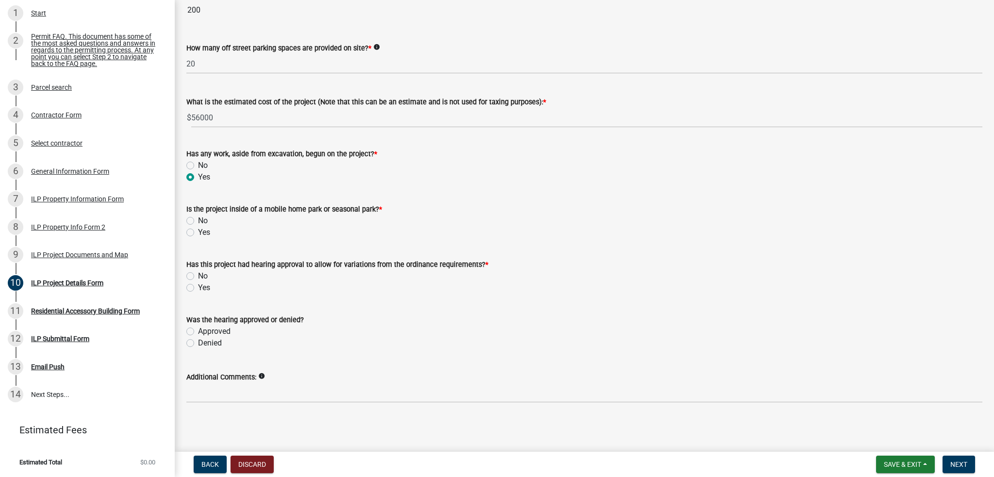
click at [198, 219] on label "No" at bounding box center [203, 221] width 10 height 12
click at [198, 219] on input "No" at bounding box center [201, 218] width 6 height 6
radio input "true"
click at [198, 273] on label "No" at bounding box center [203, 276] width 10 height 12
click at [198, 273] on input "No" at bounding box center [201, 273] width 6 height 6
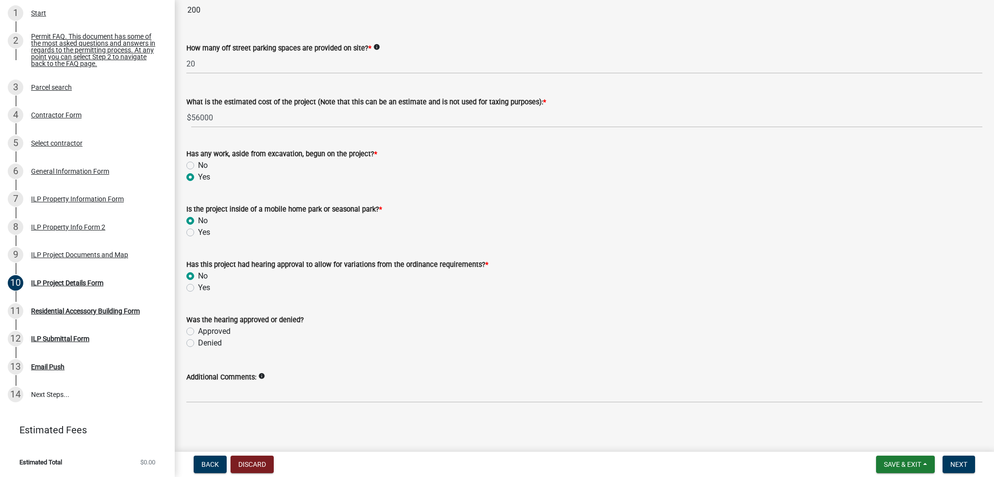
radio input "true"
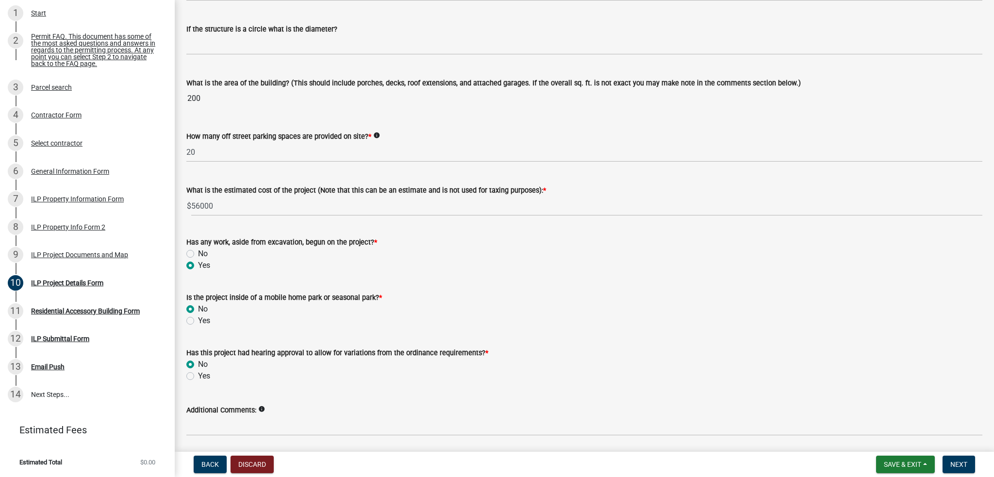
scroll to position [549, 0]
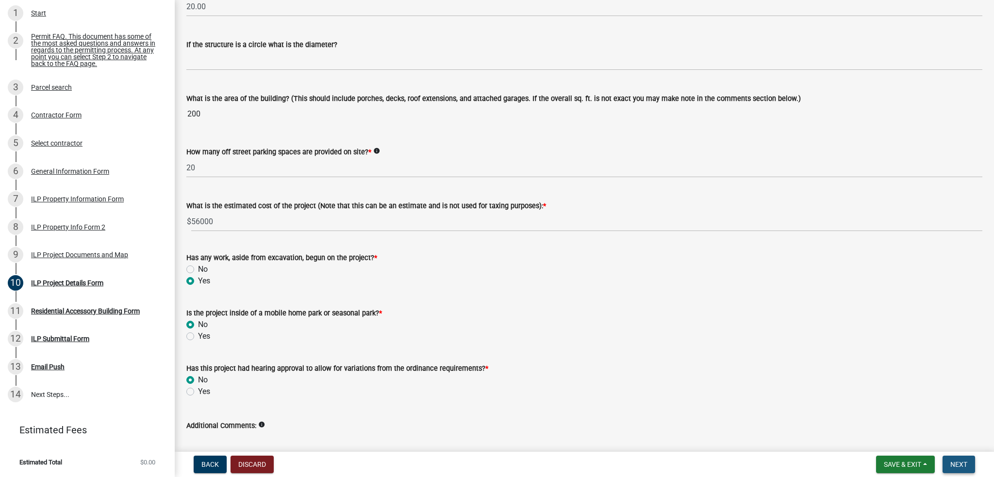
click at [961, 467] on span "Next" at bounding box center [958, 464] width 17 height 8
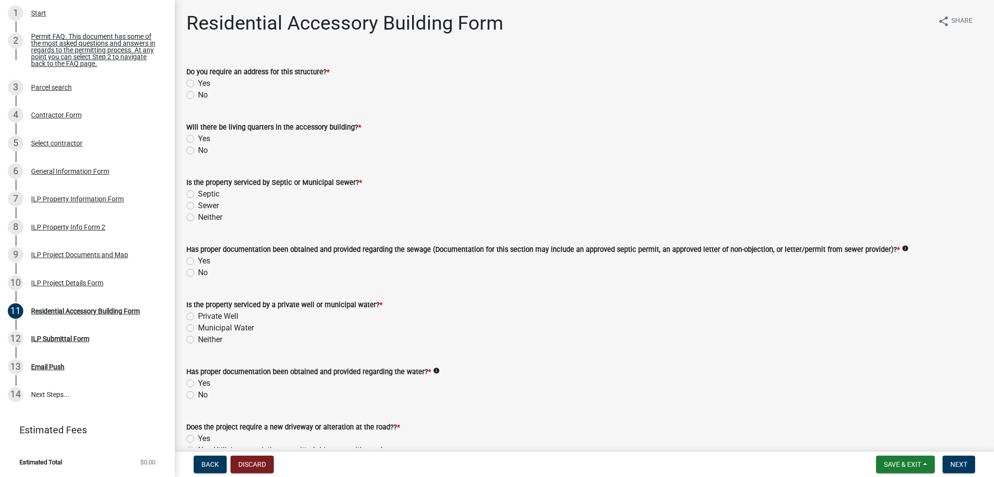
click at [201, 95] on label "No" at bounding box center [203, 95] width 10 height 12
click at [201, 95] on input "No" at bounding box center [201, 92] width 6 height 6
radio input "true"
click at [211, 172] on form "Is the property serviced by Septic or Municipal Sewer? * Septic Sewer Neither" at bounding box center [584, 194] width 796 height 58
click at [198, 150] on label "No" at bounding box center [203, 151] width 10 height 12
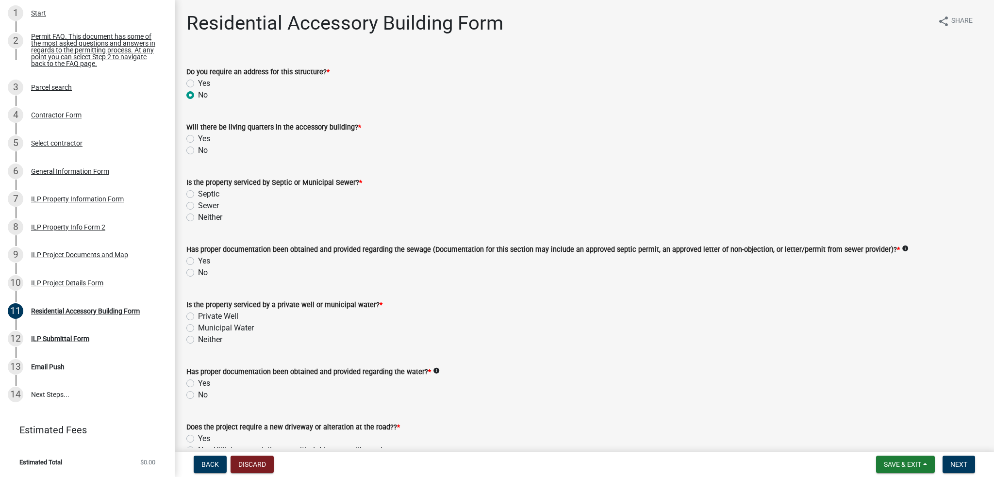
click at [198, 150] on input "No" at bounding box center [201, 148] width 6 height 6
radio input "true"
click at [198, 219] on label "Neither" at bounding box center [210, 218] width 24 height 12
click at [198, 218] on input "Neither" at bounding box center [201, 215] width 6 height 6
radio input "true"
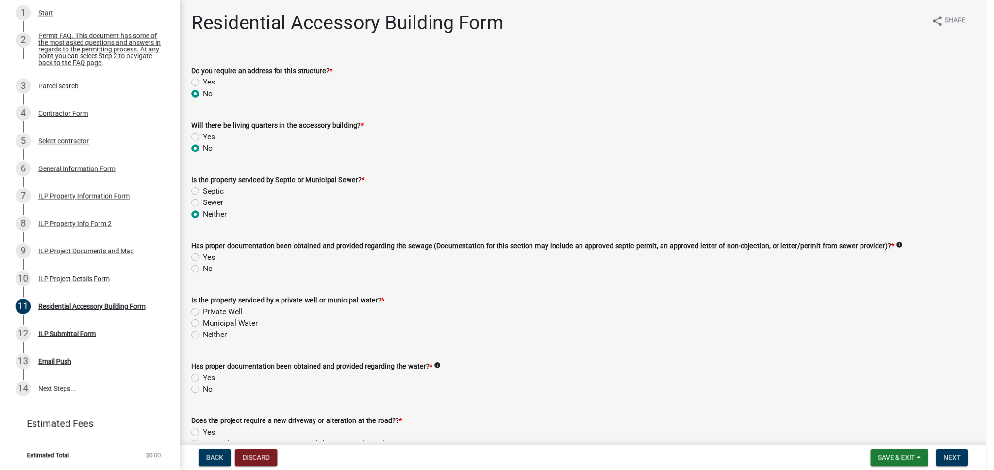
scroll to position [49, 0]
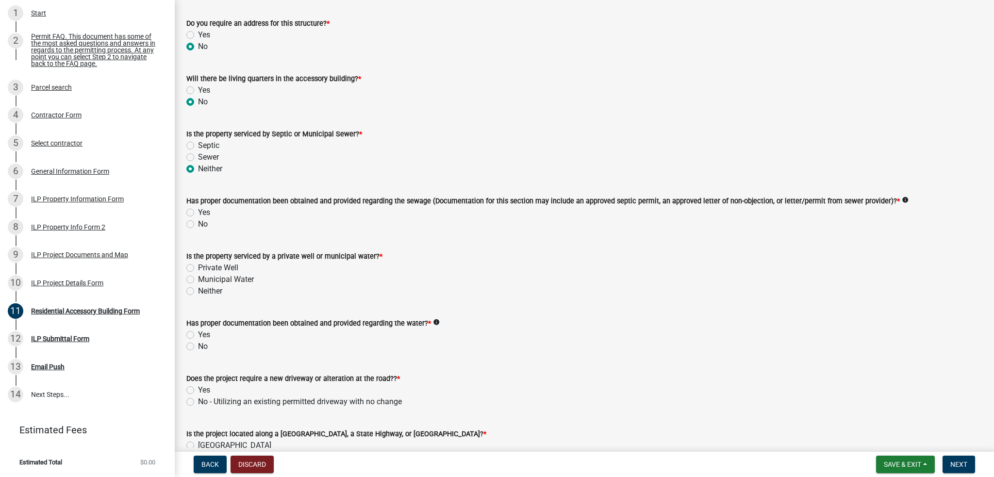
click at [902, 200] on icon "info" at bounding box center [905, 200] width 7 height 7
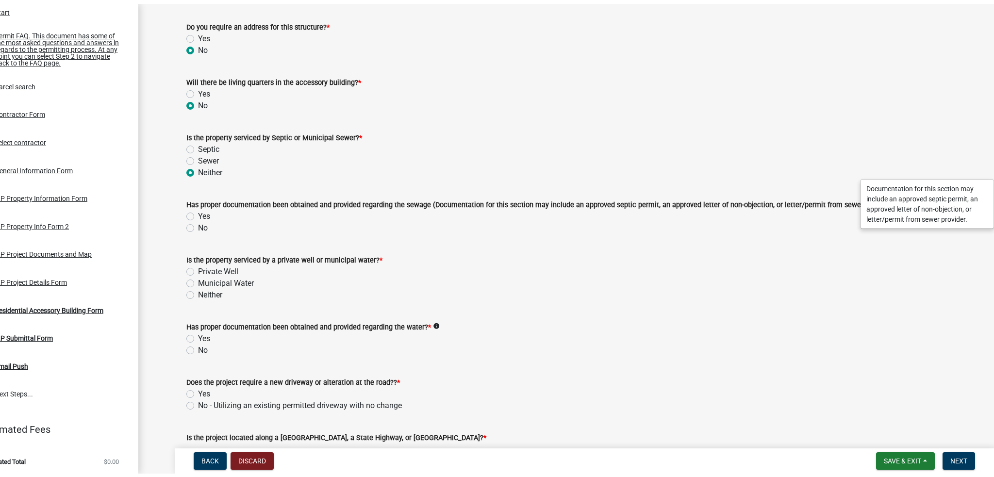
scroll to position [0, 0]
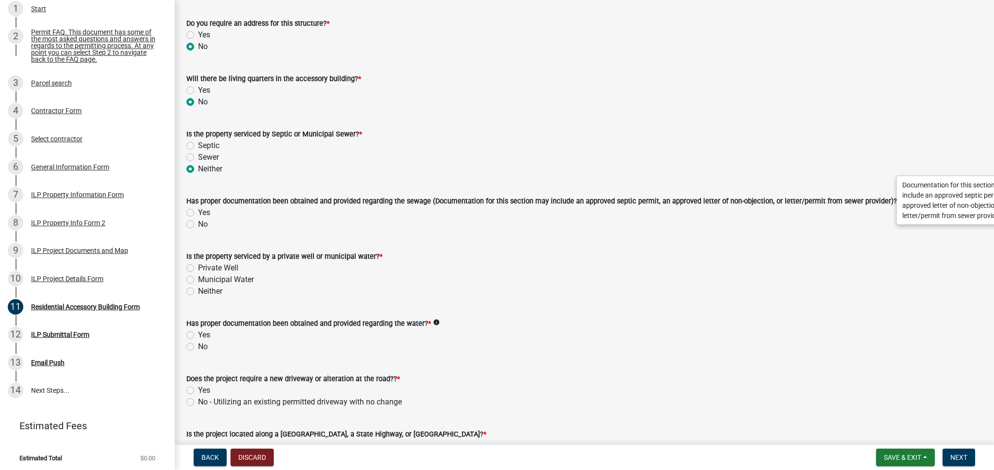
click at [363, 229] on div "No" at bounding box center [584, 224] width 796 height 12
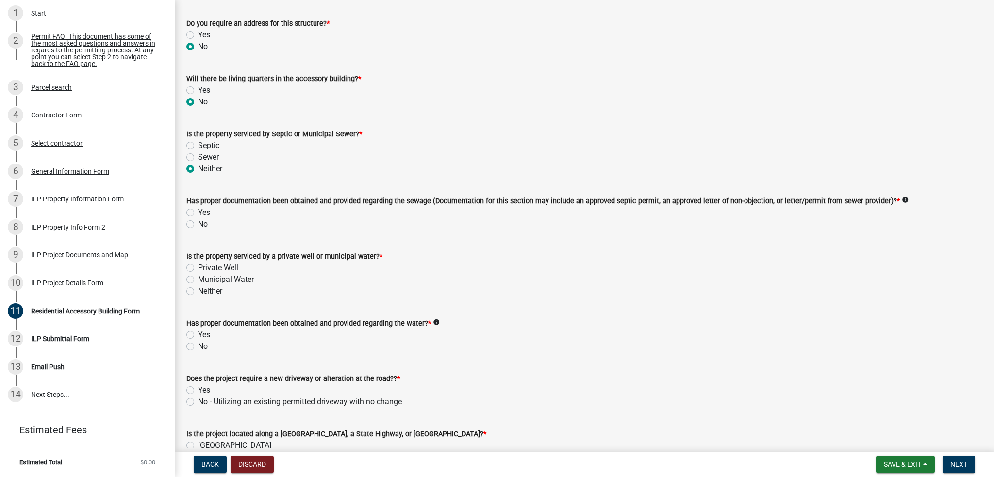
click at [893, 203] on div "Has proper documentation been obtained and provided regarding the sewage (Docum…" at bounding box center [584, 201] width 796 height 12
click at [902, 199] on icon "info" at bounding box center [905, 200] width 7 height 7
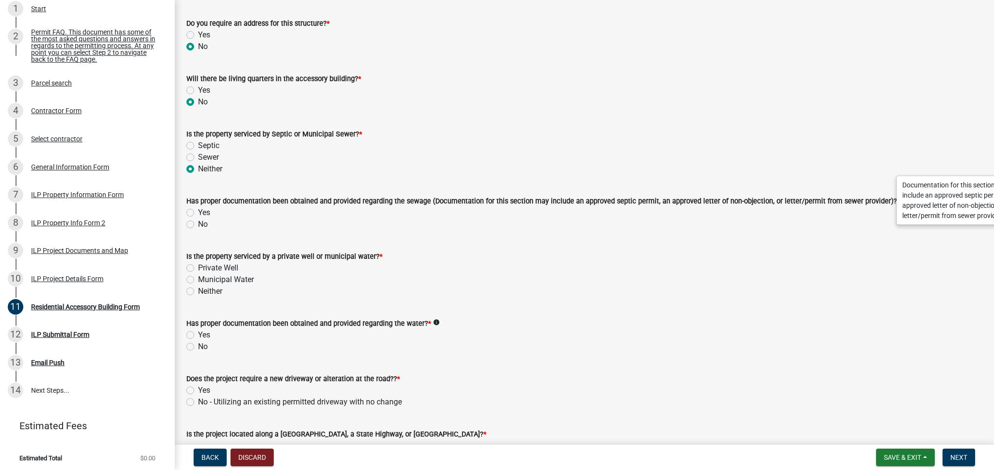
click at [902, 199] on icon "info" at bounding box center [905, 200] width 7 height 7
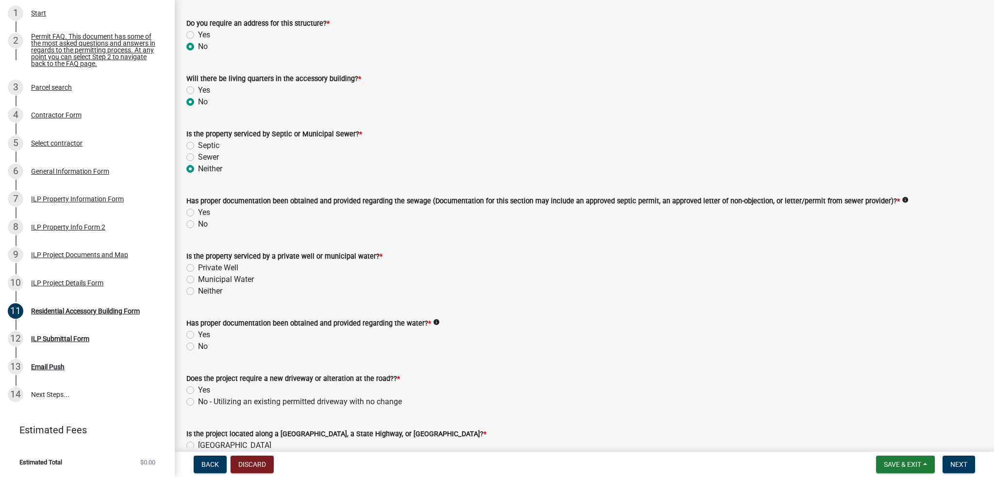
click at [198, 227] on label "No" at bounding box center [203, 224] width 10 height 12
click at [198, 225] on input "No" at bounding box center [201, 221] width 6 height 6
radio input "true"
click at [554, 291] on div "Neither" at bounding box center [584, 291] width 796 height 12
click at [473, 297] on wm-data-entity-input "Is the property serviced by a private well or municipal water? * Private Well M…" at bounding box center [584, 272] width 796 height 67
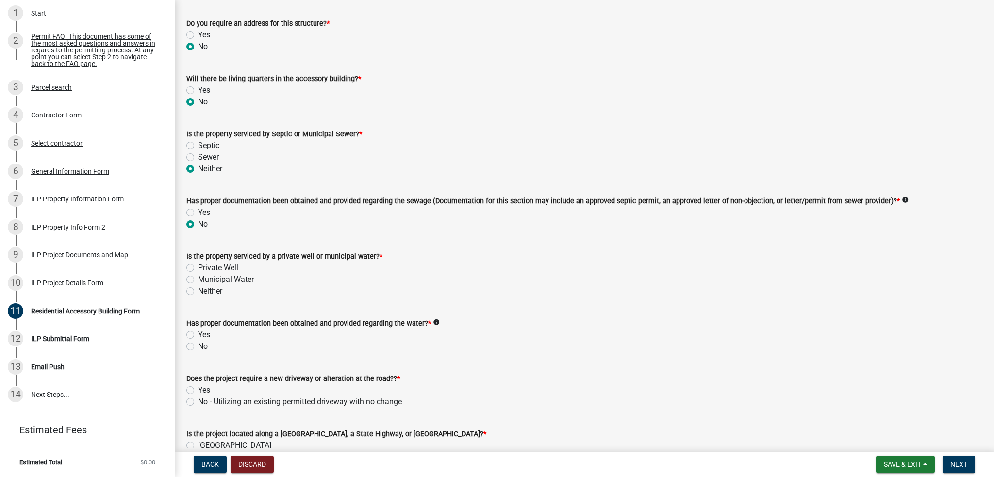
click at [389, 239] on form "Is the property serviced by a private well or municipal water? * Private Well M…" at bounding box center [584, 268] width 796 height 58
click at [198, 290] on label "Neither" at bounding box center [210, 291] width 24 height 12
click at [198, 290] on input "Neither" at bounding box center [201, 288] width 6 height 6
radio input "true"
click at [187, 274] on div "Municipal Water" at bounding box center [584, 280] width 796 height 12
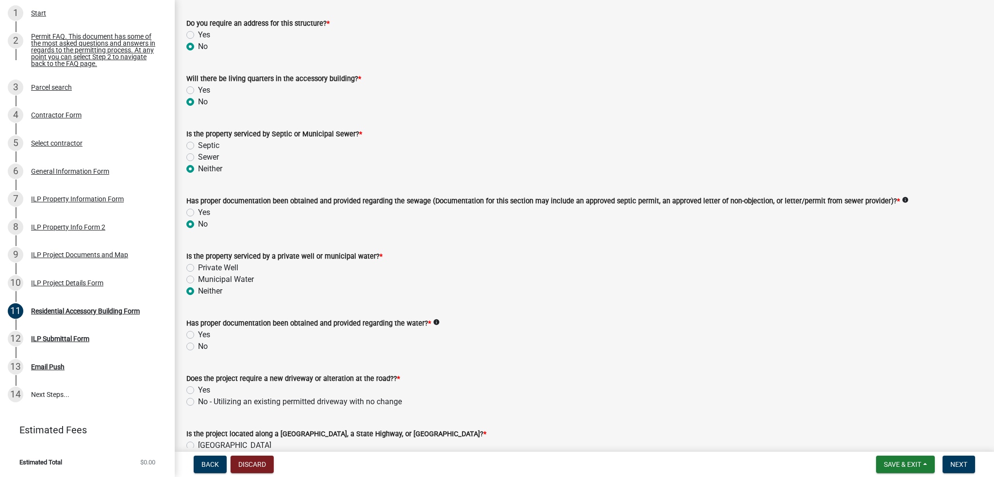
click at [198, 266] on label "Private Well" at bounding box center [218, 268] width 40 height 12
click at [198, 266] on input "Private Well" at bounding box center [201, 265] width 6 height 6
radio input "true"
click at [198, 279] on label "Municipal Water" at bounding box center [226, 280] width 56 height 12
click at [198, 279] on input "Municipal Water" at bounding box center [201, 277] width 6 height 6
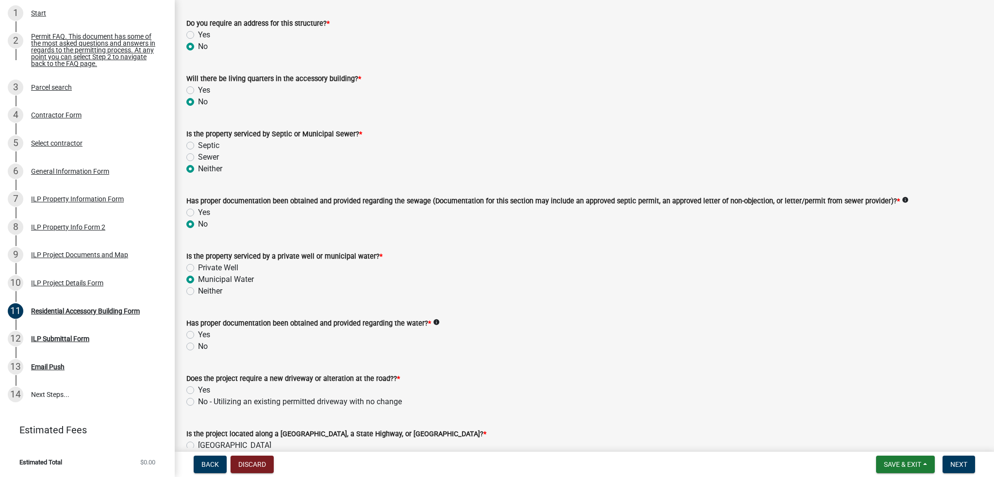
radio input "true"
click at [433, 323] on icon "info" at bounding box center [436, 322] width 7 height 7
drag, startPoint x: 638, startPoint y: 318, endPoint x: 655, endPoint y: 279, distance: 42.2
click at [655, 279] on wm-data-entity-input-list "Do you require an address for this structure? * Yes No Will there be living qua…" at bounding box center [584, 297] width 796 height 582
click at [655, 279] on div "Municipal Water" at bounding box center [584, 280] width 796 height 12
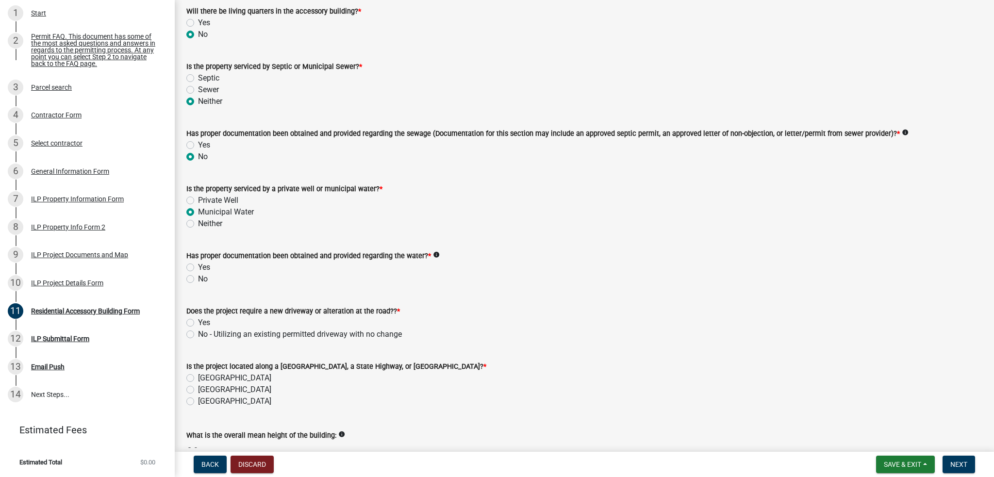
scroll to position [194, 0]
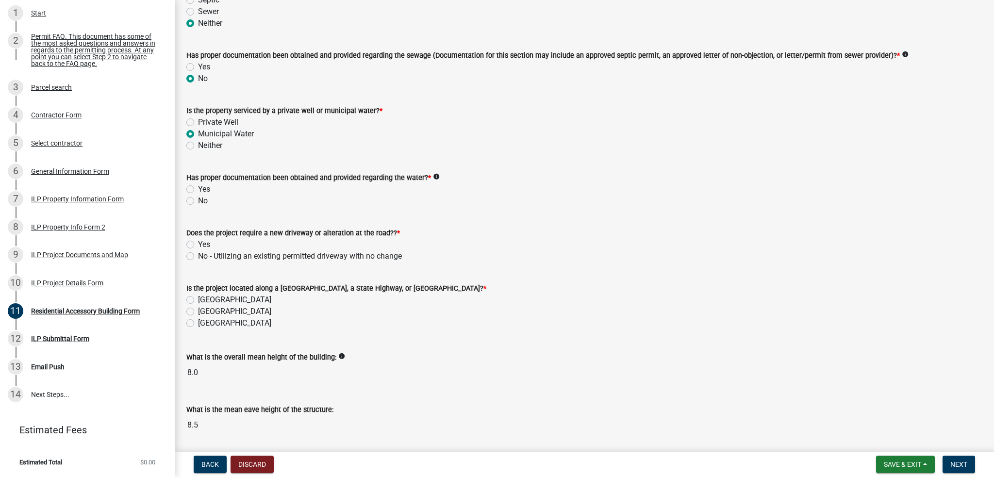
drag, startPoint x: 185, startPoint y: 257, endPoint x: 192, endPoint y: 214, distance: 44.2
click at [185, 257] on div "Does the project require a new driveway or alteration at the road?? * Yes No - …" at bounding box center [584, 238] width 810 height 47
click at [198, 198] on label "No" at bounding box center [203, 201] width 10 height 12
click at [198, 198] on input "No" at bounding box center [201, 198] width 6 height 6
radio input "true"
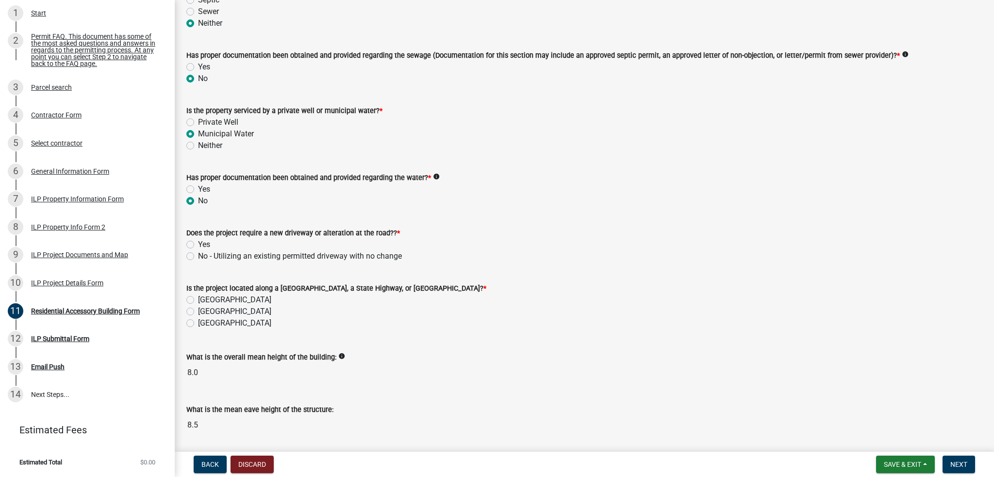
drag, startPoint x: 191, startPoint y: 255, endPoint x: 180, endPoint y: 147, distance: 108.8
click at [198, 255] on label "No - Utilizing an existing permitted driveway with no change" at bounding box center [300, 256] width 204 height 12
click at [198, 255] on input "No - Utilizing an existing permitted driveway with no change" at bounding box center [201, 253] width 6 height 6
radio input "true"
click at [198, 322] on label "[GEOGRAPHIC_DATA]" at bounding box center [234, 323] width 73 height 12
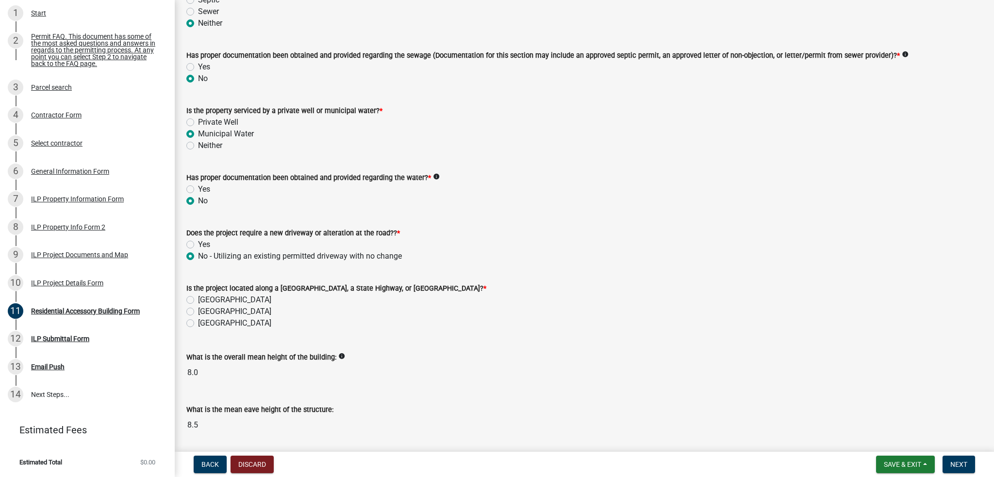
click at [198, 322] on input "[GEOGRAPHIC_DATA]" at bounding box center [201, 320] width 6 height 6
radio input "true"
click at [417, 286] on label "Is the project located along a [GEOGRAPHIC_DATA], a State Highway, or [GEOGRAPH…" at bounding box center [336, 288] width 300 height 7
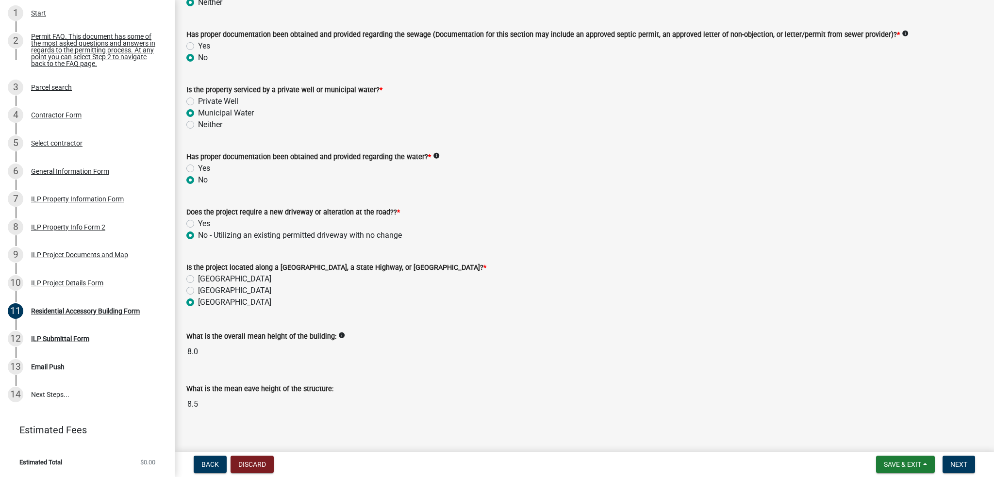
scroll to position [226, 0]
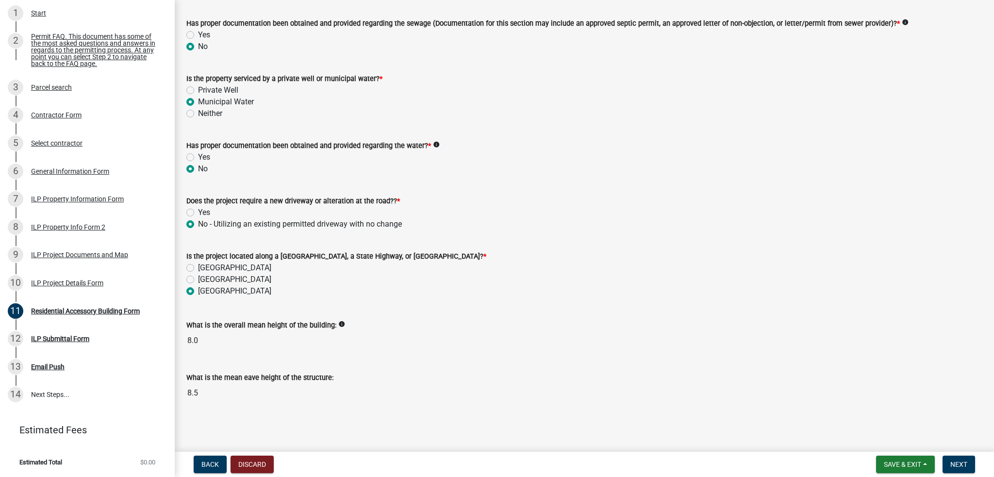
click at [820, 234] on wm-data-entity-input "Does the project require a new driveway or alteration at the road?? * Yes No - …" at bounding box center [584, 210] width 796 height 55
click at [955, 466] on span "Next" at bounding box center [958, 464] width 17 height 8
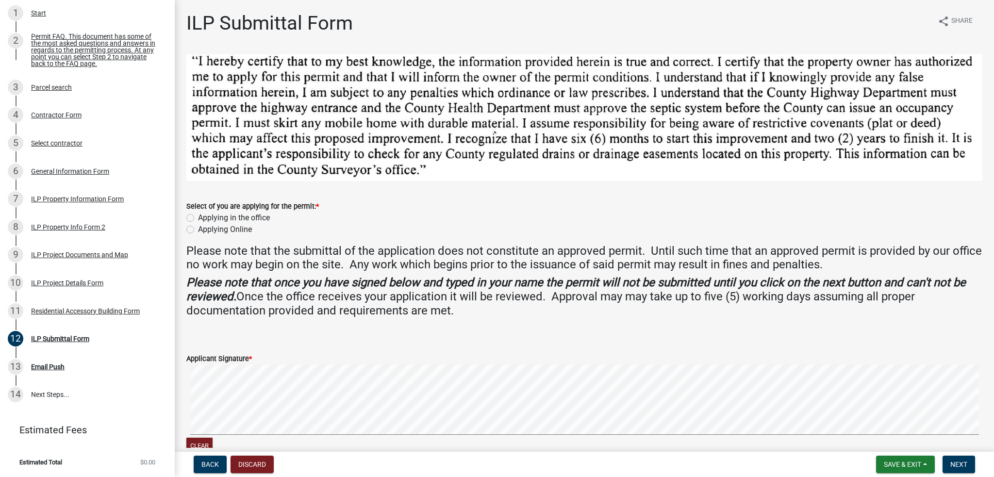
click at [219, 215] on label "Applying in the office" at bounding box center [234, 218] width 72 height 12
click at [204, 215] on input "Applying in the office" at bounding box center [201, 215] width 6 height 6
radio input "true"
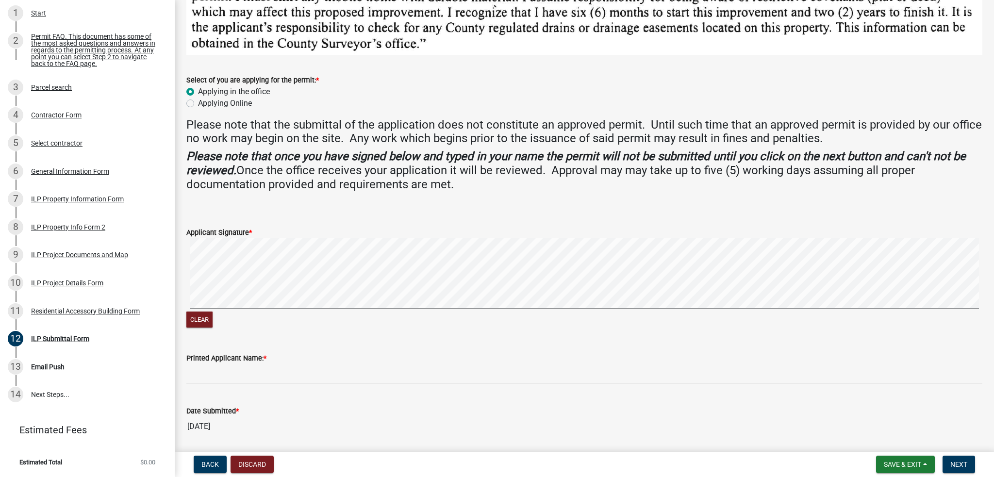
scroll to position [146, 0]
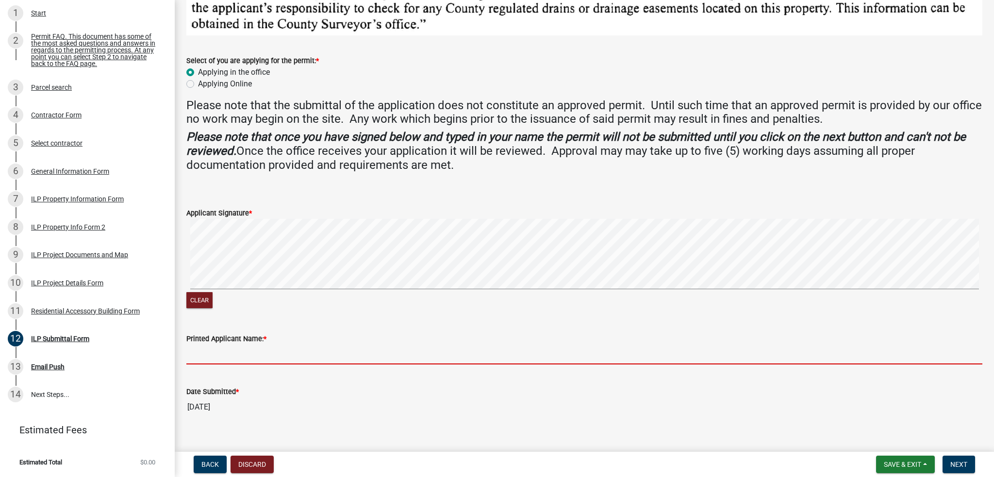
drag, startPoint x: 321, startPoint y: 356, endPoint x: 426, endPoint y: 358, distance: 104.4
click at [321, 356] on input "Printed Applicant Name: *" at bounding box center [584, 355] width 796 height 20
type input "[PERSON_NAME]"
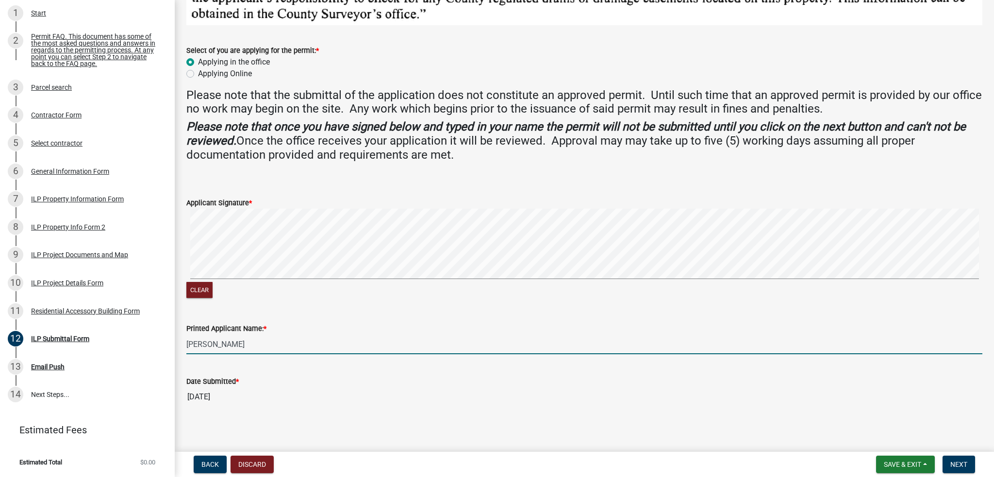
scroll to position [159, 0]
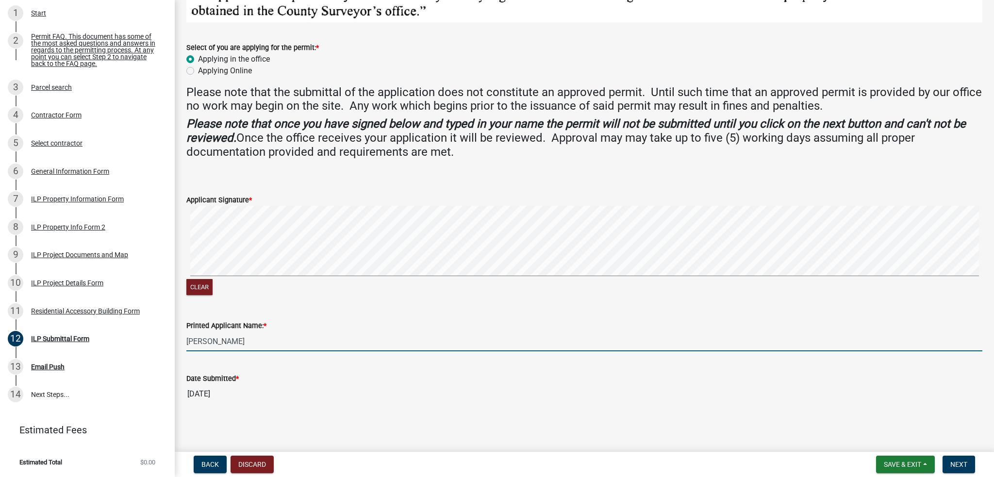
click at [355, 397] on input "[DATE]" at bounding box center [584, 393] width 796 height 19
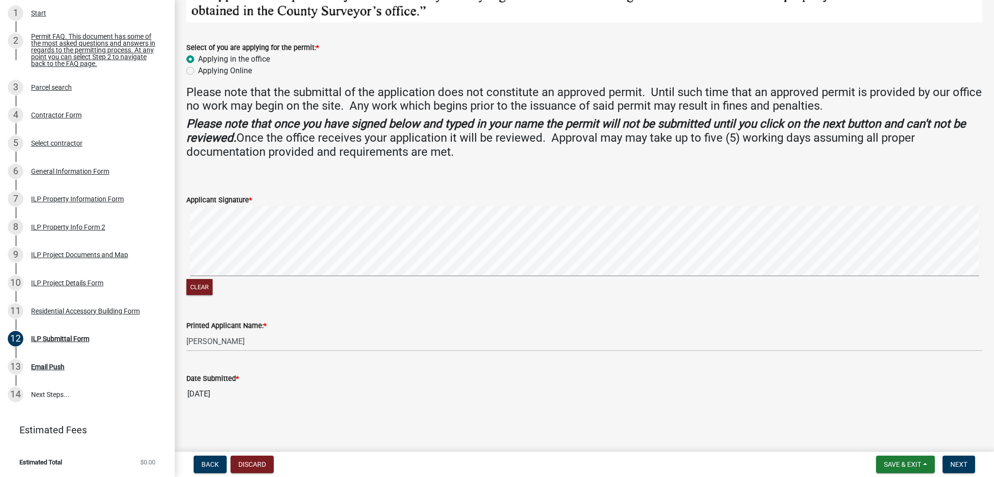
click at [200, 67] on label "Applying Online" at bounding box center [225, 71] width 54 height 12
click at [200, 67] on input "Applying Online" at bounding box center [201, 68] width 6 height 6
radio input "true"
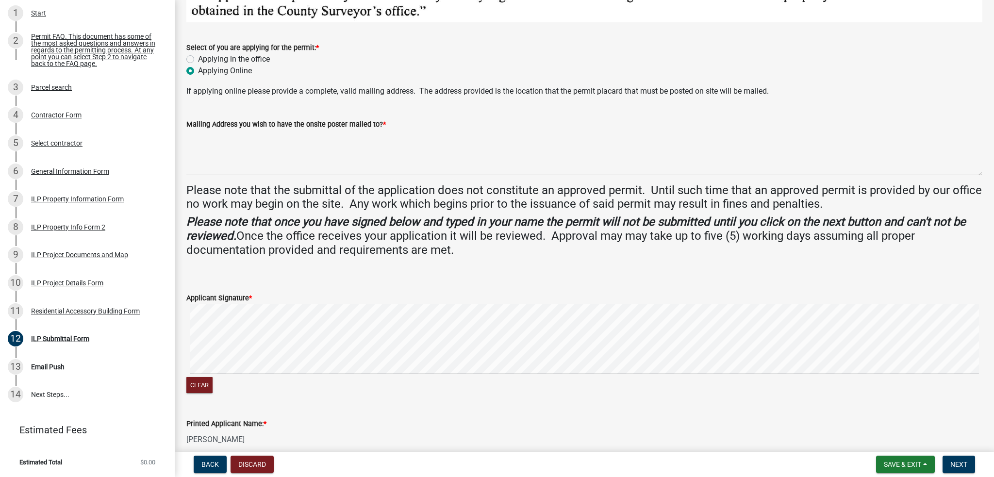
click at [198, 57] on label "Applying in the office" at bounding box center [234, 59] width 72 height 12
click at [198, 57] on input "Applying in the office" at bounding box center [201, 56] width 6 height 6
radio input "true"
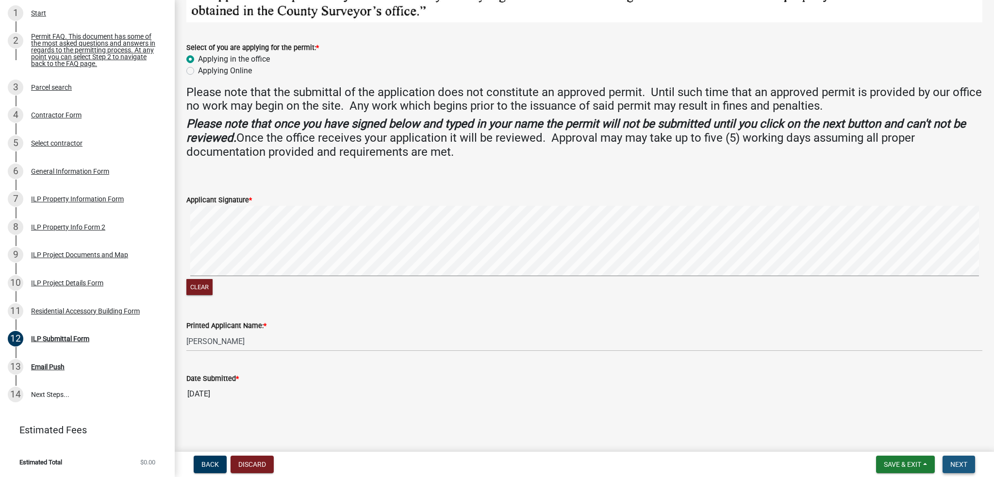
click at [967, 463] on span "Next" at bounding box center [958, 464] width 17 height 8
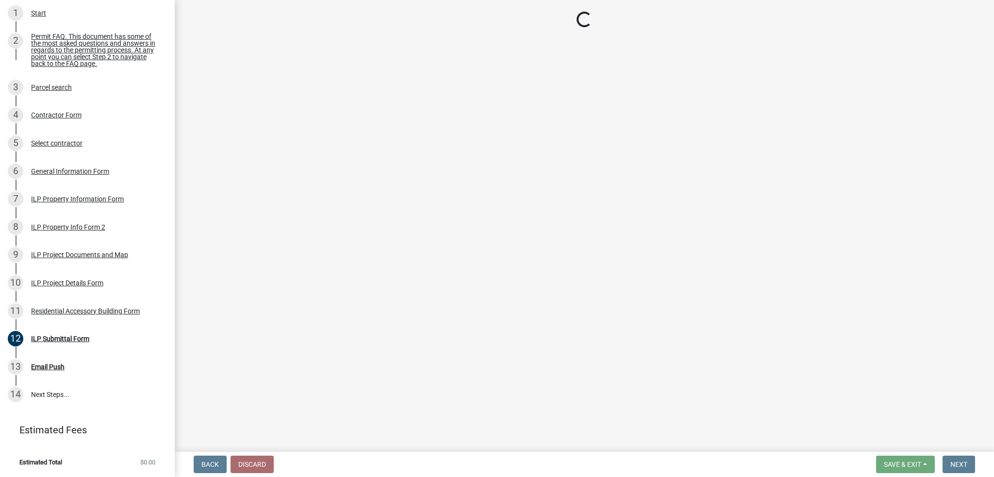
scroll to position [157, 0]
